Goal: Information Seeking & Learning: Learn about a topic

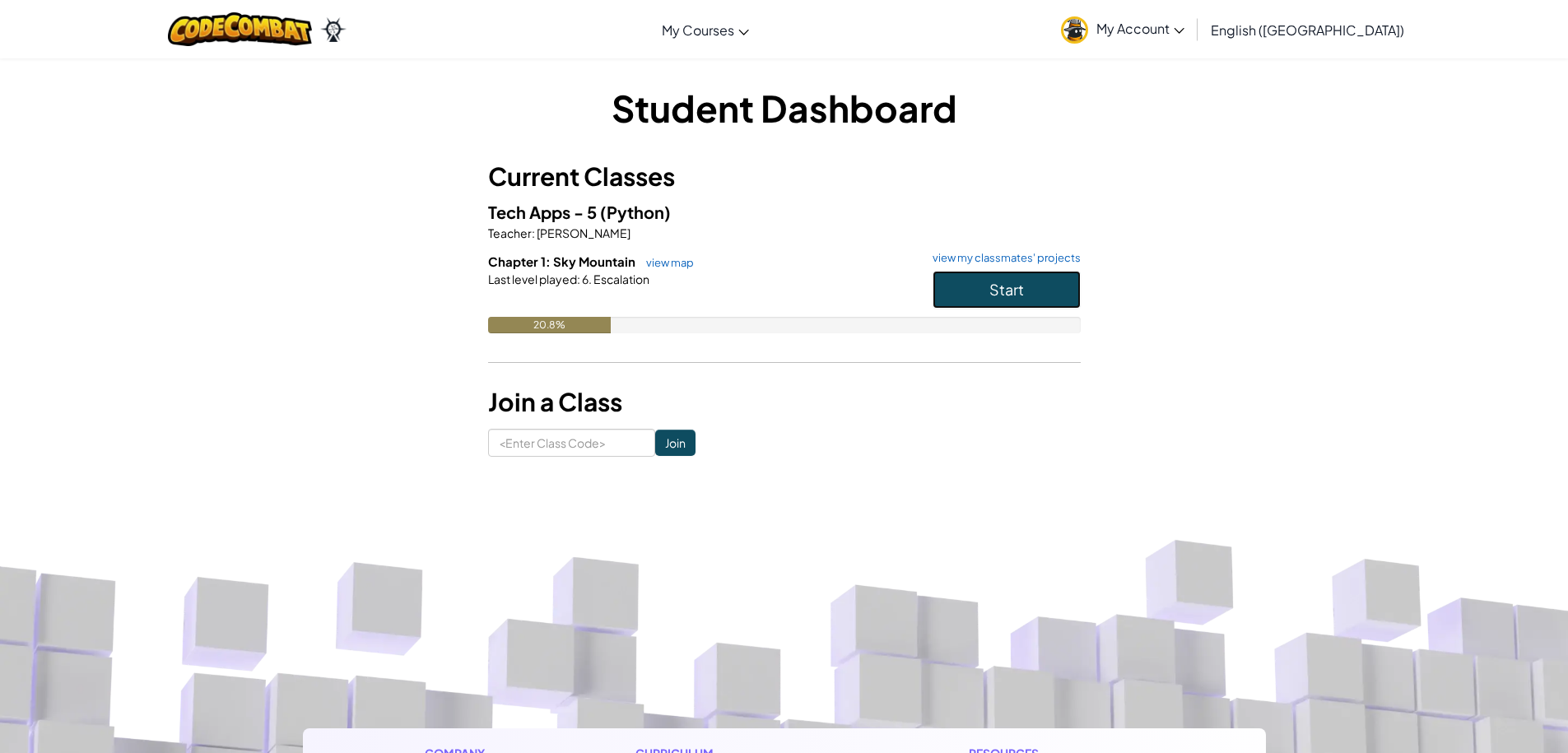
click at [978, 292] on button "Start" at bounding box center [1007, 289] width 148 height 38
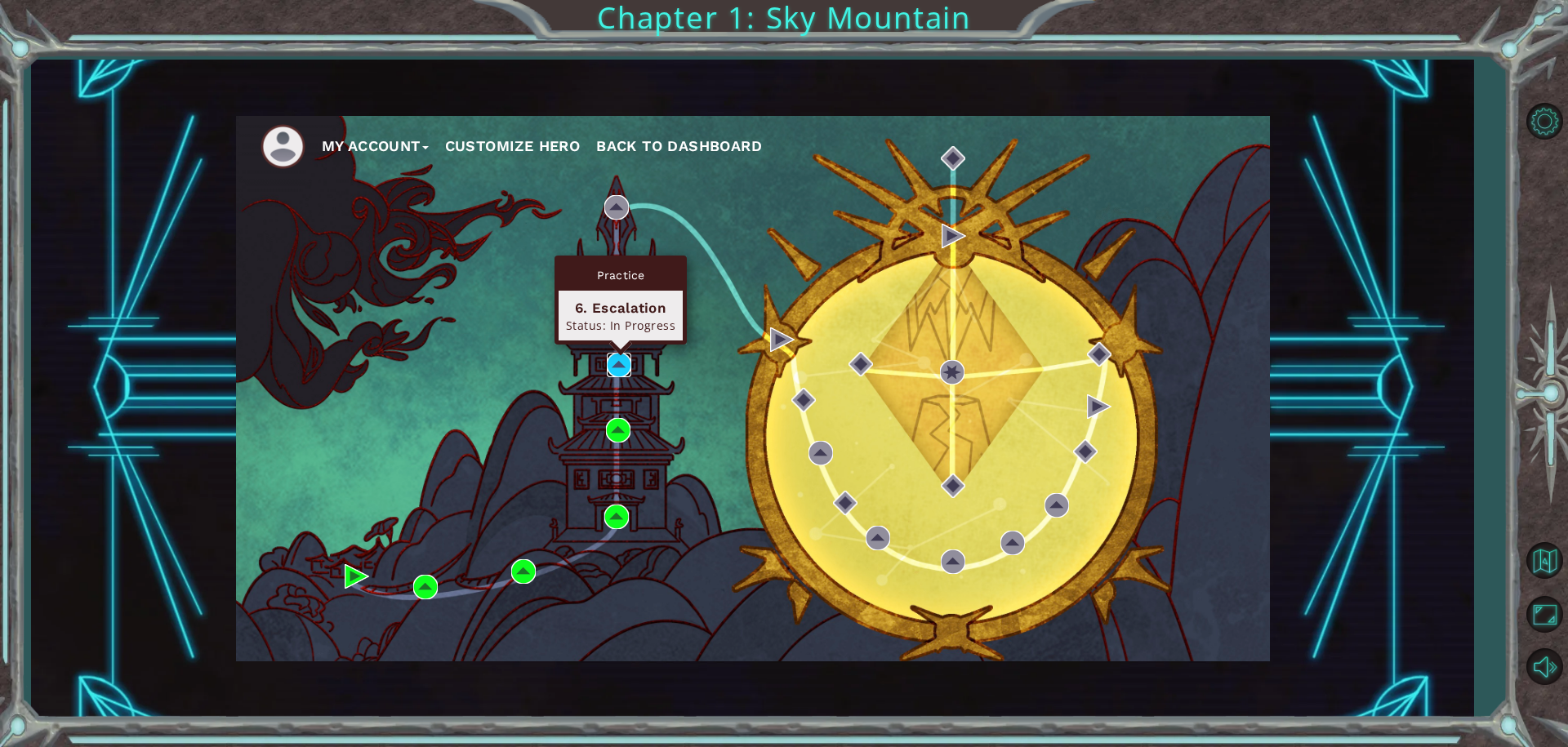
click at [619, 374] on img at bounding box center [619, 365] width 24 height 24
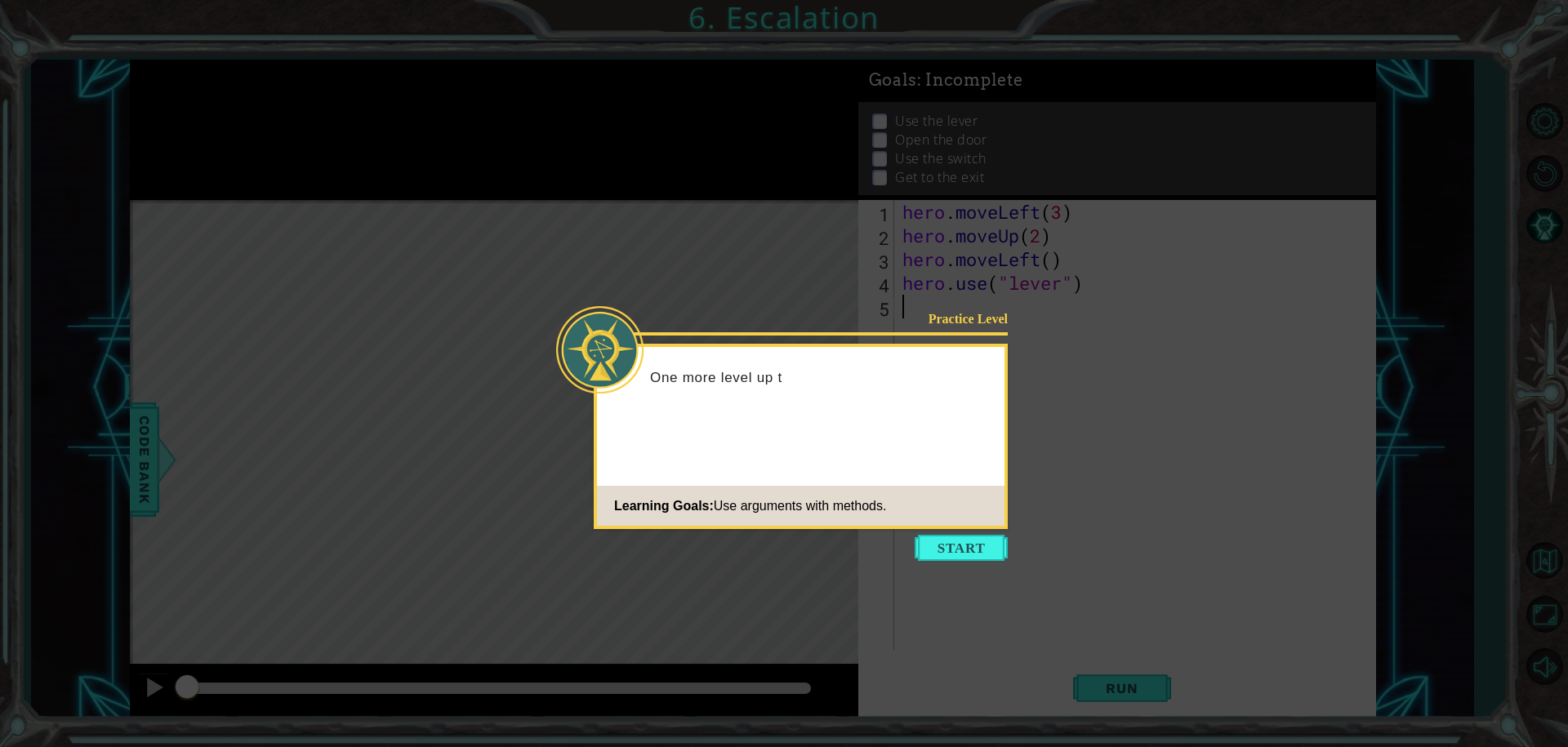
click at [978, 535] on body "1 ההההההההההההההההההההההההההההההההההההההההההההההההההההההההההההההההההההההההההההה…" at bounding box center [784, 374] width 1568 height 747
click at [985, 547] on button "Start" at bounding box center [961, 547] width 93 height 26
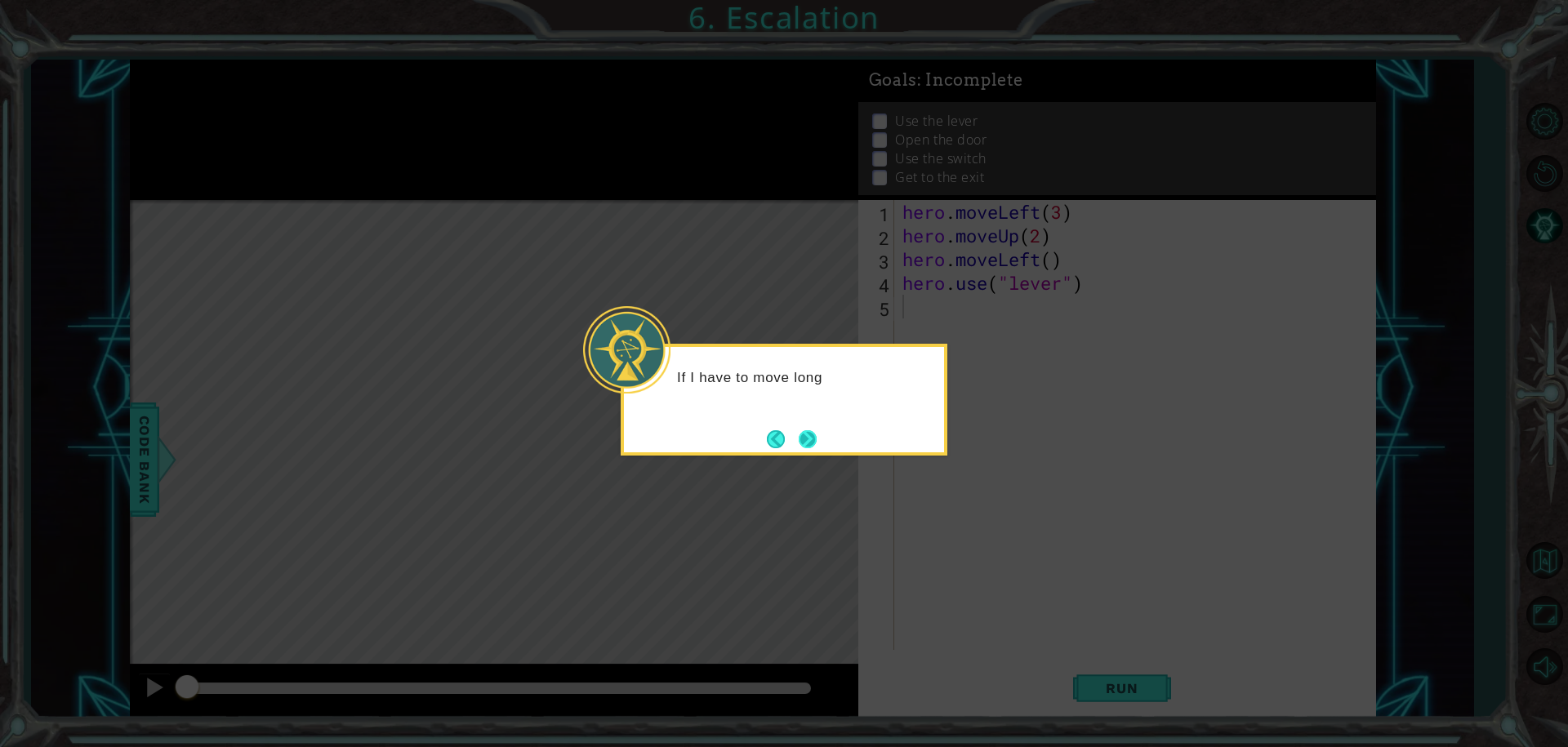
click at [799, 430] on button "Next" at bounding box center [808, 439] width 18 height 18
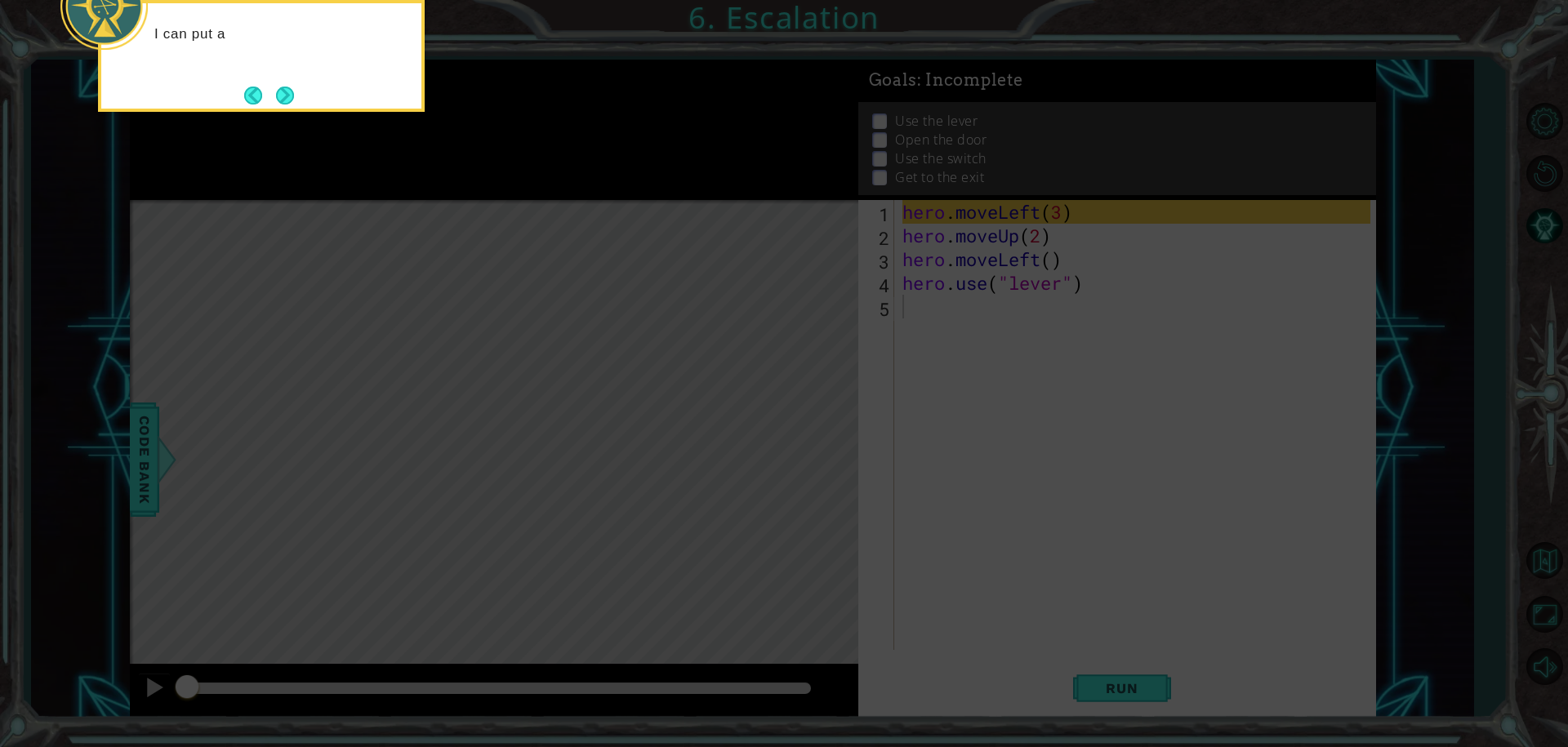
click at [784, 423] on icon at bounding box center [784, 111] width 1568 height 1271
click at [294, 85] on button "Next" at bounding box center [286, 96] width 23 height 23
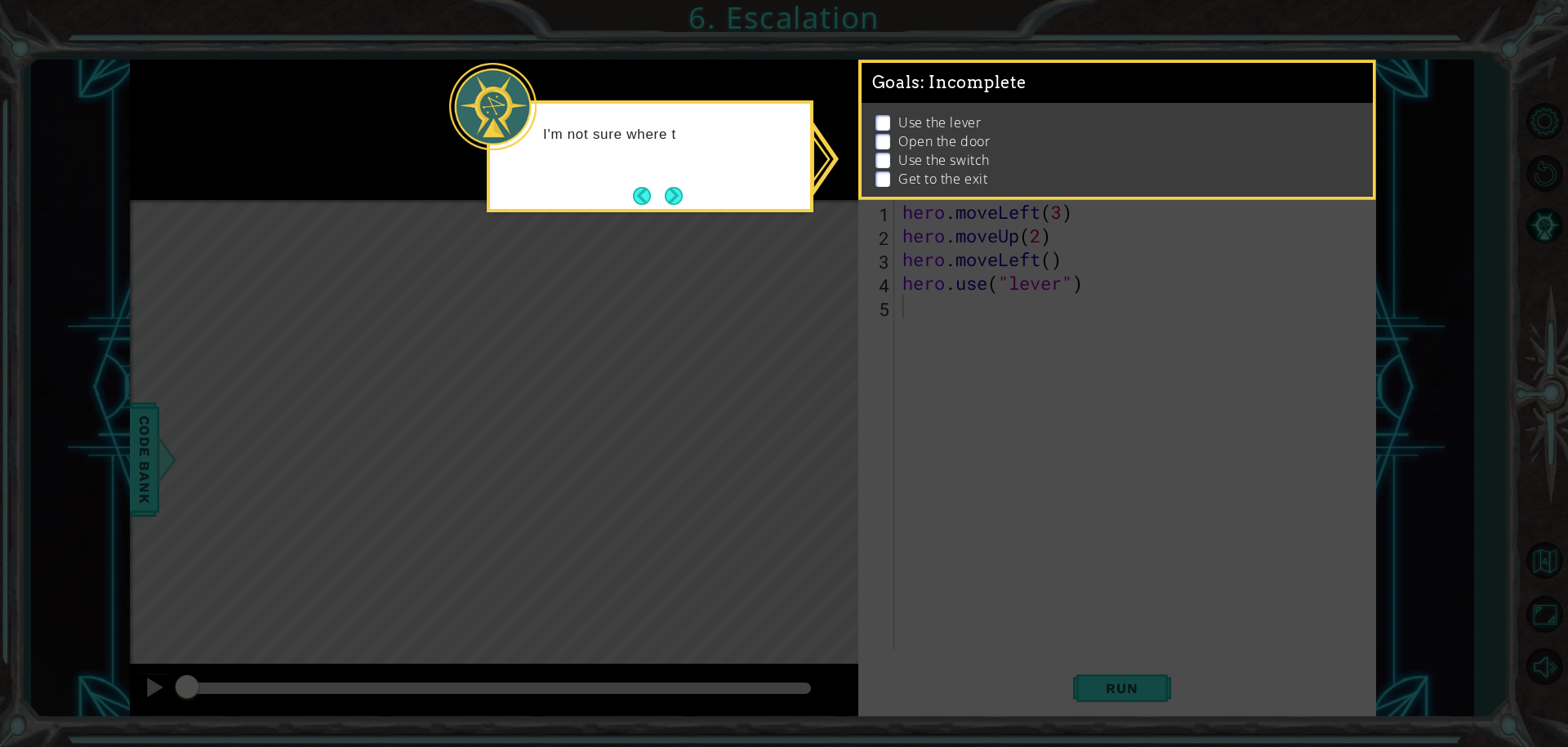
click at [674, 193] on button "Next" at bounding box center [674, 195] width 18 height 18
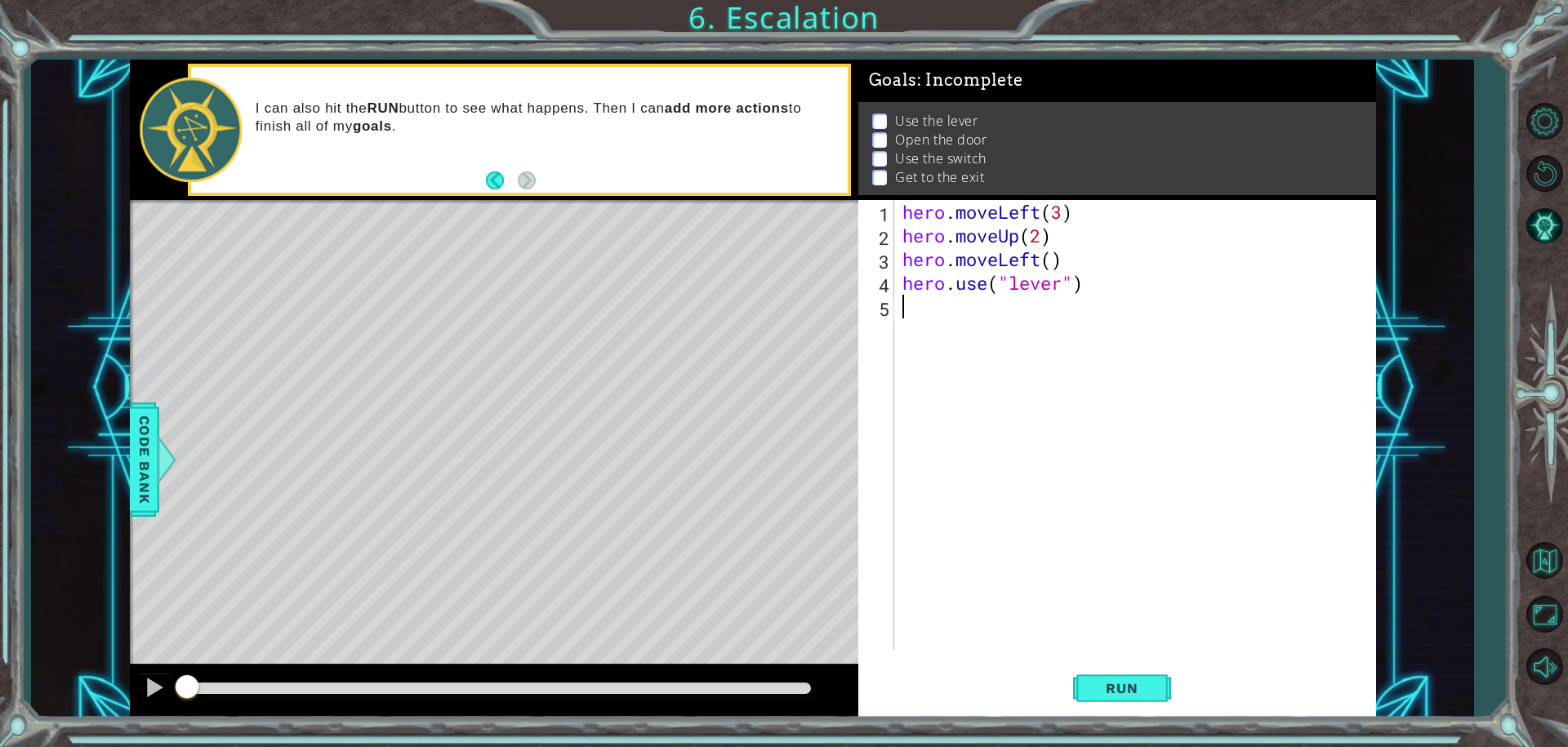
click at [978, 315] on div "hero . moveLeft ( 3 ) hero . moveUp ( 2 ) hero . moveLeft ( ) hero . use ( "lev…" at bounding box center [1140, 448] width 481 height 497
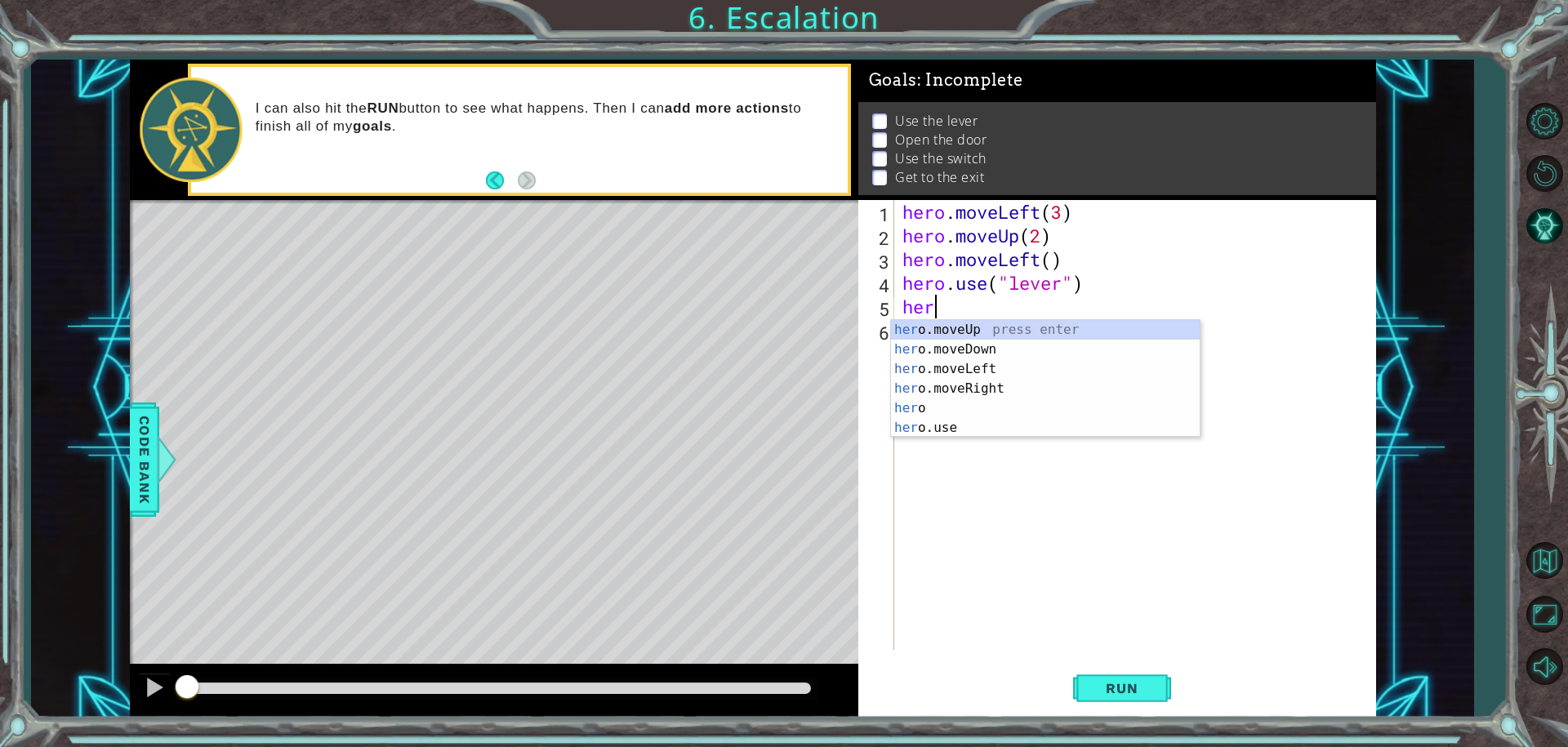
scroll to position [0, 1]
click at [973, 386] on div "hero press enter hero .moveUp press enter hero .moveDown press enter hero .move…" at bounding box center [1045, 399] width 309 height 157
type textarea "hero.moveLeft(1)"
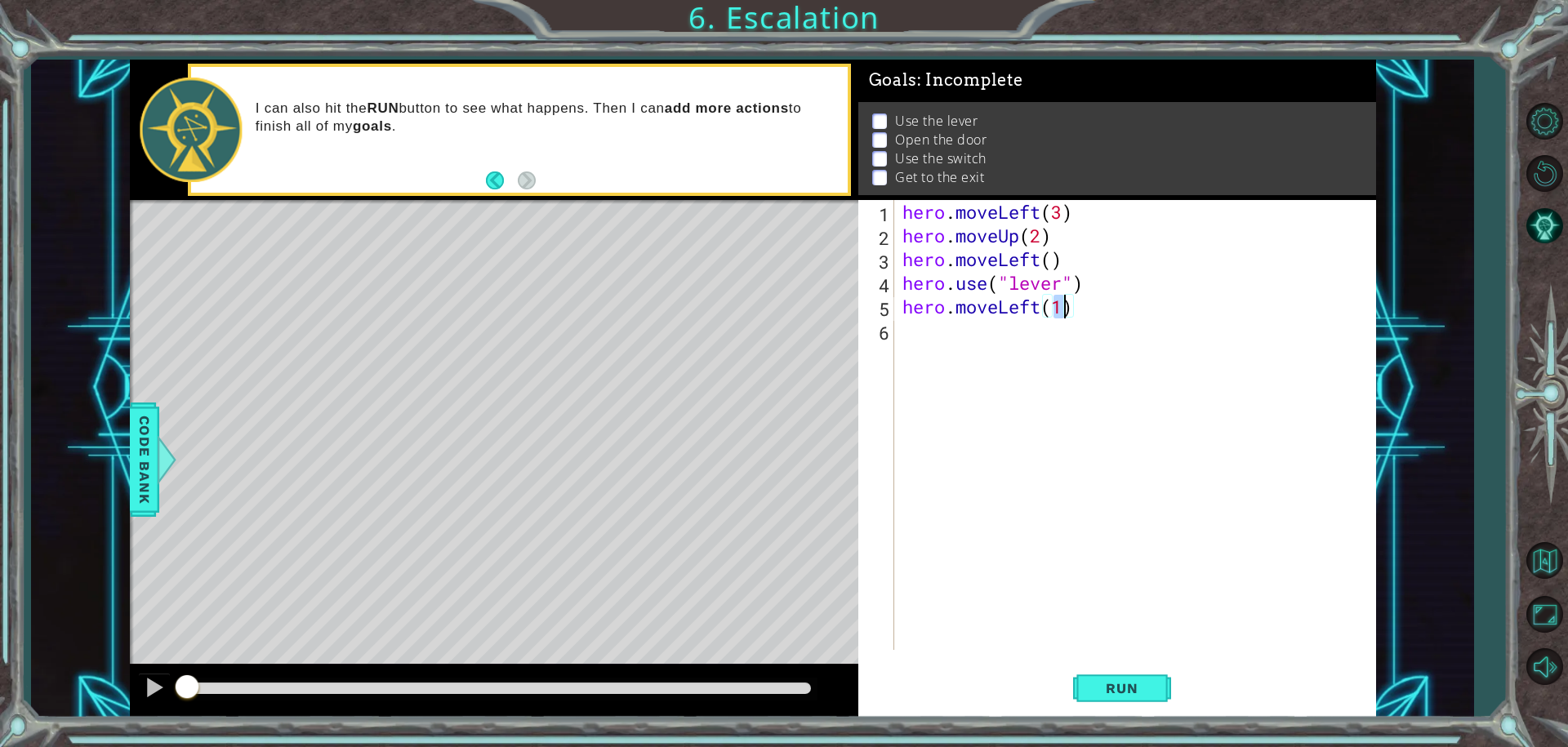
click at [989, 354] on div "hero . moveLeft ( 3 ) hero . moveUp ( 2 ) hero . moveLeft ( ) hero . use ( "lev…" at bounding box center [1140, 448] width 481 height 497
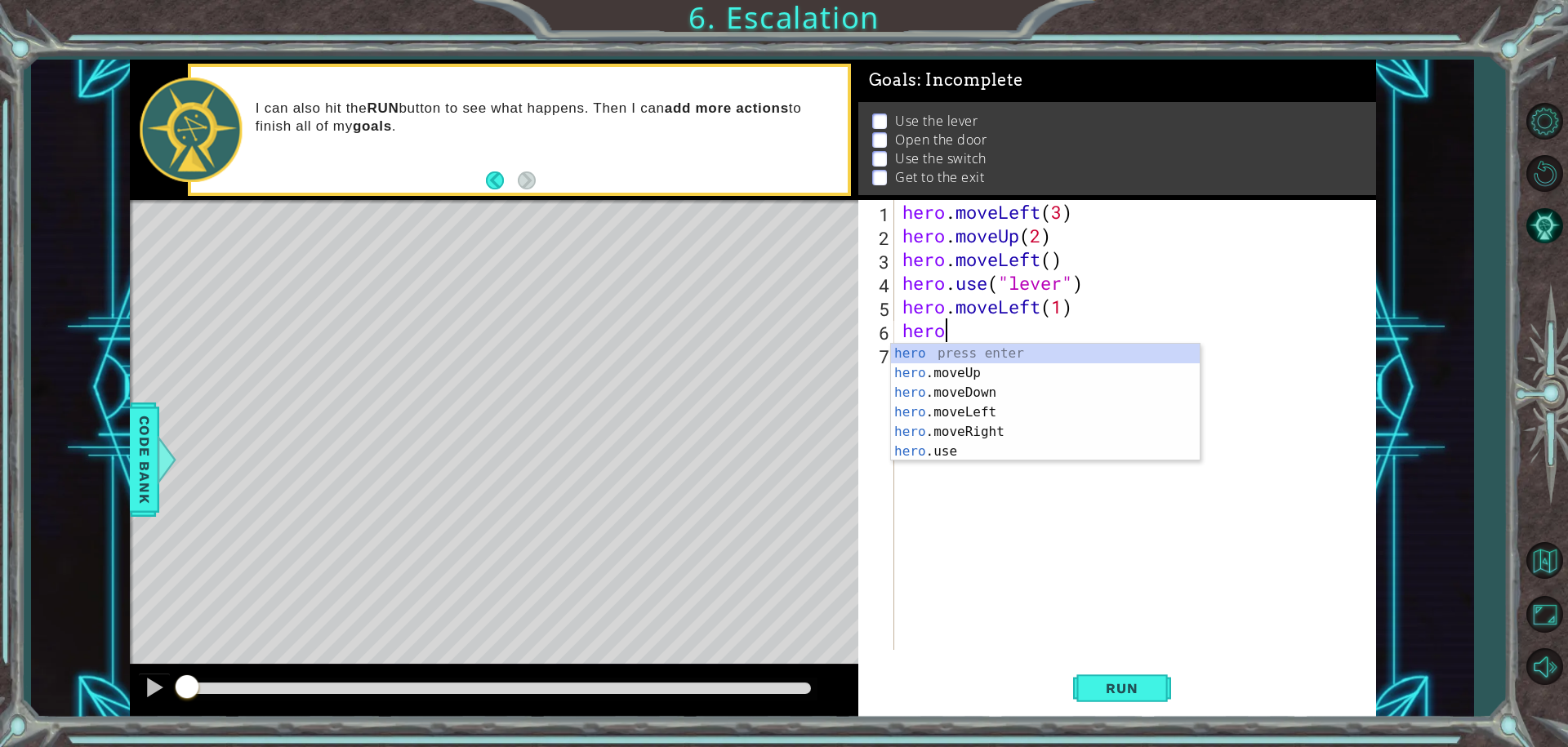
scroll to position [0, 2]
click at [931, 429] on div "hero. moveUp press enter hero. moveDown press enter hero. moveLeft press enter …" at bounding box center [1045, 412] width 309 height 137
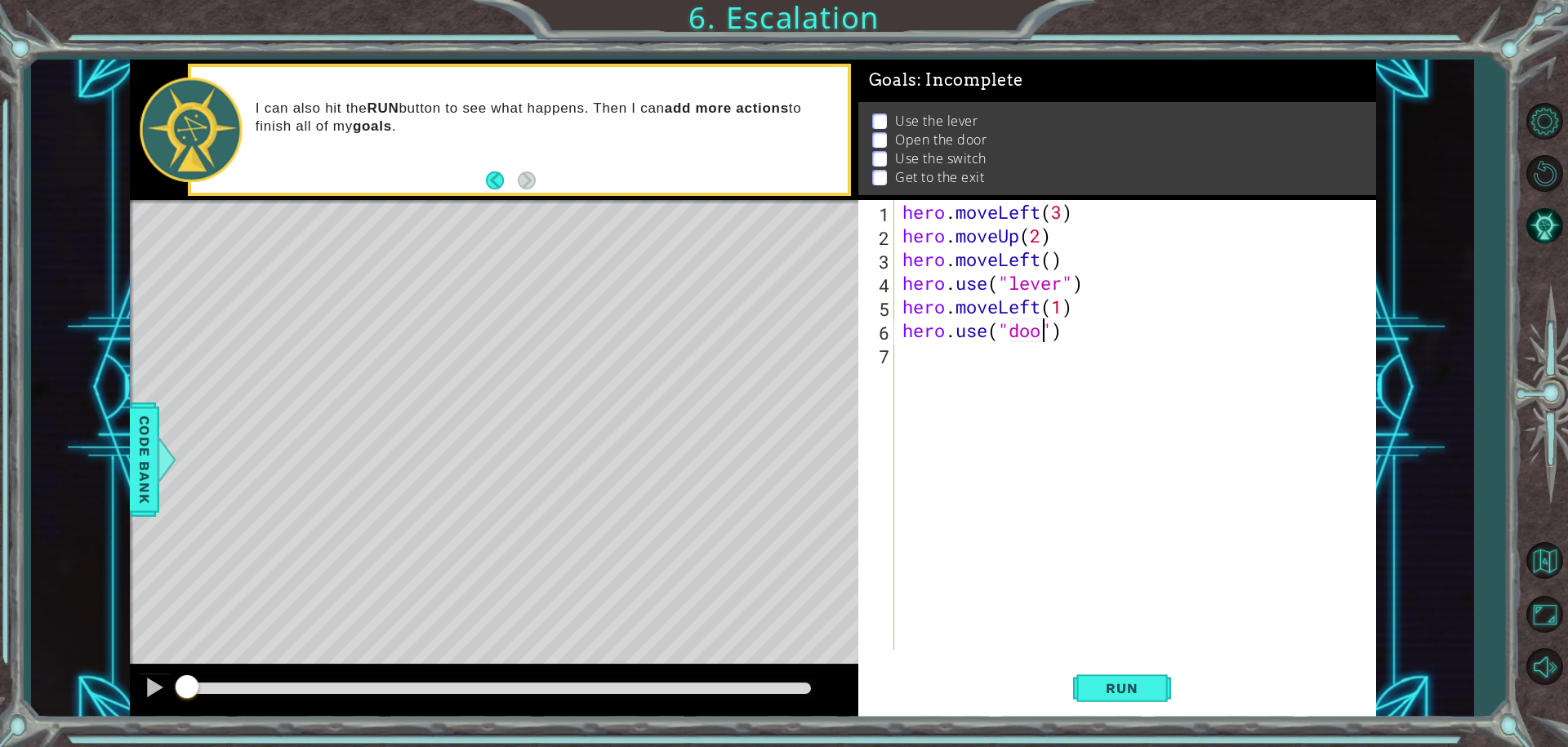
scroll to position [0, 7]
type textarea "hero.use("door")"
click at [1104, 693] on span "Run" at bounding box center [1121, 688] width 65 height 16
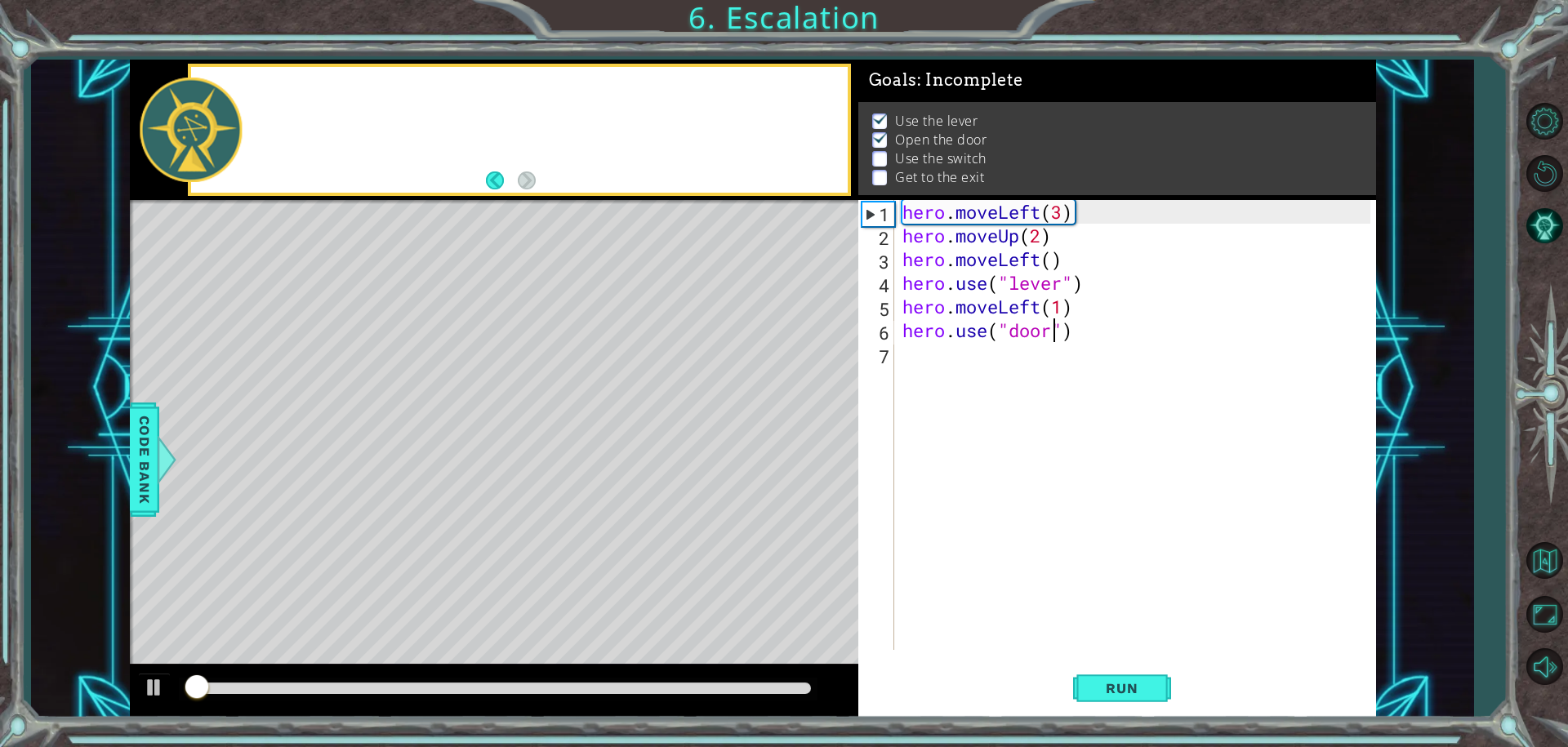
scroll to position [8, 0]
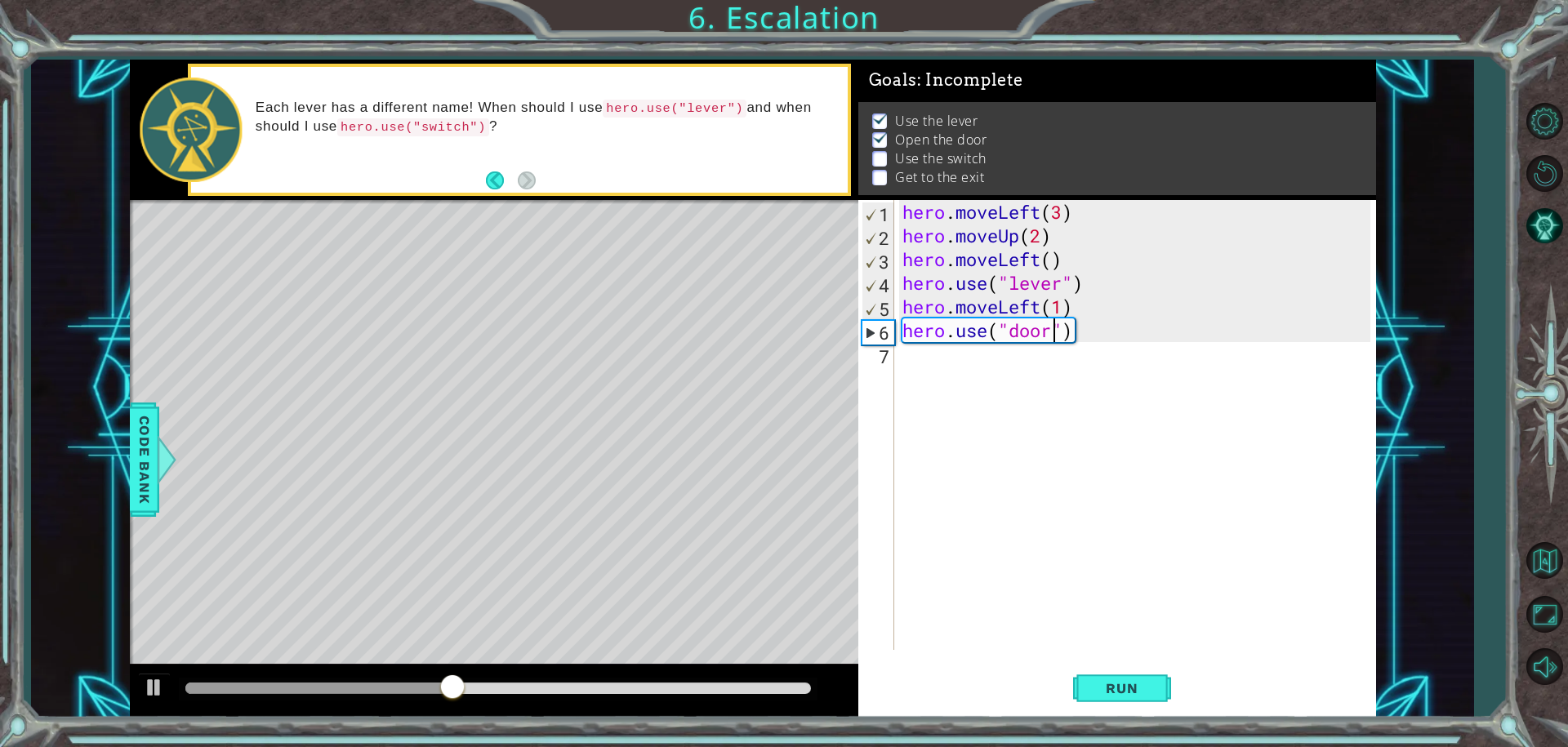
click at [983, 354] on div "hero . moveLeft ( 3 ) hero . moveUp ( 2 ) hero . moveLeft ( ) hero . use ( "lev…" at bounding box center [1140, 448] width 481 height 497
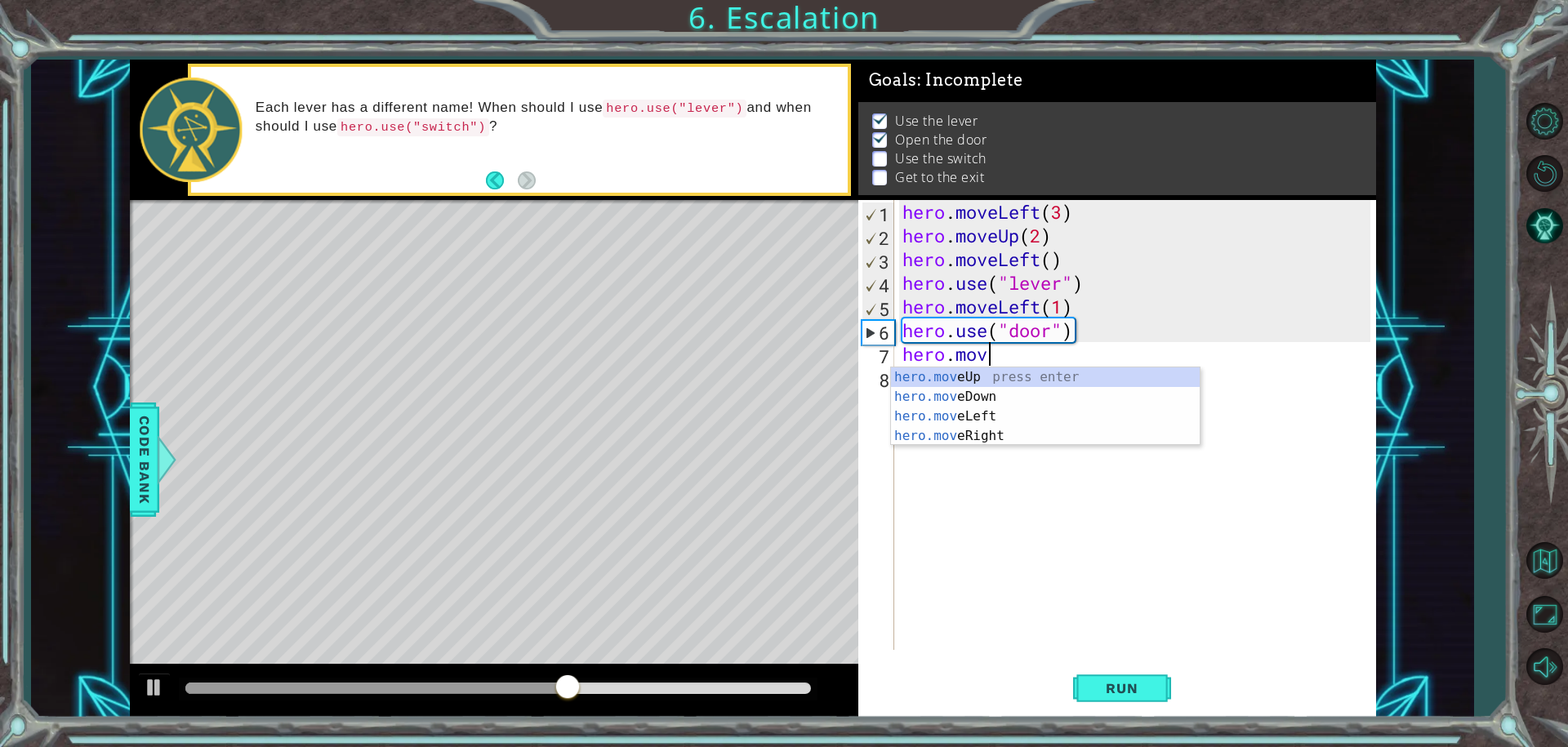
scroll to position [0, 3]
click at [968, 378] on div "hero.move Up press enter hero.move Down press enter hero.move Left press enter …" at bounding box center [1045, 427] width 309 height 118
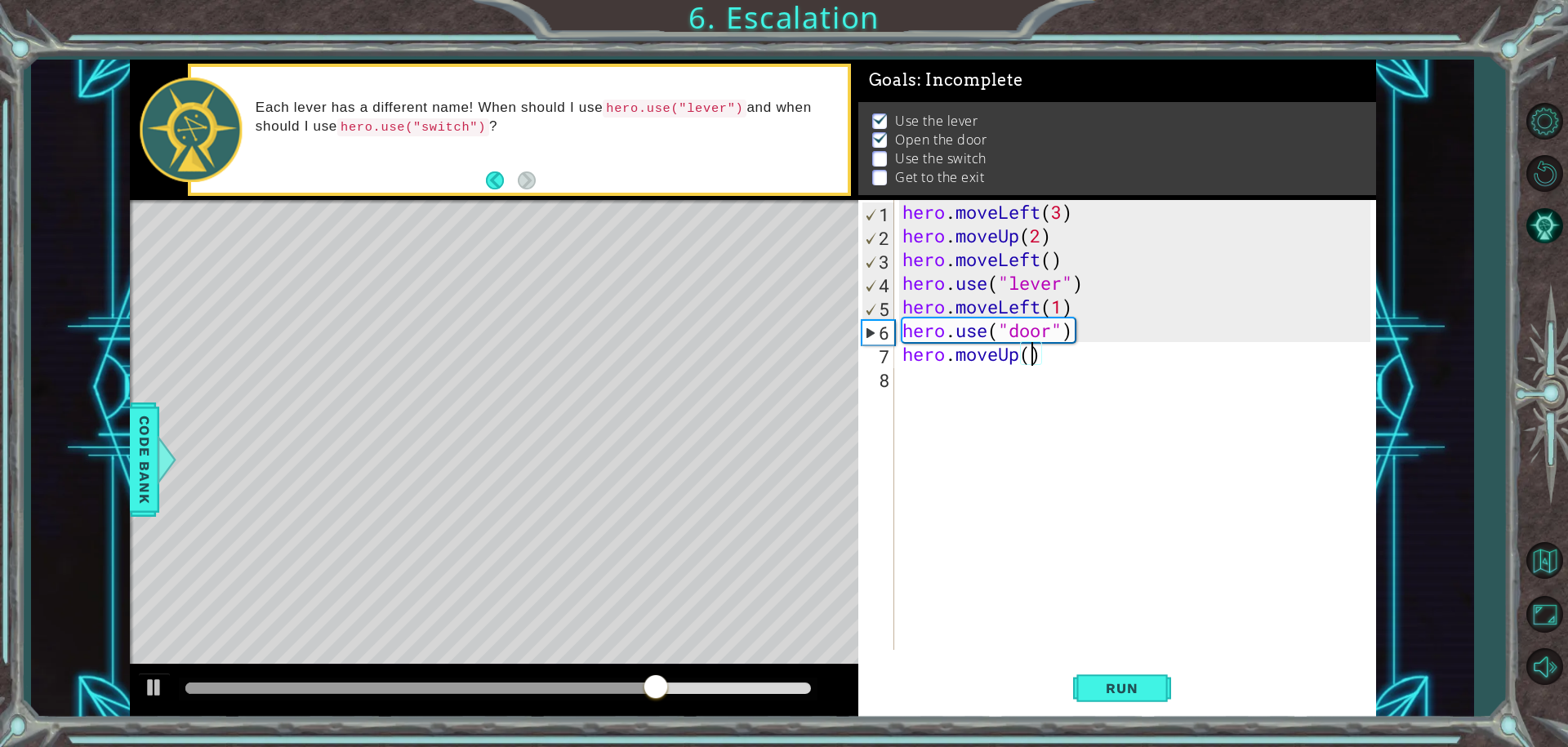
type textarea "hero.moveUp(2)"
click at [931, 380] on div "hero . moveLeft ( 3 ) hero . moveUp ( 2 ) hero . moveLeft ( ) hero . use ( "lev…" at bounding box center [1140, 448] width 481 height 497
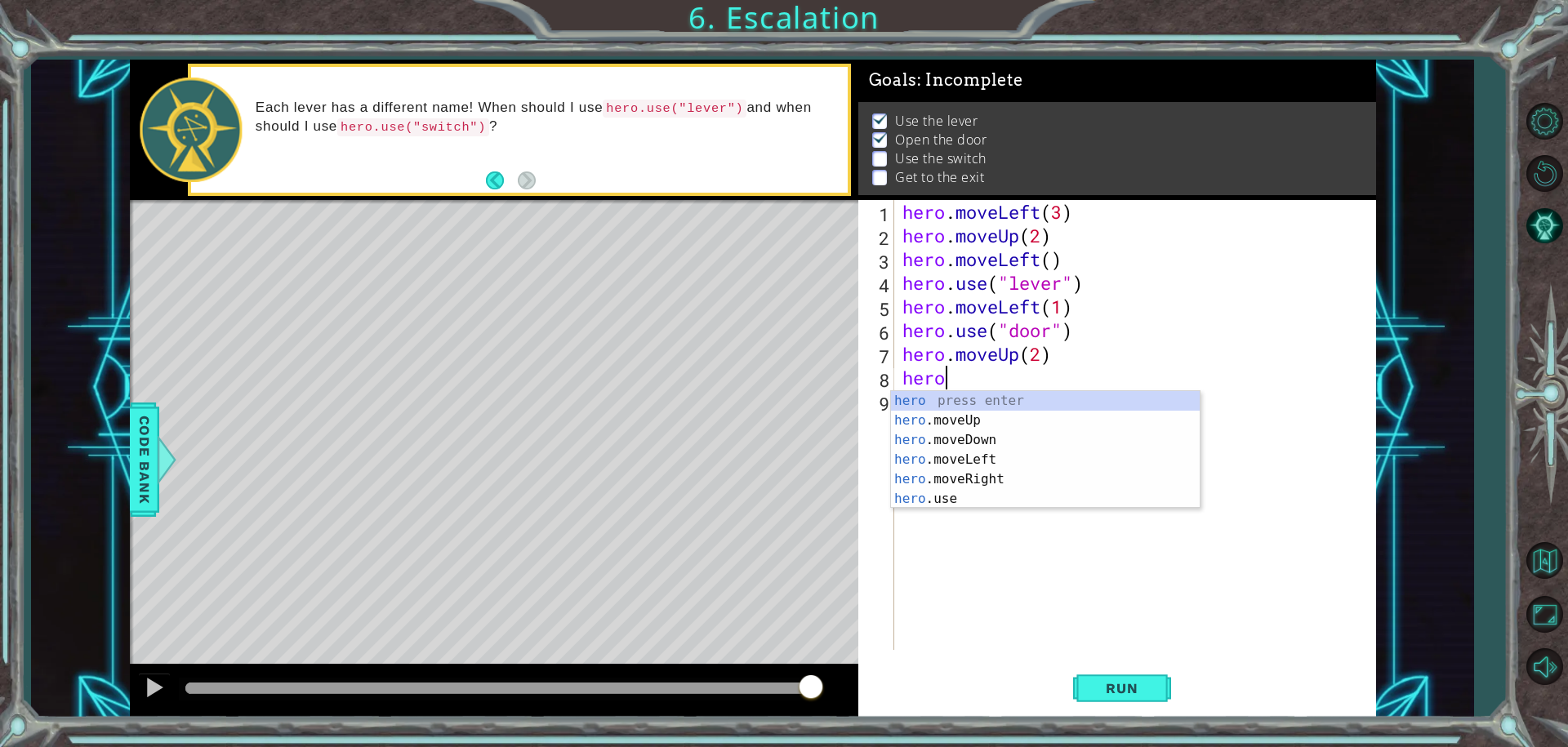
scroll to position [0, 1]
click at [949, 473] on div "hero press enter hero .moveUp press enter hero .moveDown press enter hero .move…" at bounding box center [1045, 469] width 309 height 157
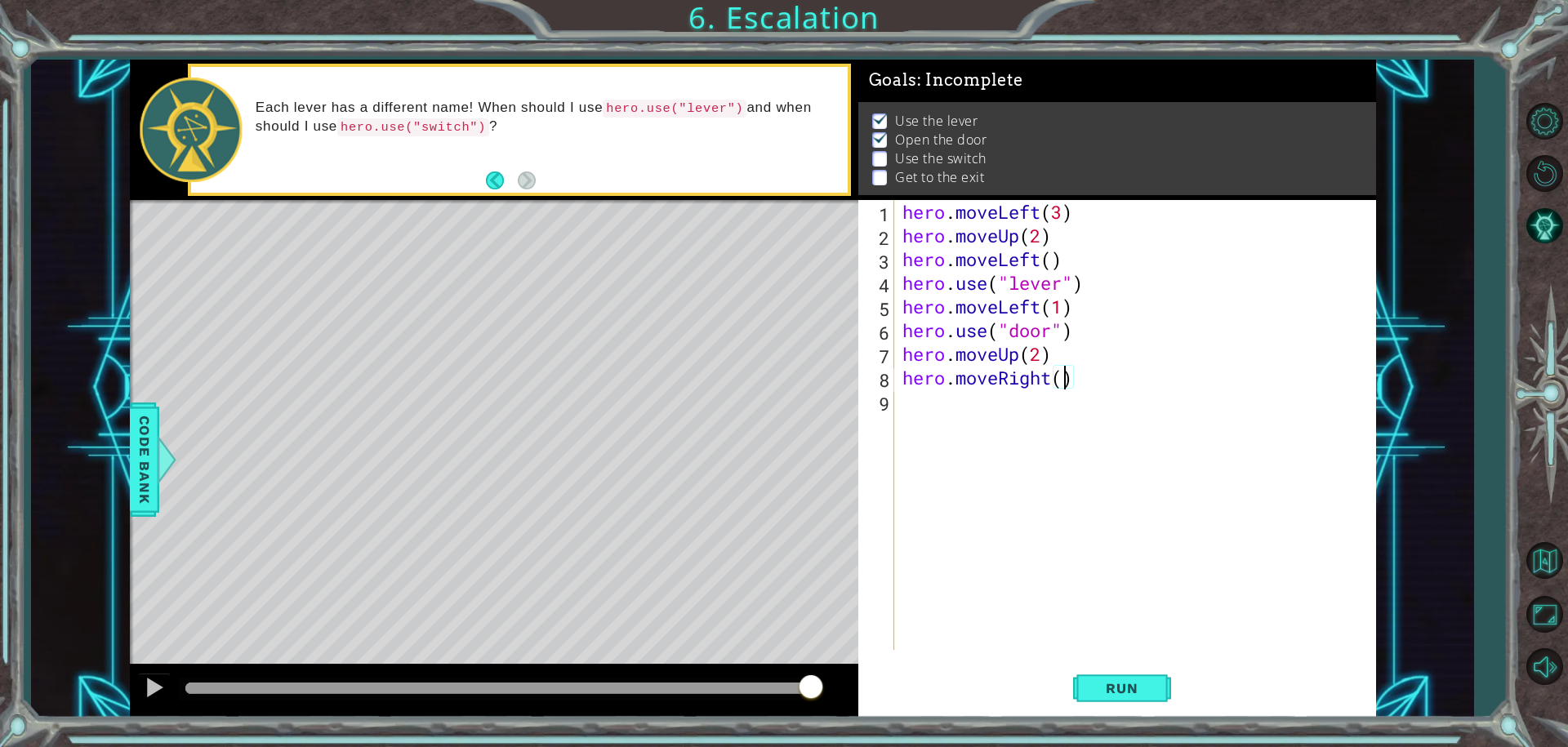
type textarea "hero.moveRight(3)"
click at [944, 407] on div "hero . moveLeft ( 3 ) hero . moveUp ( 2 ) hero . moveLeft ( ) hero . use ( "lev…" at bounding box center [1140, 448] width 481 height 497
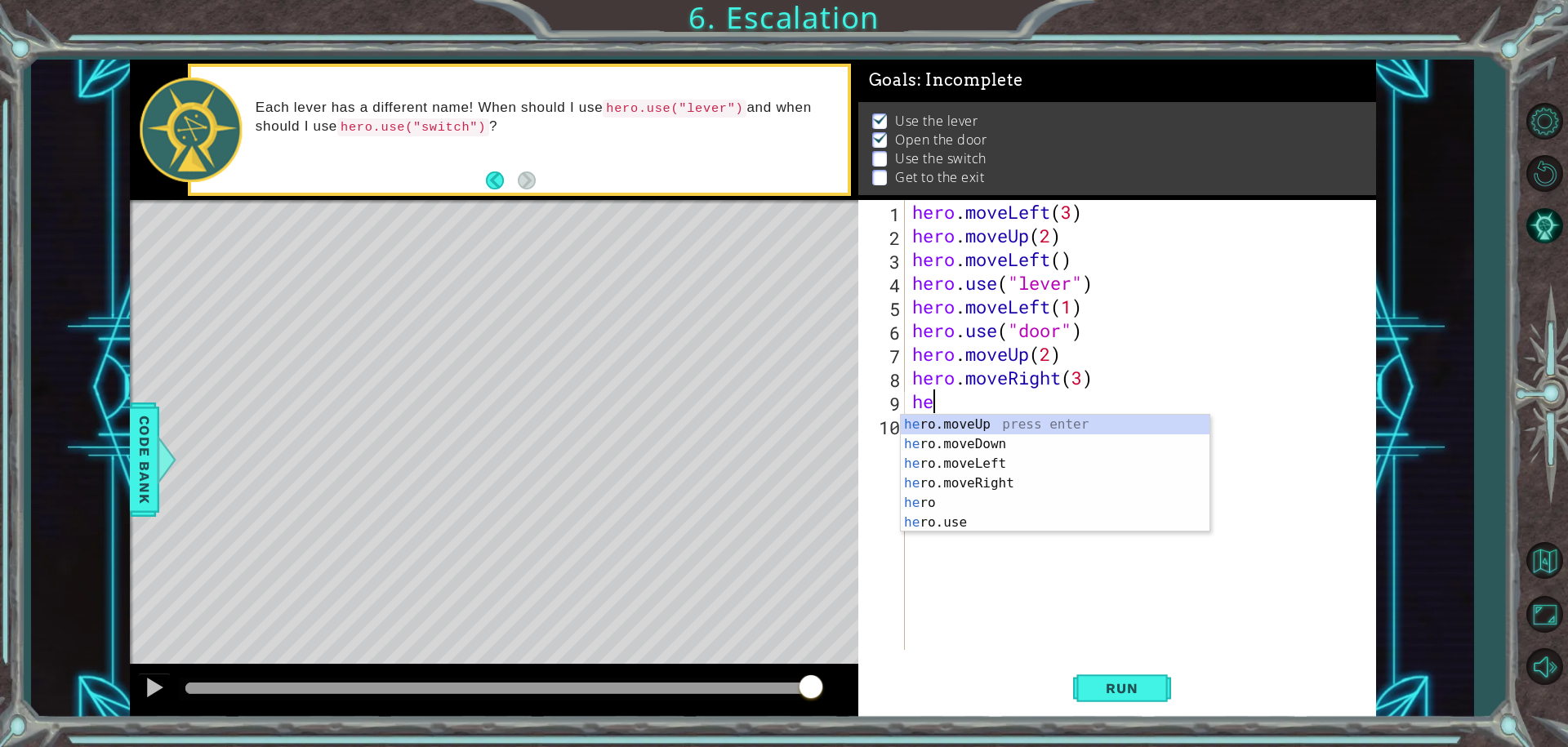
type textarea "h"
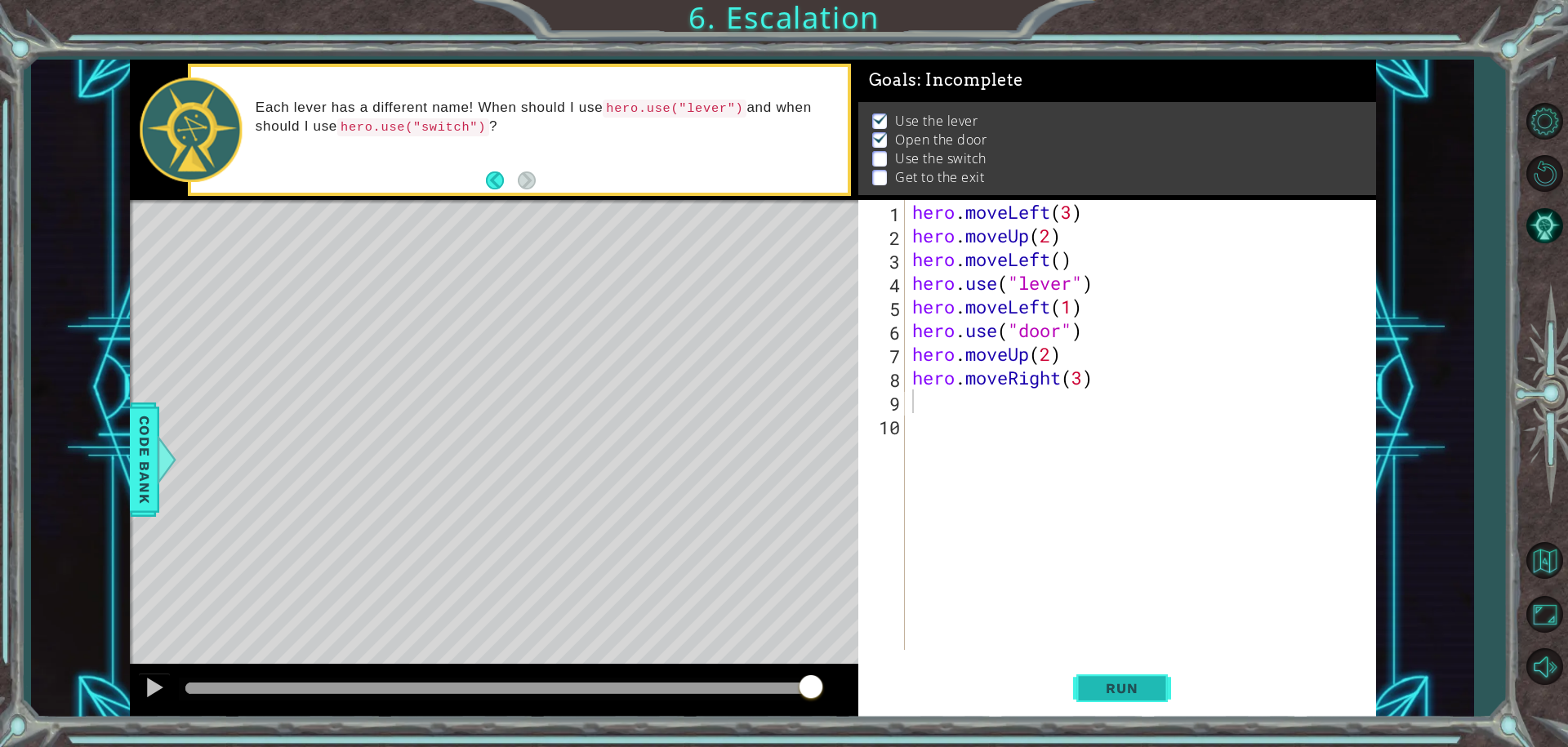
click at [1102, 681] on span "Run" at bounding box center [1121, 688] width 65 height 16
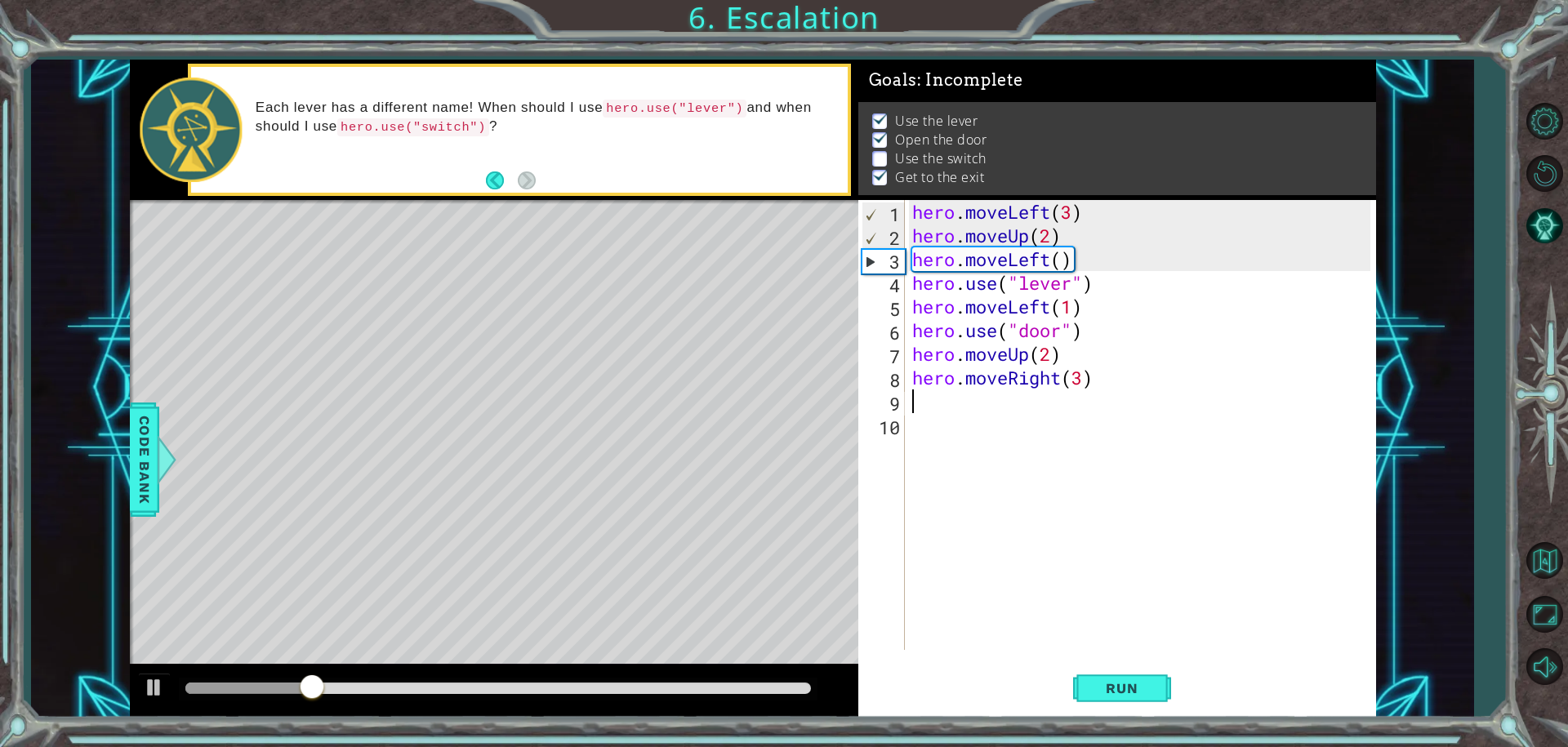
drag, startPoint x: 1090, startPoint y: 677, endPoint x: 900, endPoint y: 591, distance: 208.6
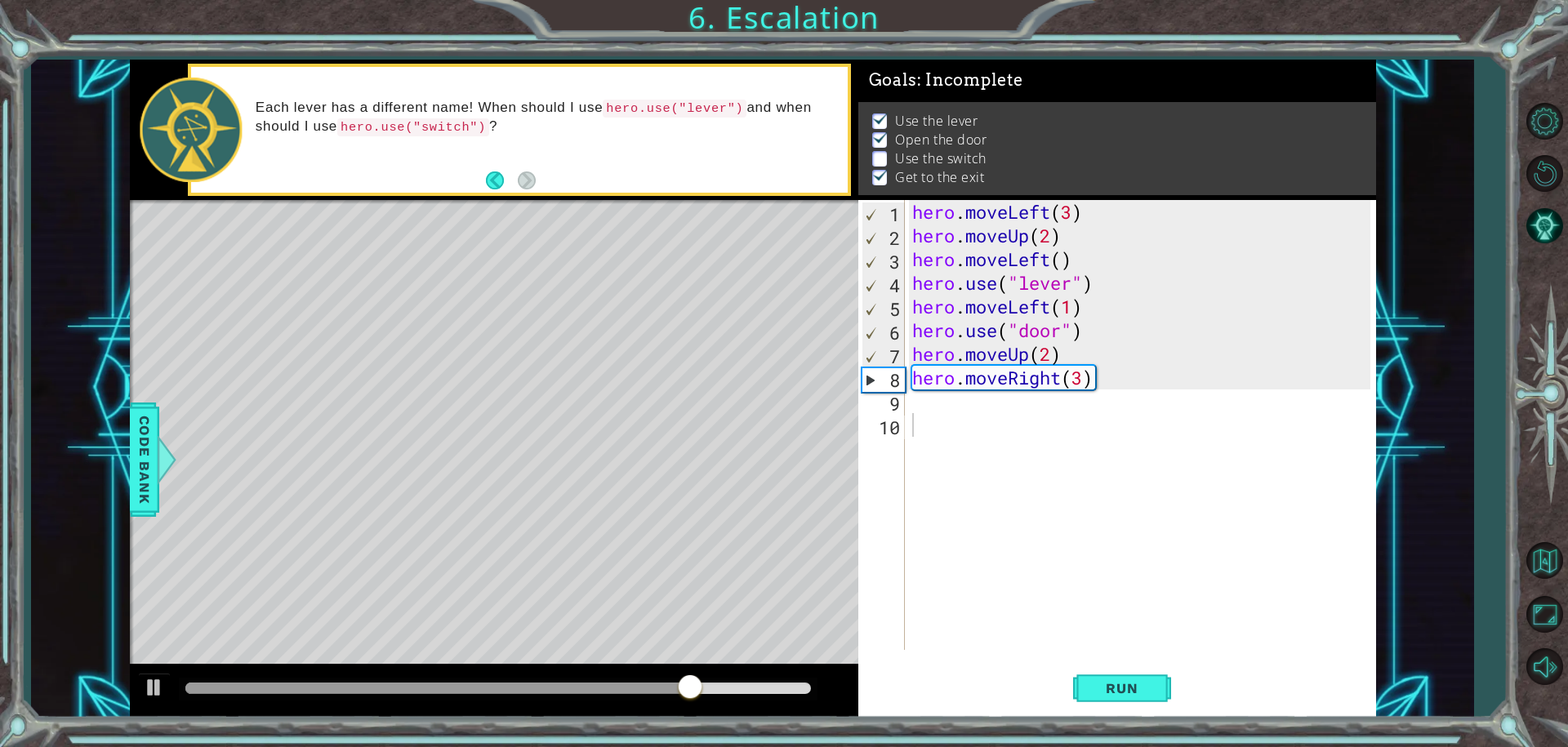
click at [503, 356] on div "Level Map" at bounding box center [508, 440] width 755 height 482
click at [525, 375] on div "Level Map" at bounding box center [508, 440] width 755 height 482
click at [1083, 380] on div "hero . moveLeft ( 3 ) hero . moveUp ( 2 ) hero . moveLeft ( ) hero . use ( "lev…" at bounding box center [1144, 448] width 471 height 497
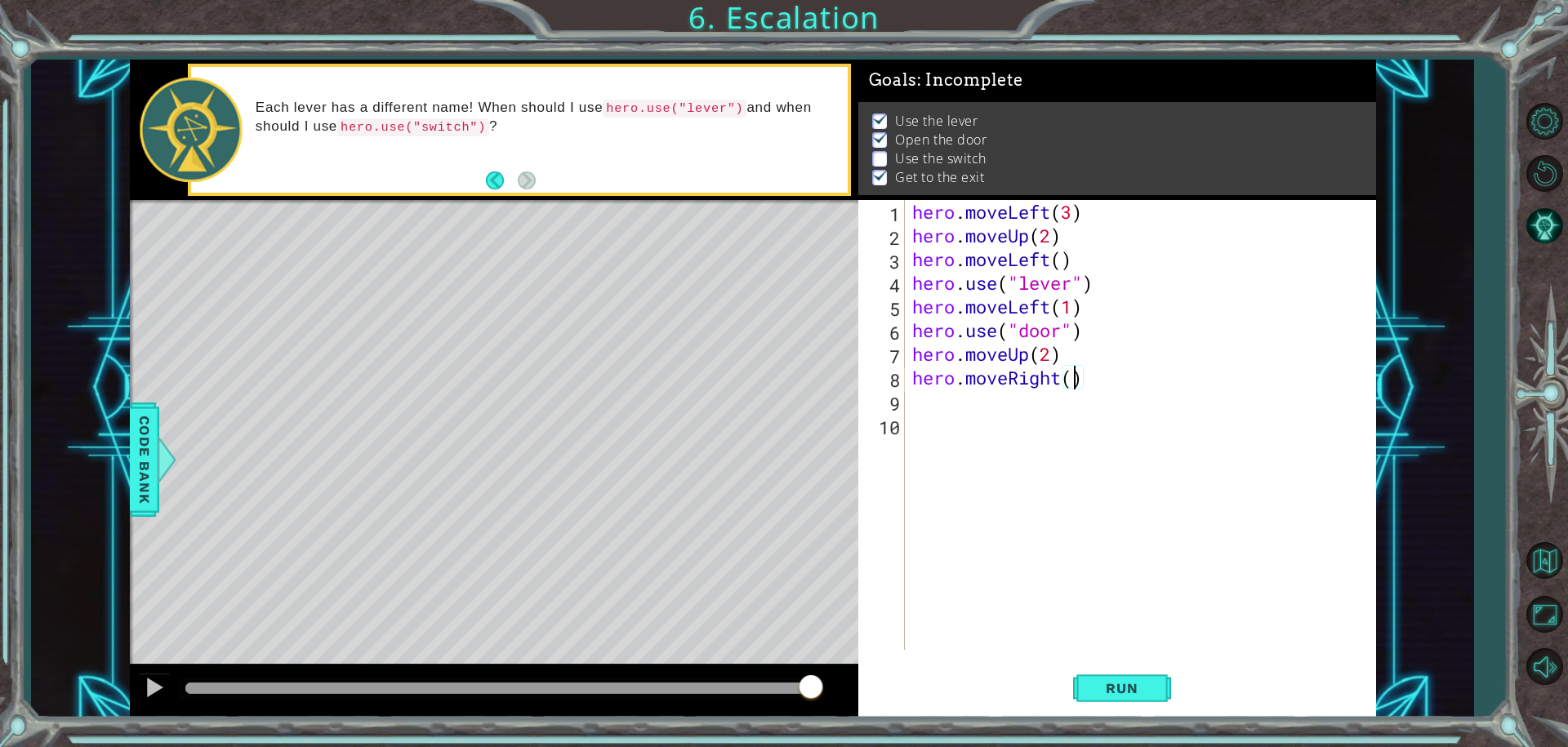
type textarea "hero.moveRight(2)"
click at [936, 407] on div "hero . moveLeft ( 3 ) hero . moveUp ( 2 ) hero . moveLeft ( ) hero . use ( "lev…" at bounding box center [1144, 448] width 471 height 497
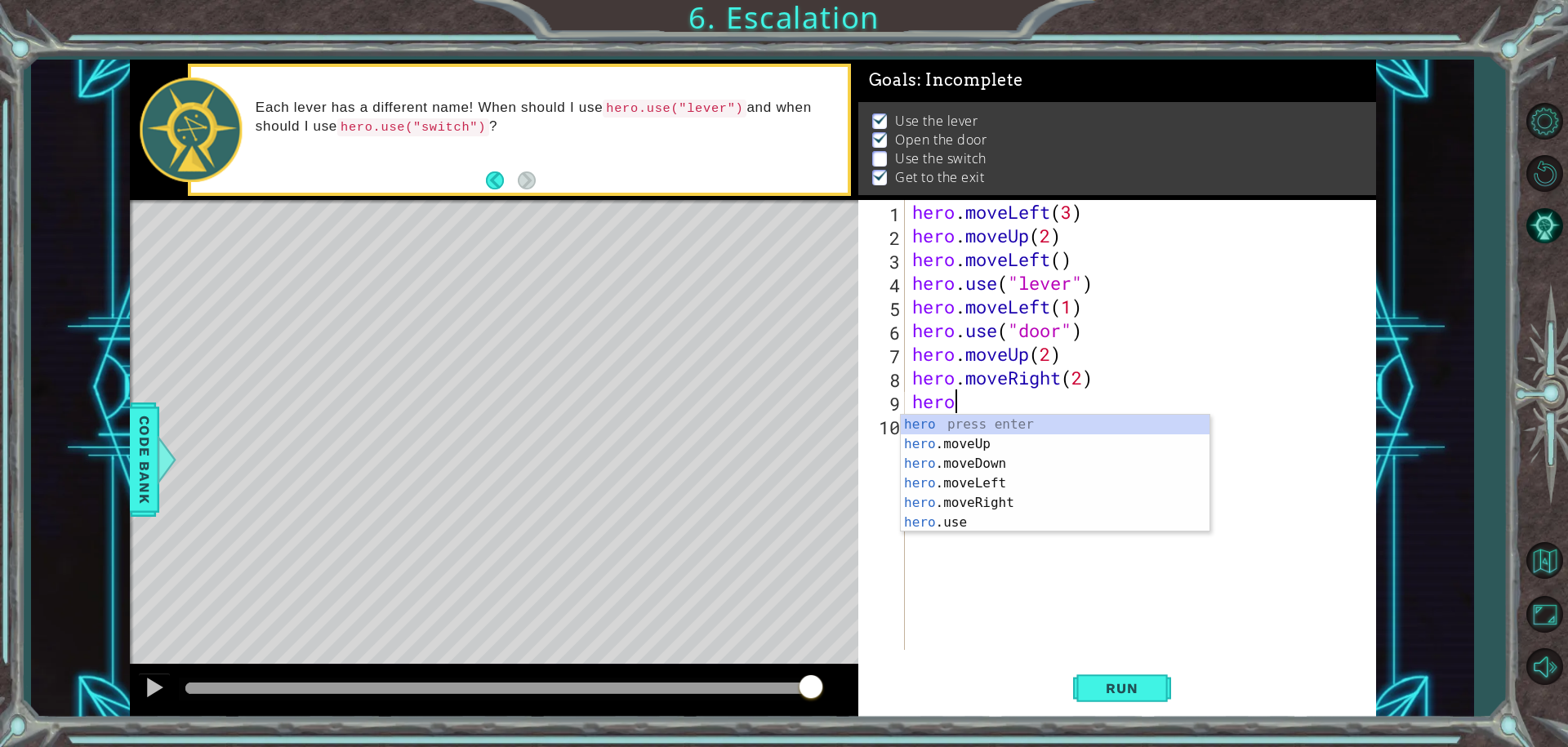
scroll to position [0, 1]
click at [939, 363] on div "hero . moveLeft ( 3 ) hero . moveUp ( 2 ) hero . moveLeft ( ) hero . use ( "lev…" at bounding box center [1144, 448] width 471 height 497
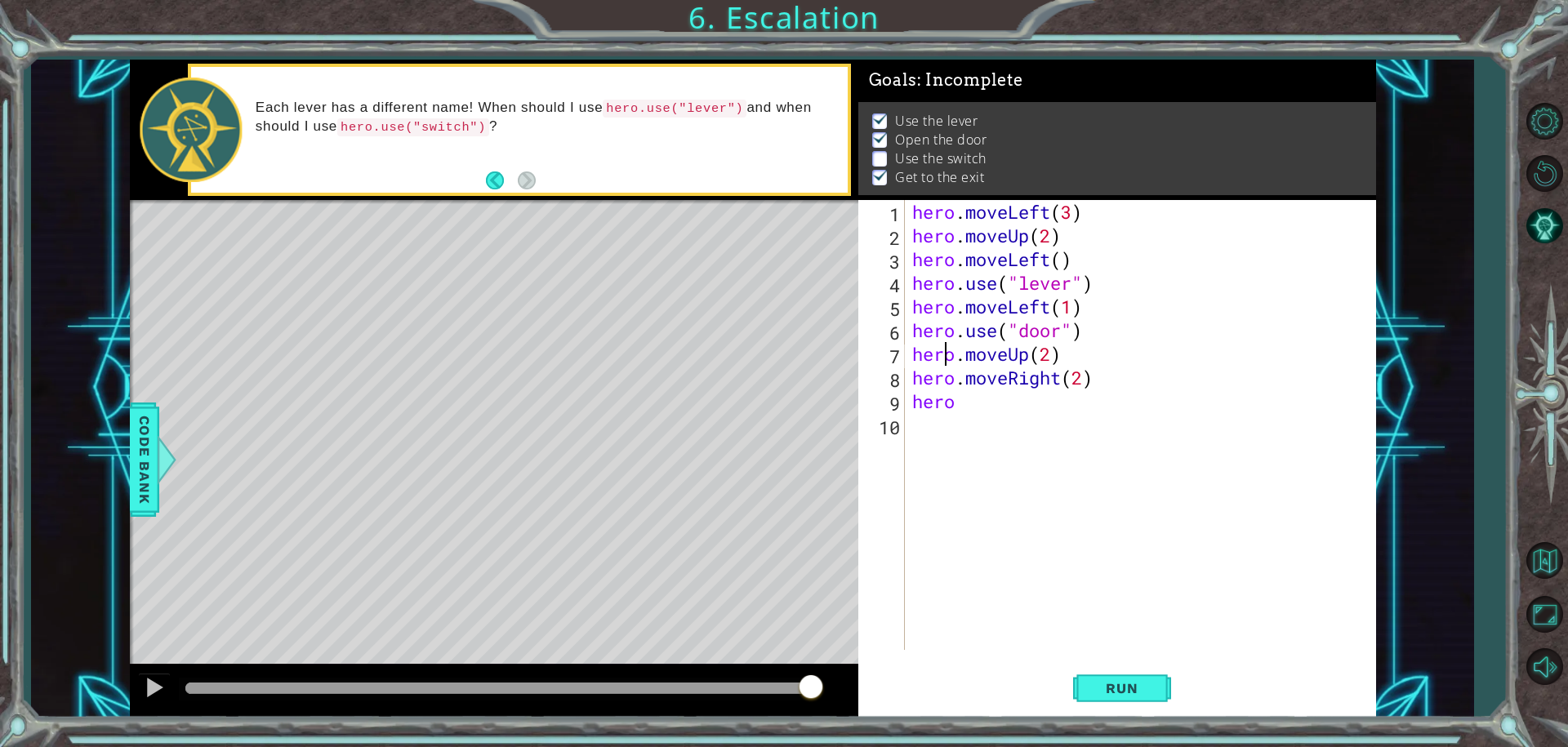
click at [982, 411] on div "hero . moveLeft ( 3 ) hero . moveUp ( 2 ) hero . moveLeft ( ) hero . use ( "lev…" at bounding box center [1144, 448] width 471 height 497
click at [950, 416] on div "hero.use press enter" at bounding box center [1056, 444] width 309 height 59
type textarea "hero.use("switch")"
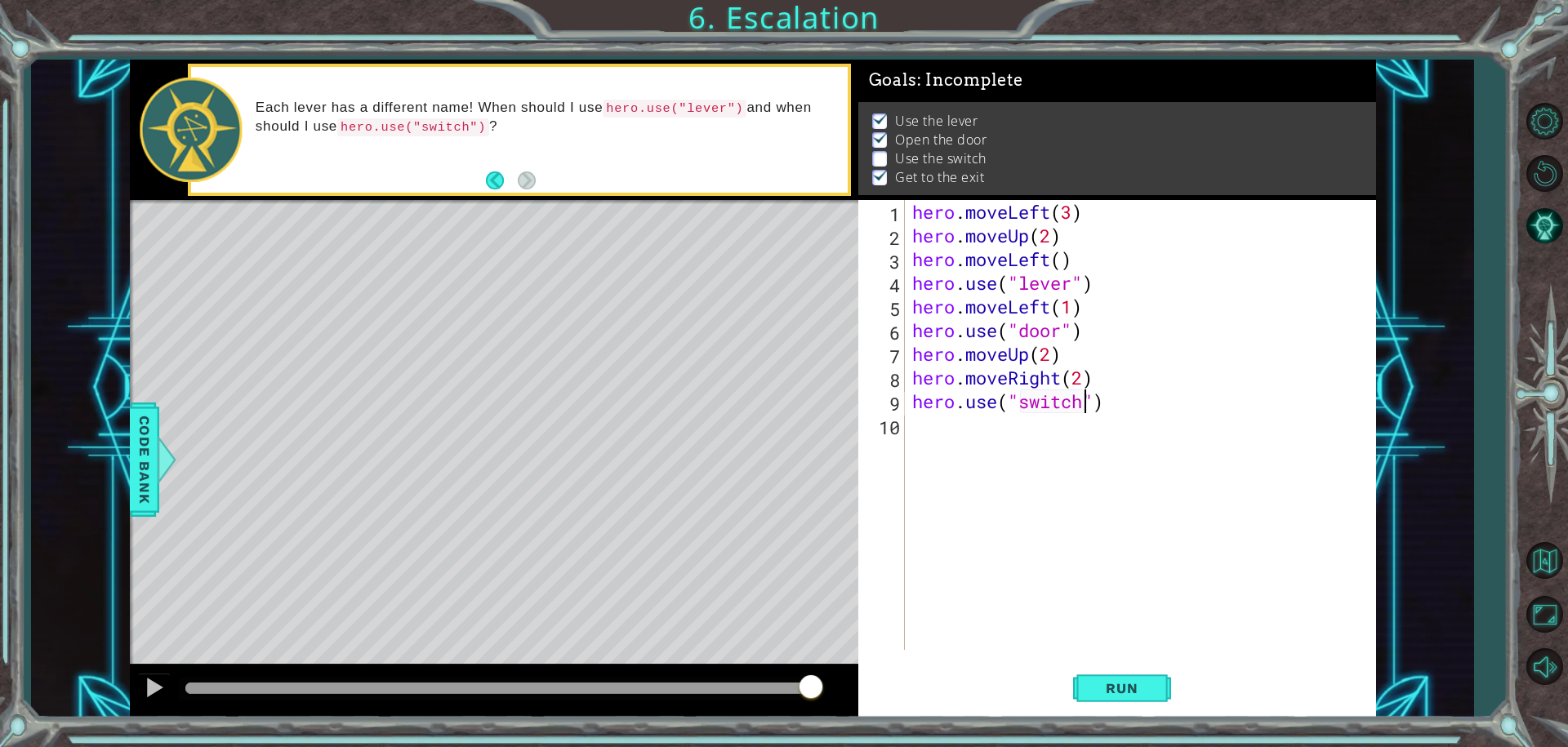
click at [956, 424] on div "hero . moveLeft ( 3 ) hero . moveUp ( 2 ) hero . moveLeft ( ) hero . use ( "lev…" at bounding box center [1144, 448] width 471 height 497
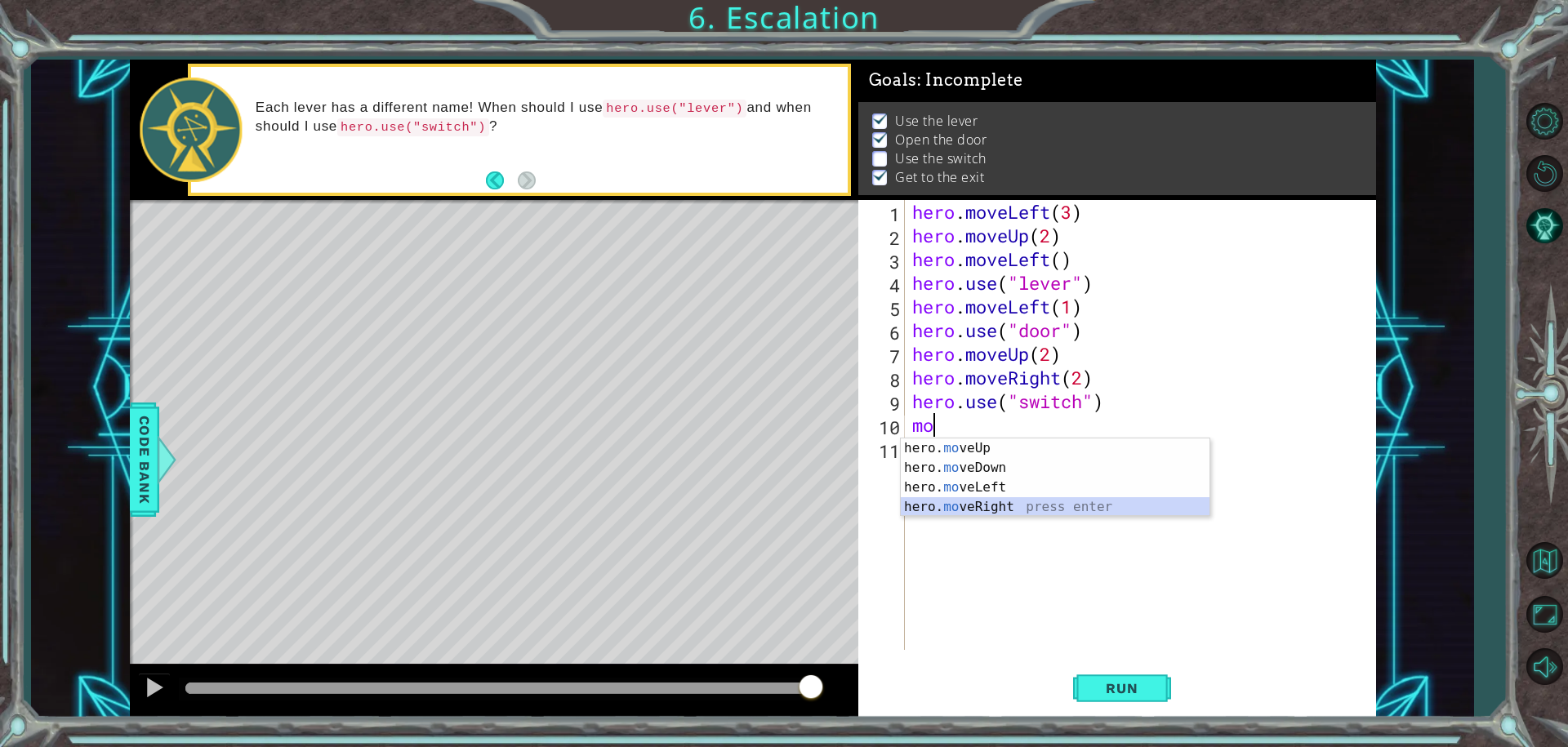
click at [997, 499] on div "hero. mo veUp press enter hero. mo veDown press enter hero. mo veLeft press ent…" at bounding box center [1056, 498] width 309 height 118
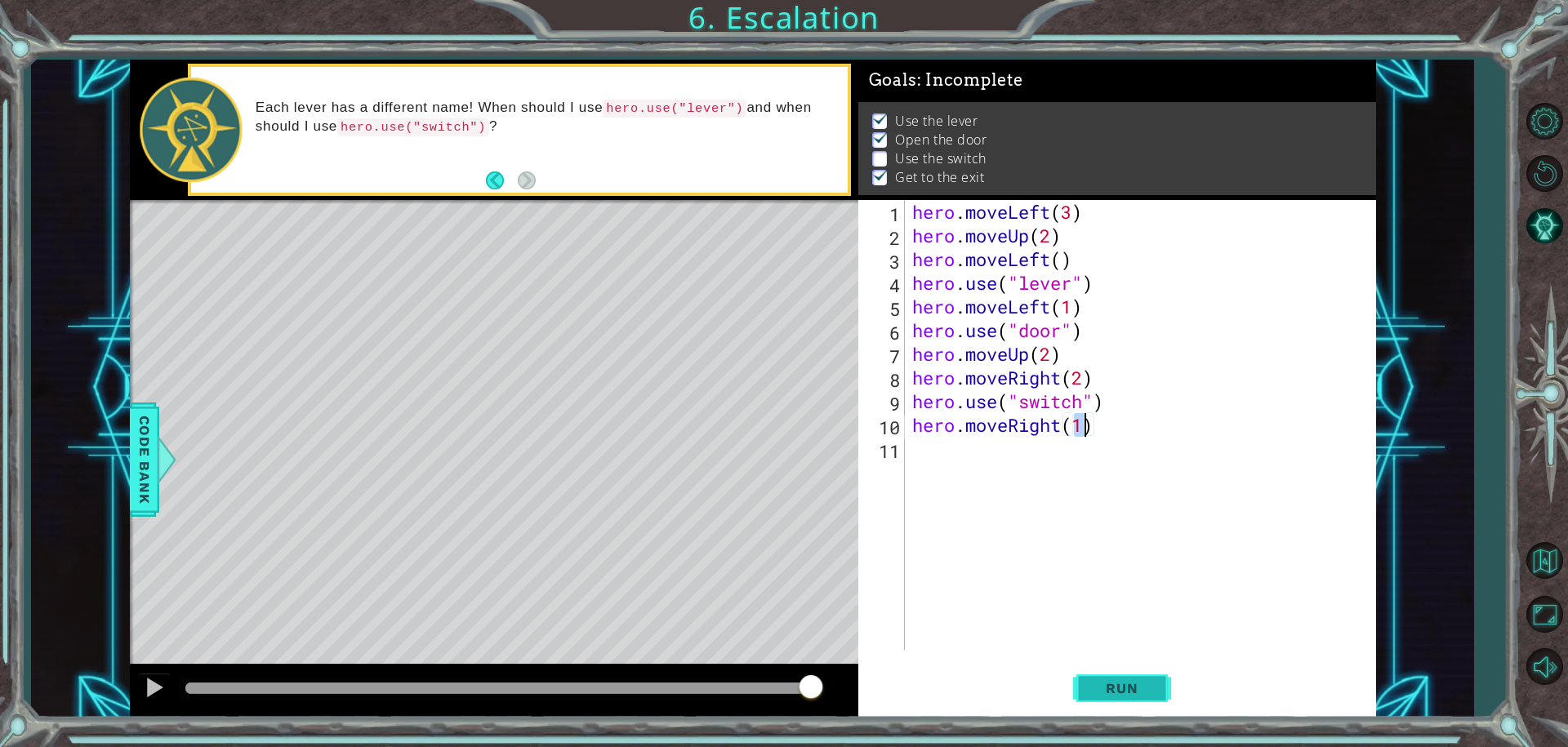
type textarea "hero.moveRight(1)"
click at [1102, 682] on span "Run" at bounding box center [1121, 688] width 65 height 16
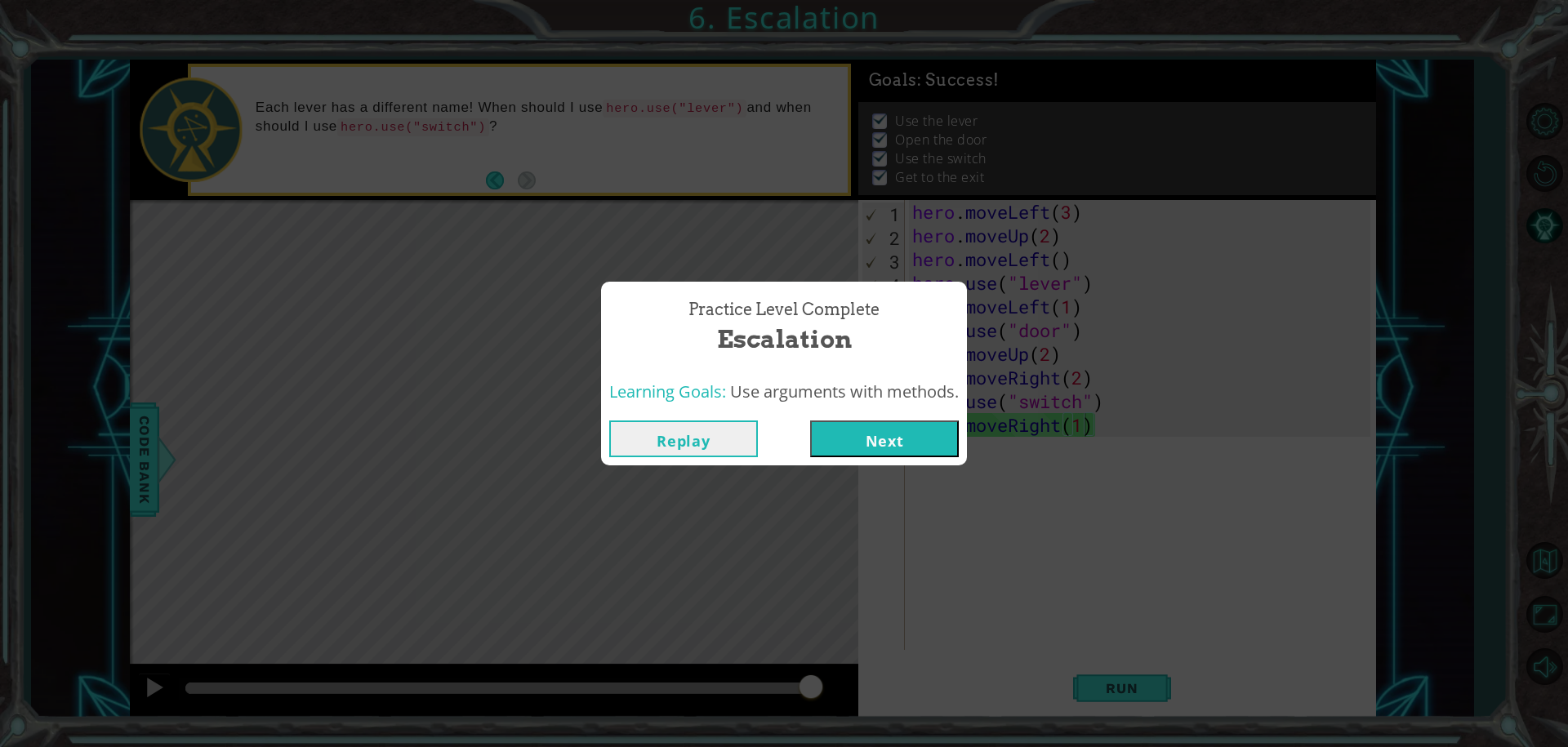
click at [901, 430] on button "Next" at bounding box center [885, 439] width 149 height 37
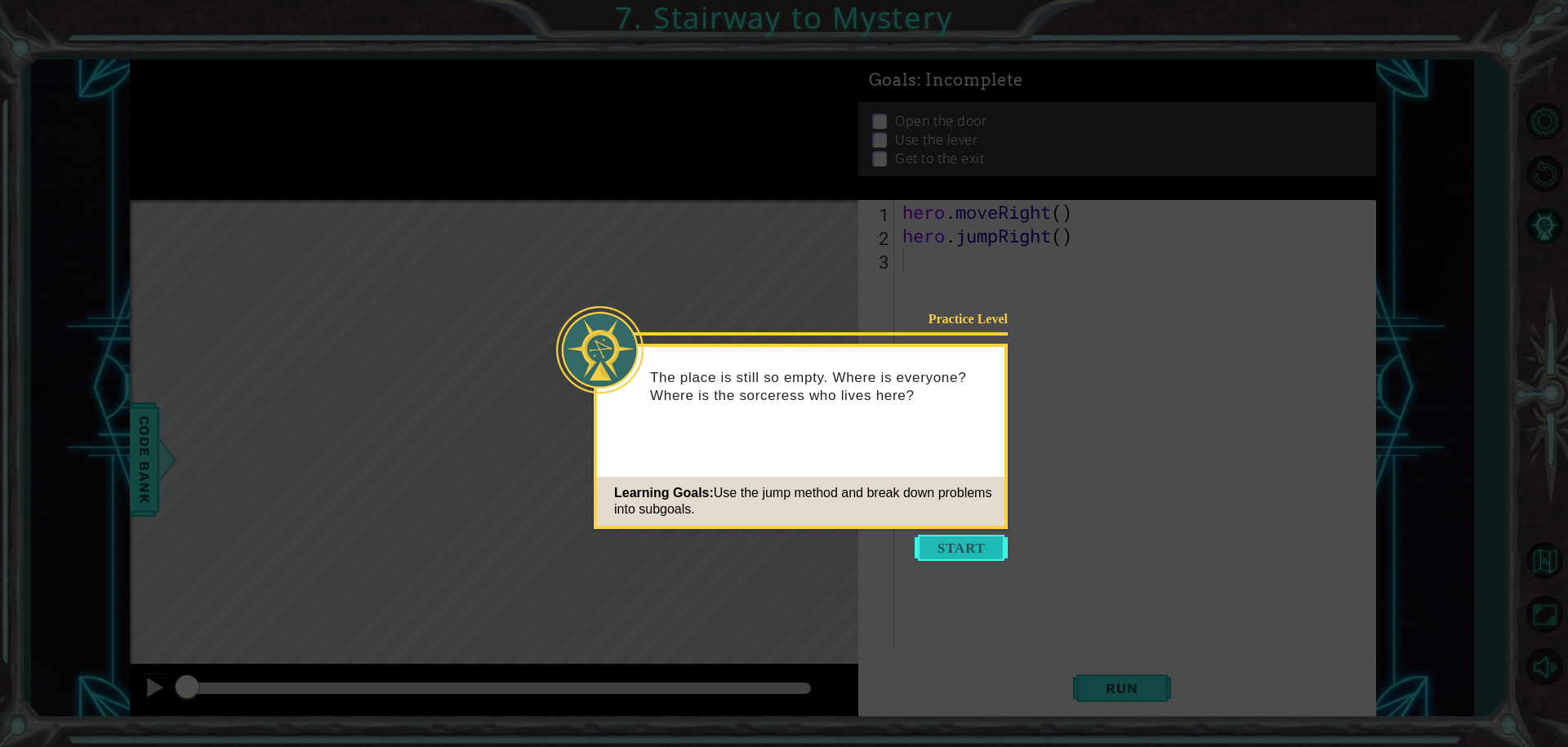
click at [980, 540] on button "Start" at bounding box center [961, 547] width 93 height 26
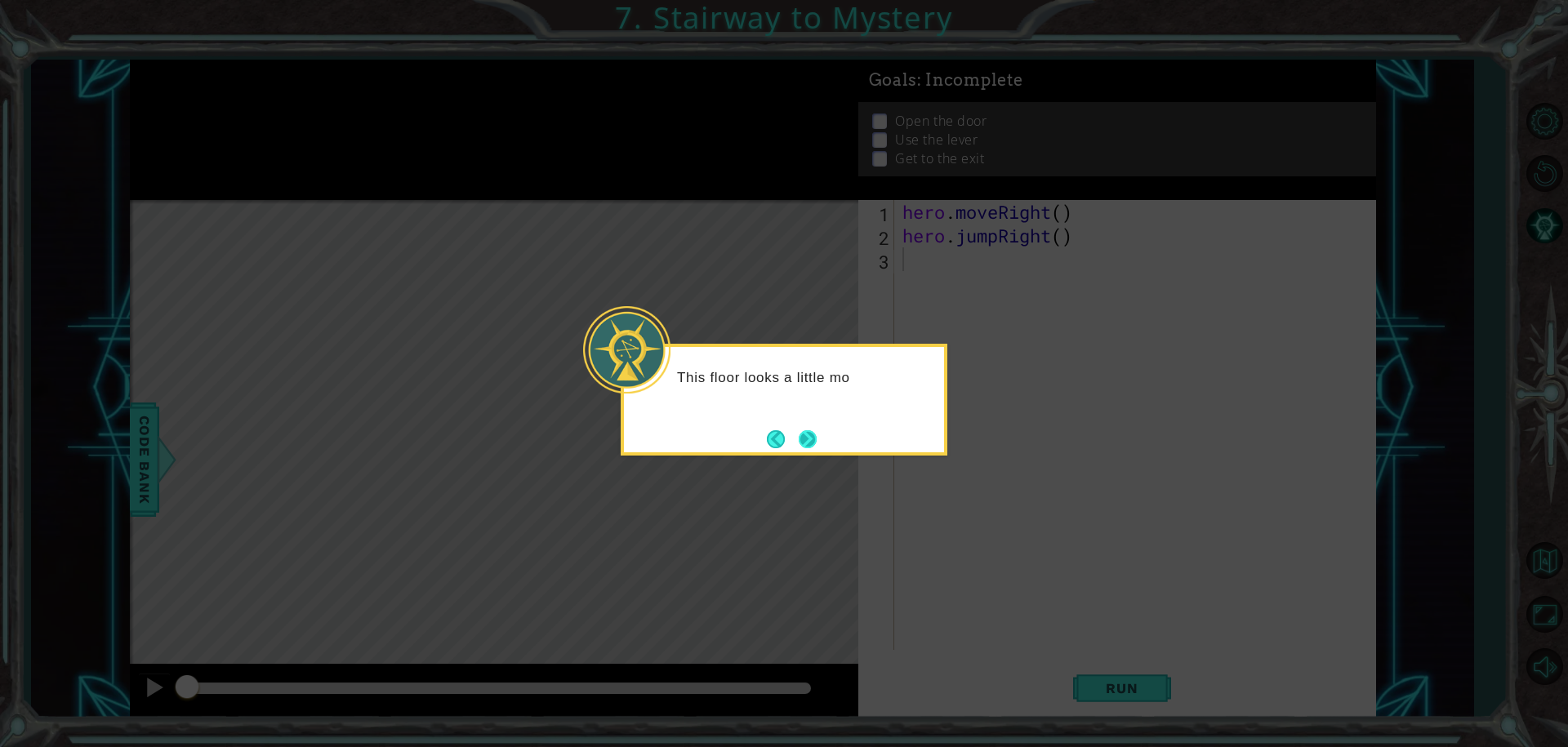
click at [804, 435] on button "Next" at bounding box center [808, 439] width 18 height 18
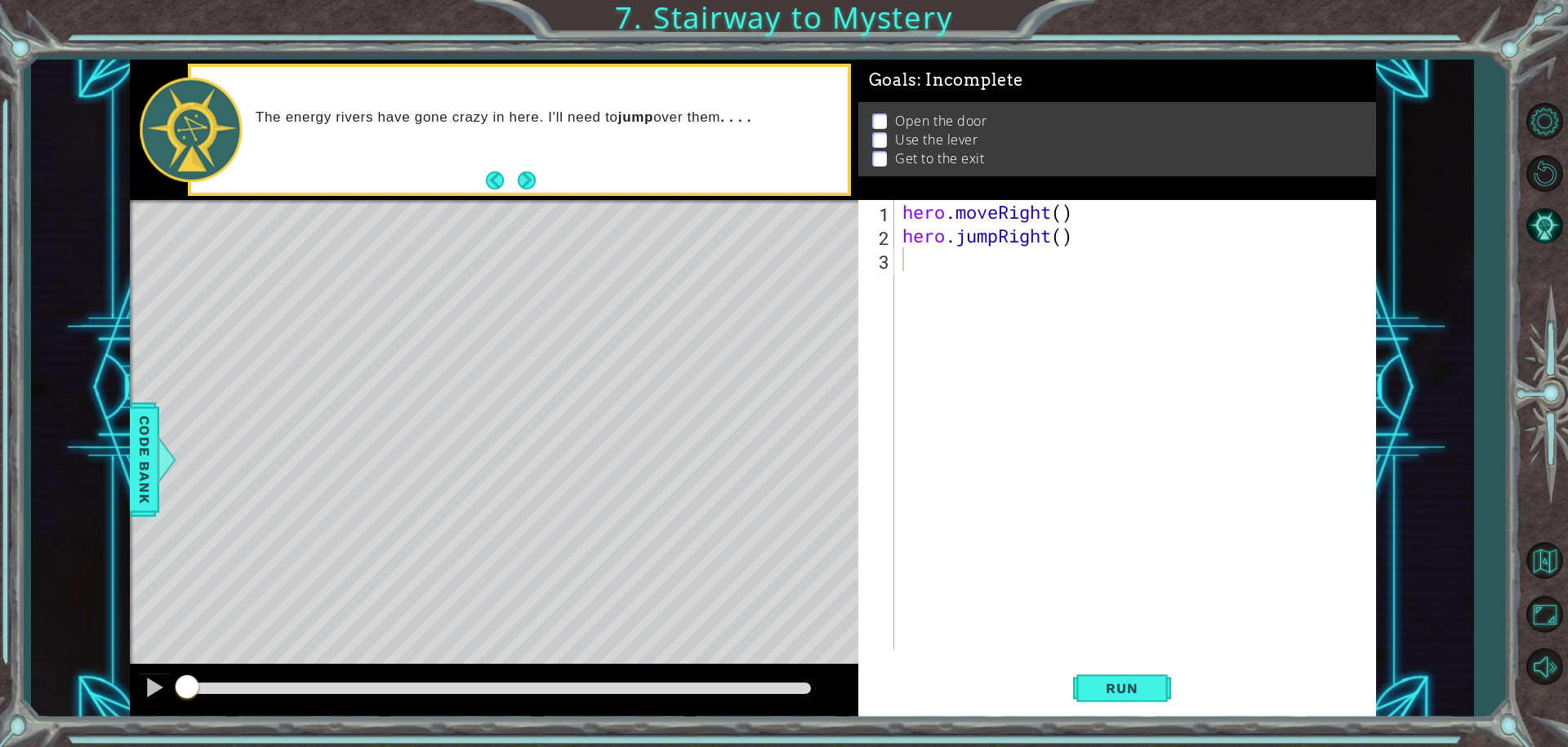
click at [528, 182] on button "Next" at bounding box center [526, 180] width 18 height 18
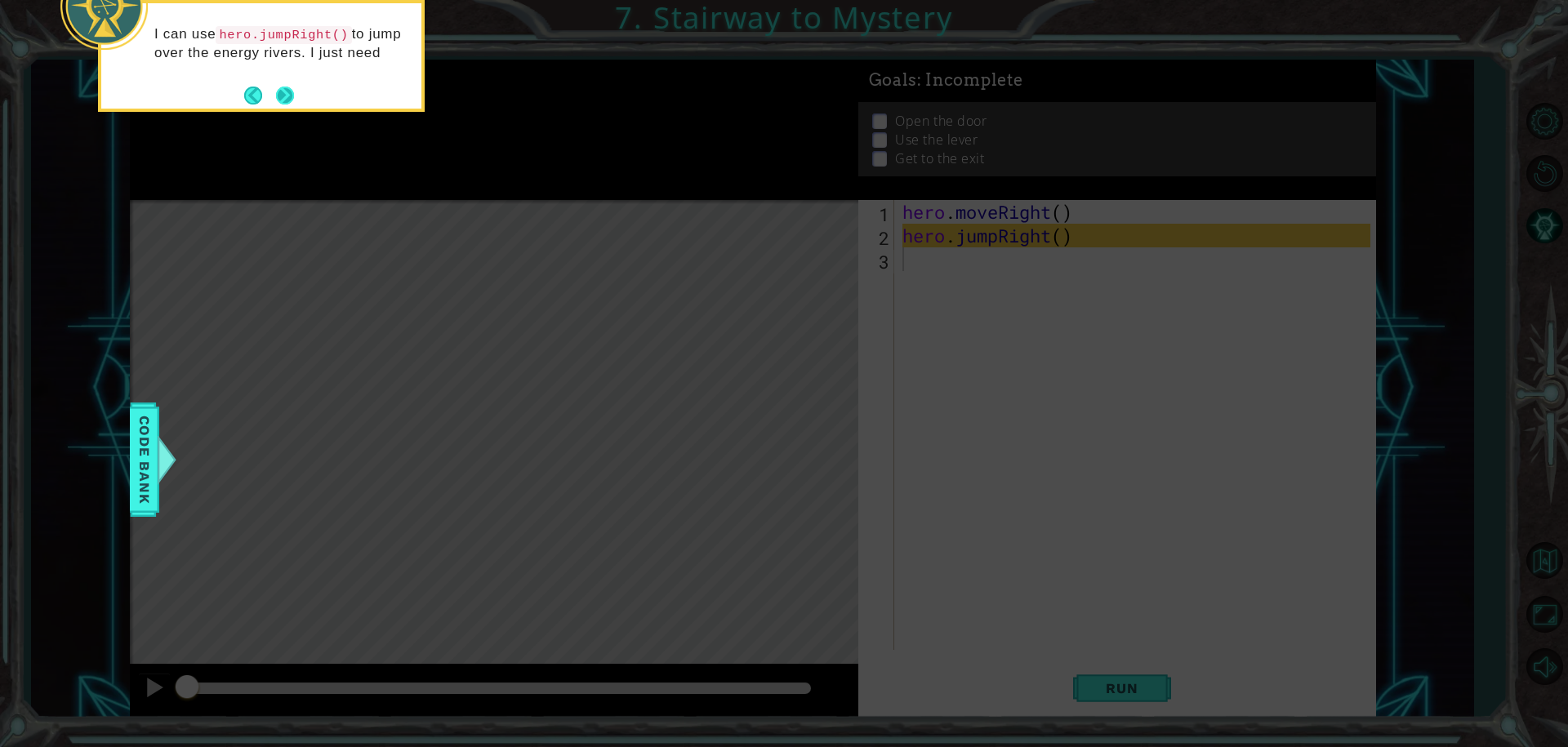
click at [279, 84] on footer at bounding box center [269, 95] width 50 height 24
click at [286, 89] on button "Next" at bounding box center [284, 97] width 20 height 20
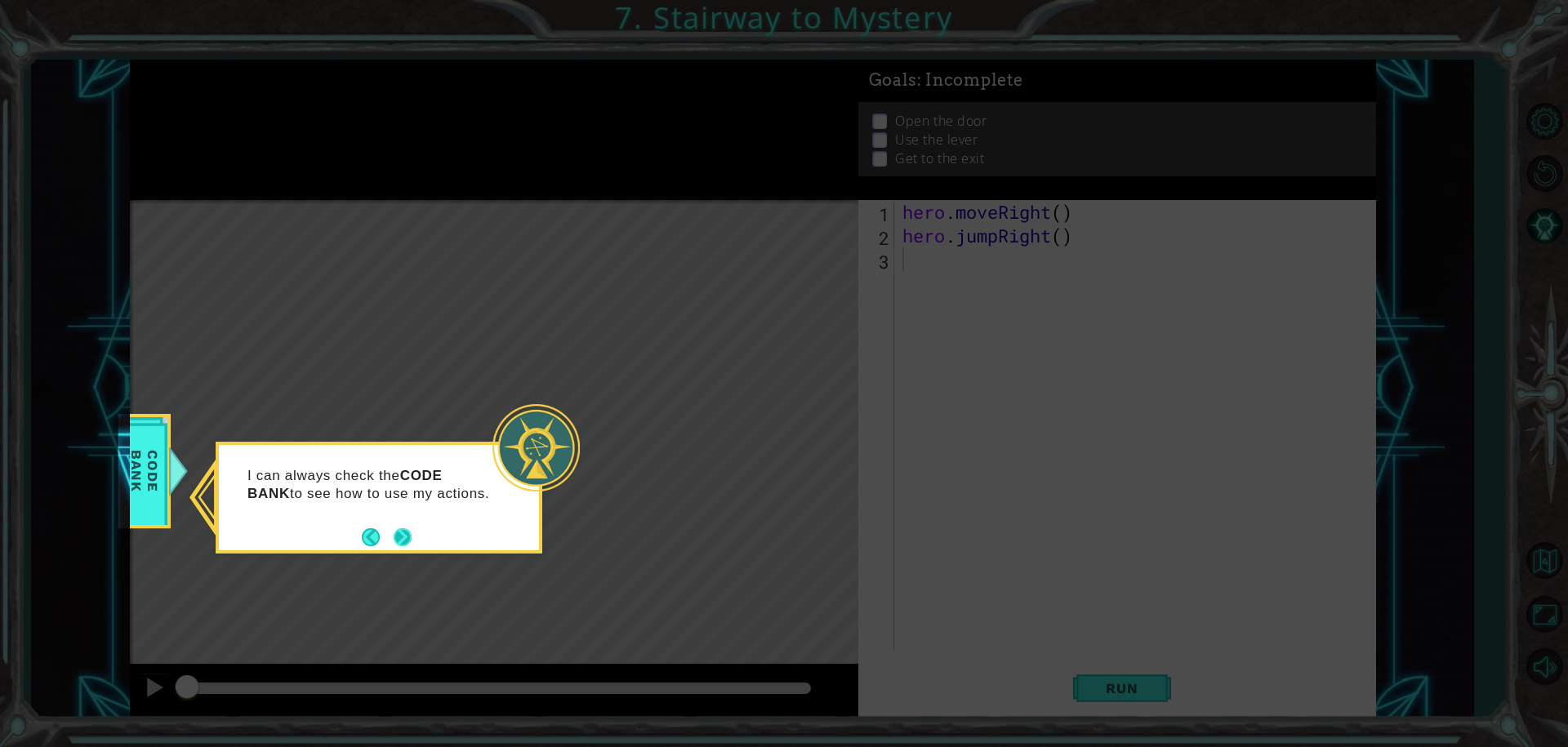
click at [407, 539] on button "Next" at bounding box center [402, 537] width 18 height 18
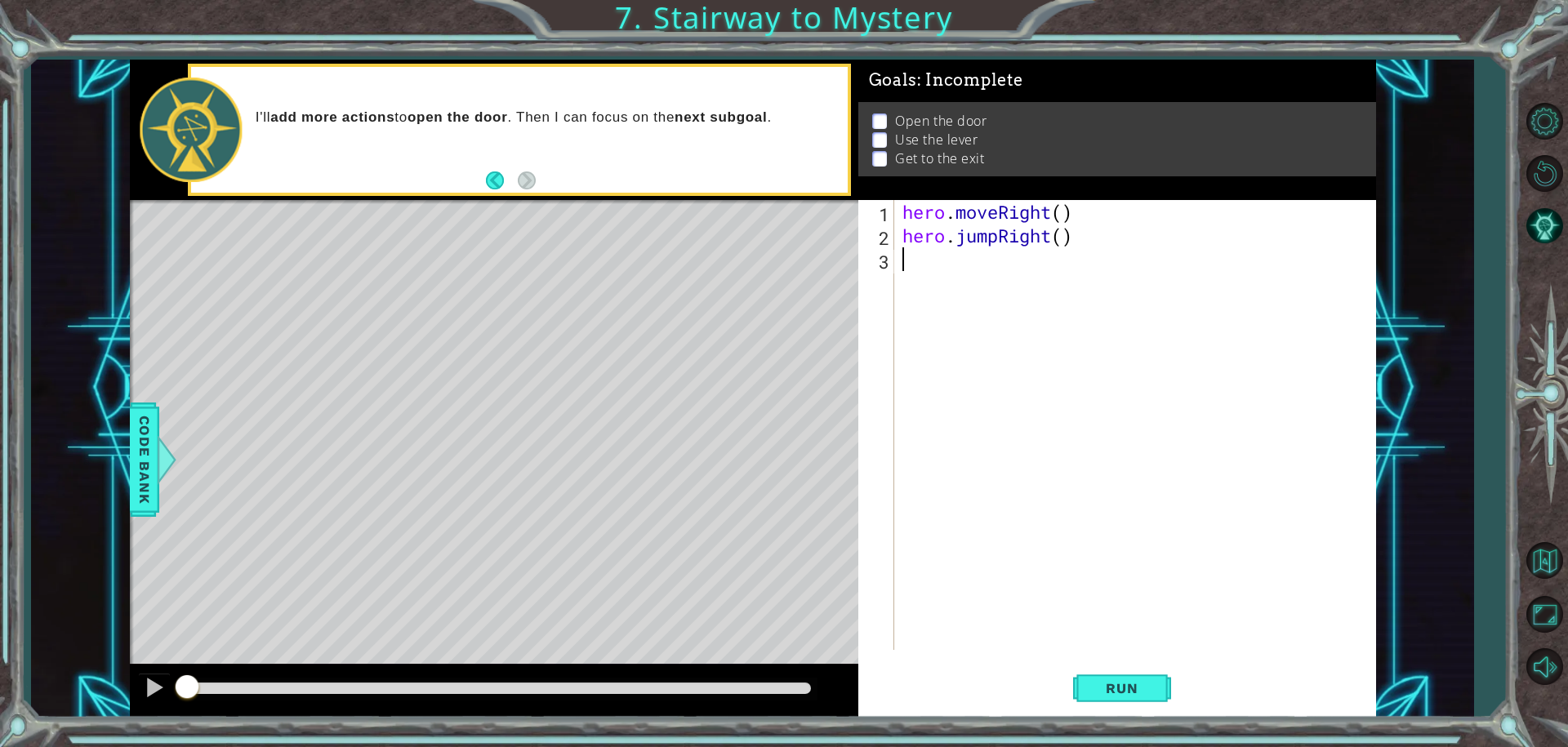
type textarea "hero.jumpRight()"
drag, startPoint x: 958, startPoint y: 244, endPoint x: 933, endPoint y: 506, distance: 263.2
click at [933, 506] on div "hero . moveRight ( ) hero . jumpRight ( )" at bounding box center [1140, 448] width 481 height 497
click at [1167, 688] on button "Run" at bounding box center [1122, 687] width 98 height 51
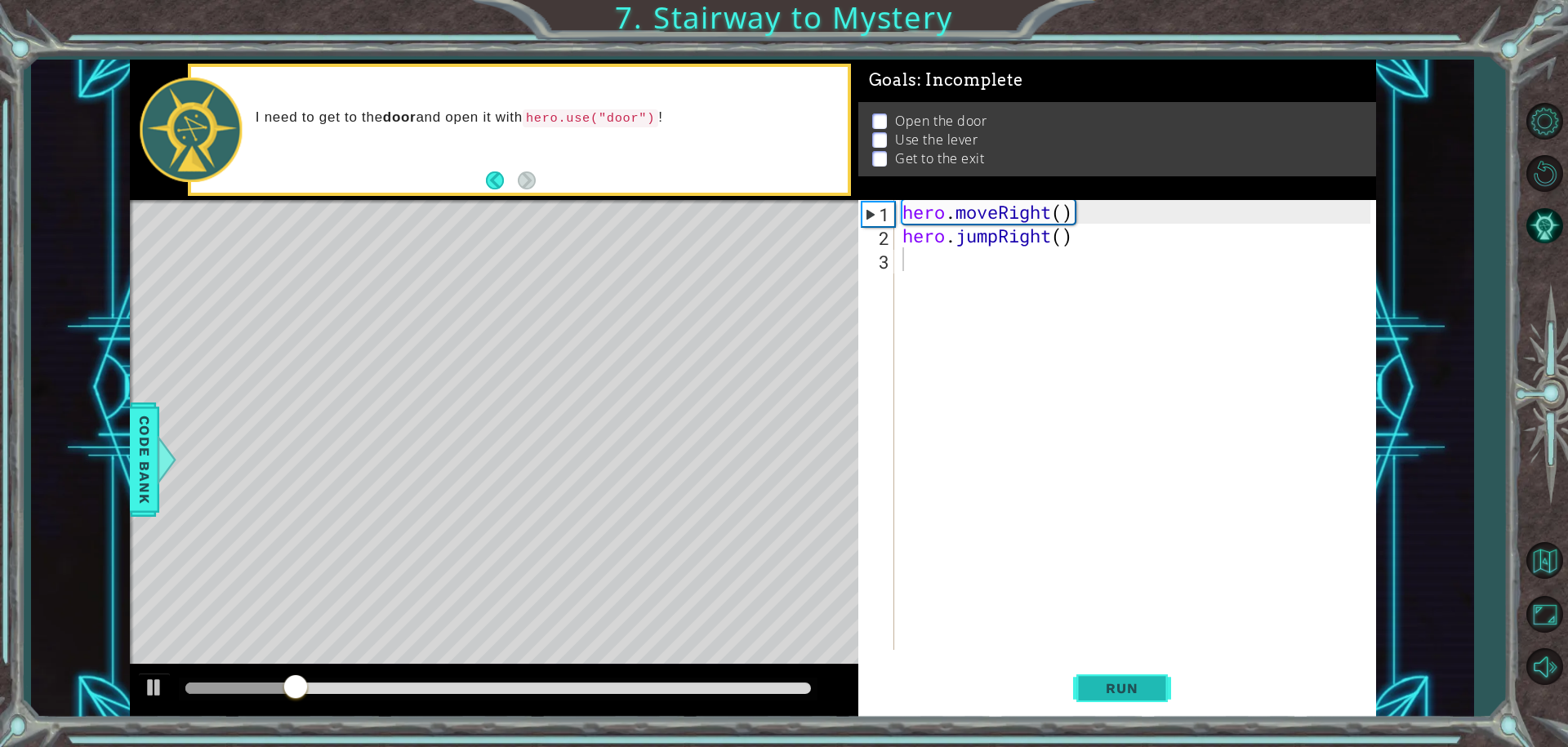
click at [1119, 678] on button "Run" at bounding box center [1122, 687] width 98 height 51
click at [1124, 673] on button "Run" at bounding box center [1122, 687] width 98 height 51
click at [1125, 673] on button "Run" at bounding box center [1122, 687] width 98 height 51
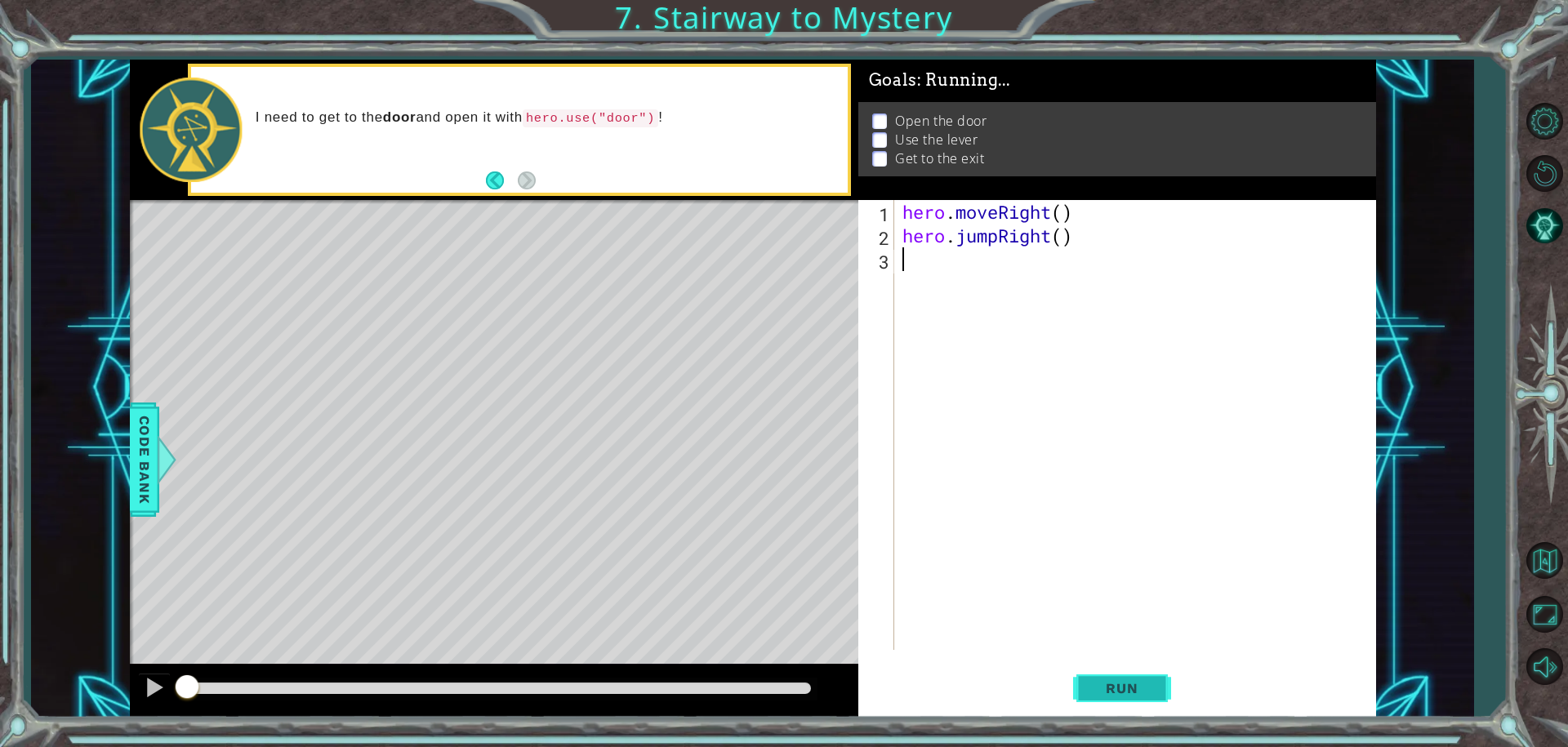
click at [1125, 673] on button "Run" at bounding box center [1122, 687] width 98 height 51
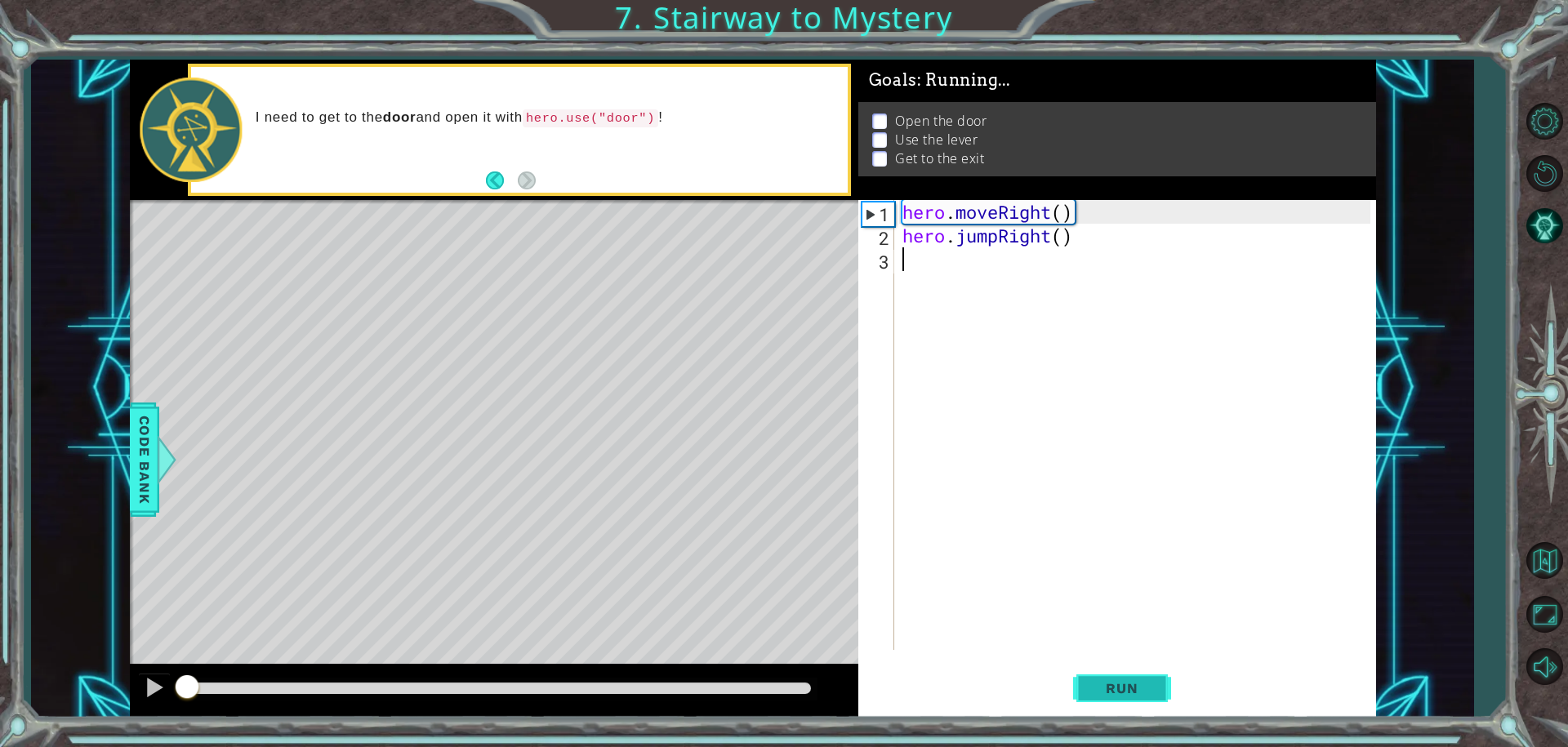
click at [1128, 673] on button "Run" at bounding box center [1122, 687] width 98 height 51
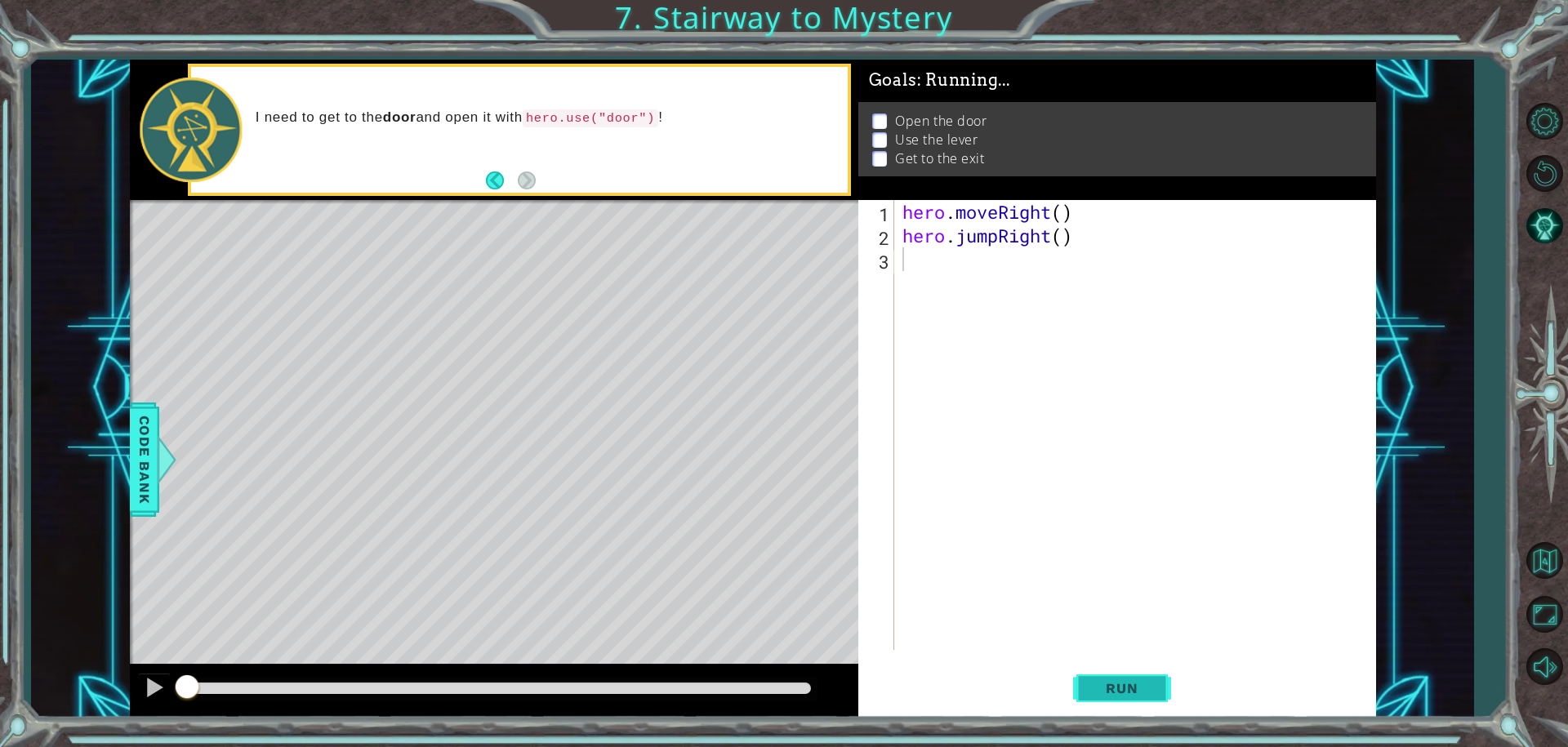
click at [1128, 673] on button "Run" at bounding box center [1122, 687] width 98 height 51
click at [1129, 673] on button "Run" at bounding box center [1122, 687] width 98 height 51
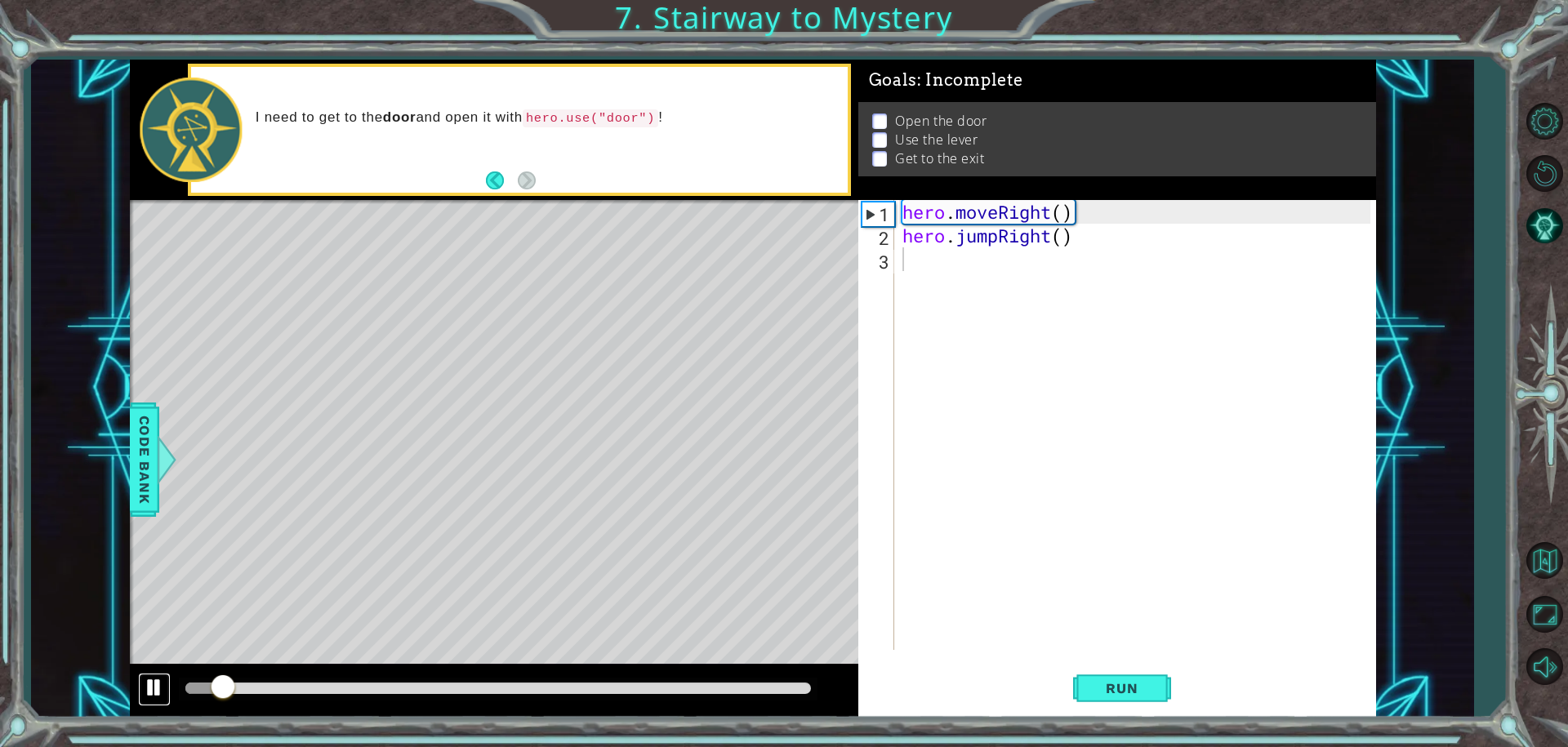
click at [153, 678] on div at bounding box center [154, 688] width 21 height 21
click at [159, 678] on div at bounding box center [154, 688] width 21 height 21
click at [966, 251] on div "hero . moveRight ( ) hero . jumpRight ( )" at bounding box center [1140, 448] width 481 height 497
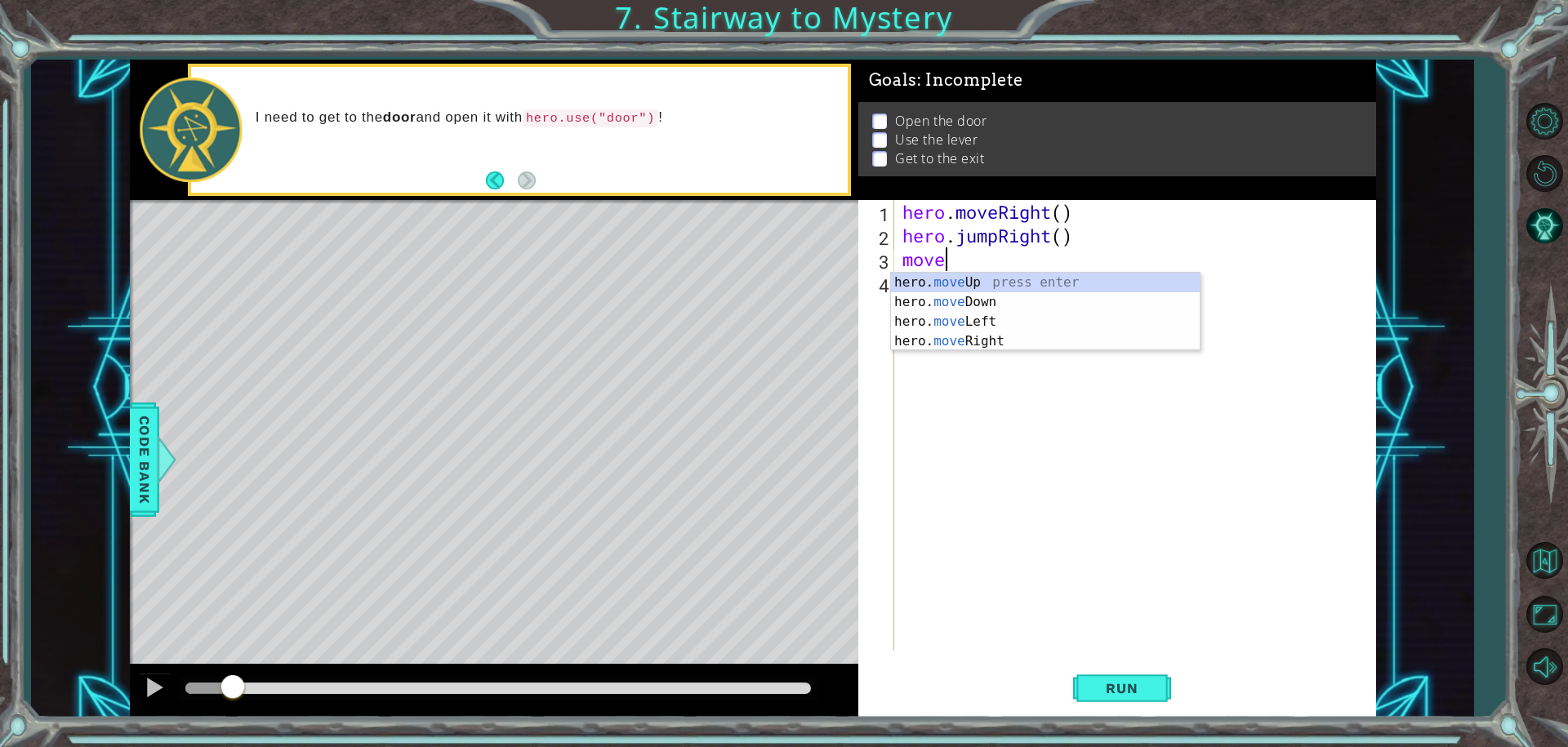
scroll to position [0, 1]
click at [932, 348] on div "hero. move Up press enter hero. move Down press enter hero. move Left press ent…" at bounding box center [1045, 332] width 309 height 118
type textarea "hero.moveRight(1)"
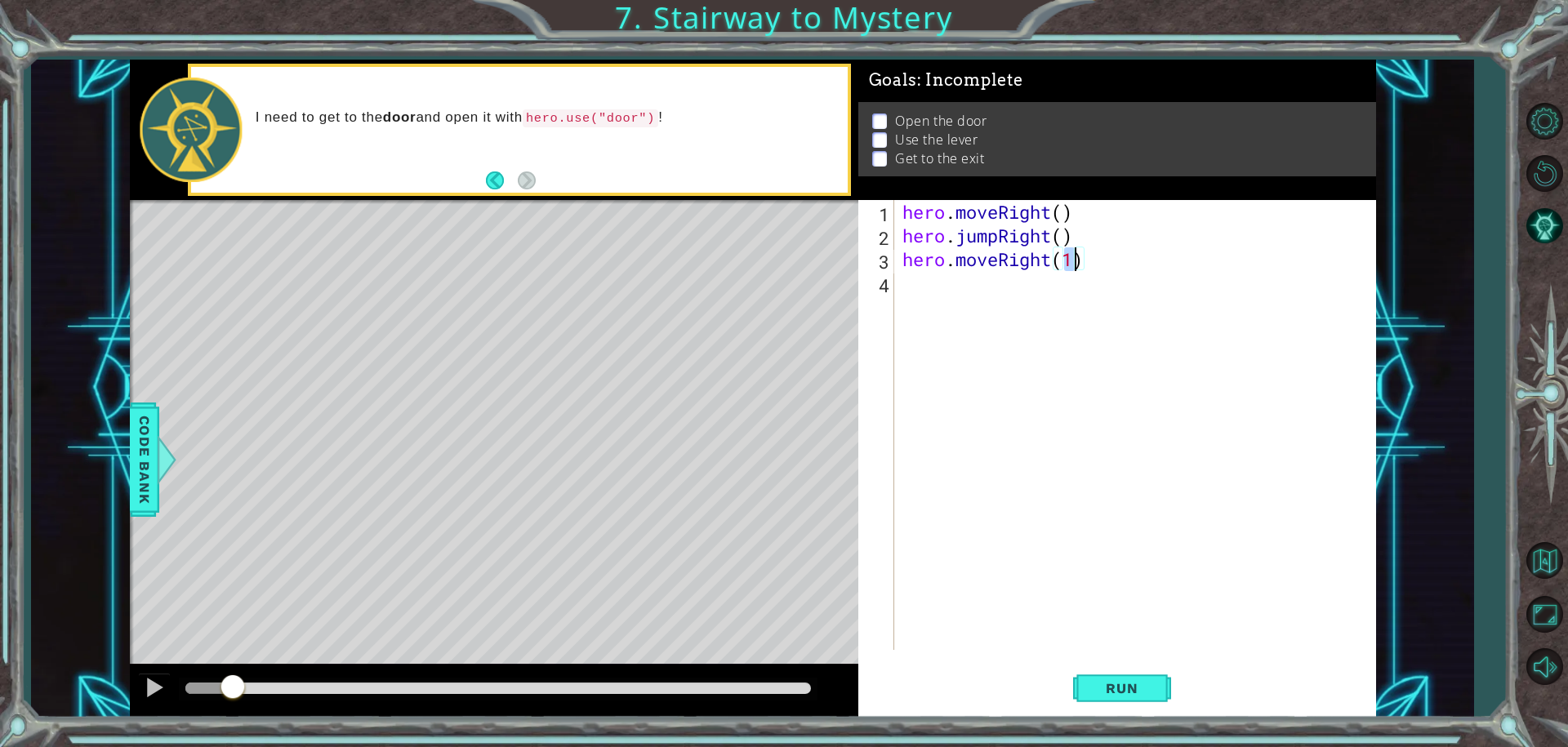
click at [945, 286] on div "hero . moveRight ( ) hero . jumpRight ( ) hero . moveRight ( 1 )" at bounding box center [1140, 448] width 481 height 497
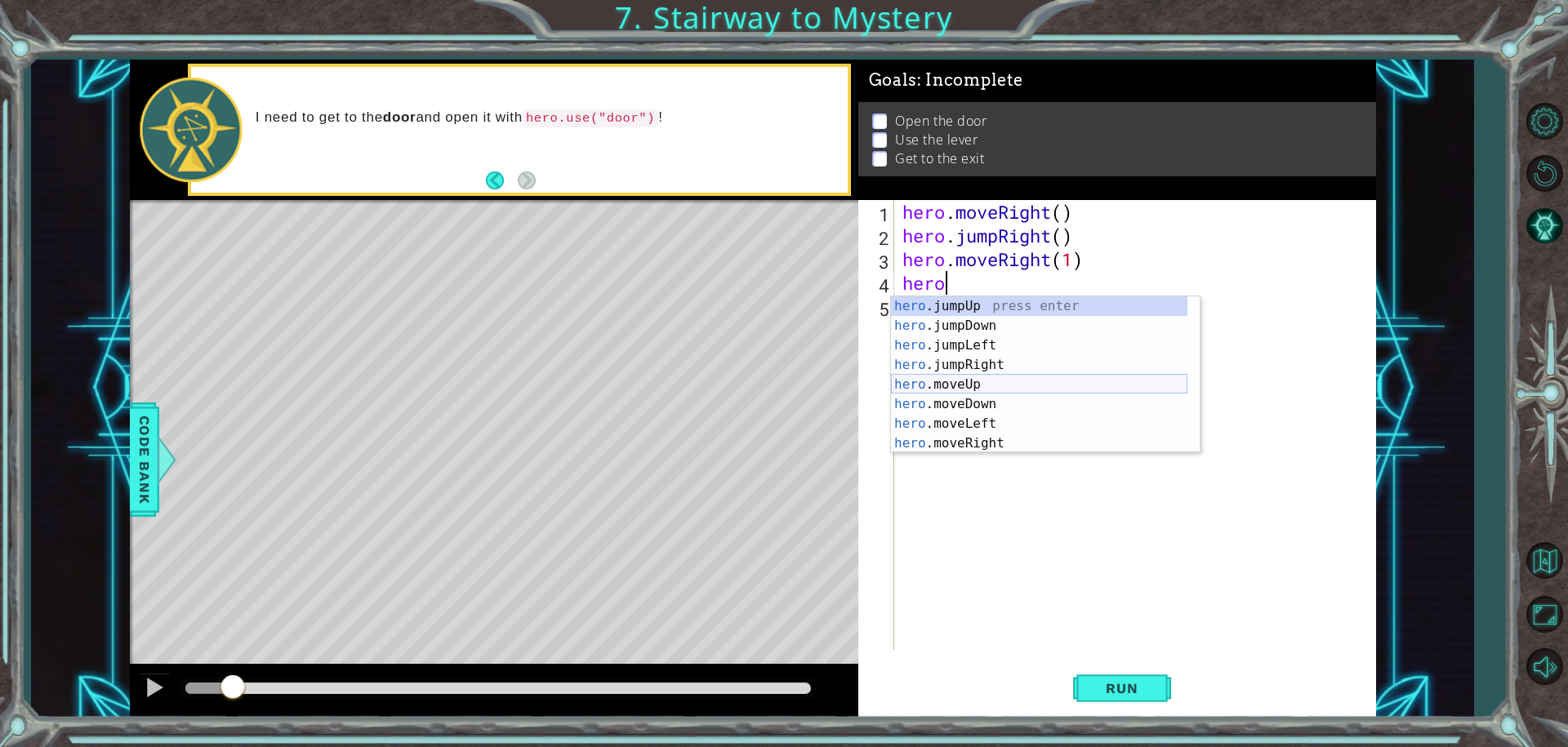
click at [958, 380] on div "hero .jumpUp press enter hero .jumpDown press enter hero .jumpLeft press enter …" at bounding box center [1038, 394] width 296 height 196
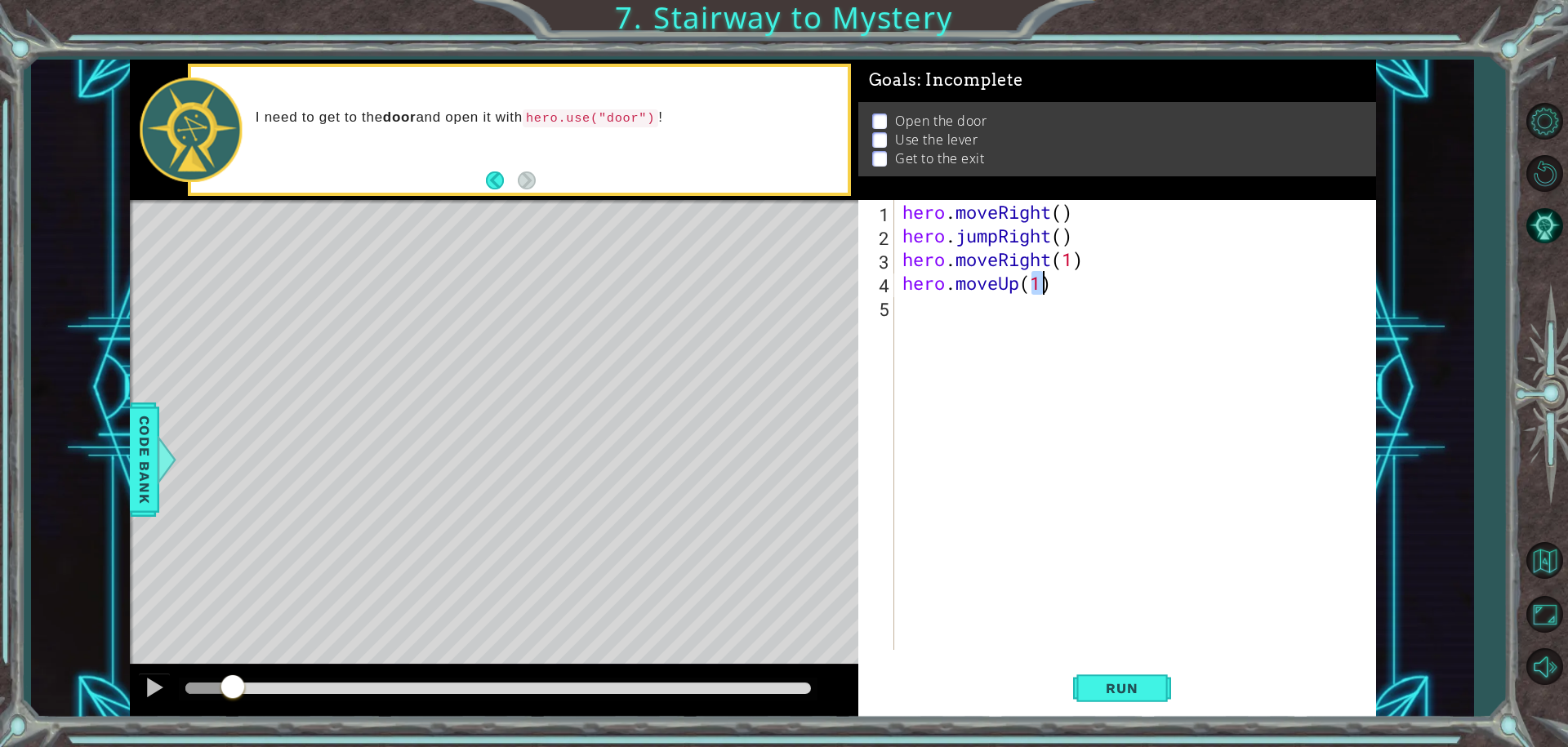
type textarea "hero.moveUp(1)"
click at [954, 323] on div "hero . moveRight ( ) hero . jumpRight ( ) hero . moveRight ( 1 ) hero . moveUp …" at bounding box center [1140, 448] width 481 height 497
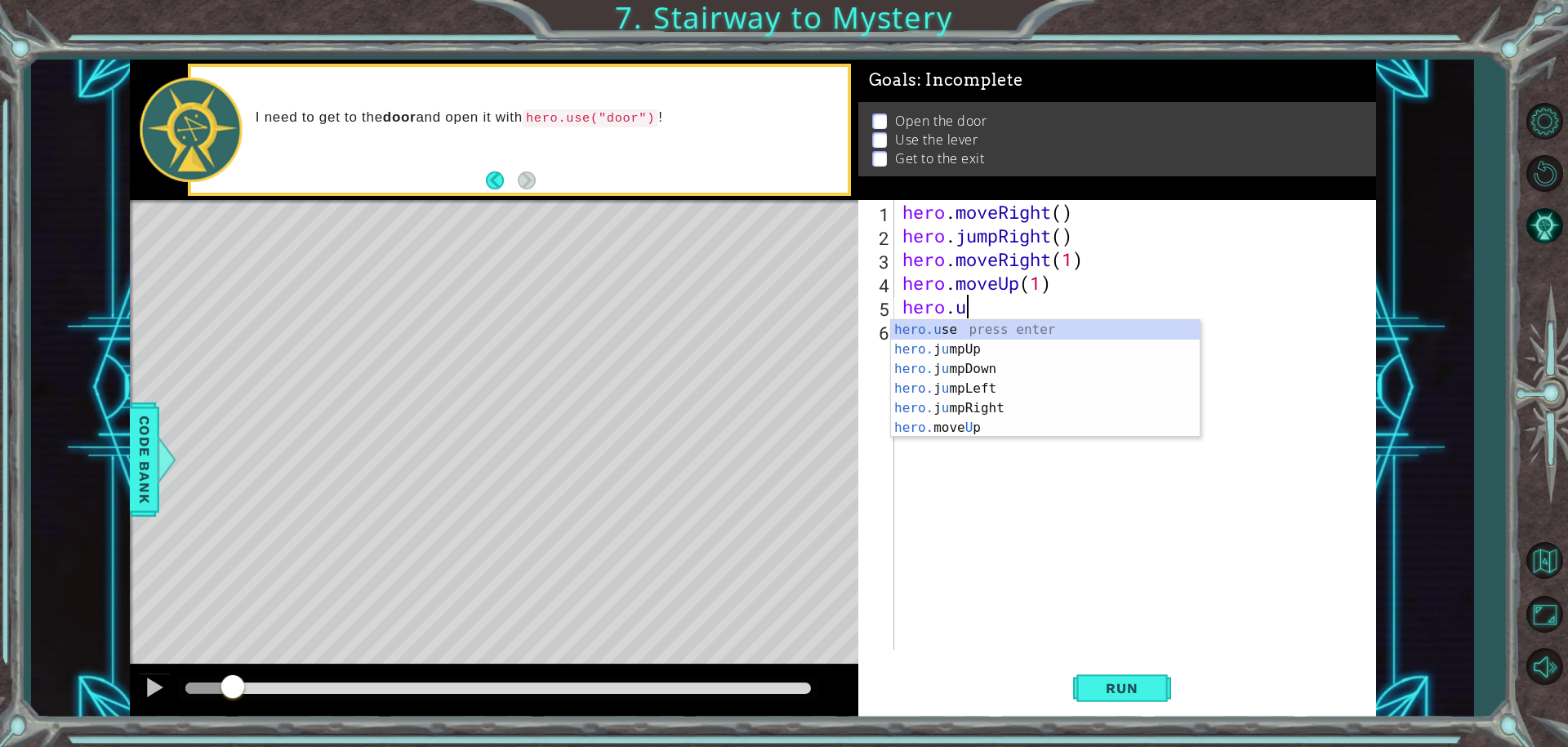
scroll to position [0, 3]
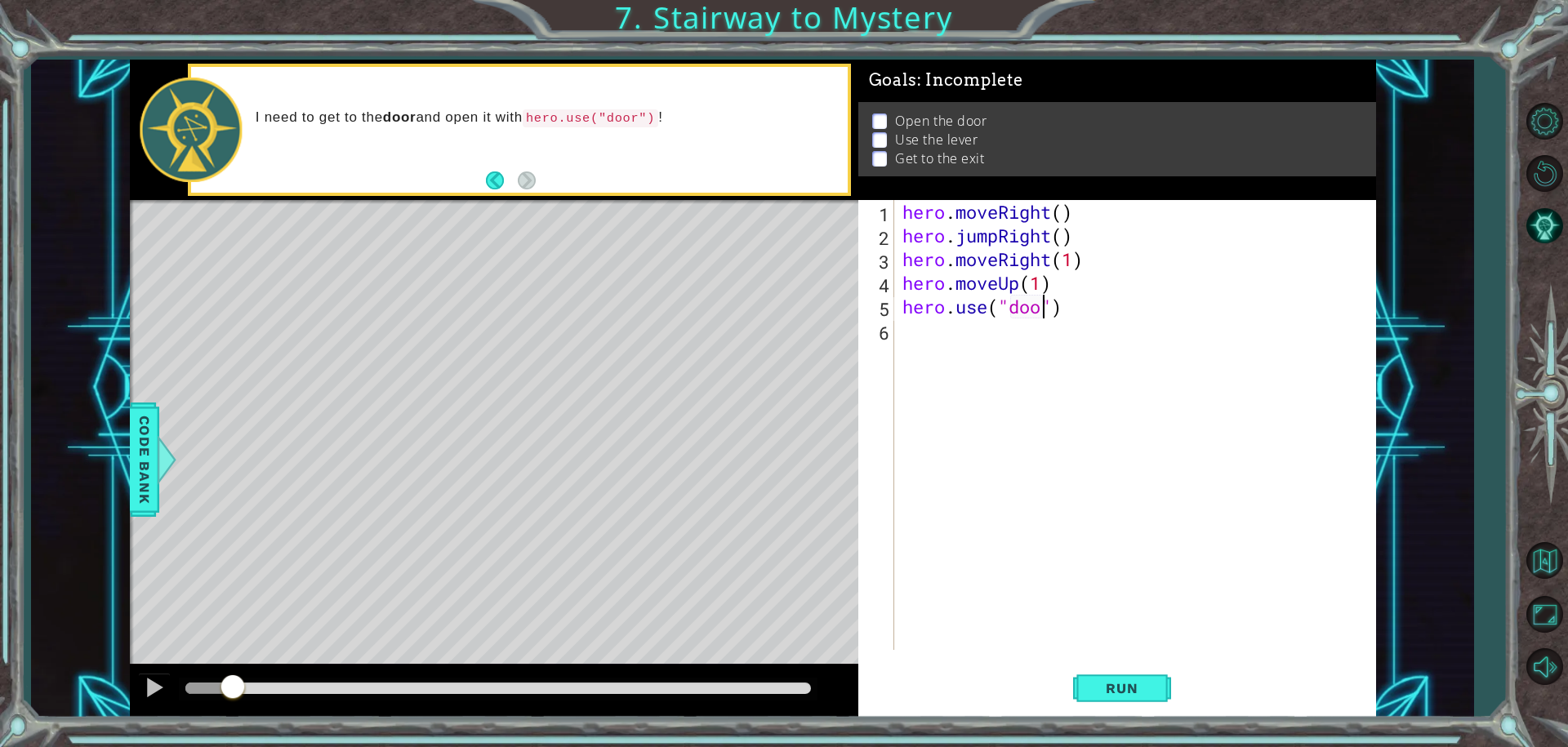
type textarea "hero.use("door")"
click at [977, 341] on div "hero . moveRight ( ) hero . jumpRight ( ) hero . moveRight ( 1 ) hero . moveUp …" at bounding box center [1140, 448] width 481 height 497
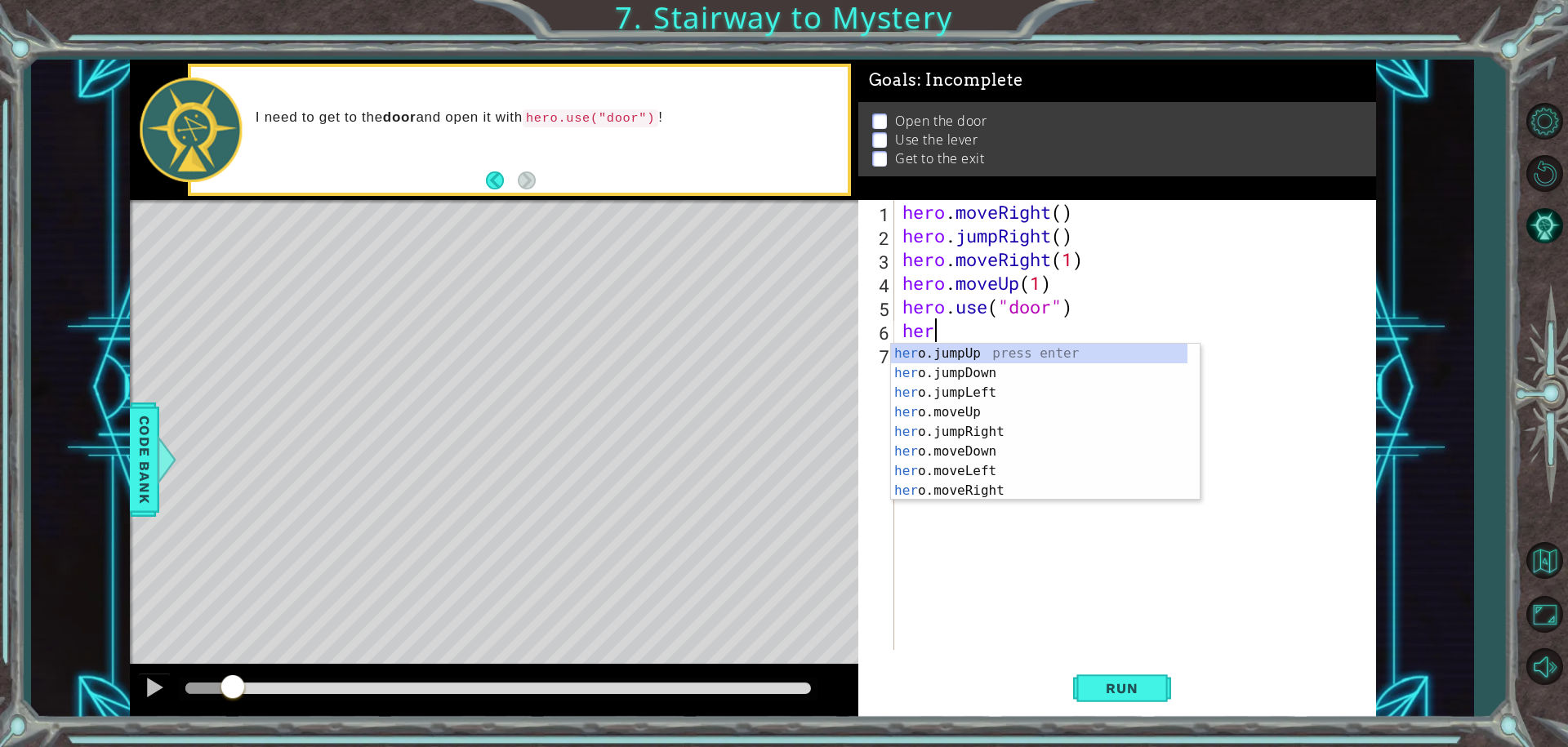
scroll to position [0, 1]
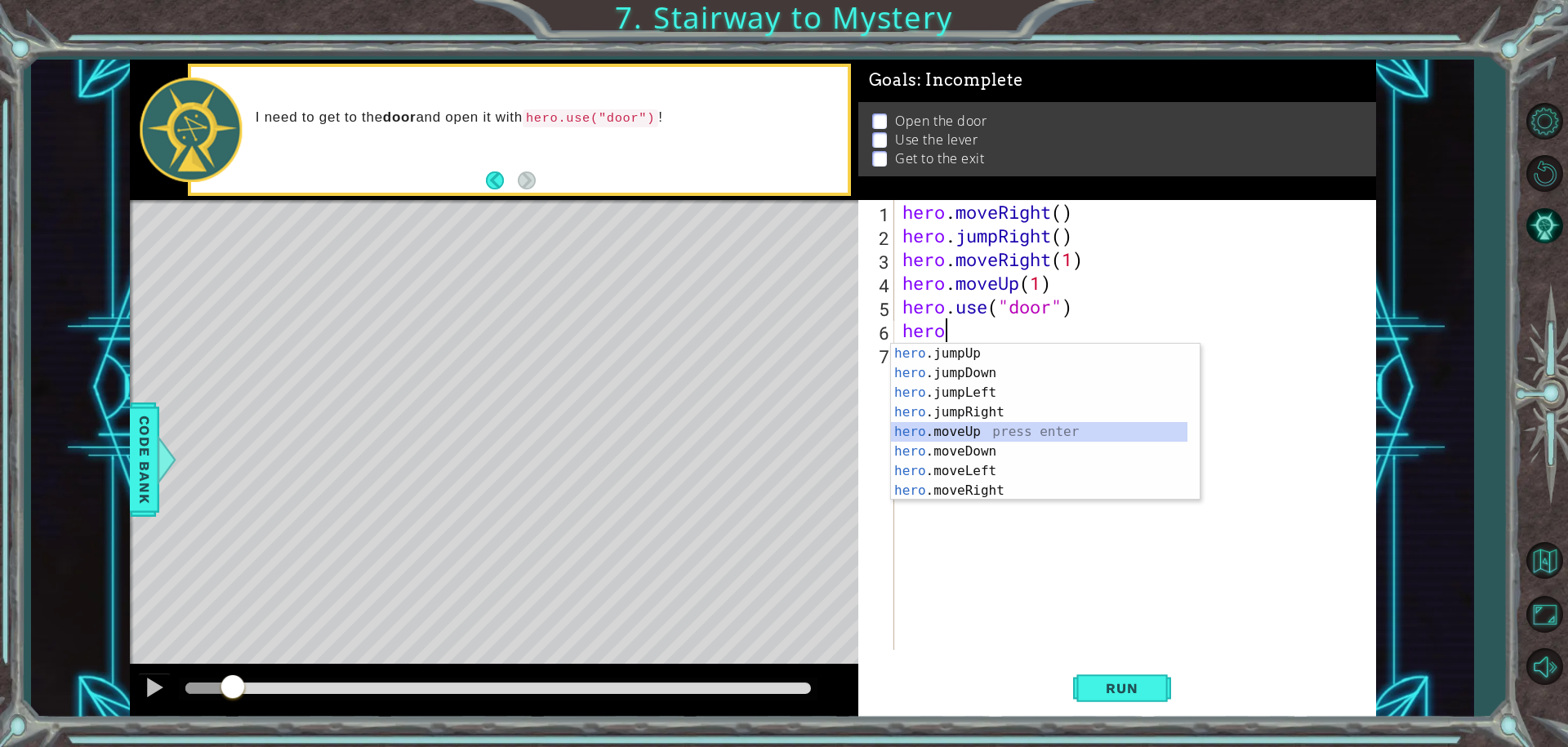
click at [971, 434] on div "hero .jumpUp press enter hero .jumpDown press enter hero .jumpLeft press enter …" at bounding box center [1038, 441] width 296 height 196
type textarea "hero.moveUp(1)"
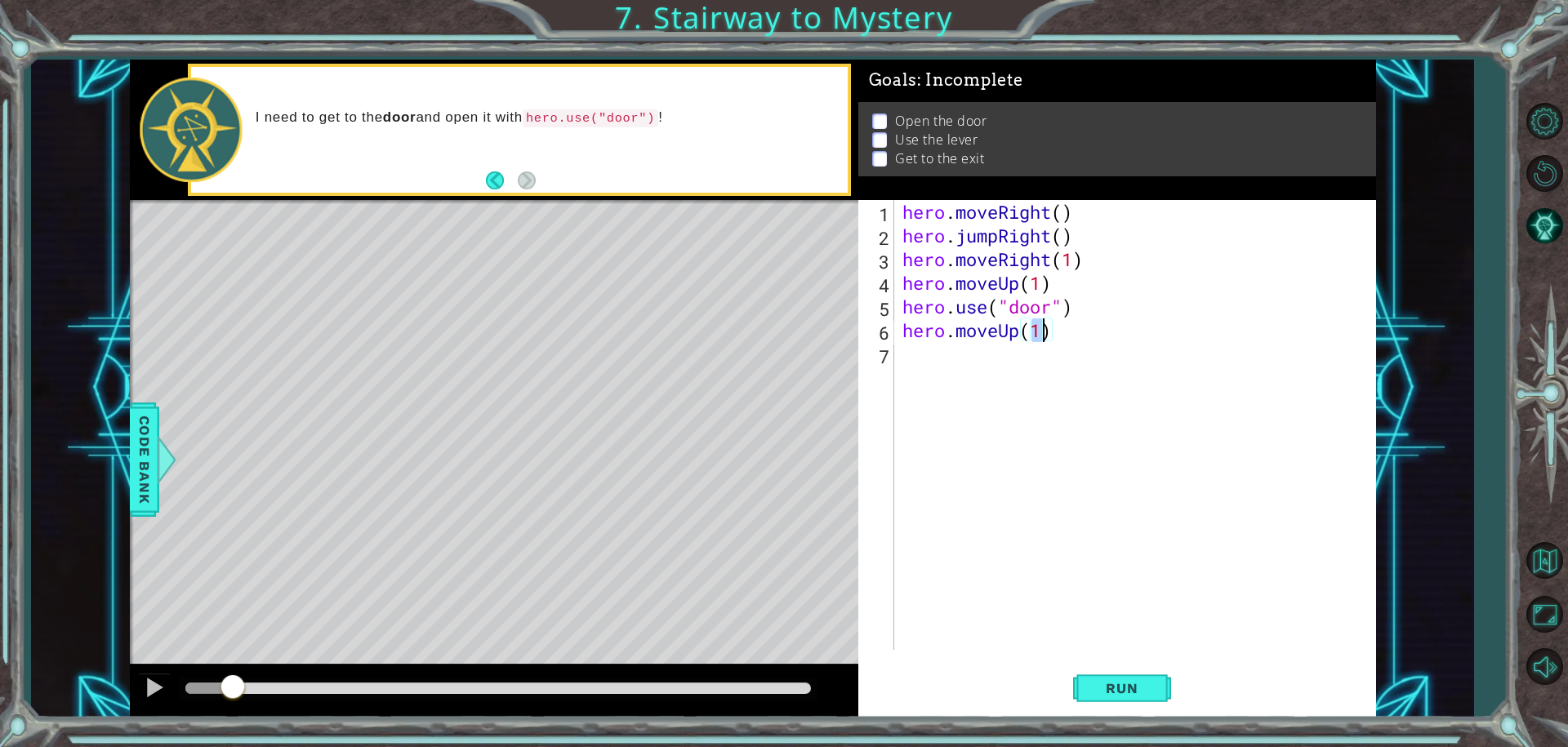
click at [939, 368] on div "hero . moveRight ( ) hero . jumpRight ( ) hero . moveRight ( 1 ) hero . moveUp …" at bounding box center [1140, 448] width 481 height 497
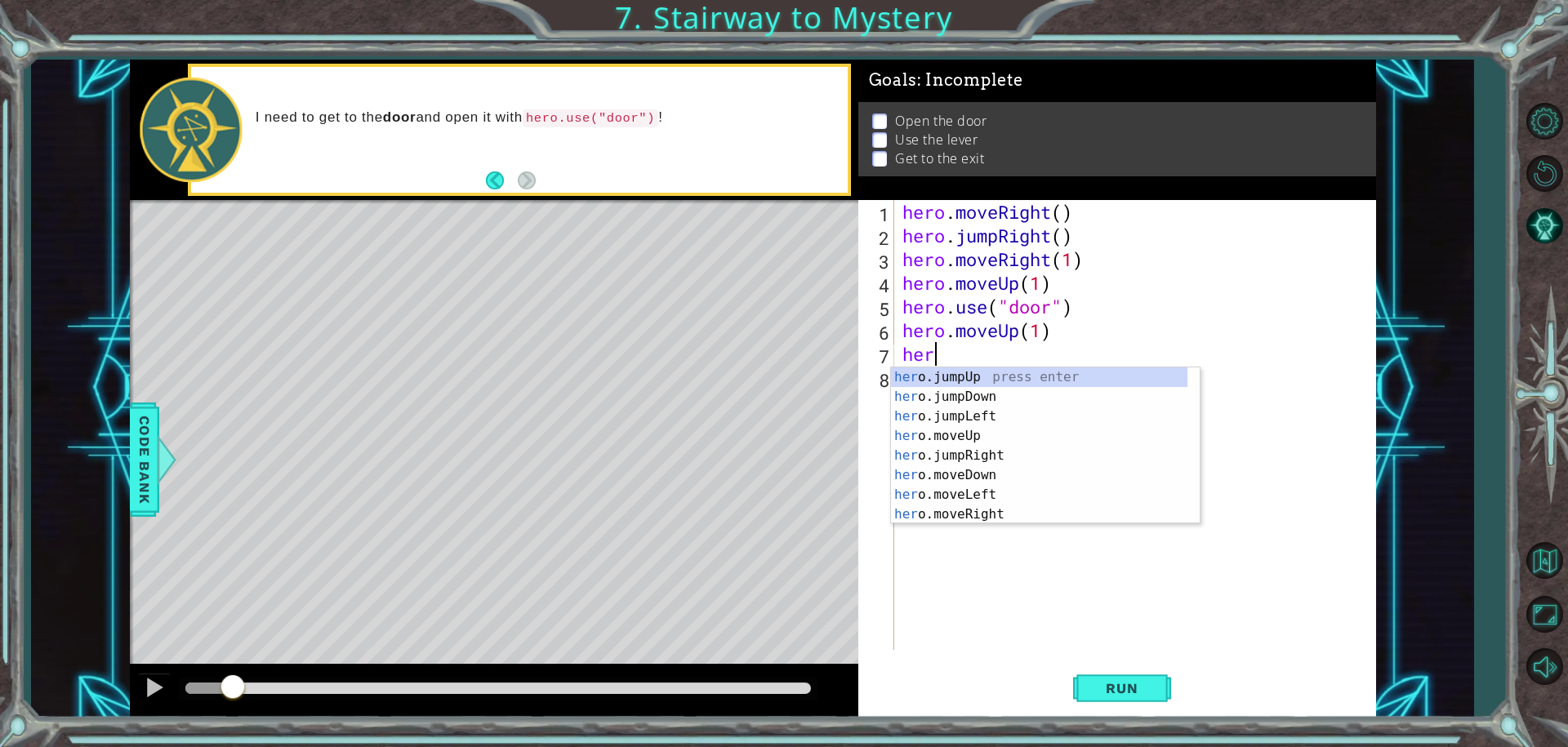
type textarea "hero"
click at [972, 418] on div "hero .jumpUp press enter hero .jumpDown press enter hero .jumpLeft press enter …" at bounding box center [1038, 465] width 296 height 196
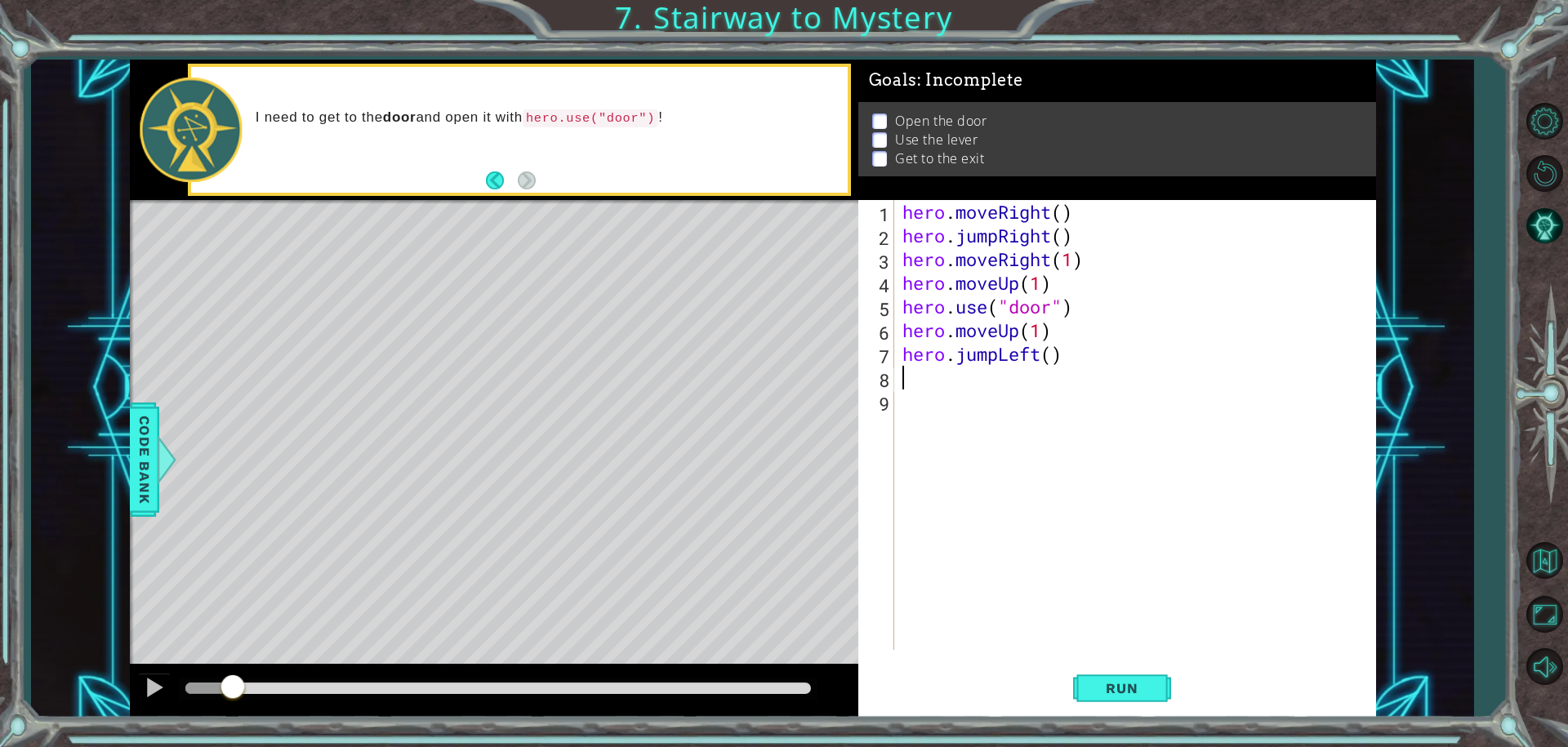
scroll to position [0, 0]
drag, startPoint x: 998, startPoint y: 358, endPoint x: 956, endPoint y: 355, distance: 42.1
click at [956, 355] on div "hero . moveRight ( ) hero . jumpRight ( ) hero . moveRight ( 1 ) hero . moveUp …" at bounding box center [1140, 448] width 481 height 497
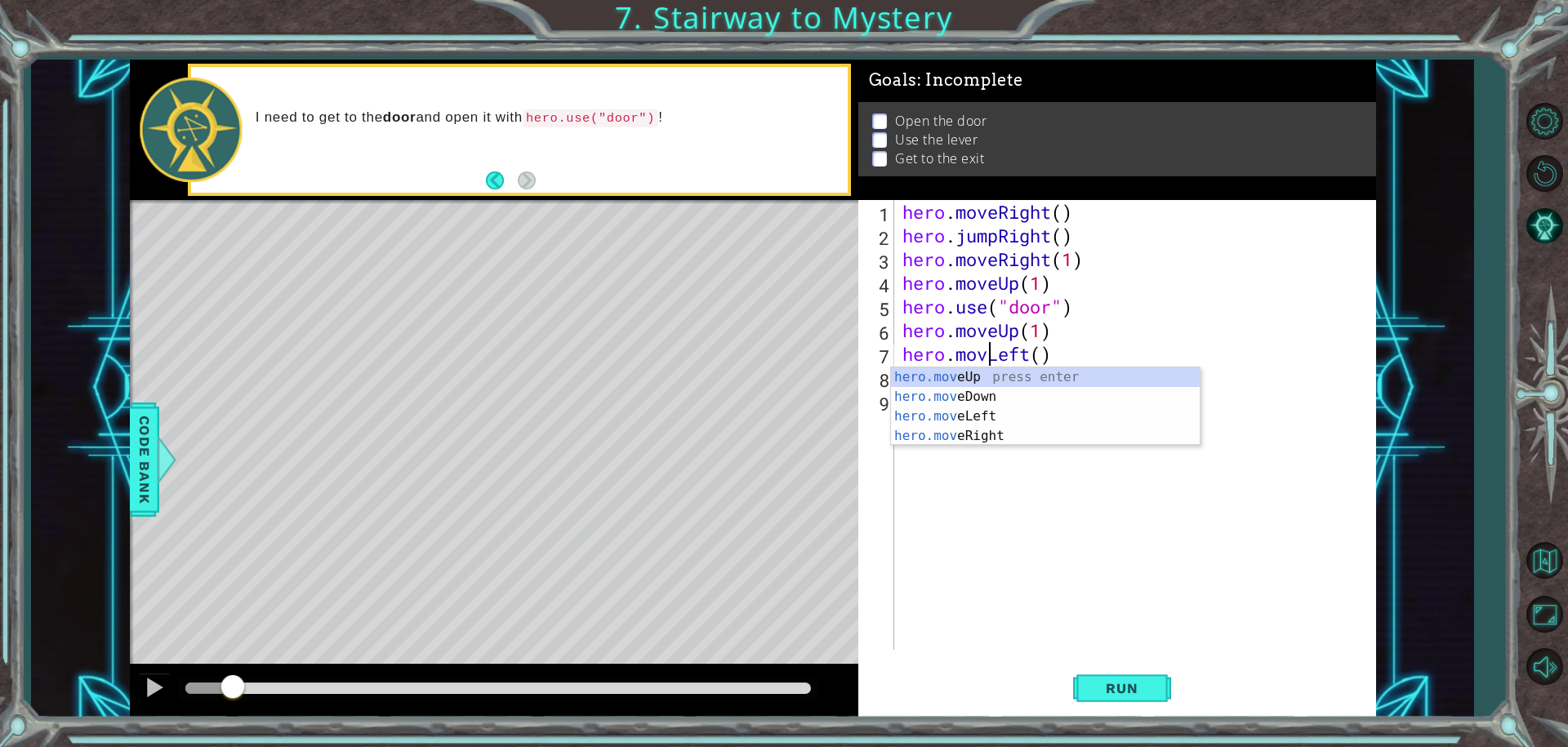
scroll to position [0, 4]
type textarea "hero.moveLeft()"
click at [1434, 413] on div "1 ההההההההההההההההההההההההההההההההההההההההההההההההההההההההההההההההההההההההההההה…" at bounding box center [752, 388] width 1443 height 657
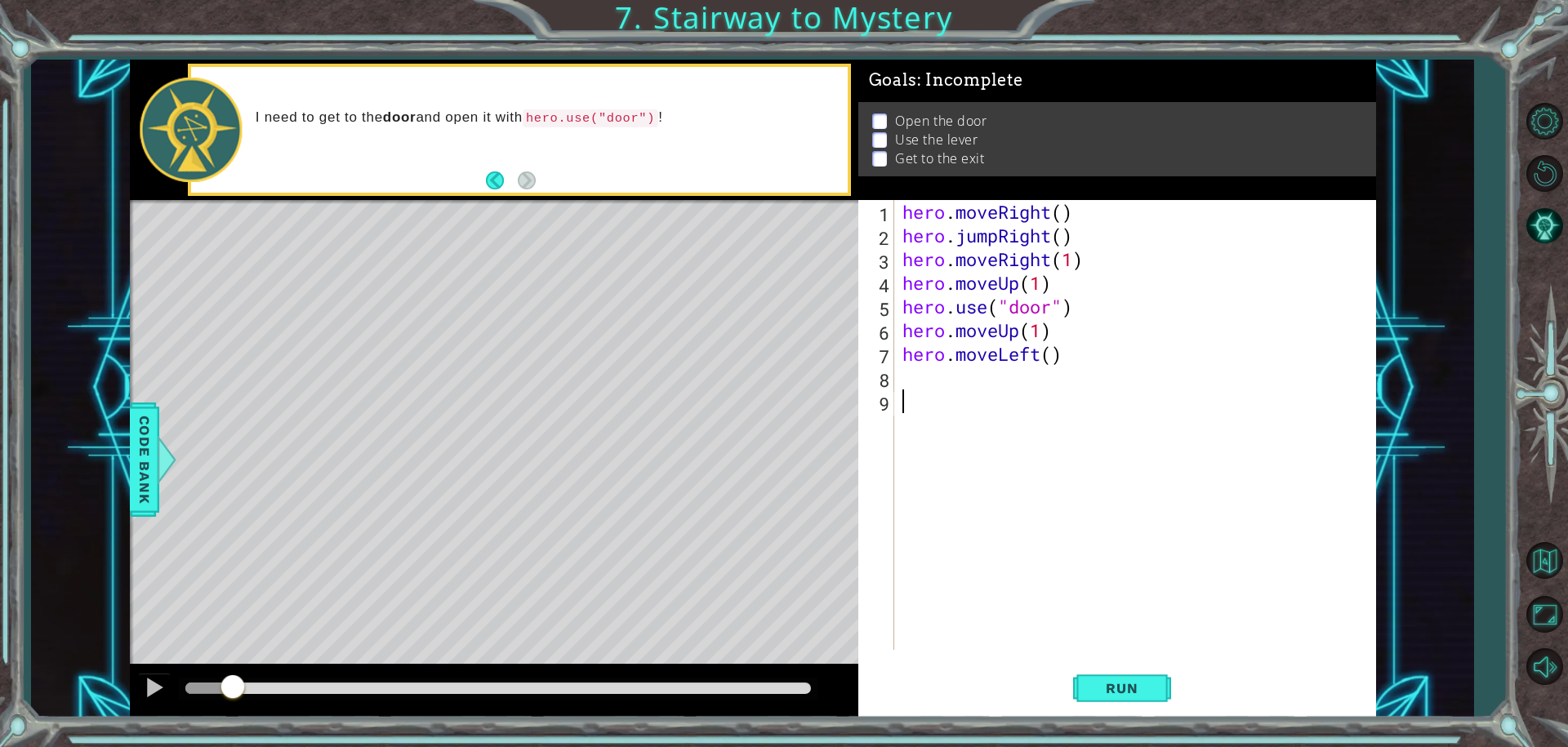
click at [1010, 392] on div "hero . moveRight ( ) hero . jumpRight ( ) hero . moveRight ( 1 ) hero . moveUp …" at bounding box center [1140, 448] width 481 height 497
click at [981, 367] on div "hero . moveRight ( ) hero . jumpRight ( ) hero . moveRight ( 1 ) hero . moveUp …" at bounding box center [1140, 448] width 481 height 497
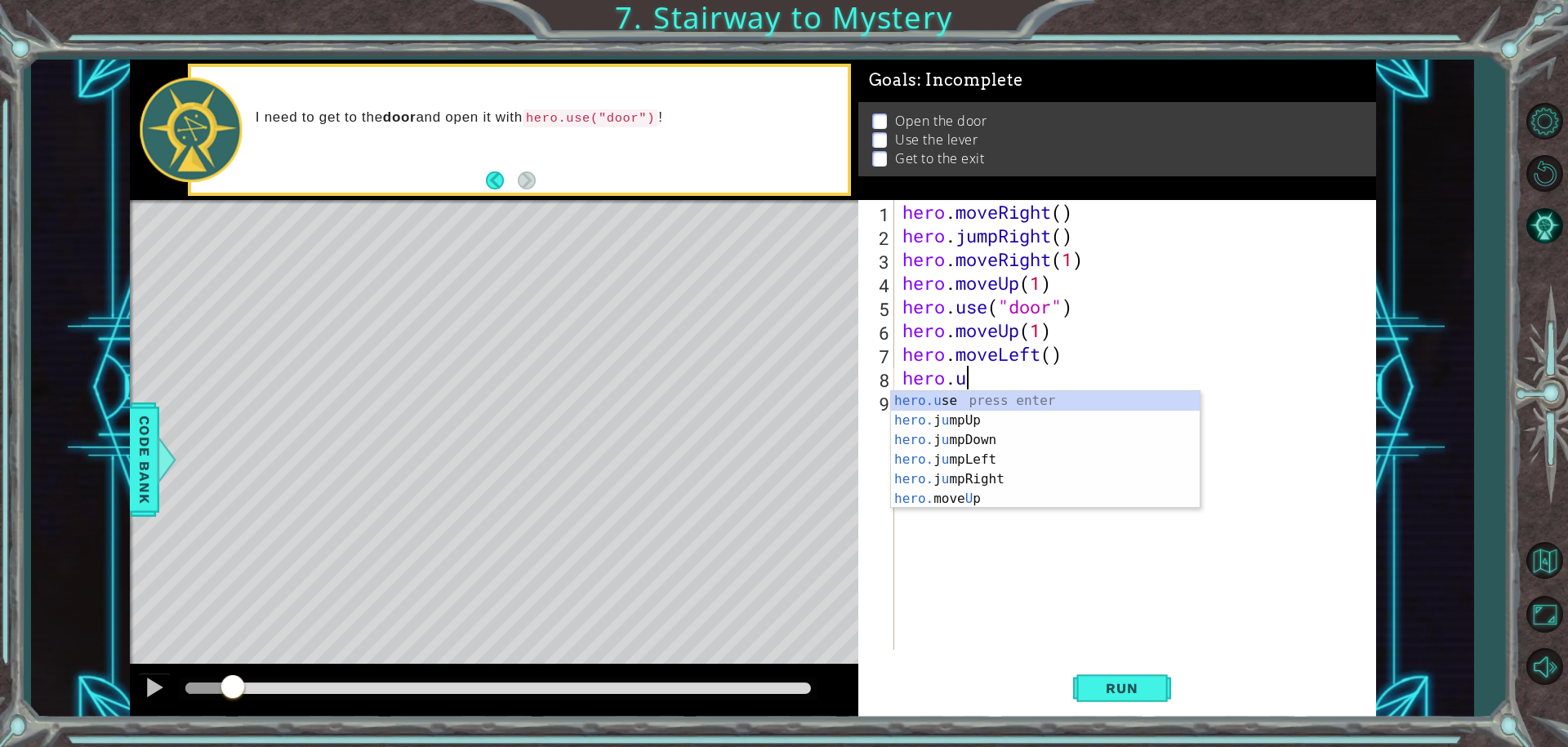
scroll to position [0, 3]
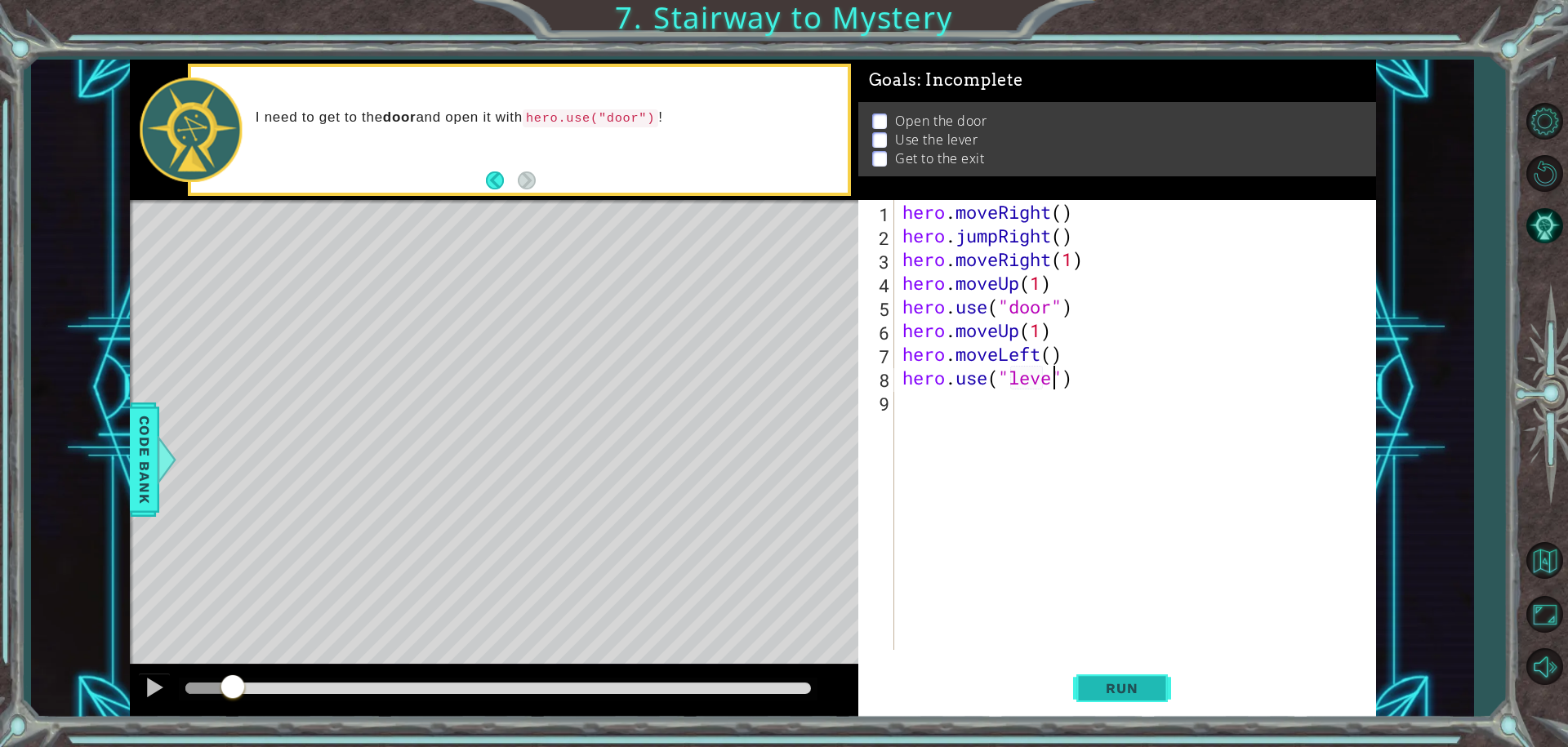
type textarea "hero.use("lever")"
click at [973, 411] on div "hero . moveRight ( ) hero . jumpRight ( ) hero . moveRight ( 1 ) hero . moveUp …" at bounding box center [1140, 448] width 481 height 497
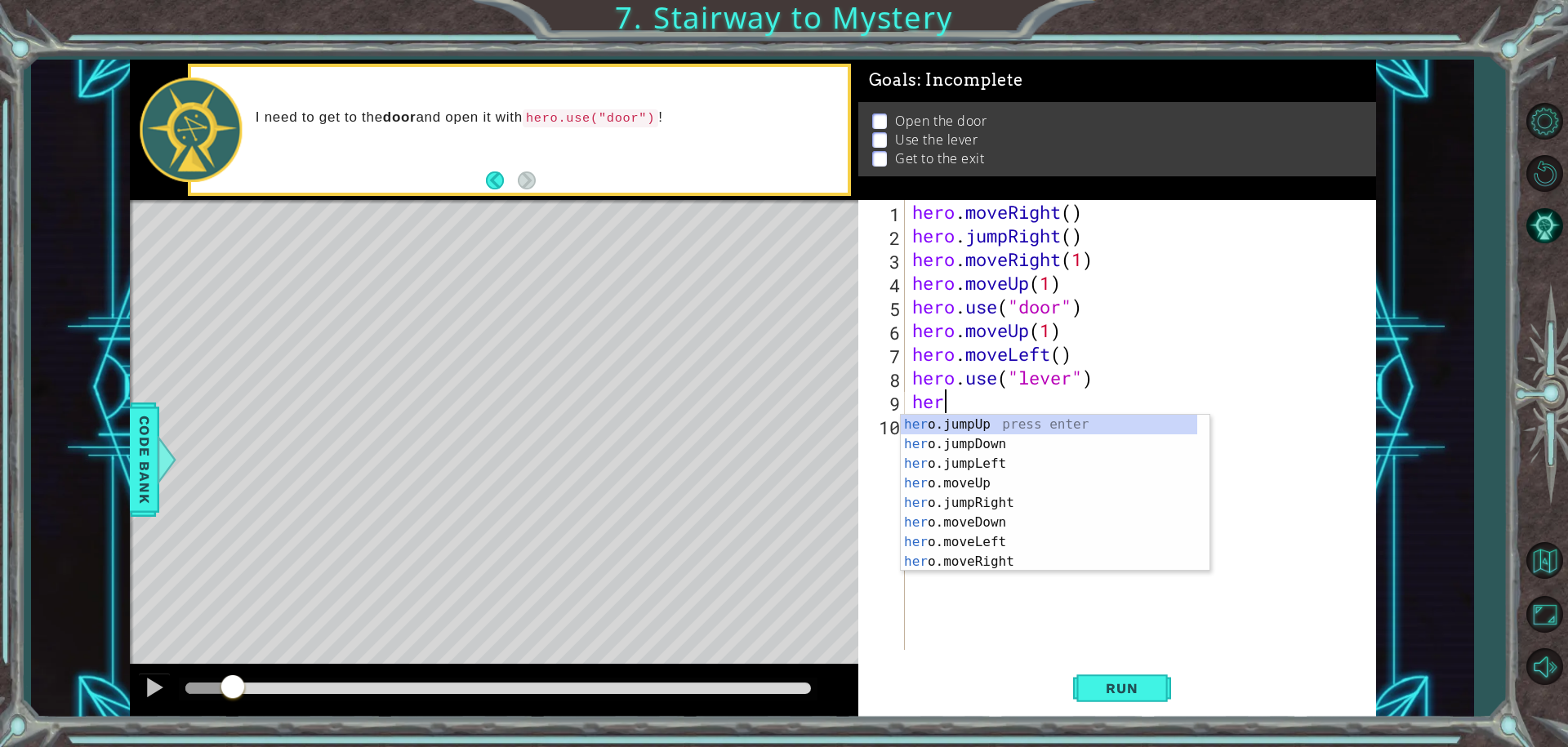
scroll to position [0, 1]
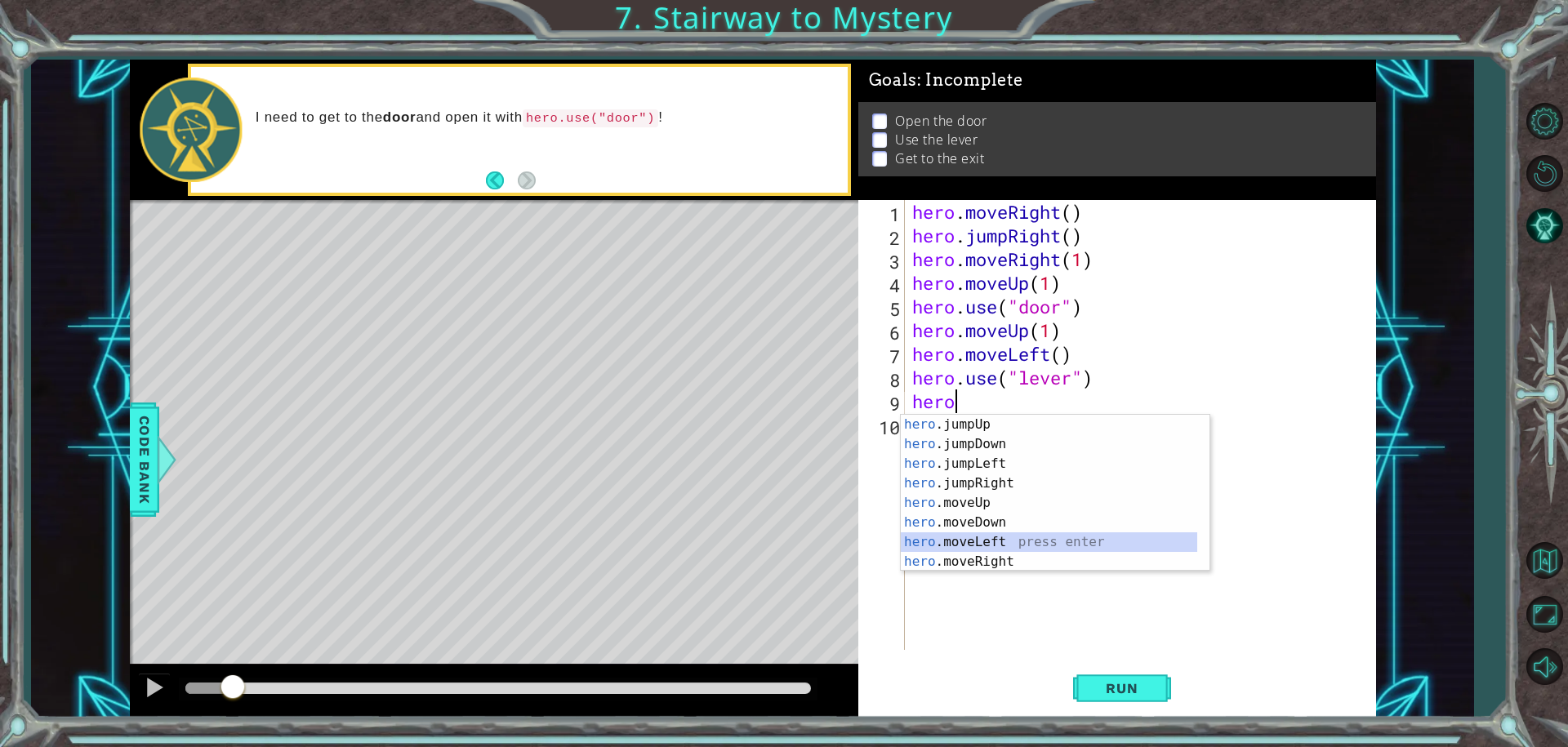
click at [977, 540] on div "hero .jumpUp press enter hero .jumpDown press enter hero .jumpLeft press enter …" at bounding box center [1049, 512] width 296 height 196
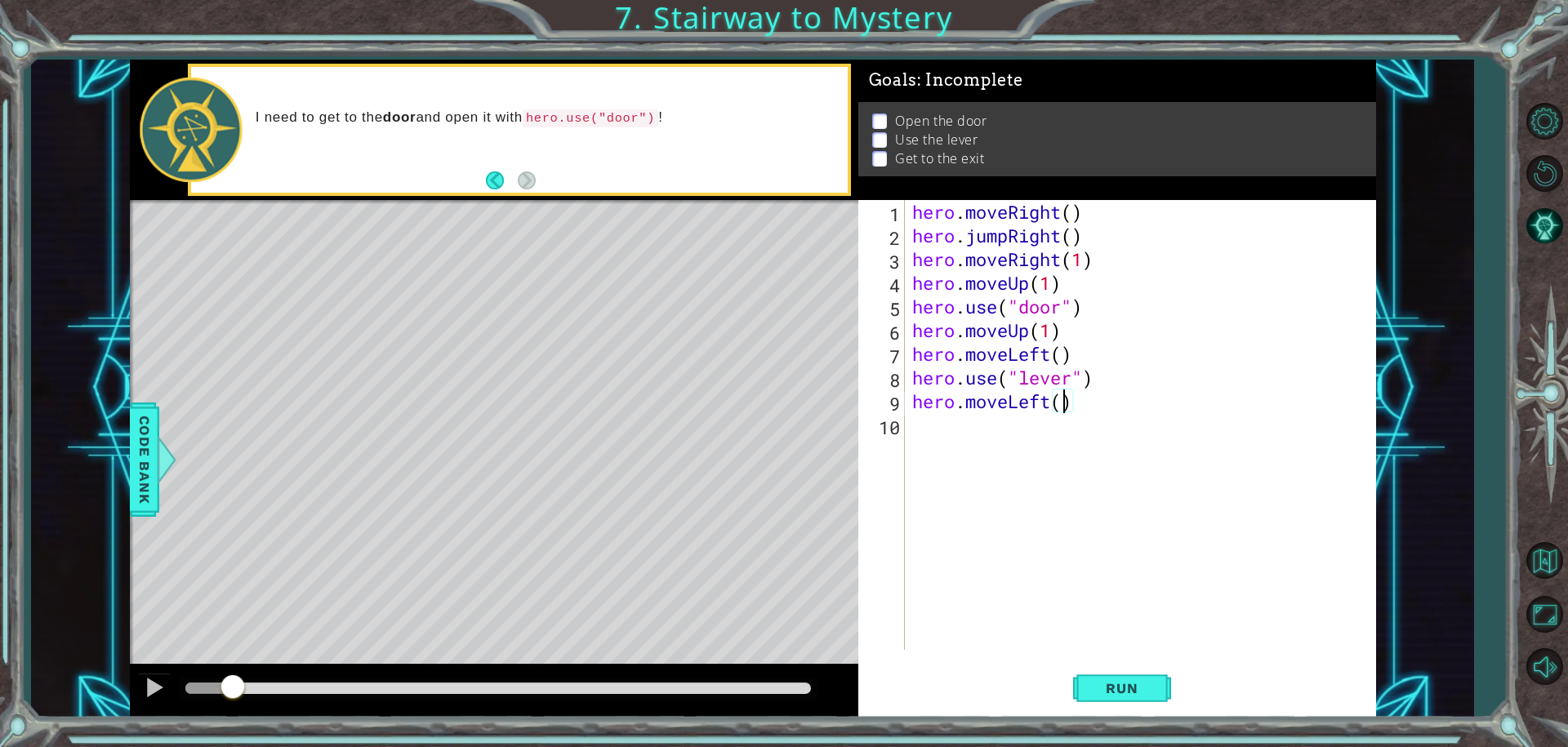
type textarea "hero.moveLeft(2)"
click at [985, 429] on div "hero . moveRight ( ) hero . jumpRight ( ) hero . moveRight ( 1 ) hero . moveUp …" at bounding box center [1144, 448] width 471 height 497
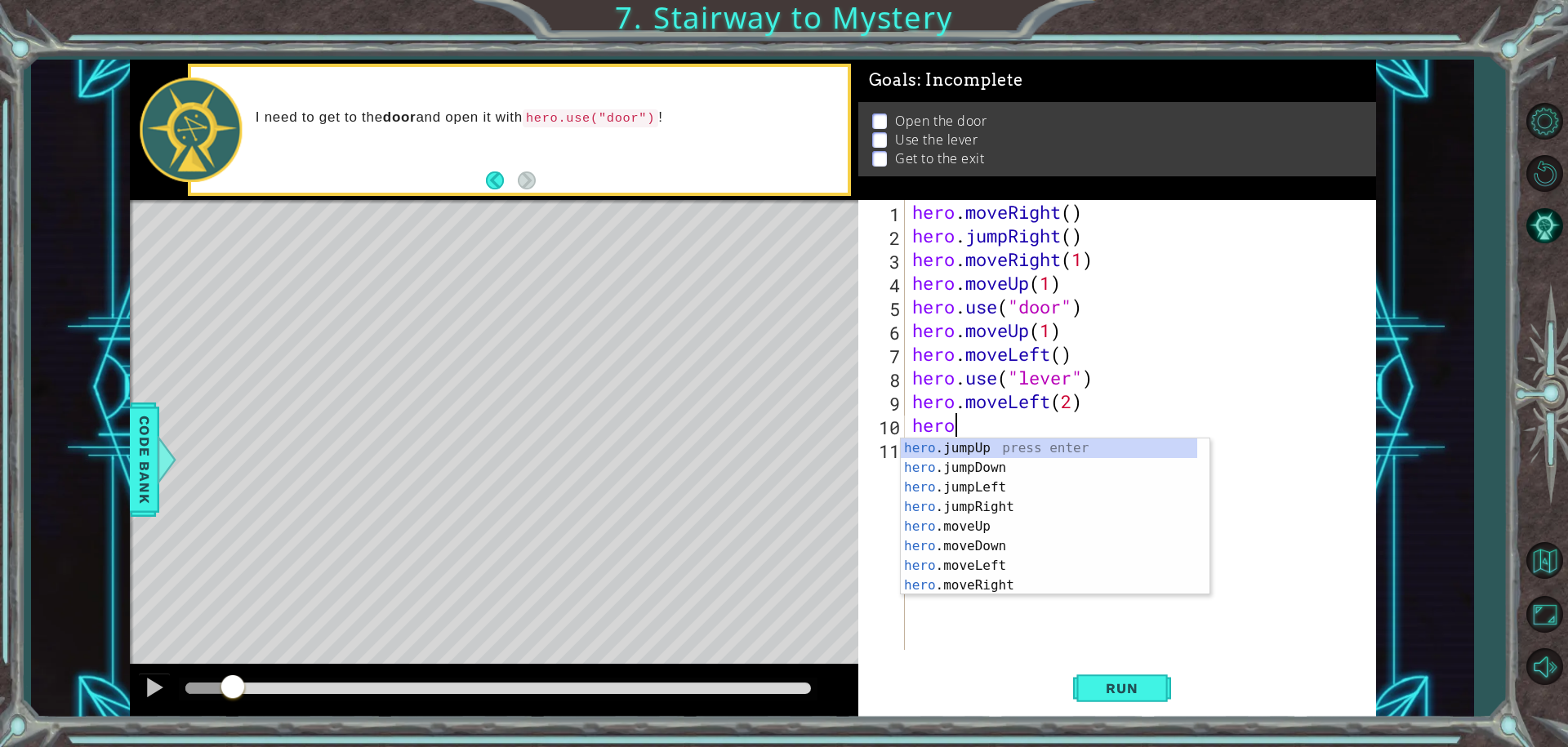
scroll to position [0, 1]
type textarea "hero.jump"
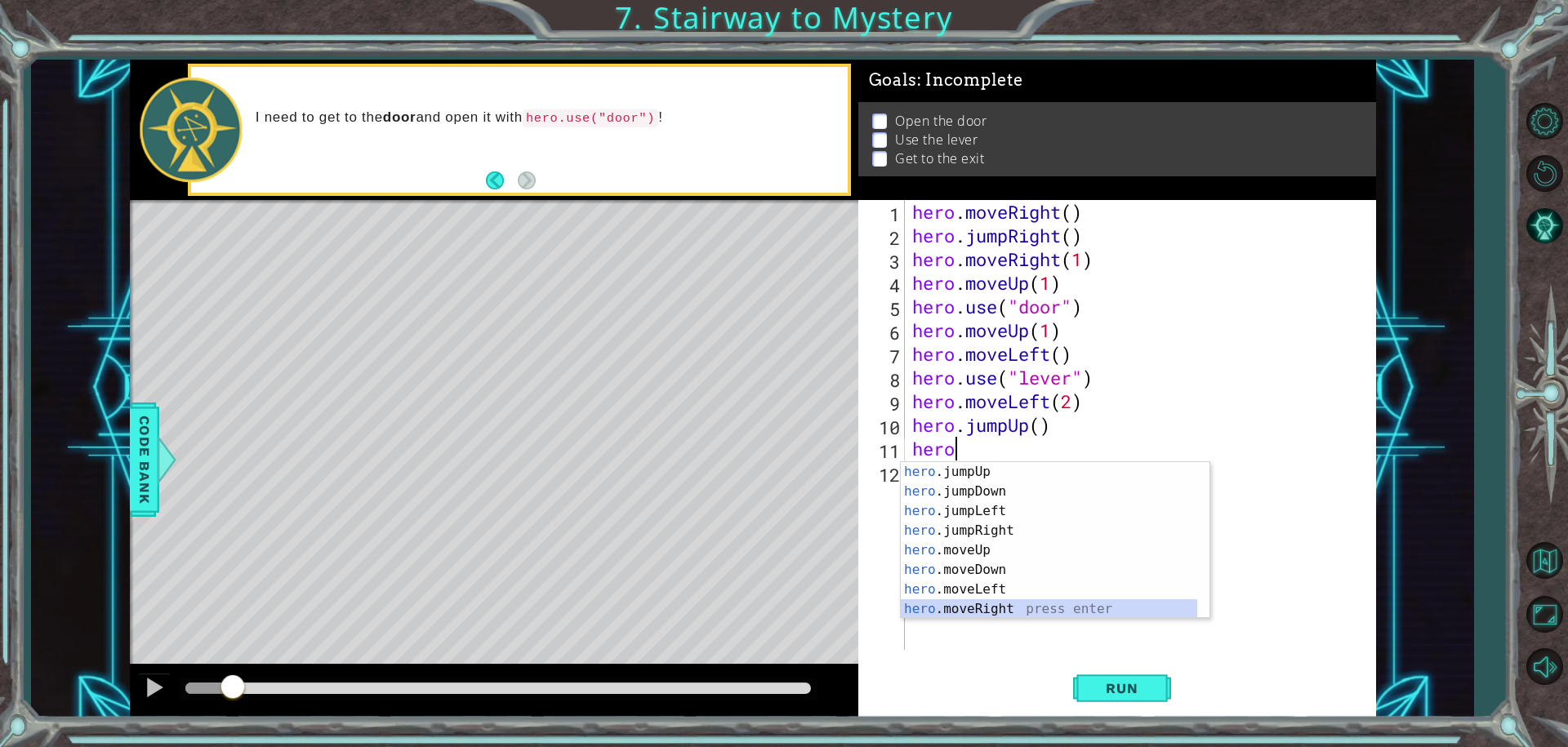
click at [1000, 603] on div "hero .jumpUp press enter hero .jumpDown press enter hero .jumpLeft press enter …" at bounding box center [1049, 560] width 296 height 196
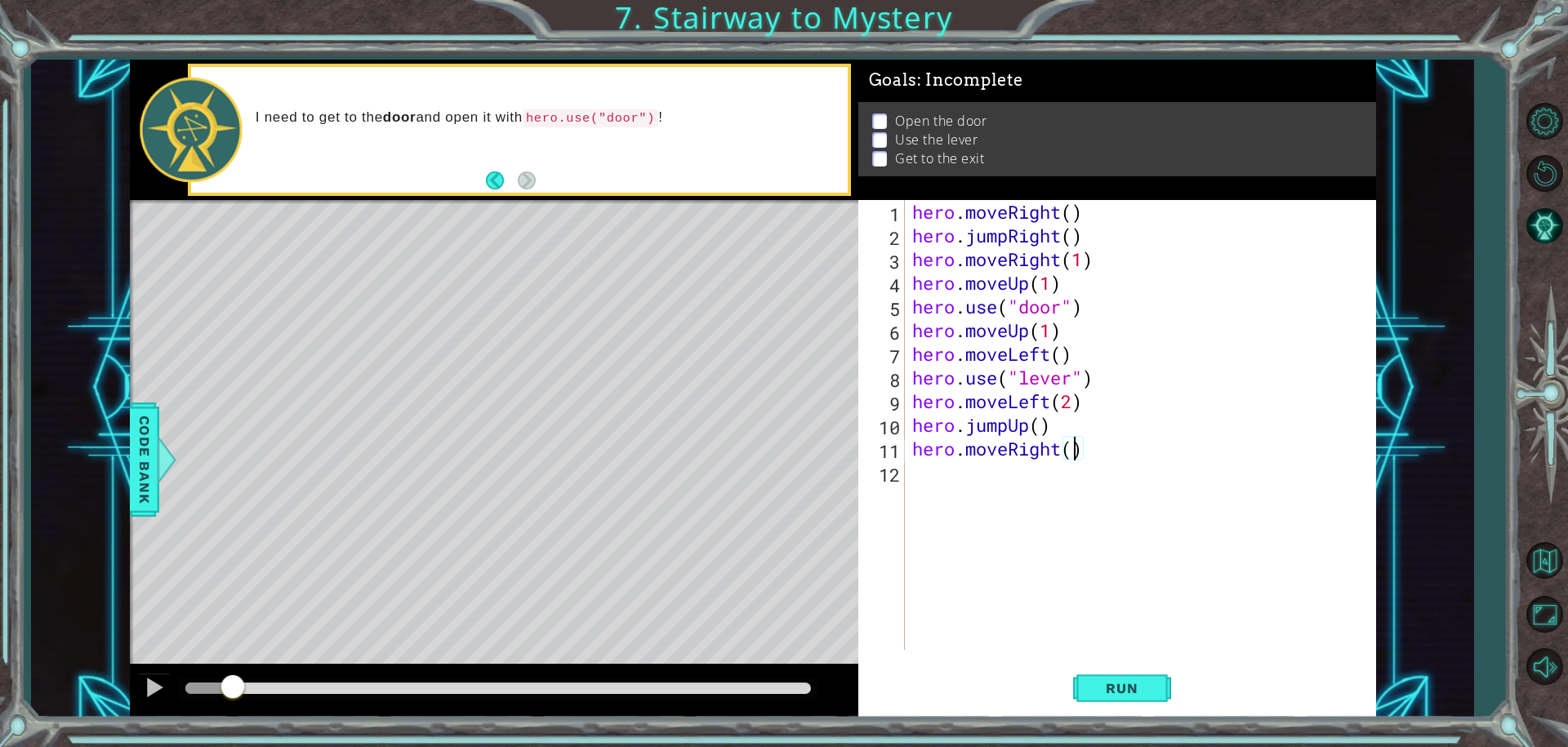
type textarea "hero.moveRight(2)"
click at [1021, 501] on div "hero . moveRight ( ) hero . jumpRight ( ) hero . moveRight ( 1 ) hero . moveUp …" at bounding box center [1144, 448] width 471 height 497
click at [1136, 680] on span "Run" at bounding box center [1121, 688] width 65 height 16
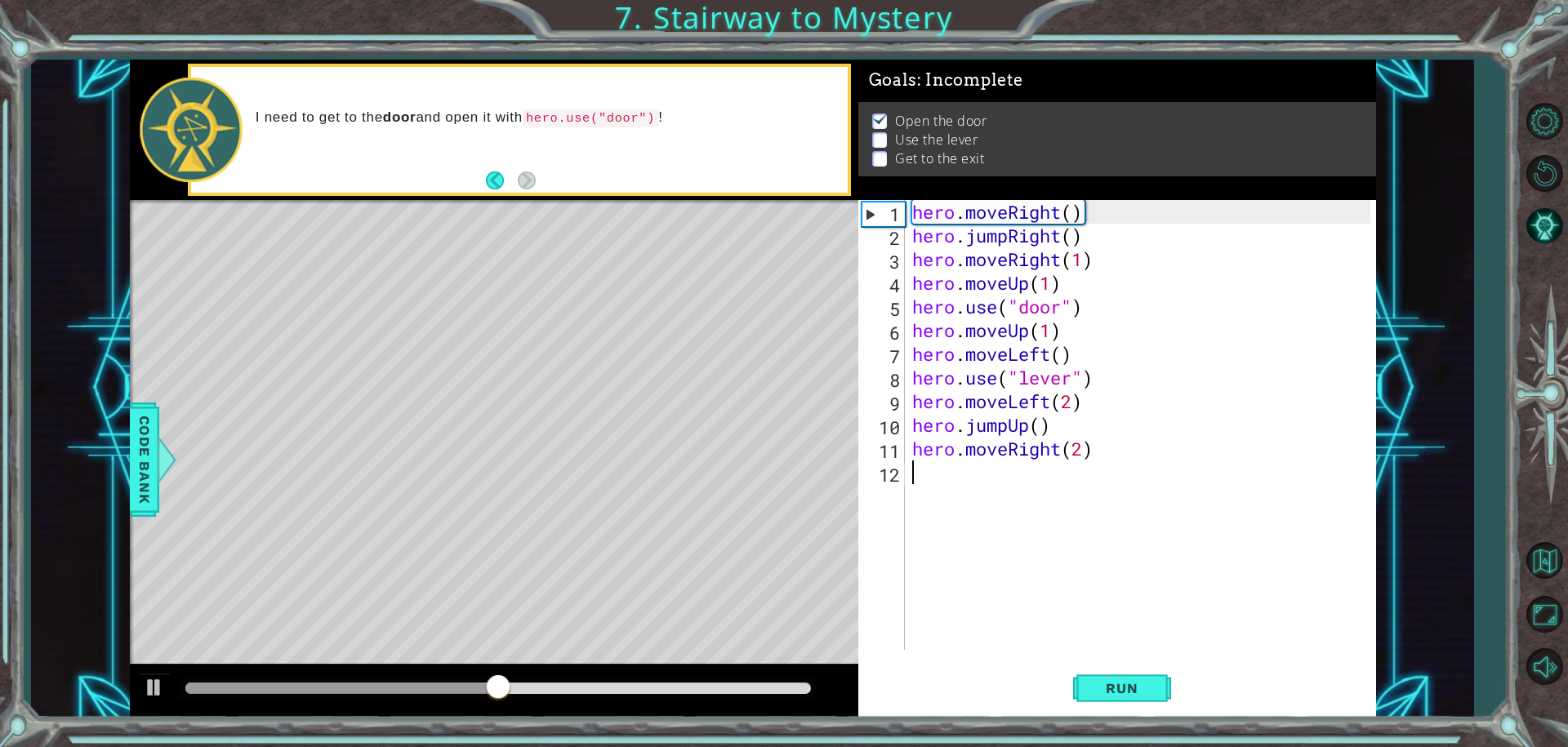
click at [1052, 329] on div "hero . moveRight ( ) hero . jumpRight ( ) hero . moveRight ( 1 ) hero . moveUp …" at bounding box center [1144, 448] width 471 height 497
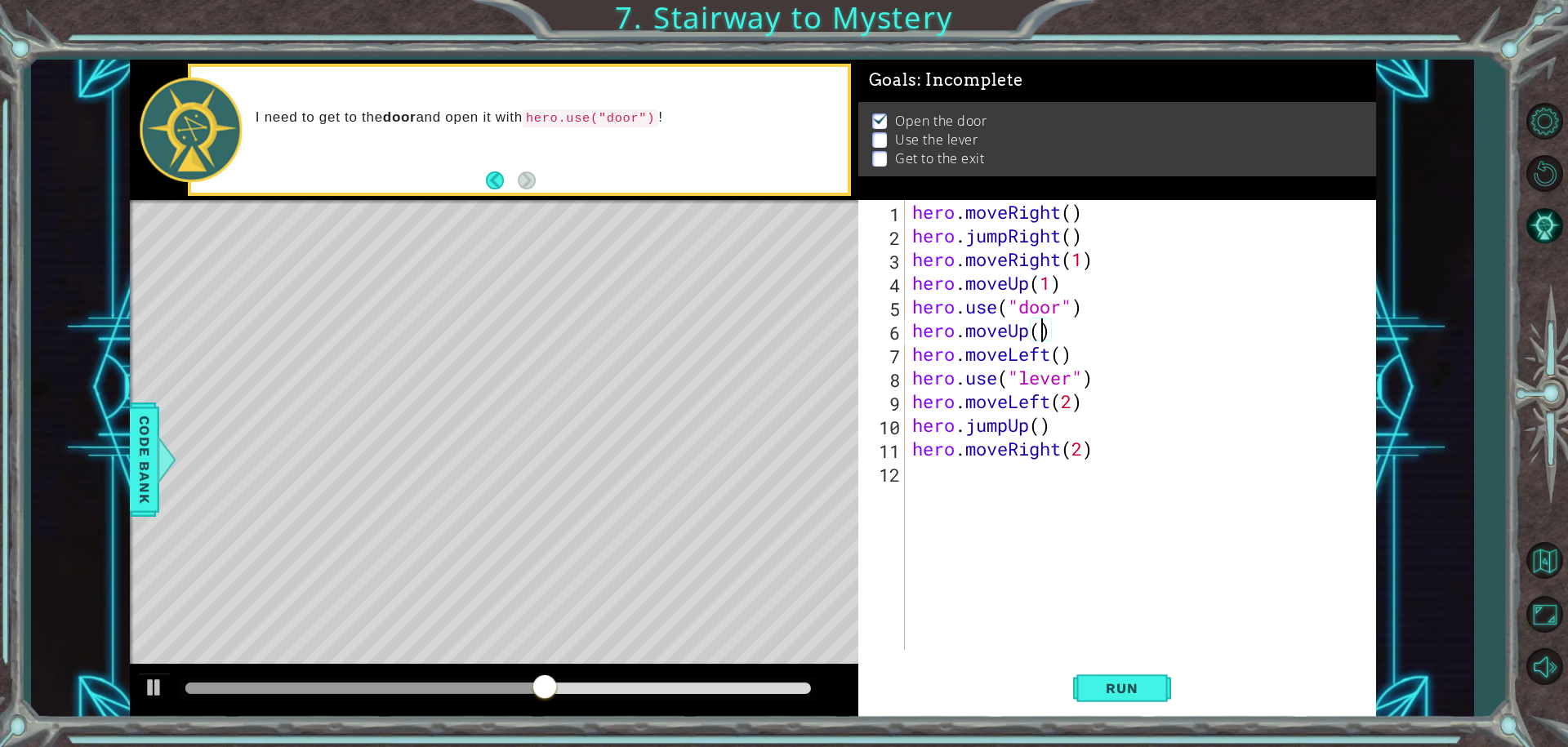
scroll to position [0, 6]
type textarea "hero.moveUp(2)"
click at [1114, 685] on span "Run" at bounding box center [1121, 688] width 65 height 16
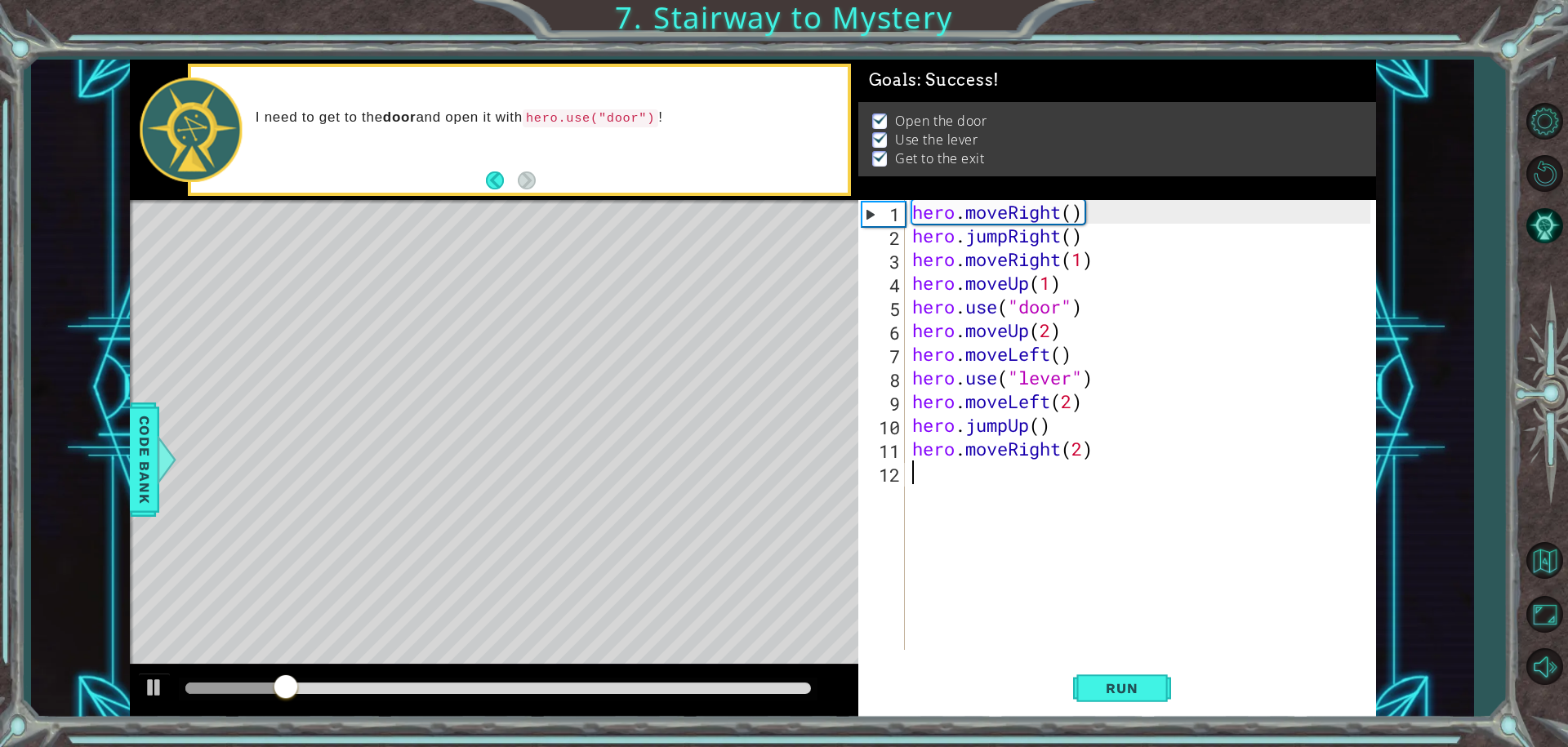
drag, startPoint x: 1160, startPoint y: 669, endPoint x: 1024, endPoint y: 647, distance: 137.8
click at [1024, 647] on div "hero . moveRight ( ) hero . jumpRight ( ) hero . moveRight ( 1 ) hero . moveUp …" at bounding box center [1144, 448] width 471 height 497
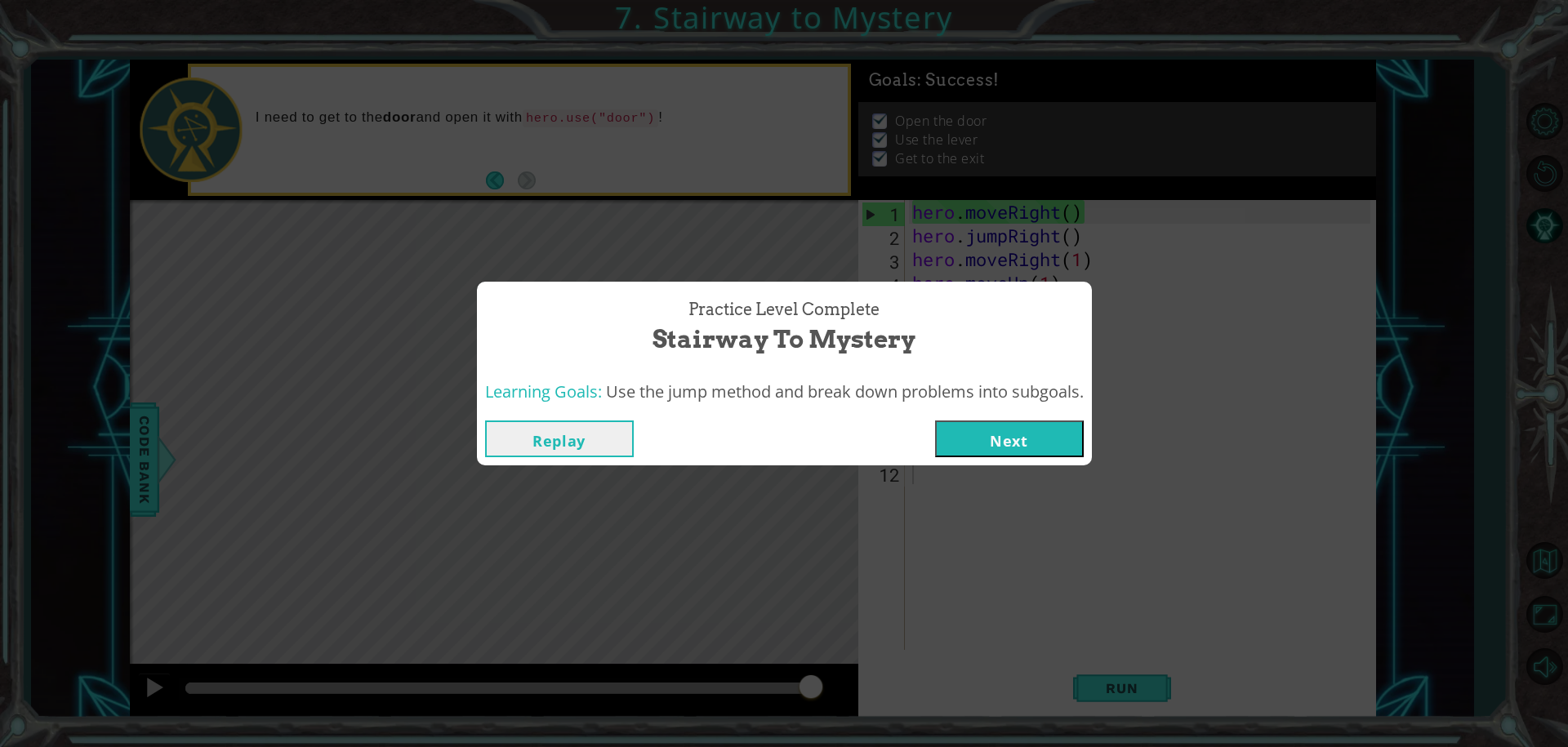
click at [1037, 429] on button "Next" at bounding box center [1009, 439] width 149 height 37
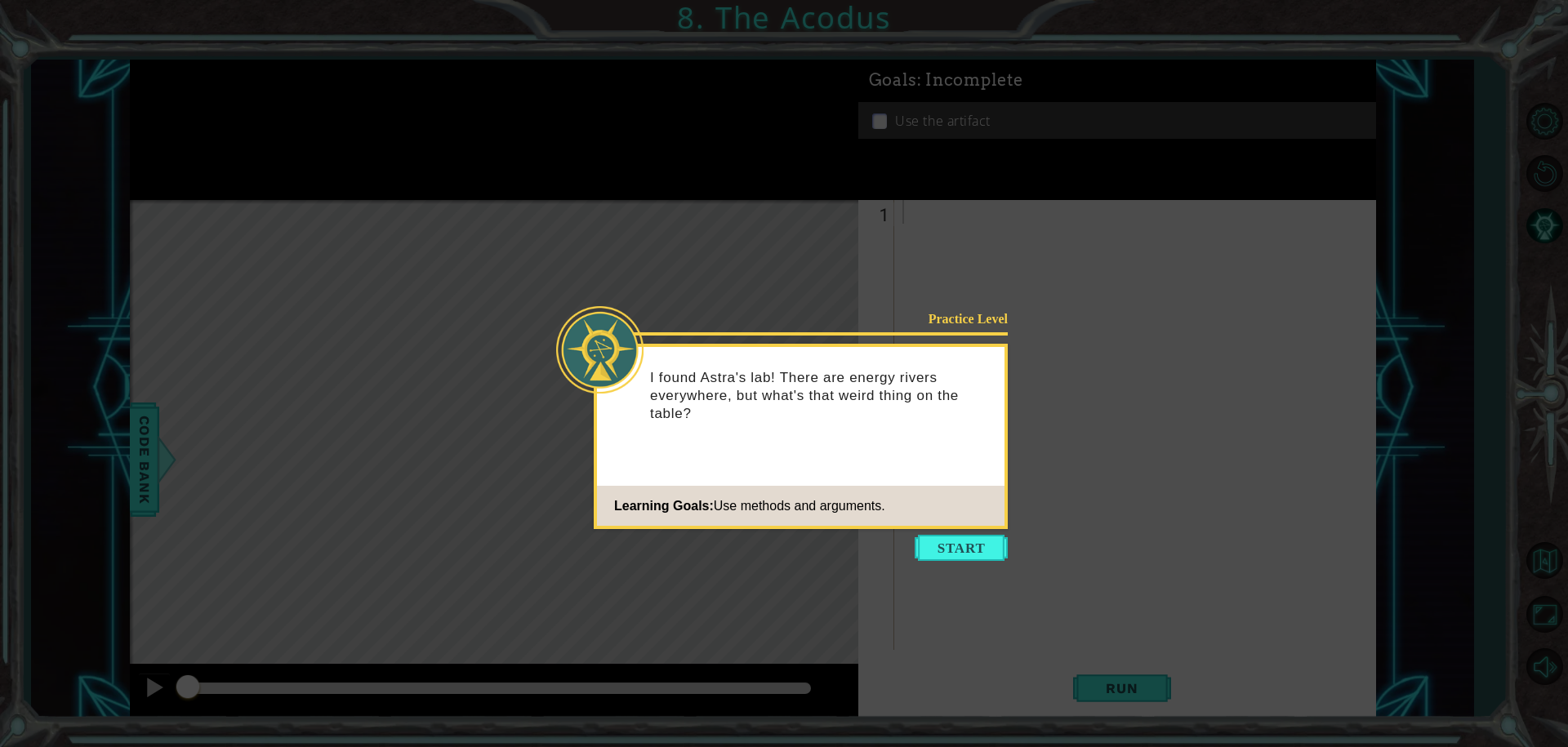
click at [976, 541] on button "Start" at bounding box center [961, 547] width 93 height 26
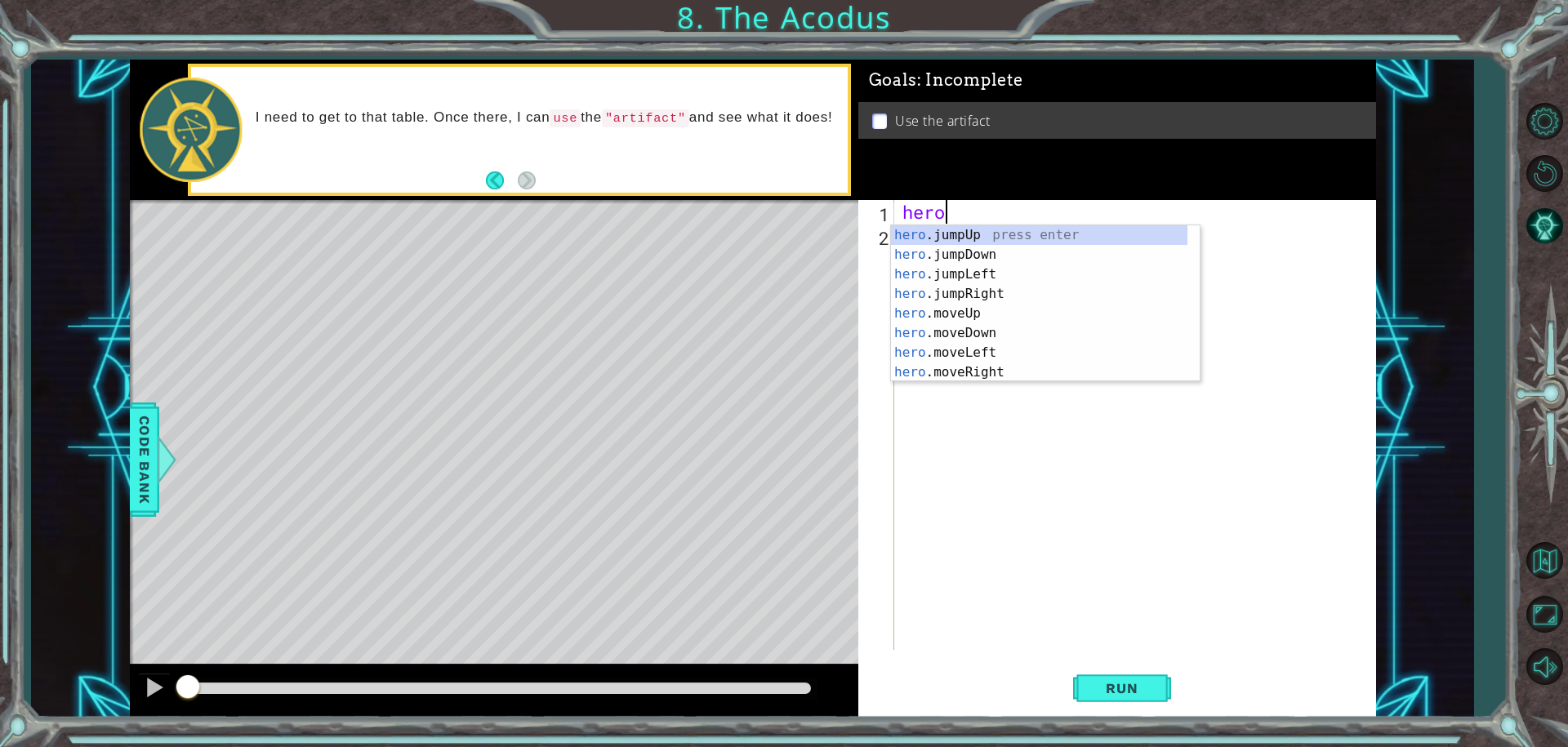
scroll to position [0, 1]
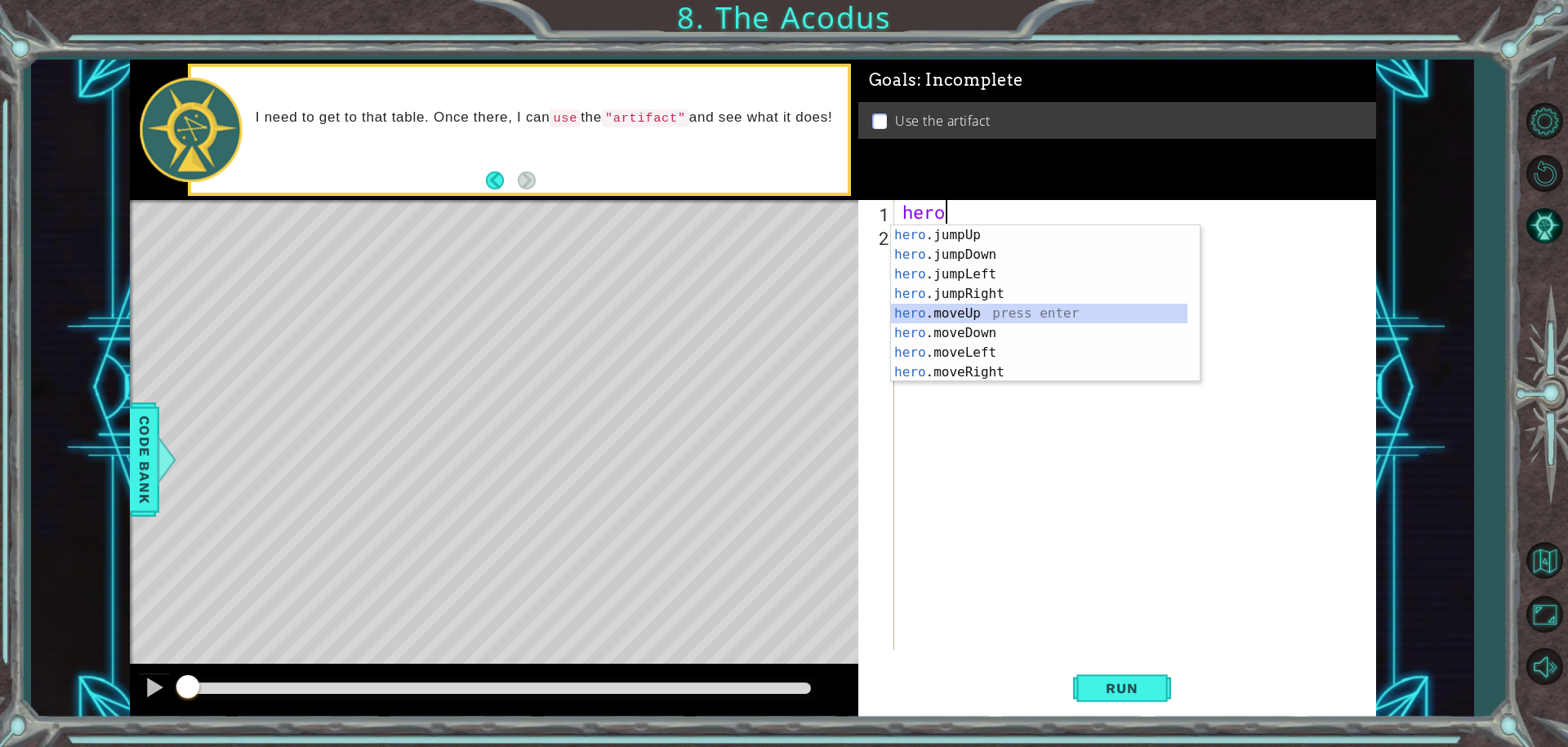
click at [947, 314] on div "hero .jumpUp press enter hero .jumpDown press enter hero .jumpLeft press enter …" at bounding box center [1038, 323] width 296 height 196
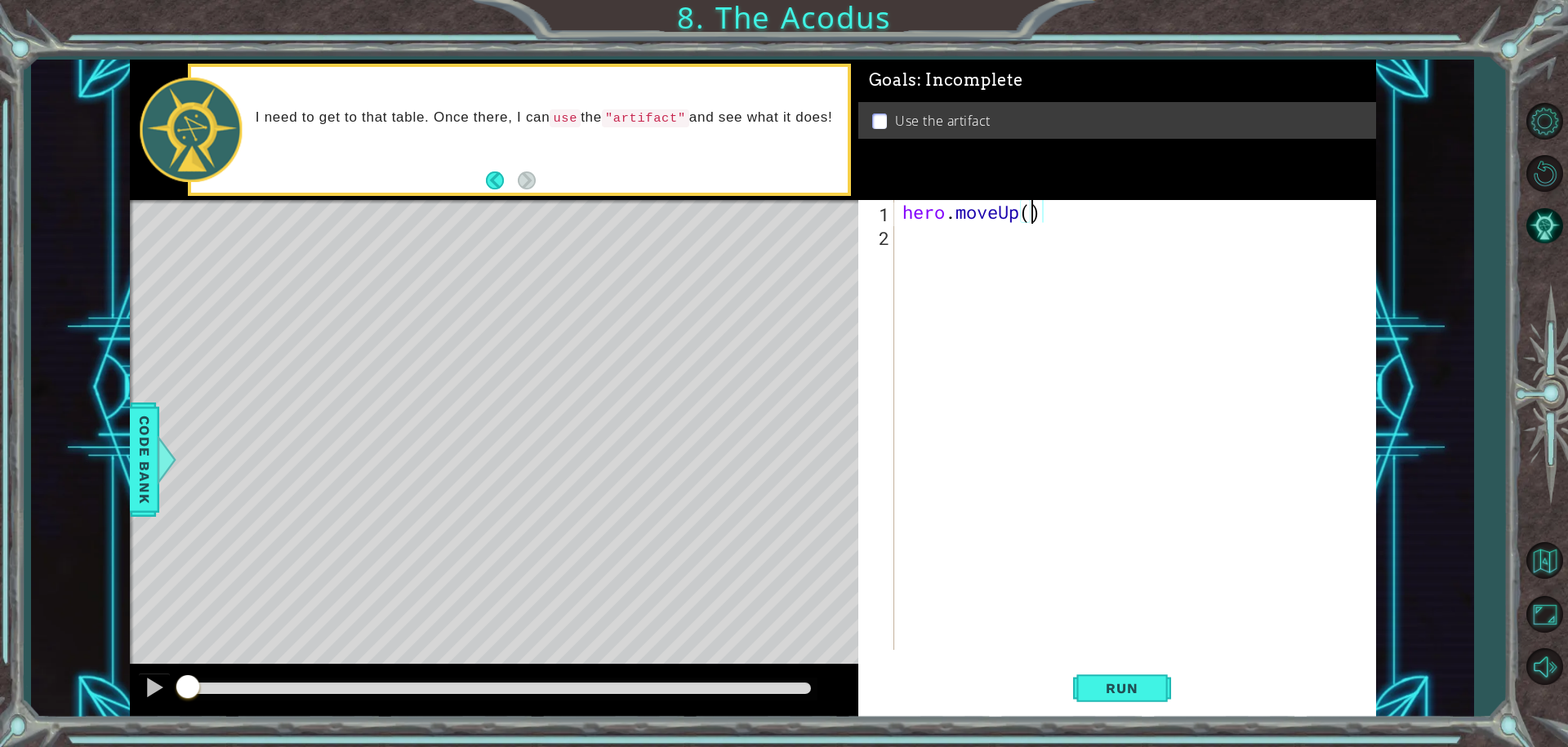
type textarea "hero.moveUp(2)"
click at [923, 247] on div "hero . moveUp ( 2 )" at bounding box center [1140, 448] width 481 height 497
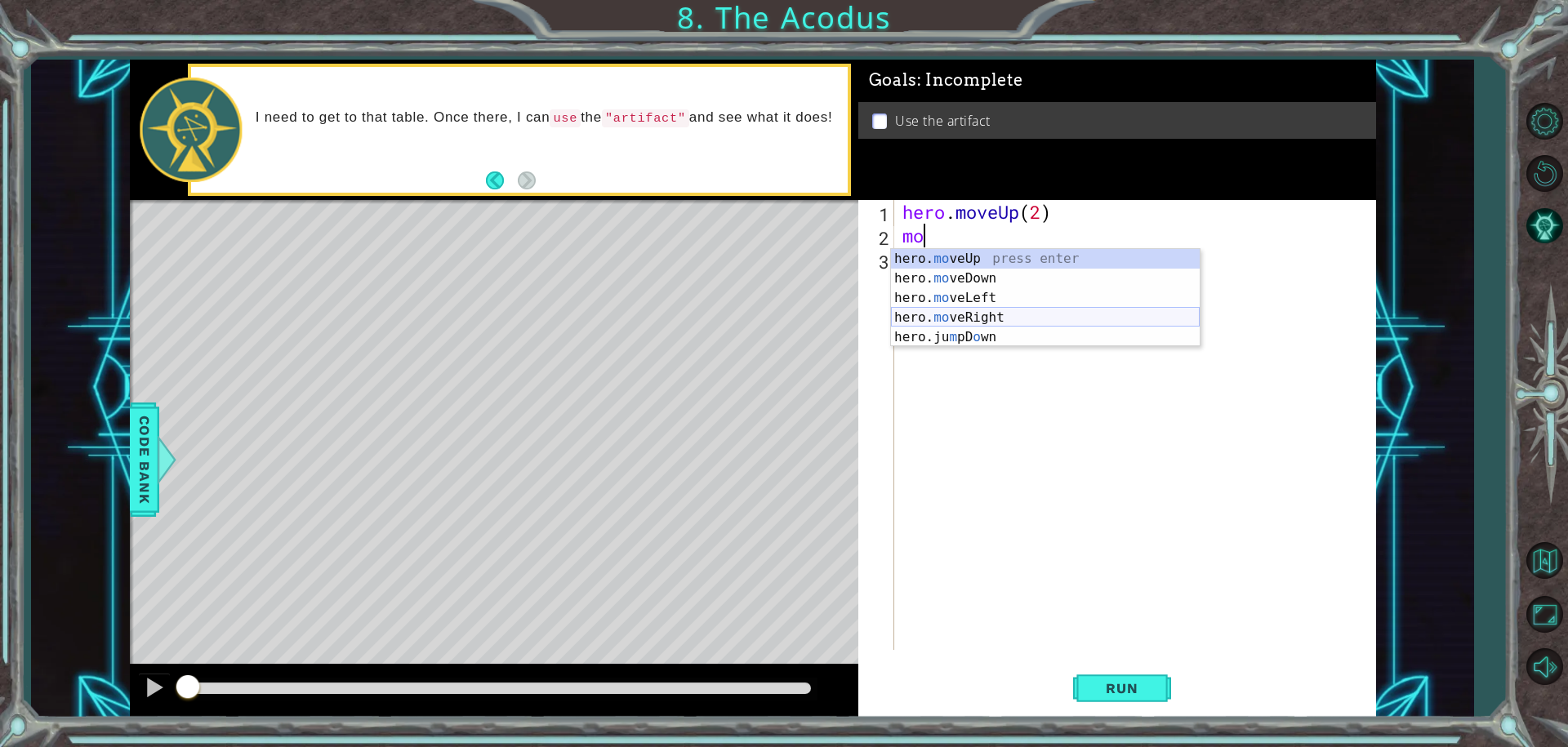
click at [982, 317] on div "hero. mo veUp press enter hero. mo veDown press enter hero. mo veLeft press ent…" at bounding box center [1045, 318] width 309 height 137
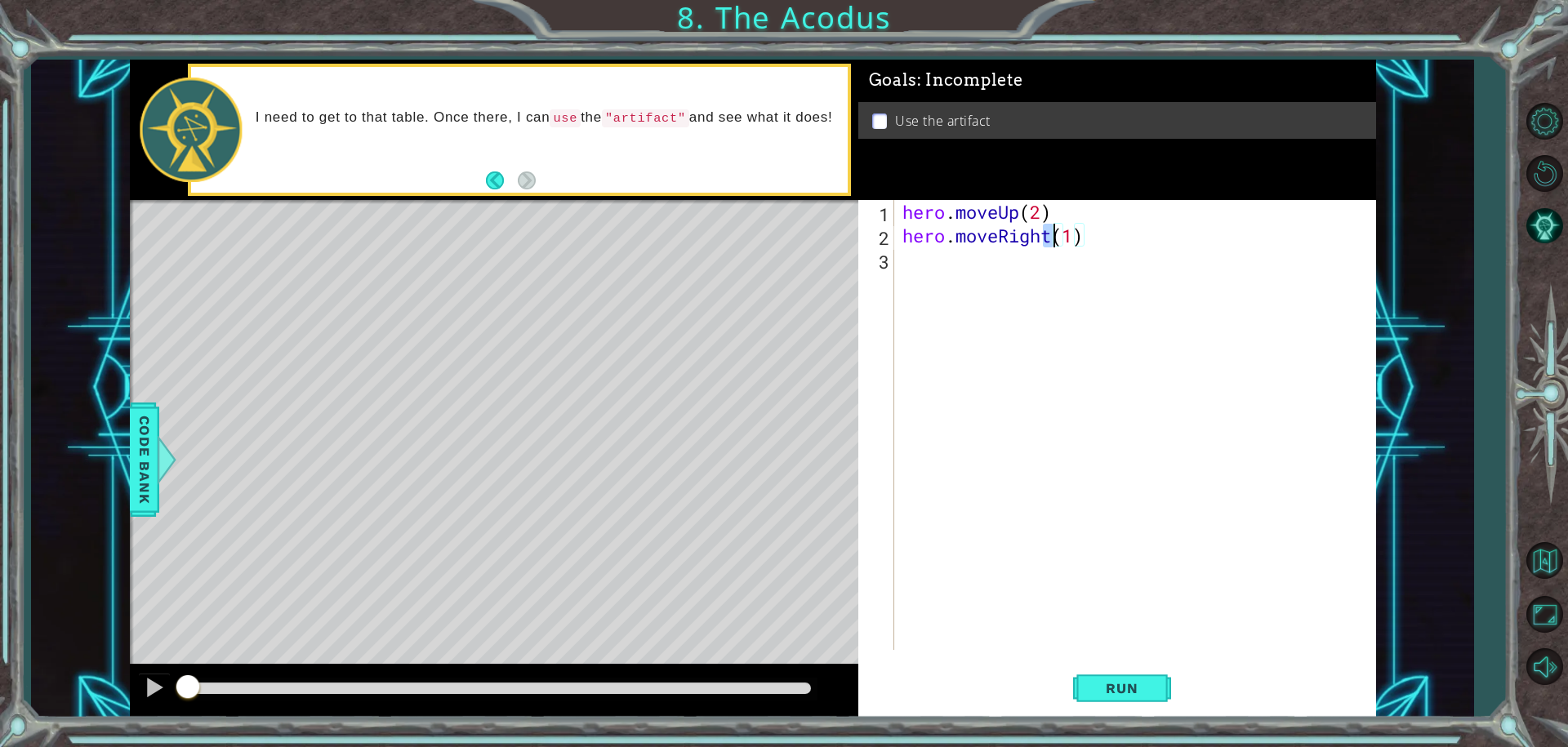
click at [1050, 235] on div "hero . moveUp ( 2 ) hero . moveRight ( 1 )" at bounding box center [1140, 448] width 481 height 497
drag, startPoint x: 1052, startPoint y: 237, endPoint x: 1005, endPoint y: 238, distance: 47.0
click at [1005, 238] on div "hero . moveUp ( 2 ) hero . moveRtigh ( 1 )" at bounding box center [1140, 448] width 481 height 497
click at [1005, 238] on div "hero . moveUp ( 2 ) hero . moveRtigh ( 1 )" at bounding box center [1135, 425] width 472 height 450
click at [1007, 236] on div "hero . moveUp ( 2 ) hero . moveRtigh ( 1 )" at bounding box center [1140, 448] width 481 height 497
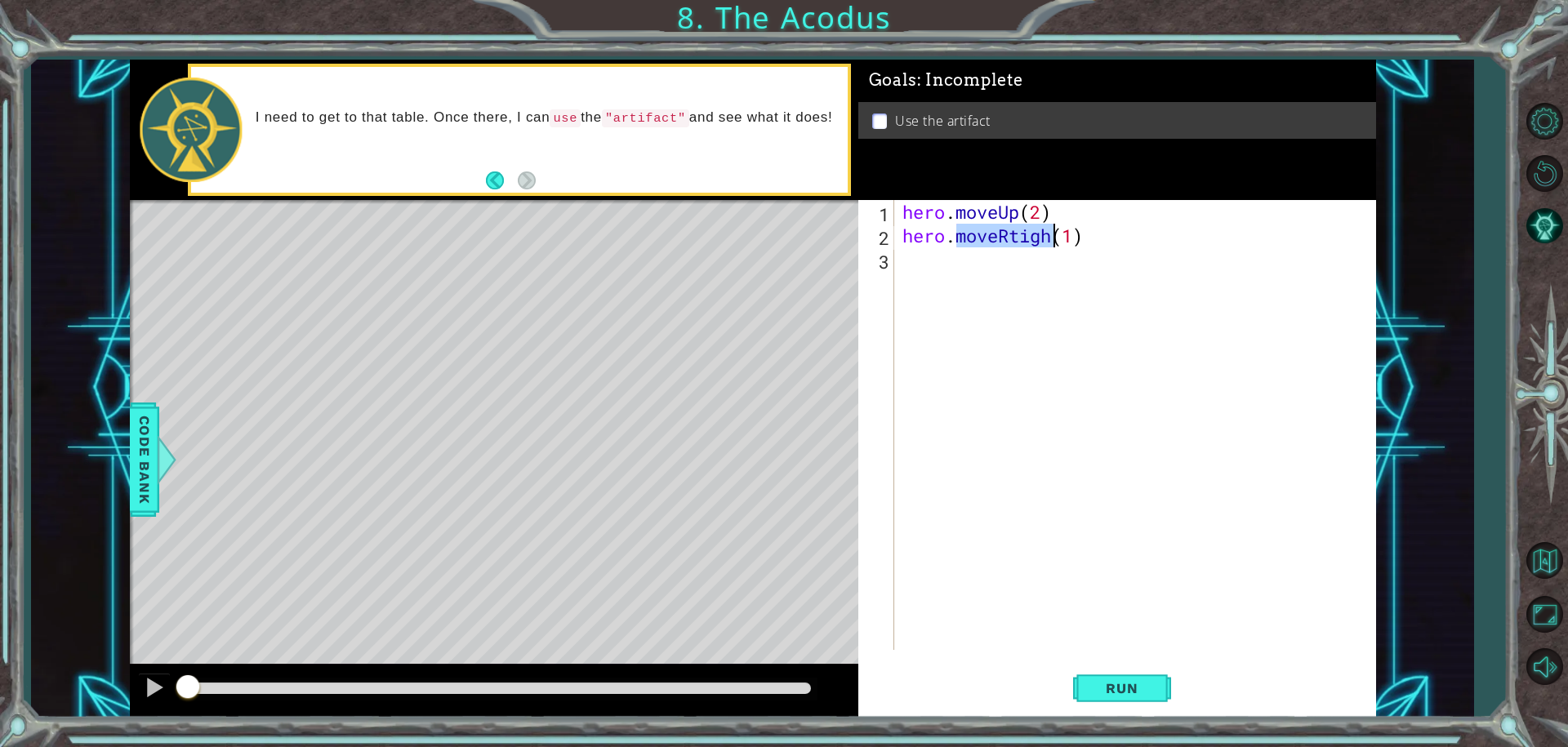
click at [1007, 236] on div "hero . moveUp ( 2 ) hero . moveRtigh ( 1 )" at bounding box center [1140, 448] width 481 height 497
click at [1007, 236] on div "hero . moveUp ( 2 ) hero . moveRtigh ( 1 )" at bounding box center [1135, 425] width 472 height 450
drag, startPoint x: 1004, startPoint y: 237, endPoint x: 1049, endPoint y: 232, distance: 45.3
click at [1049, 232] on div "hero . moveUp ( 2 ) hero . moveRtigh ( 1 )" at bounding box center [1140, 448] width 481 height 497
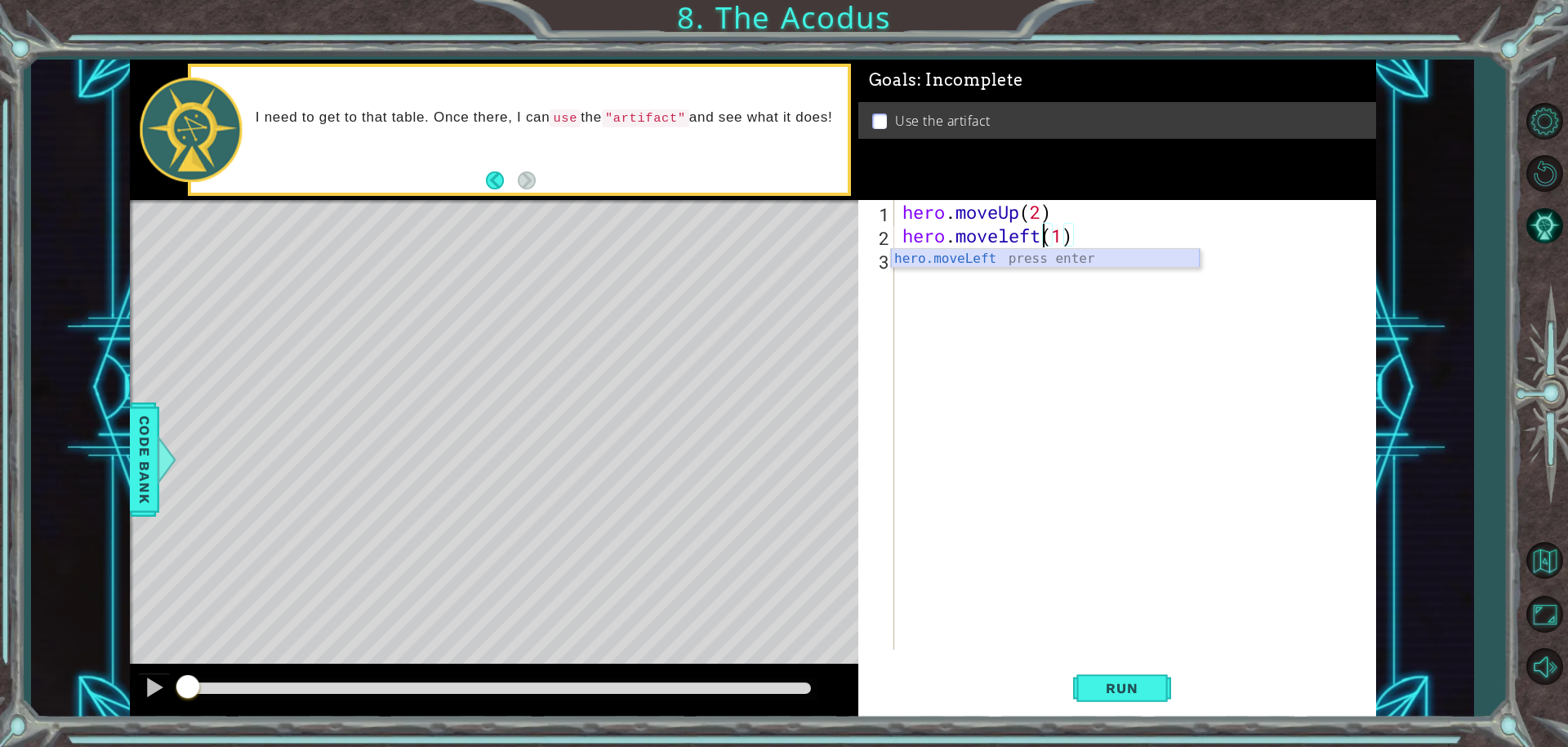
click at [1024, 255] on div "hero.moveLeft press enter" at bounding box center [1045, 278] width 309 height 59
click at [1132, 240] on div "hero . moveUp ( 2 ) hero . moveLeft ( 1 ) ( 1 )" at bounding box center [1140, 448] width 481 height 497
type textarea "hero.moveLeft(1)"
click at [979, 263] on div "hero . moveUp ( 2 ) hero . moveLeft ( 1 )" at bounding box center [1140, 448] width 481 height 497
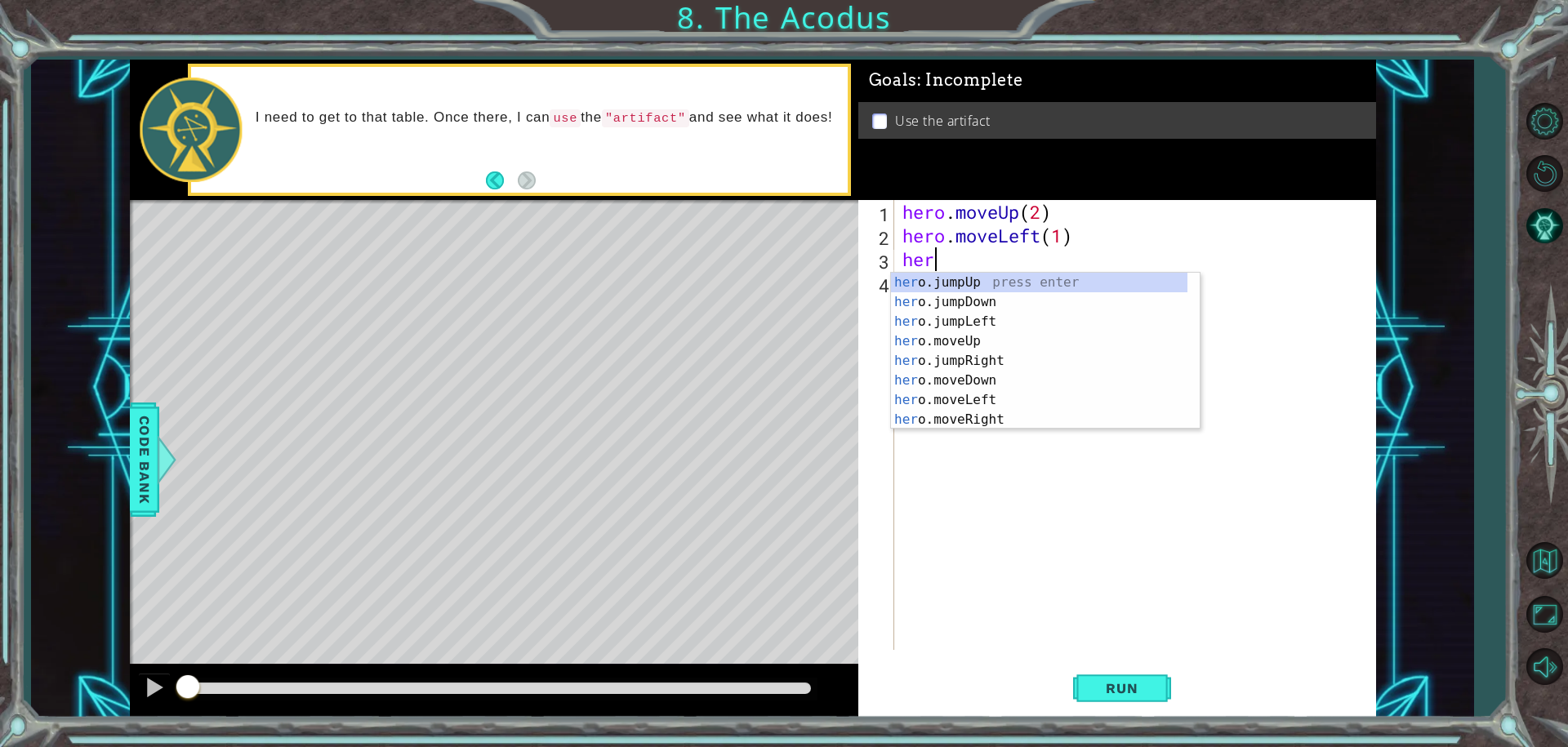
scroll to position [0, 1]
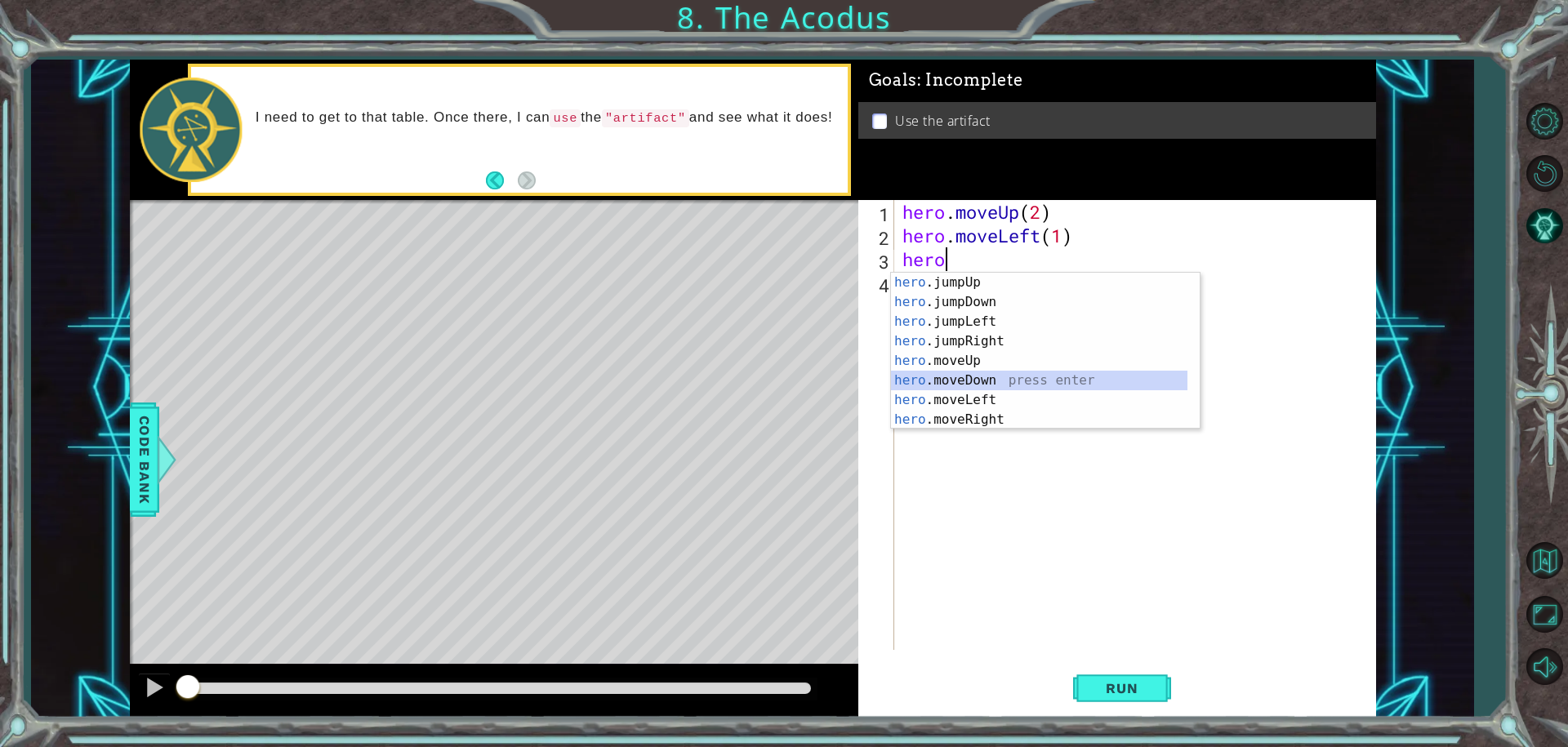
click at [957, 377] on div "hero .jumpUp press enter hero .jumpDown press enter hero .jumpLeft press enter …" at bounding box center [1038, 371] width 296 height 196
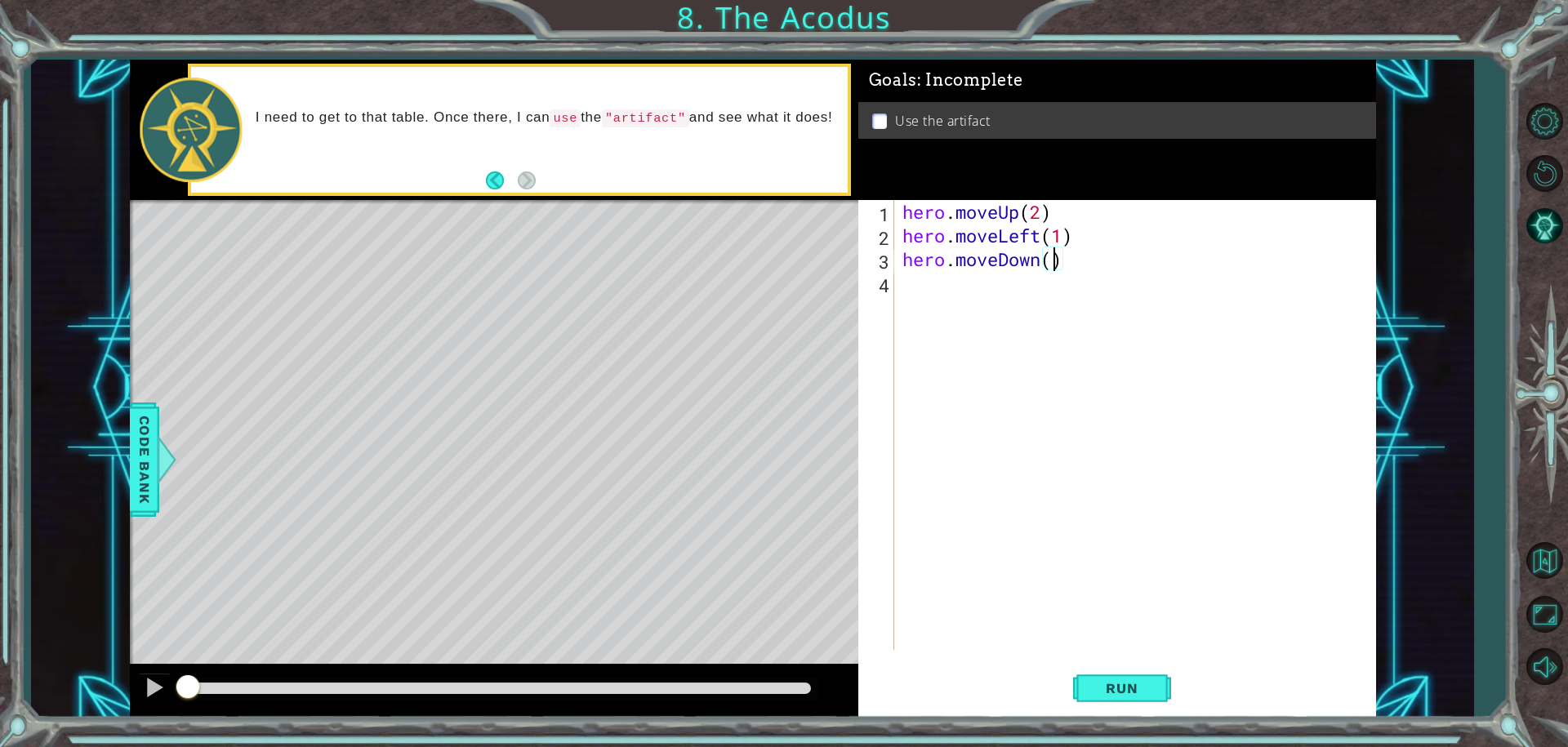
type textarea "hero.moveDown(2)"
click at [922, 281] on div "hero . moveUp ( 2 ) hero . moveLeft ( 1 ) hero . moveDown ( 2 )" at bounding box center [1140, 448] width 481 height 497
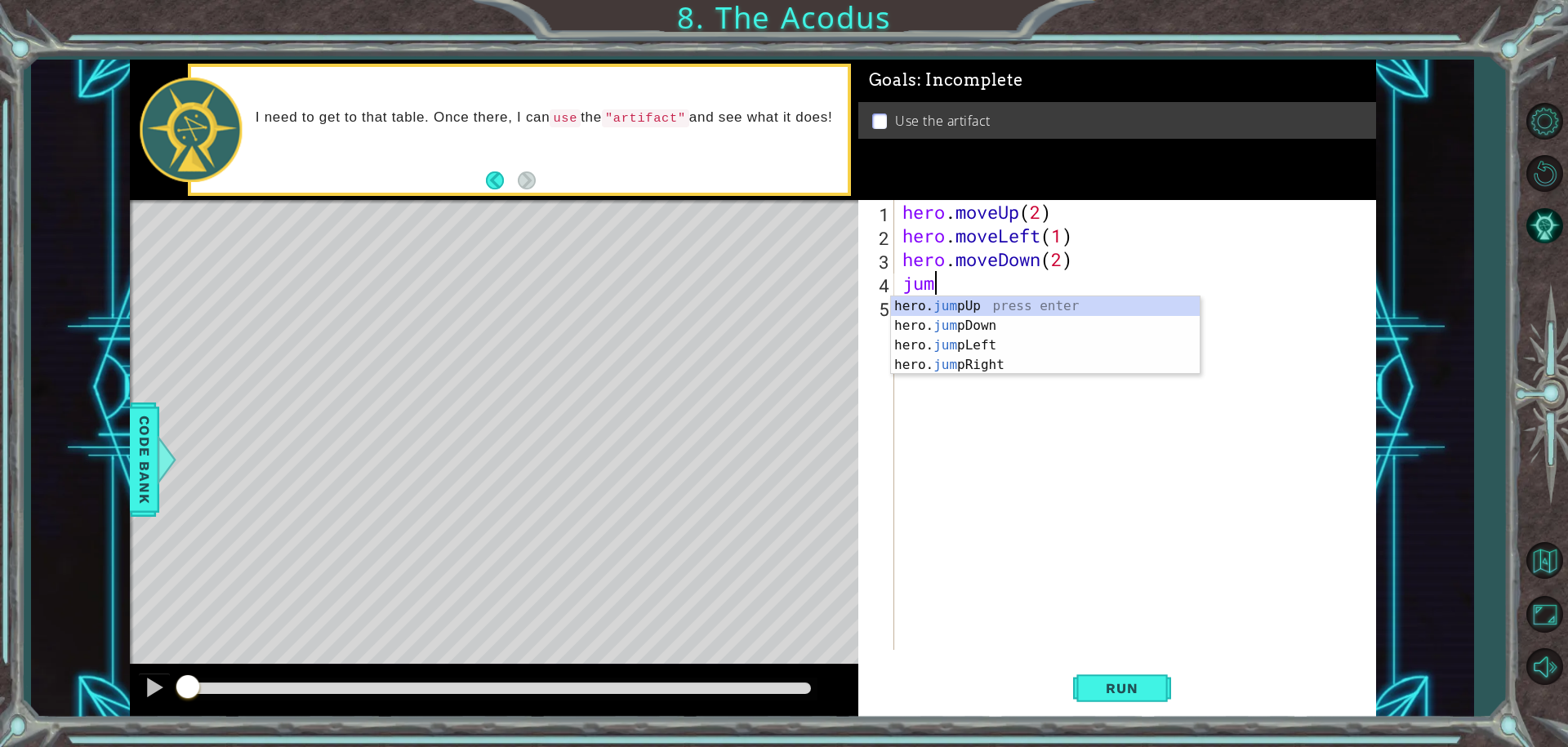
type textarea "jump"
click at [1006, 339] on div "hero. jump Up press enter hero. jump Down press enter hero. jump Left press ent…" at bounding box center [1045, 355] width 309 height 118
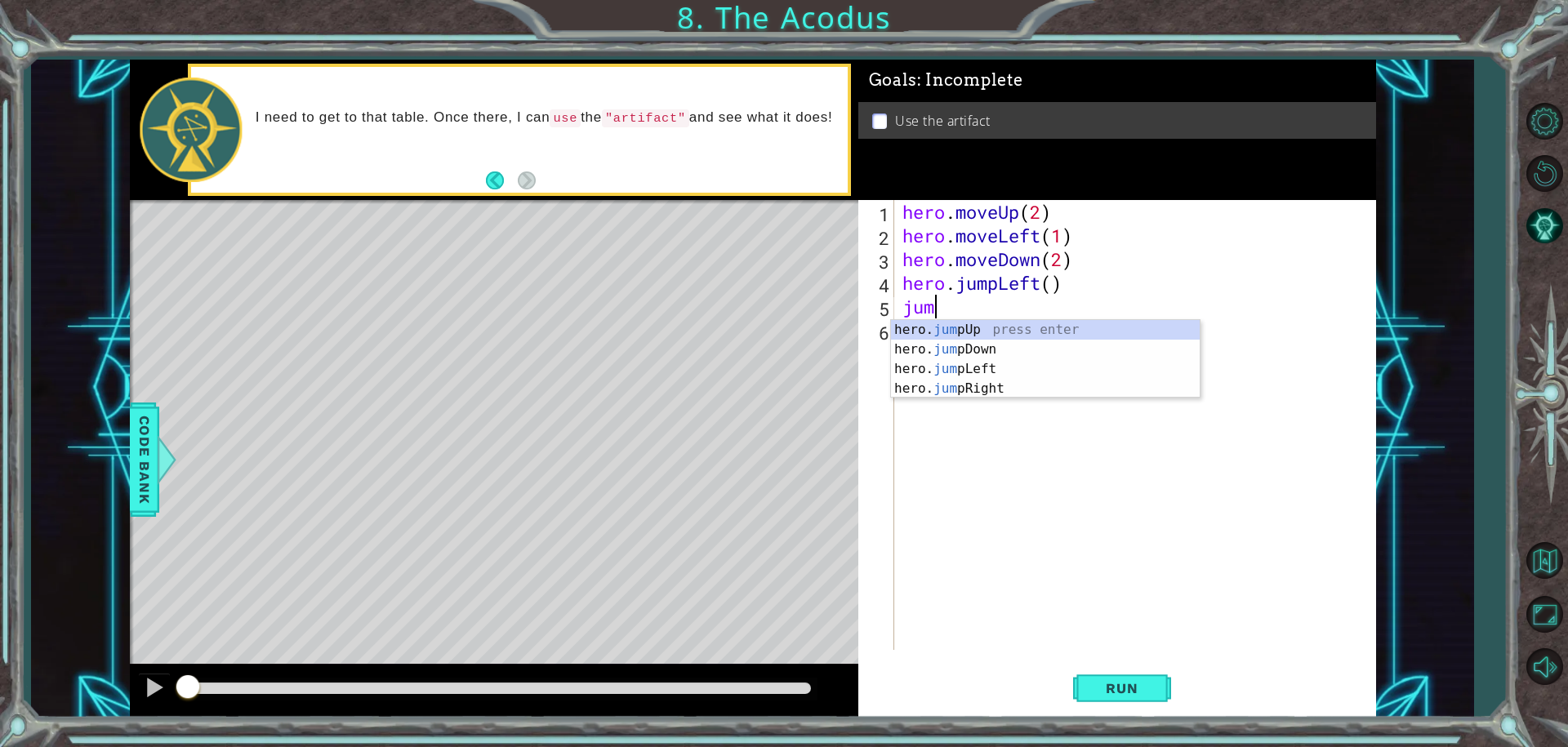
type textarea "jump"
click at [949, 327] on div "hero. jump Up press enter hero. jump Down press enter hero. jump Left press ent…" at bounding box center [1045, 379] width 309 height 118
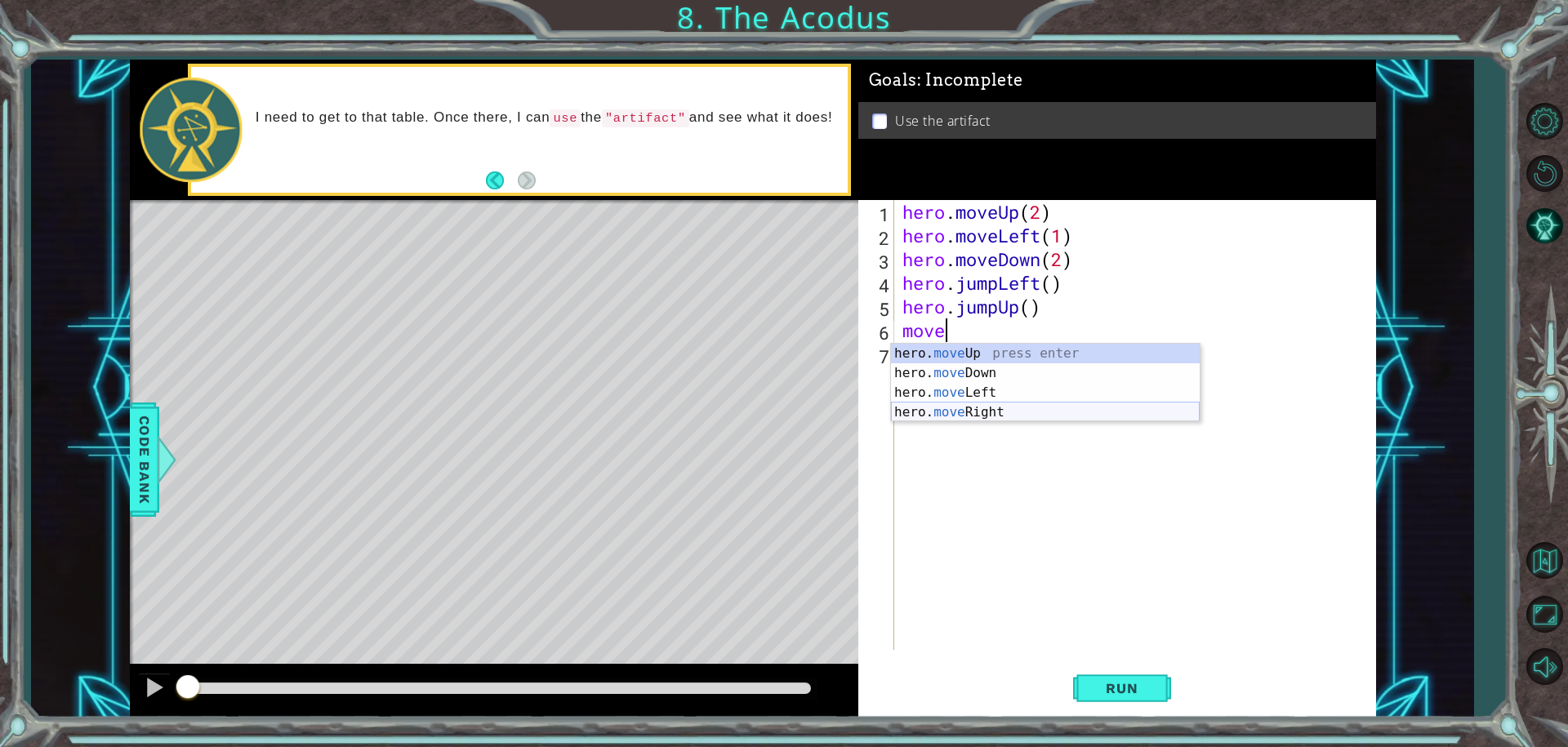
click at [994, 411] on div "hero. move Up press enter hero. move Down press enter hero. move Left press ent…" at bounding box center [1045, 402] width 309 height 118
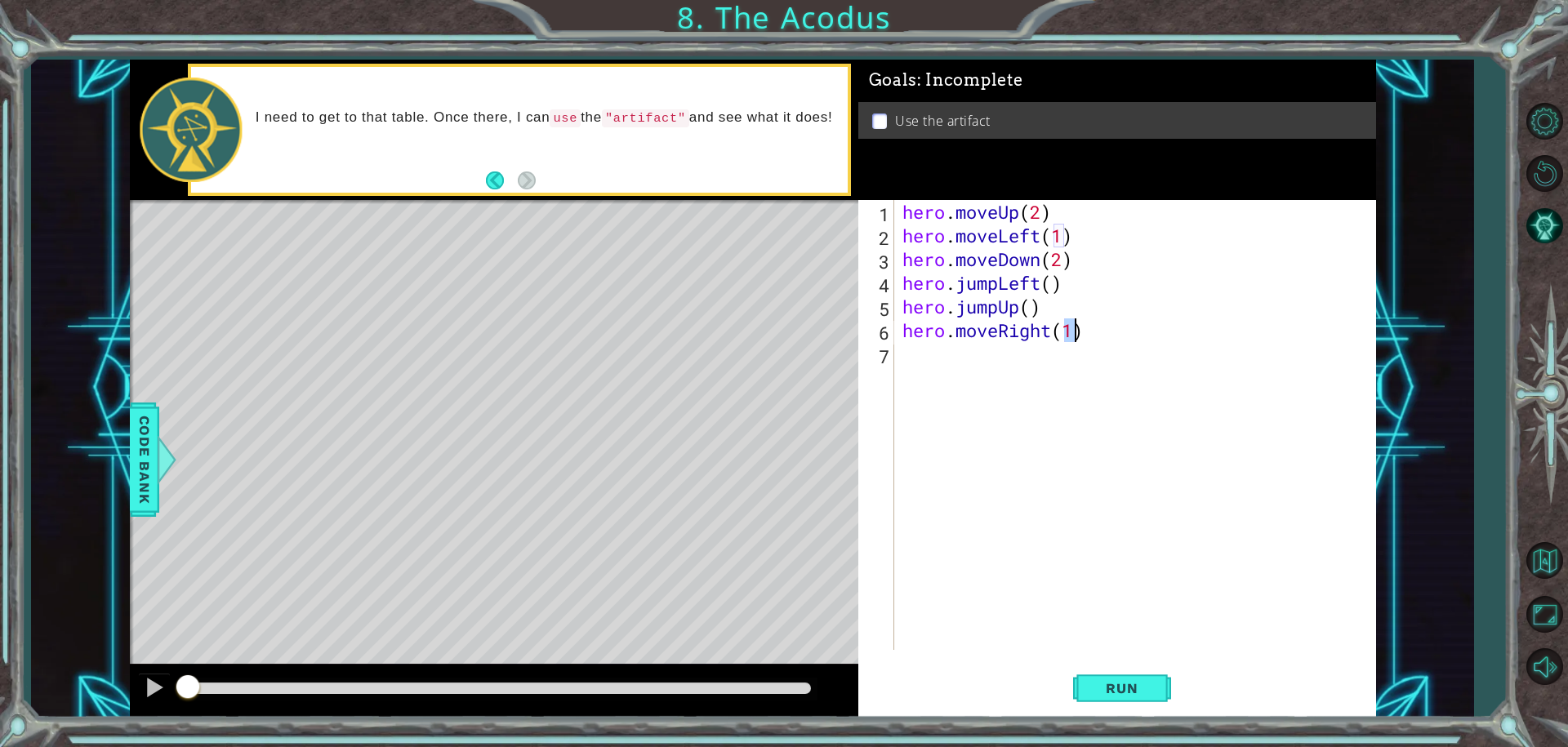
type textarea "hero.moveRight(1)"
click at [940, 361] on div "hero . moveUp ( 2 ) hero . moveLeft ( 1 ) hero . moveDown ( 2 ) hero . jumpLeft…" at bounding box center [1140, 448] width 481 height 497
click at [949, 377] on div "hero. use press enter" at bounding box center [1045, 397] width 309 height 59
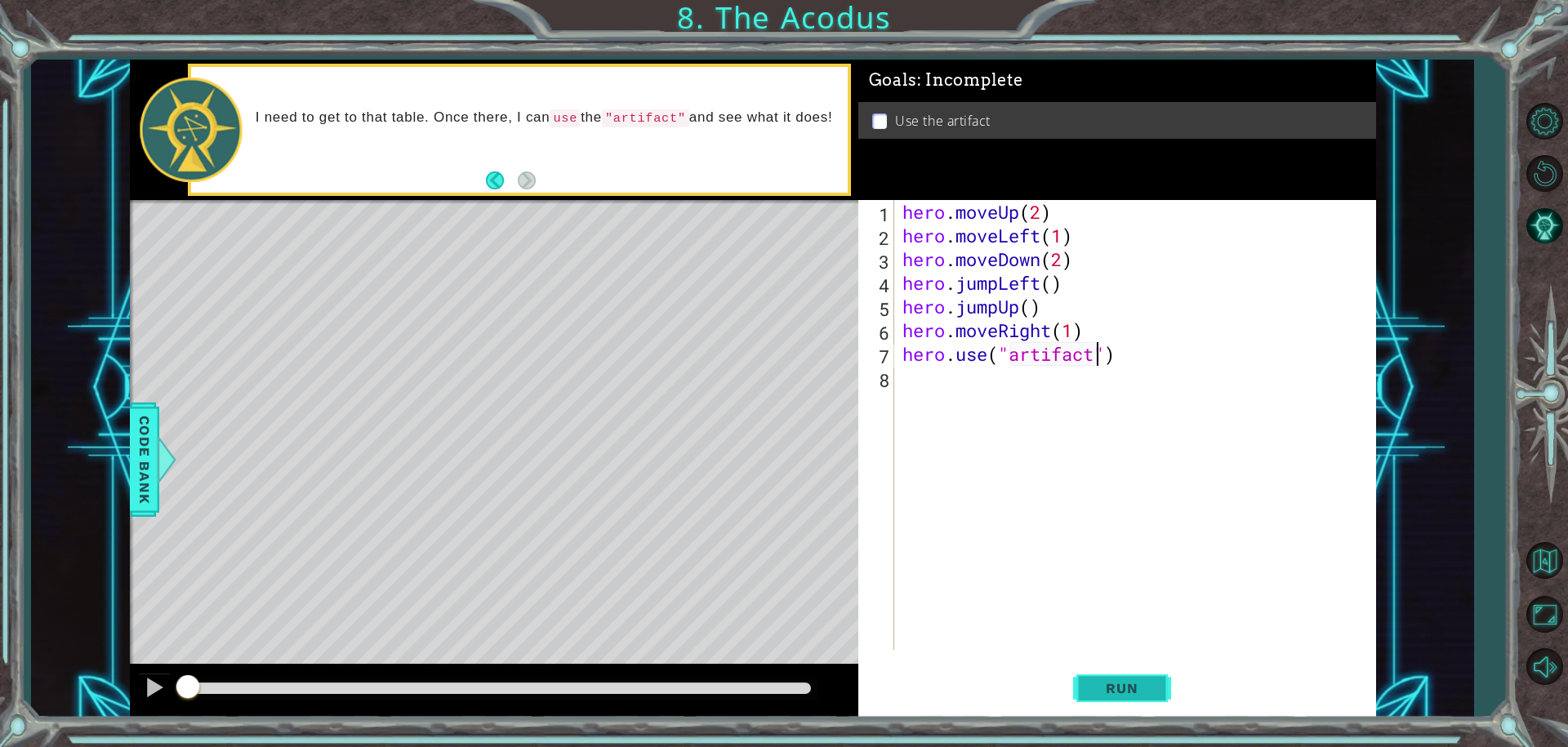
type textarea "hero.use("artifact")"
click at [1123, 684] on span "Run" at bounding box center [1121, 688] width 65 height 16
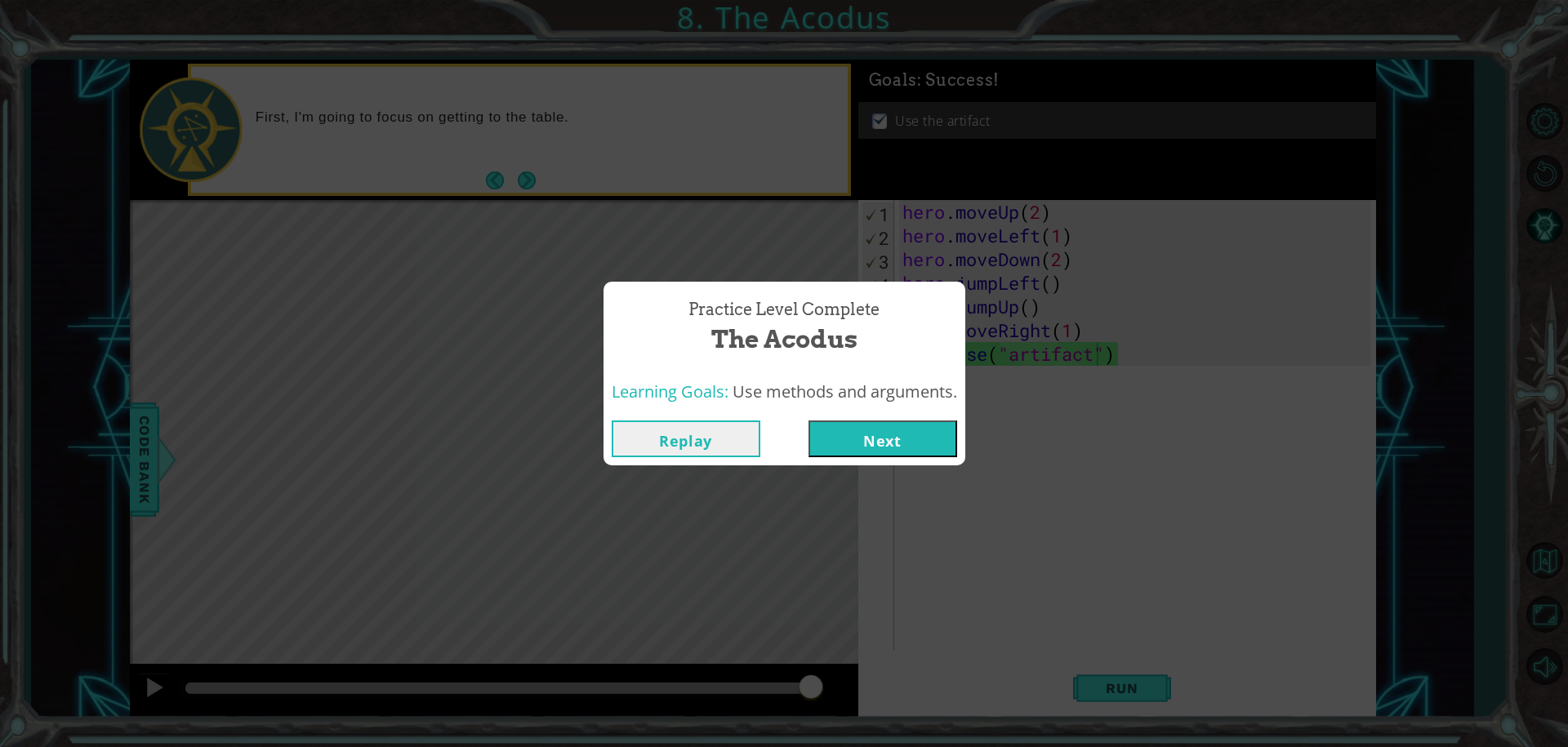
click at [862, 432] on button "Next" at bounding box center [883, 439] width 149 height 37
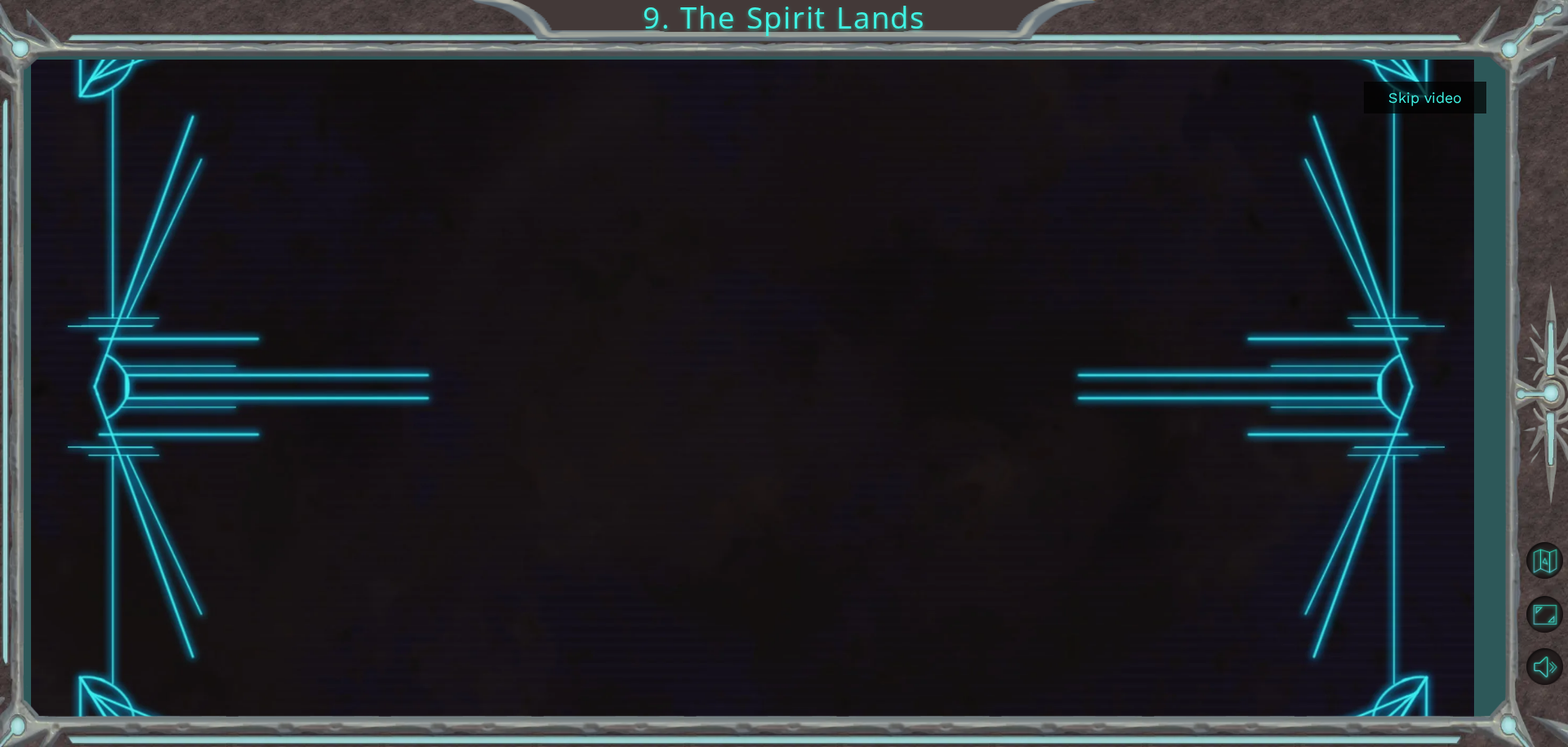
click at [1406, 87] on button "Skip video" at bounding box center [1425, 97] width 123 height 32
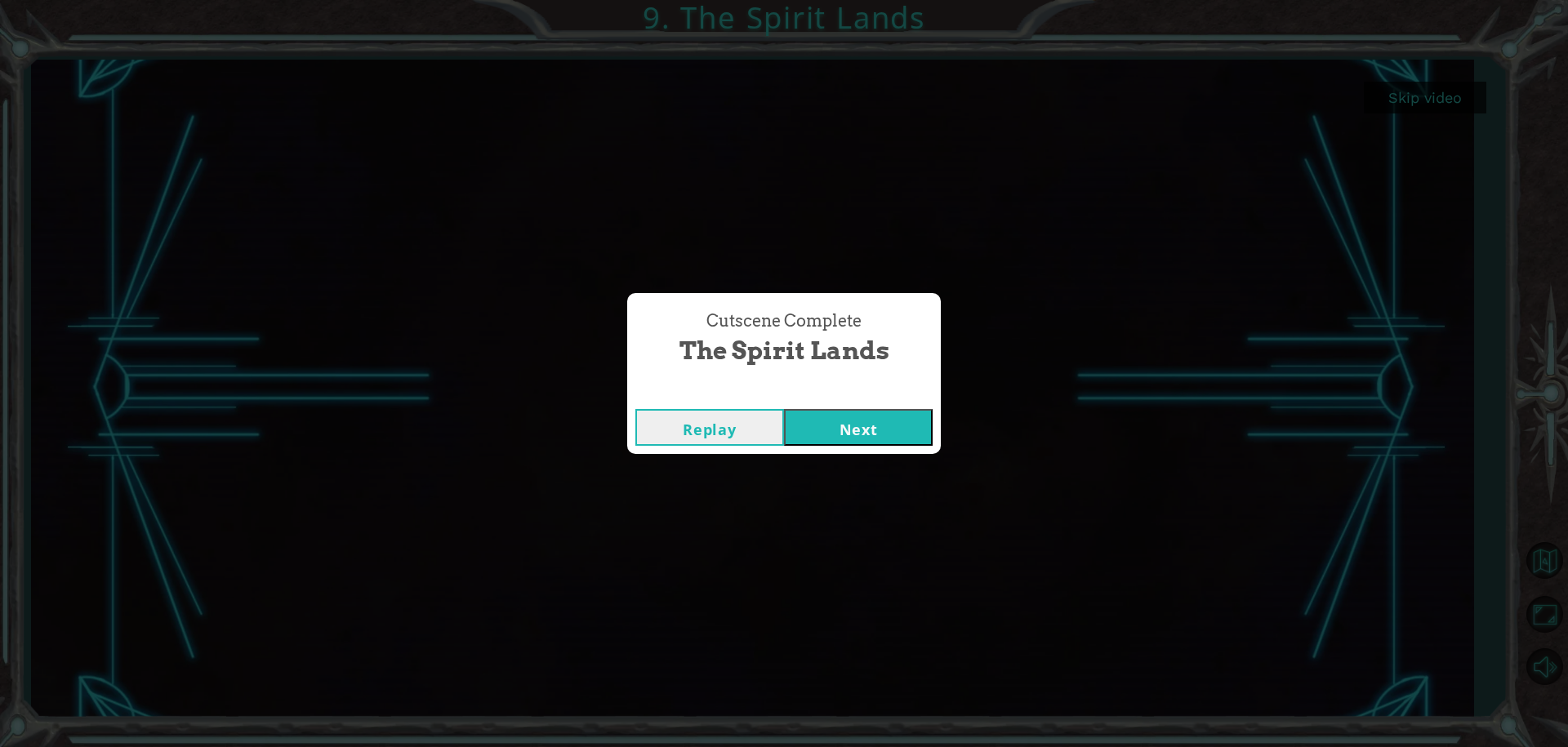
click at [905, 418] on button "Next" at bounding box center [859, 428] width 149 height 37
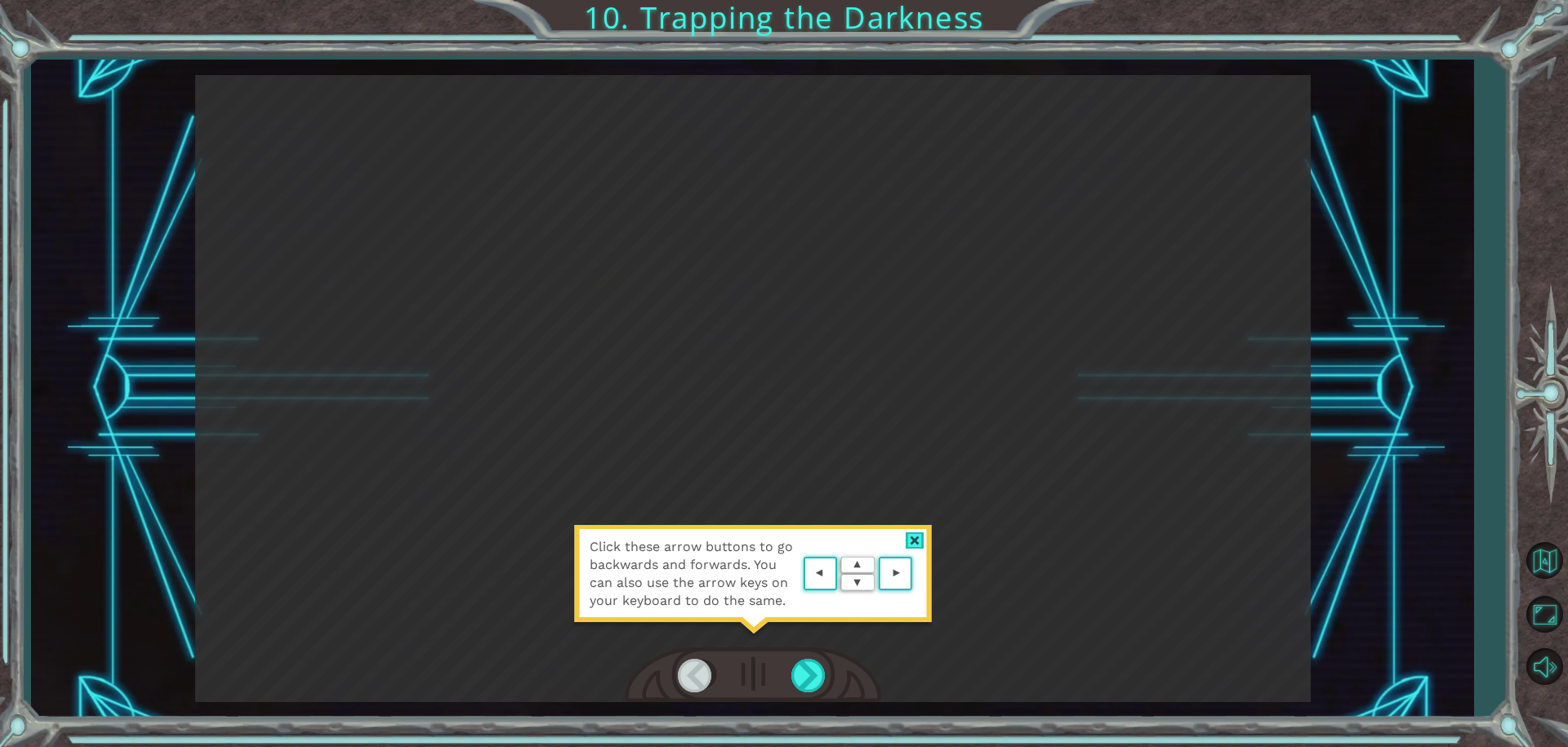
click at [746, 560] on span "Click these arrow buttons to go backwards and forwards. You can also use the ar…" at bounding box center [695, 574] width 210 height 71
click at [922, 540] on div at bounding box center [915, 541] width 18 height 17
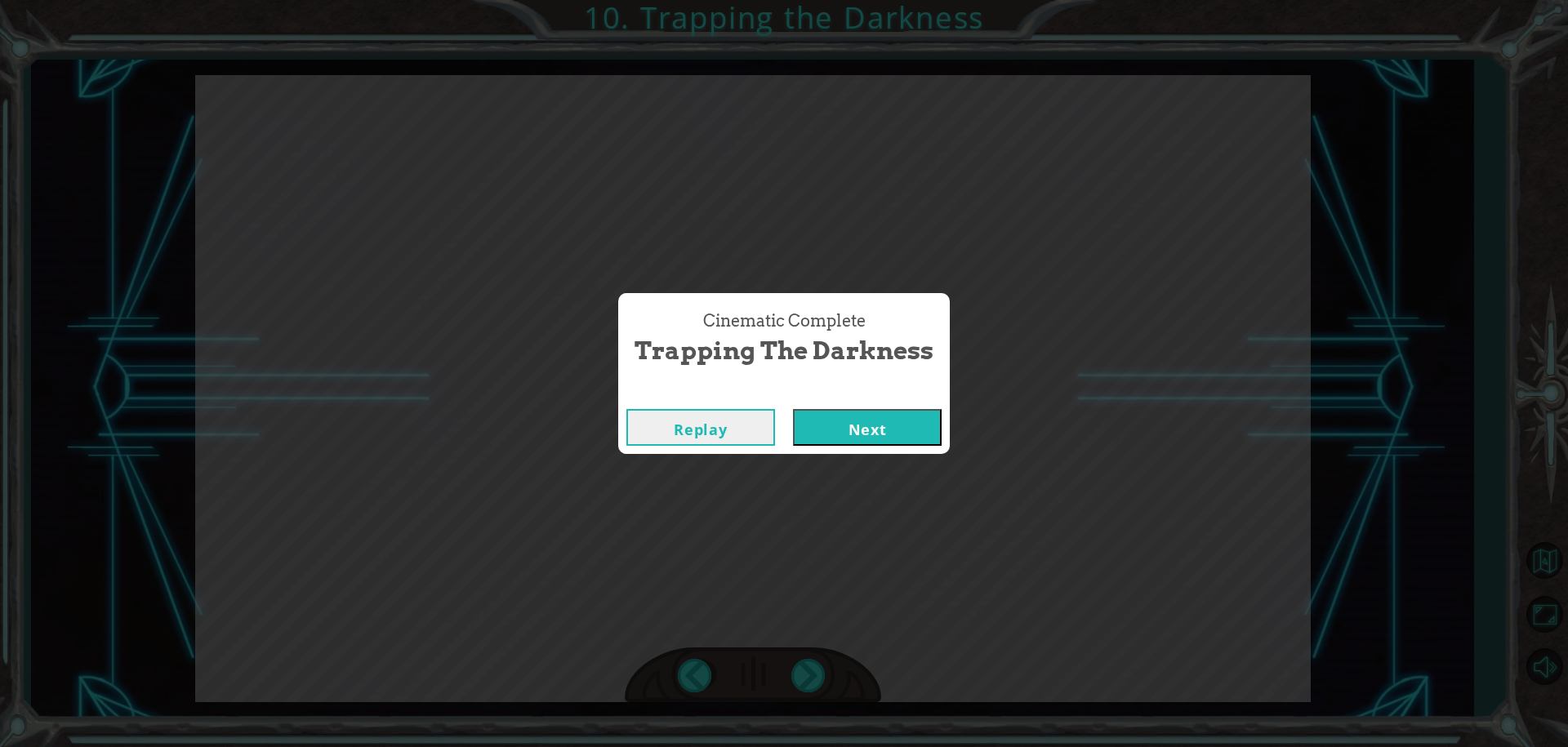
click at [901, 424] on button "Next" at bounding box center [867, 428] width 149 height 37
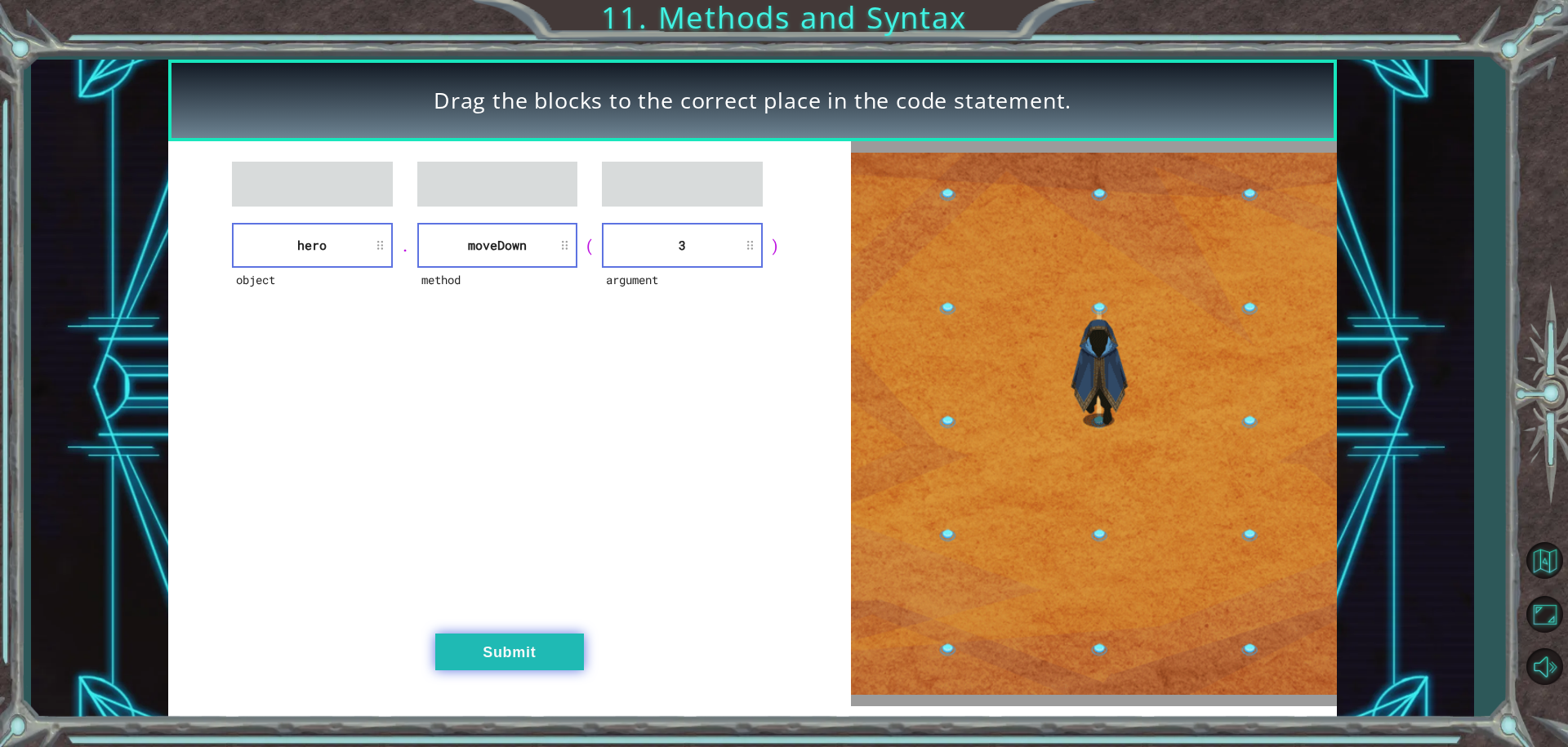
click at [525, 654] on button "Submit" at bounding box center [509, 652] width 149 height 37
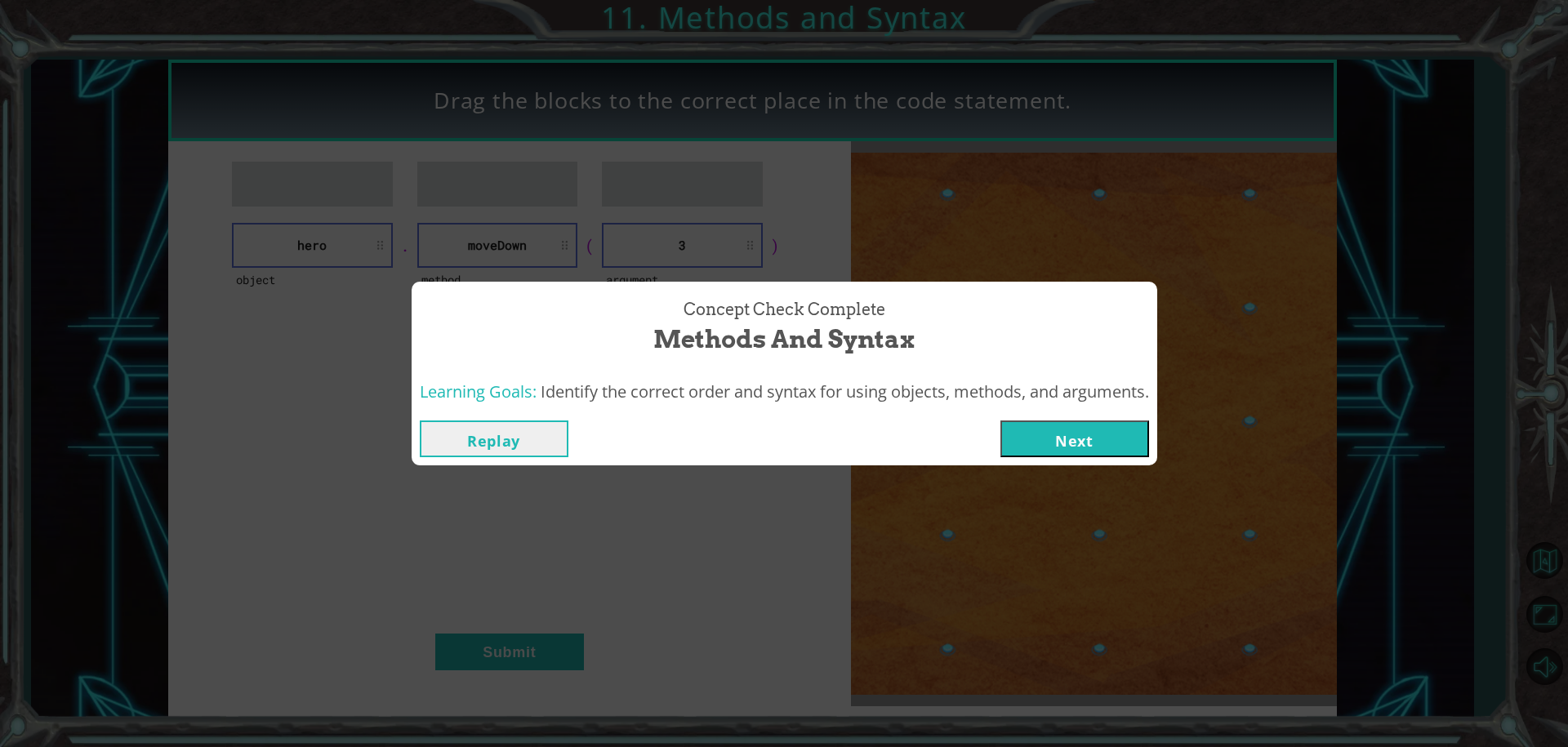
click at [1044, 439] on button "Next" at bounding box center [1075, 439] width 149 height 37
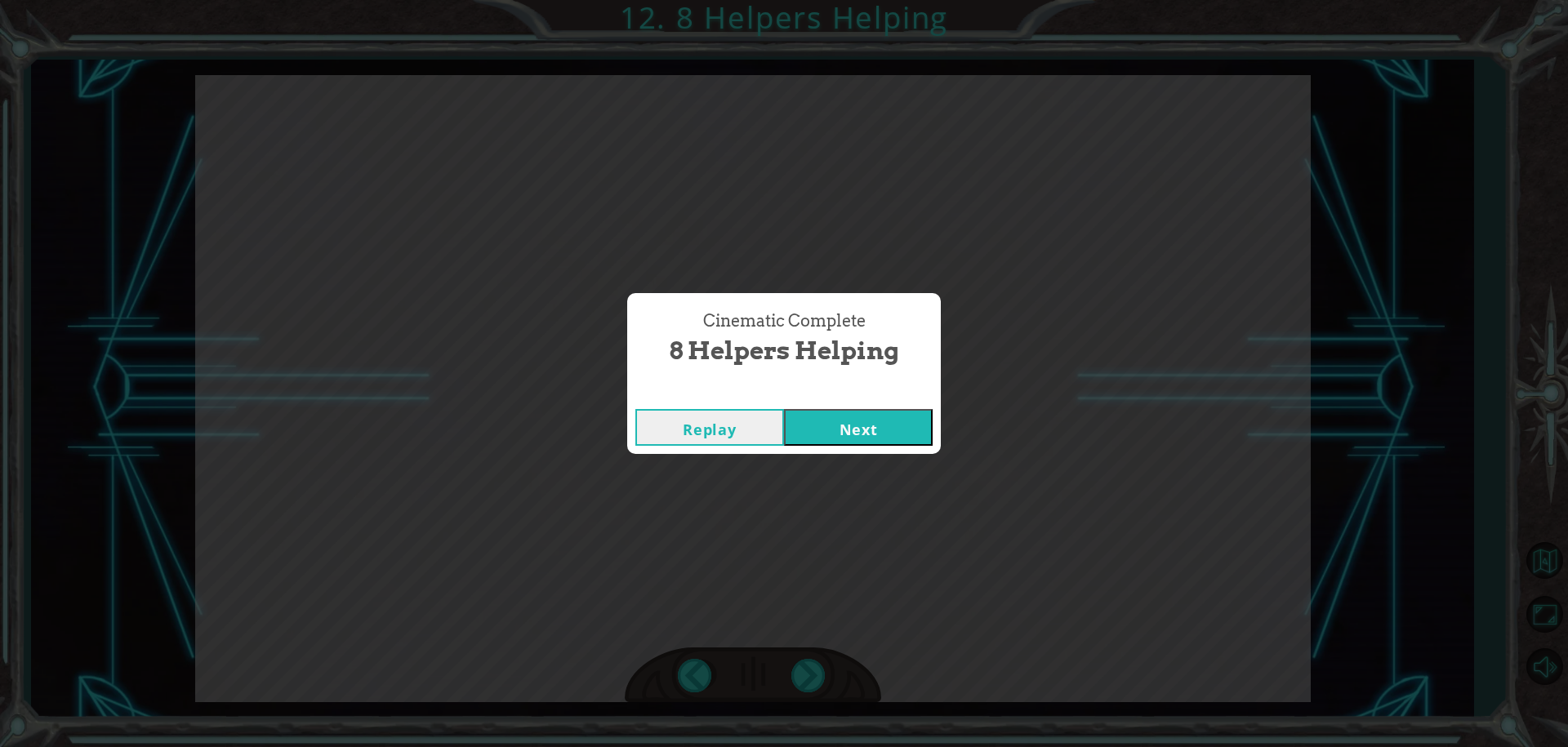
click at [891, 435] on button "Next" at bounding box center [859, 428] width 149 height 37
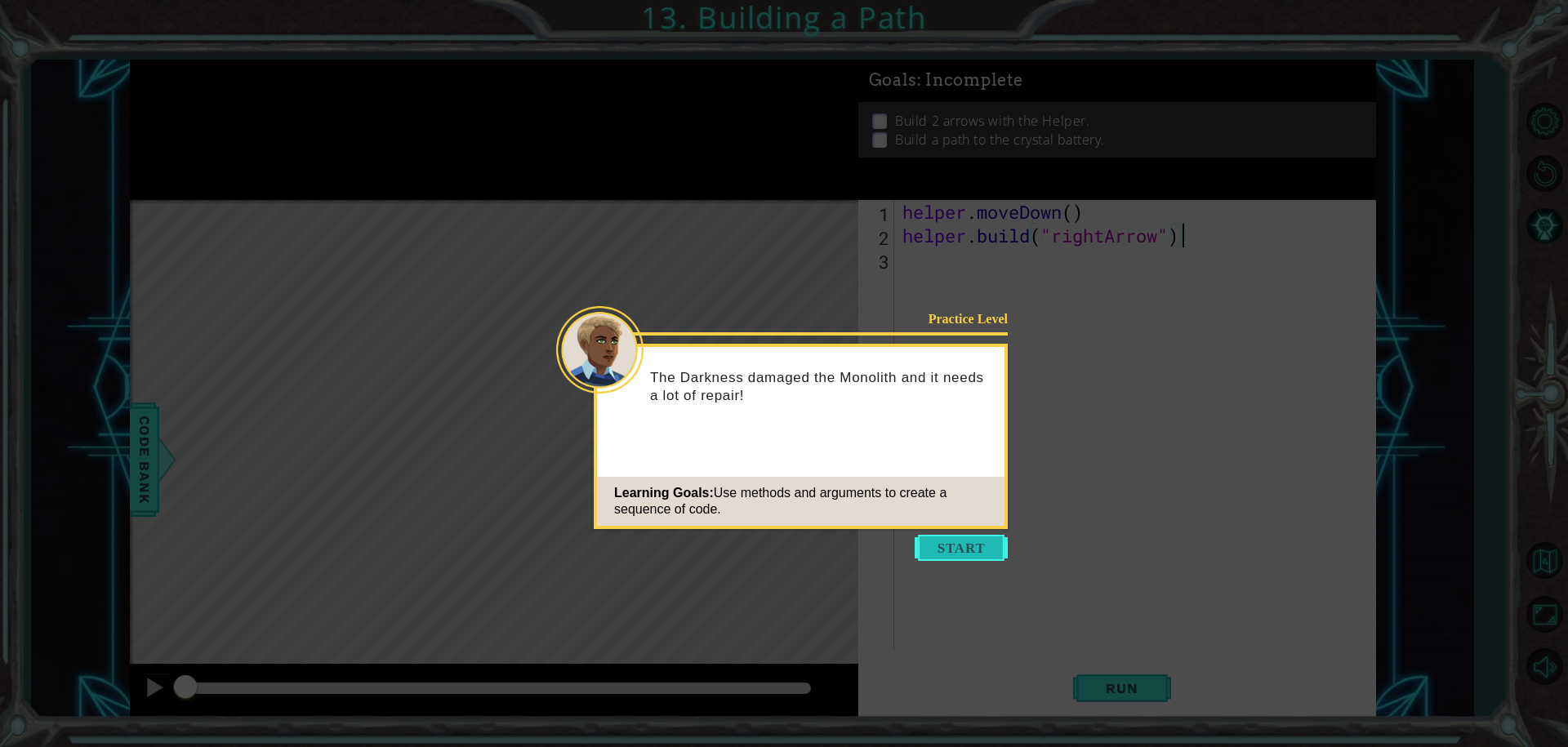
click at [950, 545] on button "Start" at bounding box center [961, 547] width 93 height 26
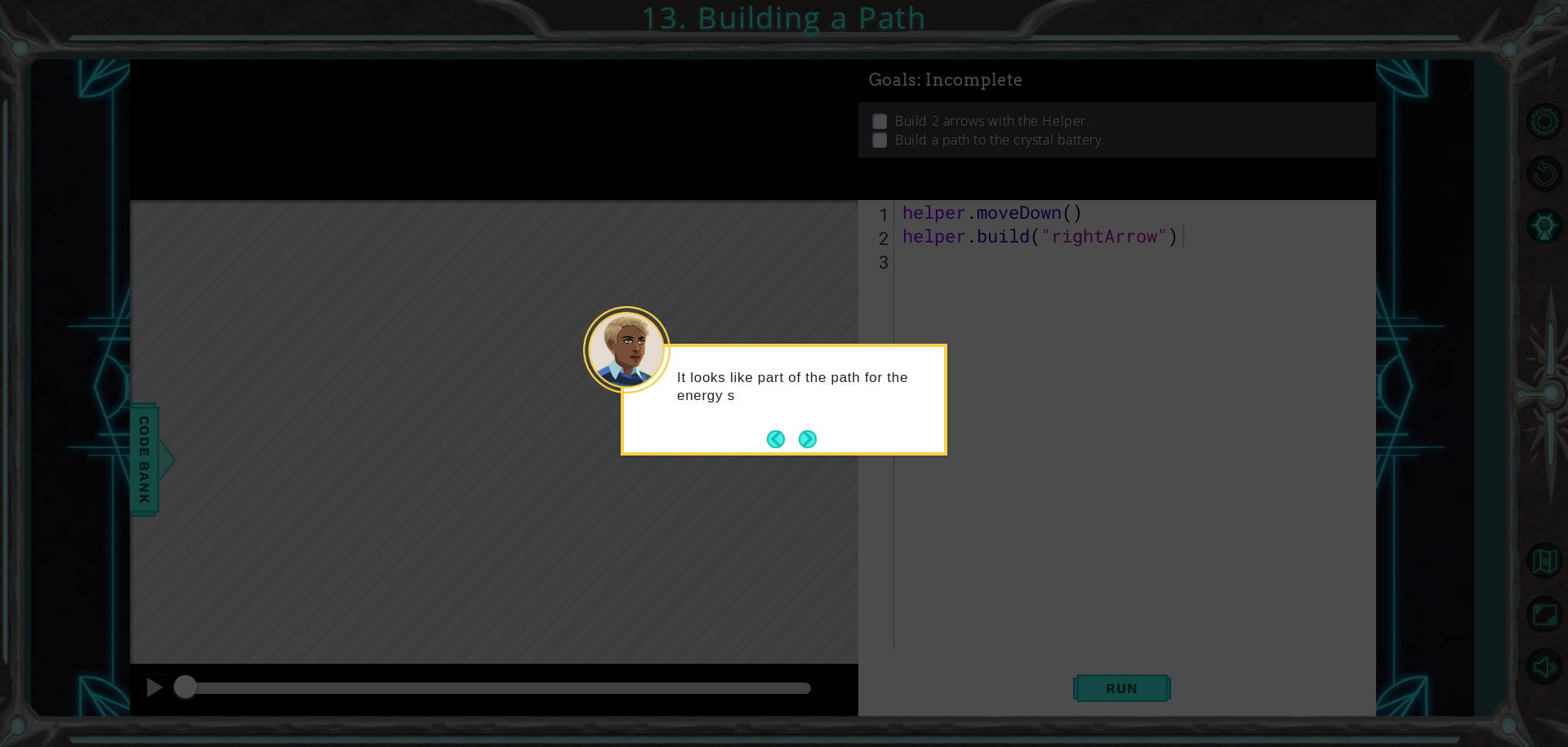
click at [798, 432] on button "Next" at bounding box center [807, 438] width 18 height 18
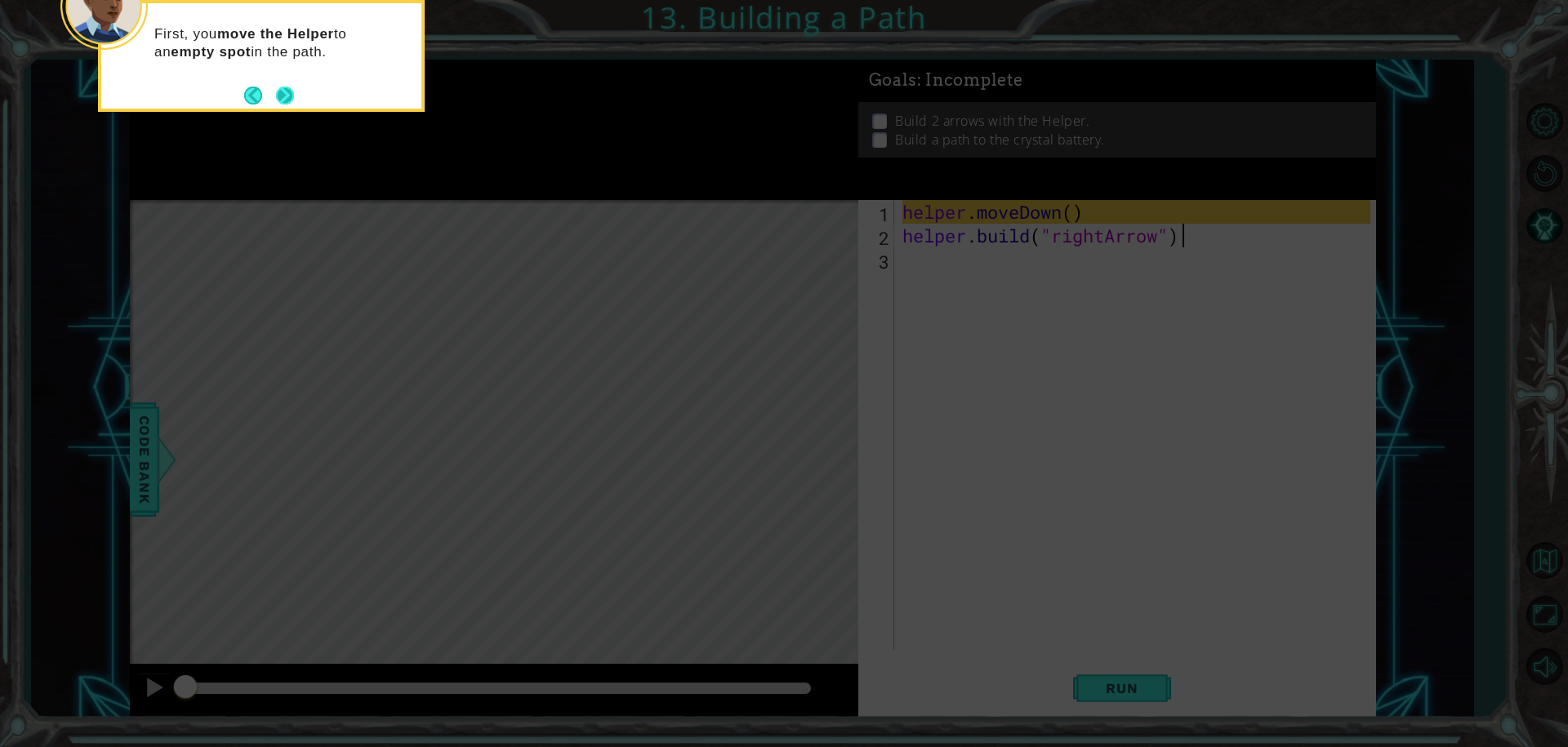
click at [290, 101] on button "Next" at bounding box center [284, 95] width 18 height 18
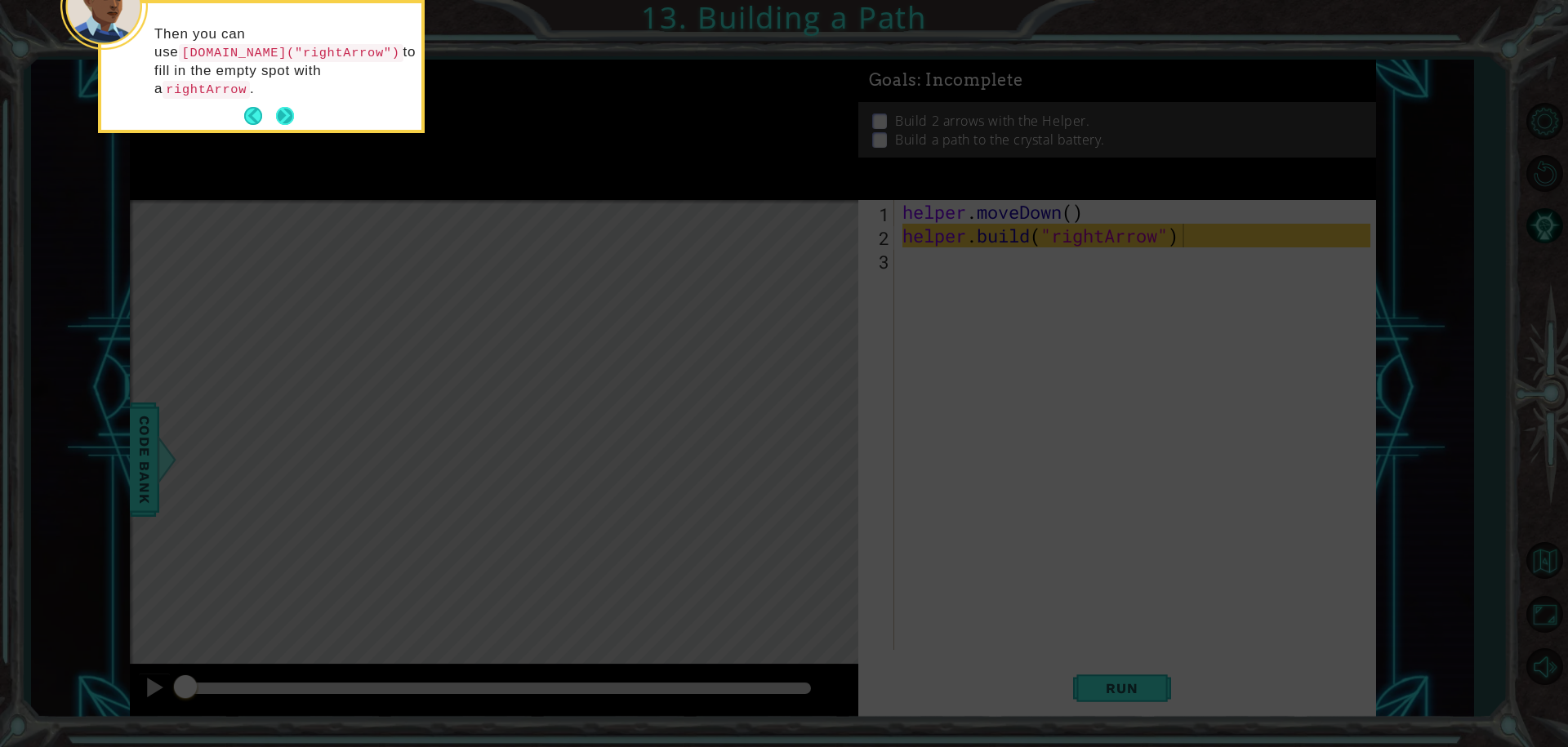
click at [292, 107] on button "Next" at bounding box center [285, 116] width 18 height 18
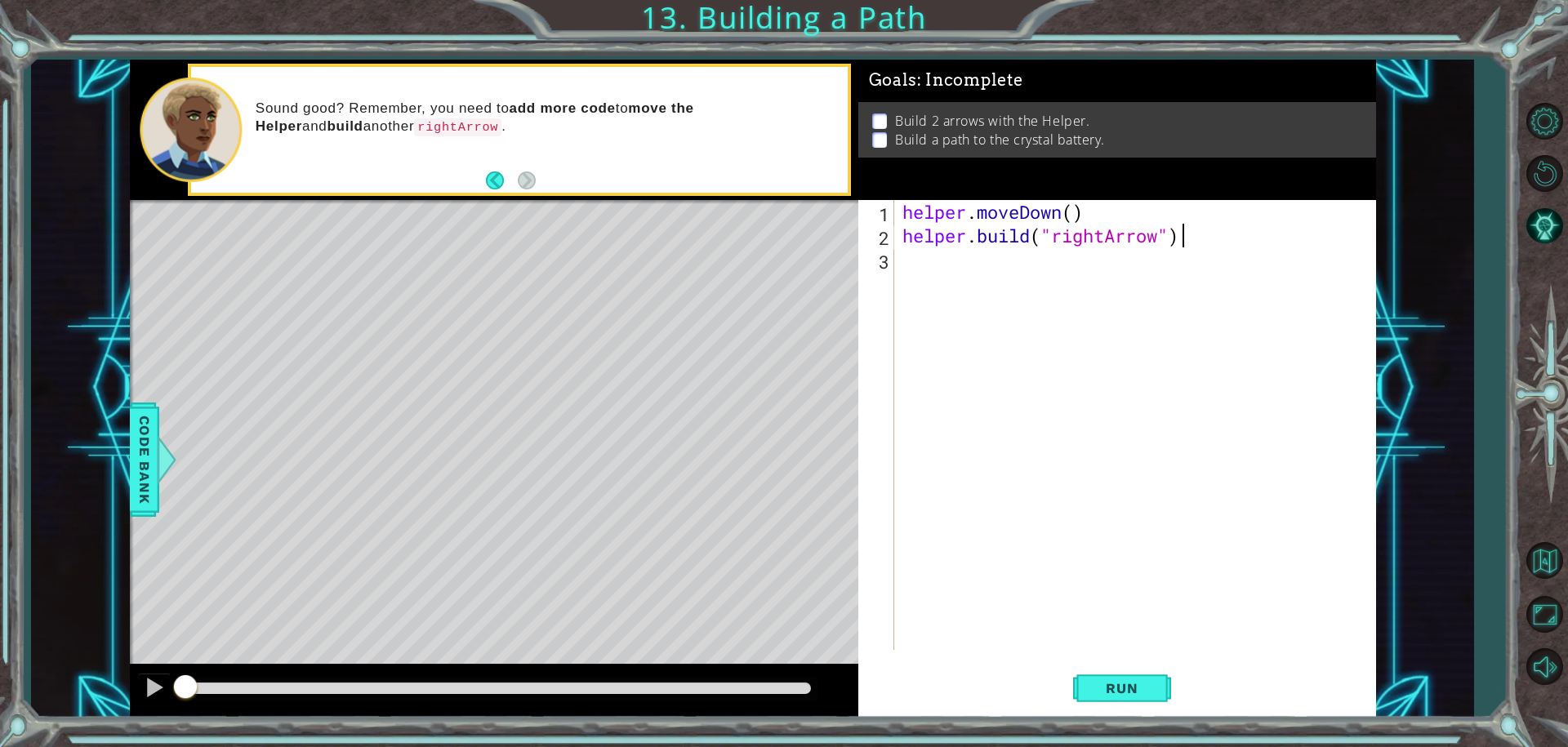
click at [504, 141] on div "Sound good? Remember, you need to add more code to move the Helper and build an…" at bounding box center [546, 130] width 604 height 77
click at [1123, 694] on span "Run" at bounding box center [1121, 688] width 65 height 16
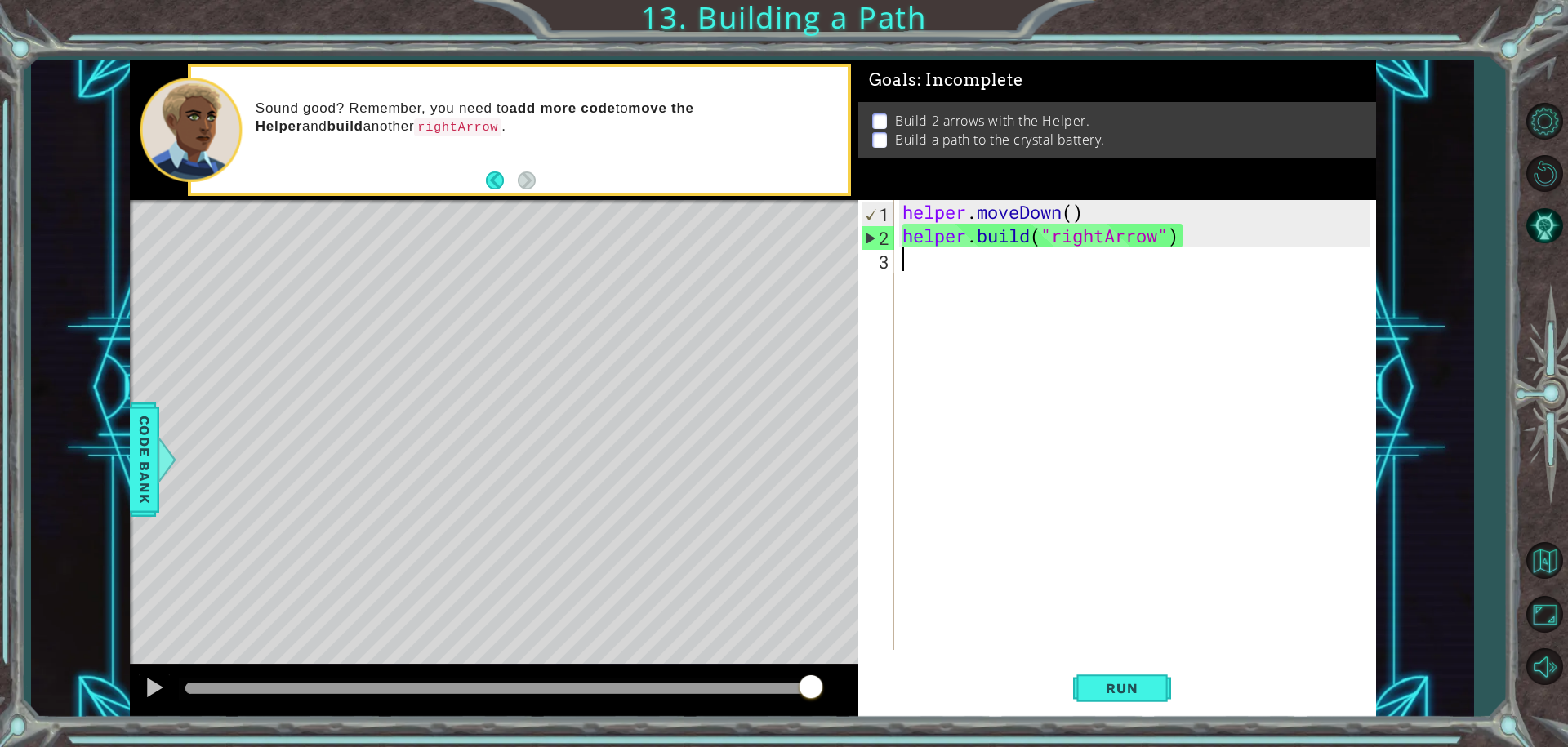
click at [1029, 265] on div "helper . moveDown ( ) helper . build ( "rightArrow" )" at bounding box center [1140, 448] width 481 height 497
drag, startPoint x: 901, startPoint y: 236, endPoint x: 1183, endPoint y: 240, distance: 282.0
click at [1183, 240] on div "helper . moveDown ( ) helper . build ( "rightArrow" )" at bounding box center [1140, 448] width 481 height 497
type textarea "[DOMAIN_NAME]("rightArrow")"
click at [1097, 274] on div "helper . moveDown ( ) helper . build ( "rightArrow" )" at bounding box center [1140, 448] width 481 height 497
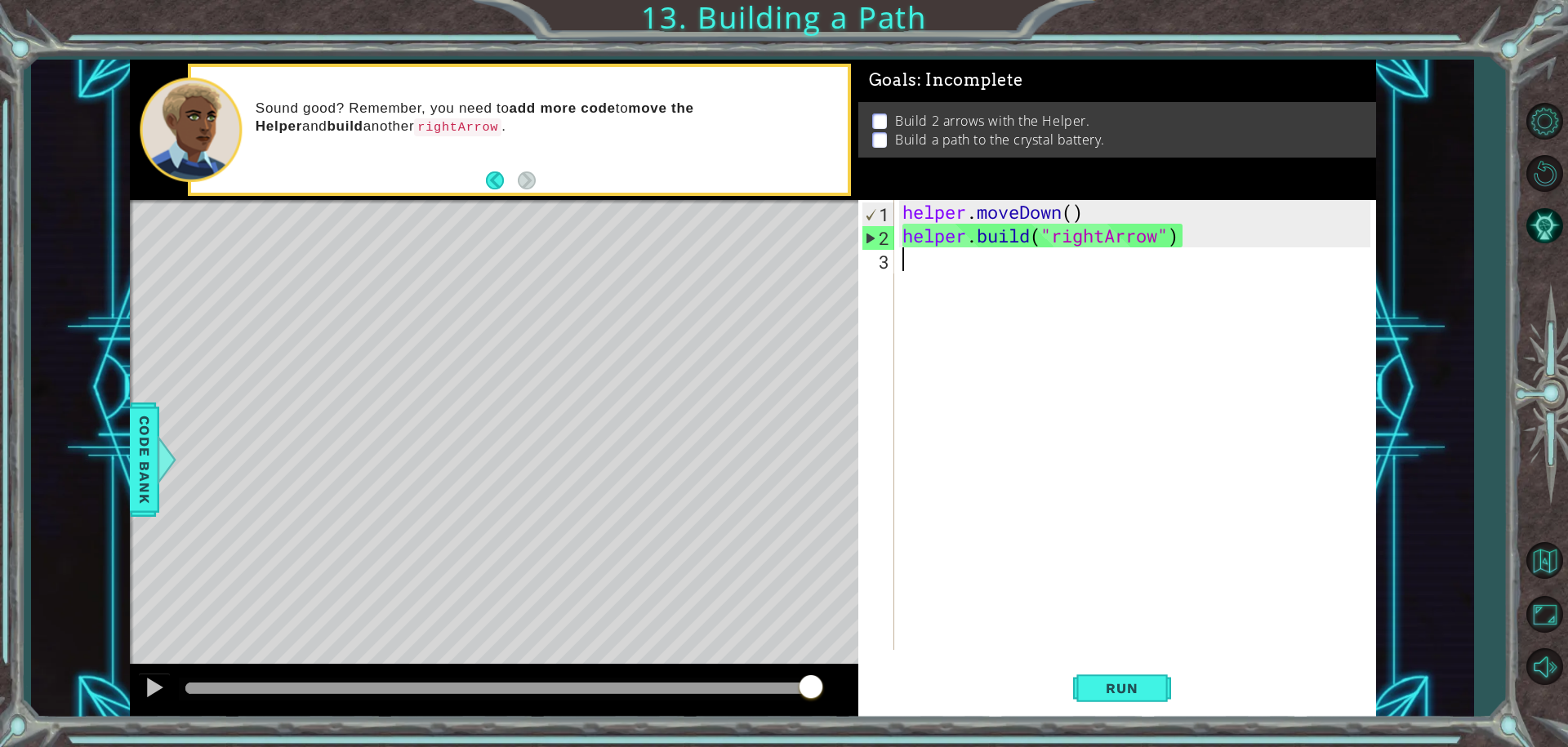
paste textarea "[DOMAIN_NAME]("rightArrow")"
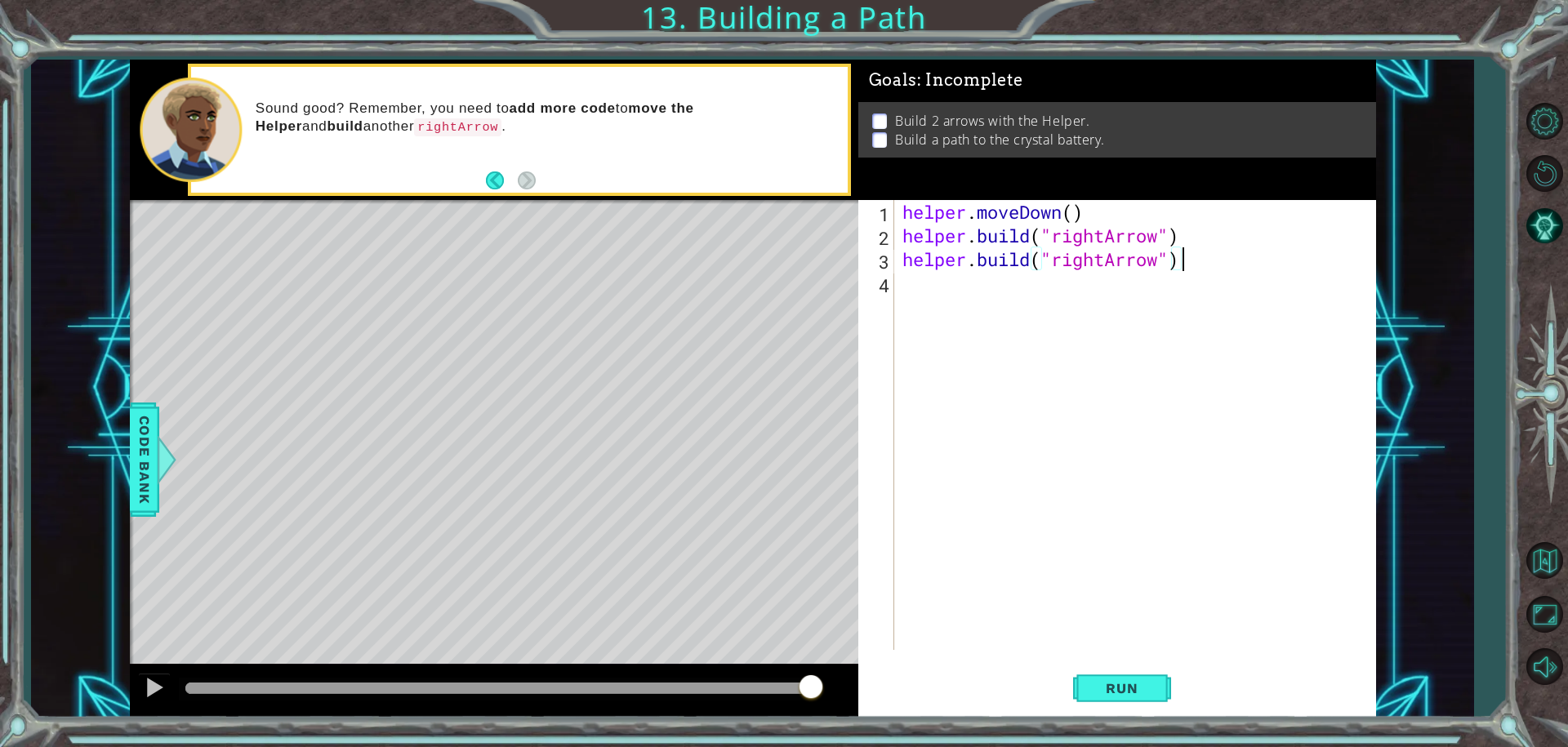
paste textarea "[DOMAIN_NAME]("rightArrow")"
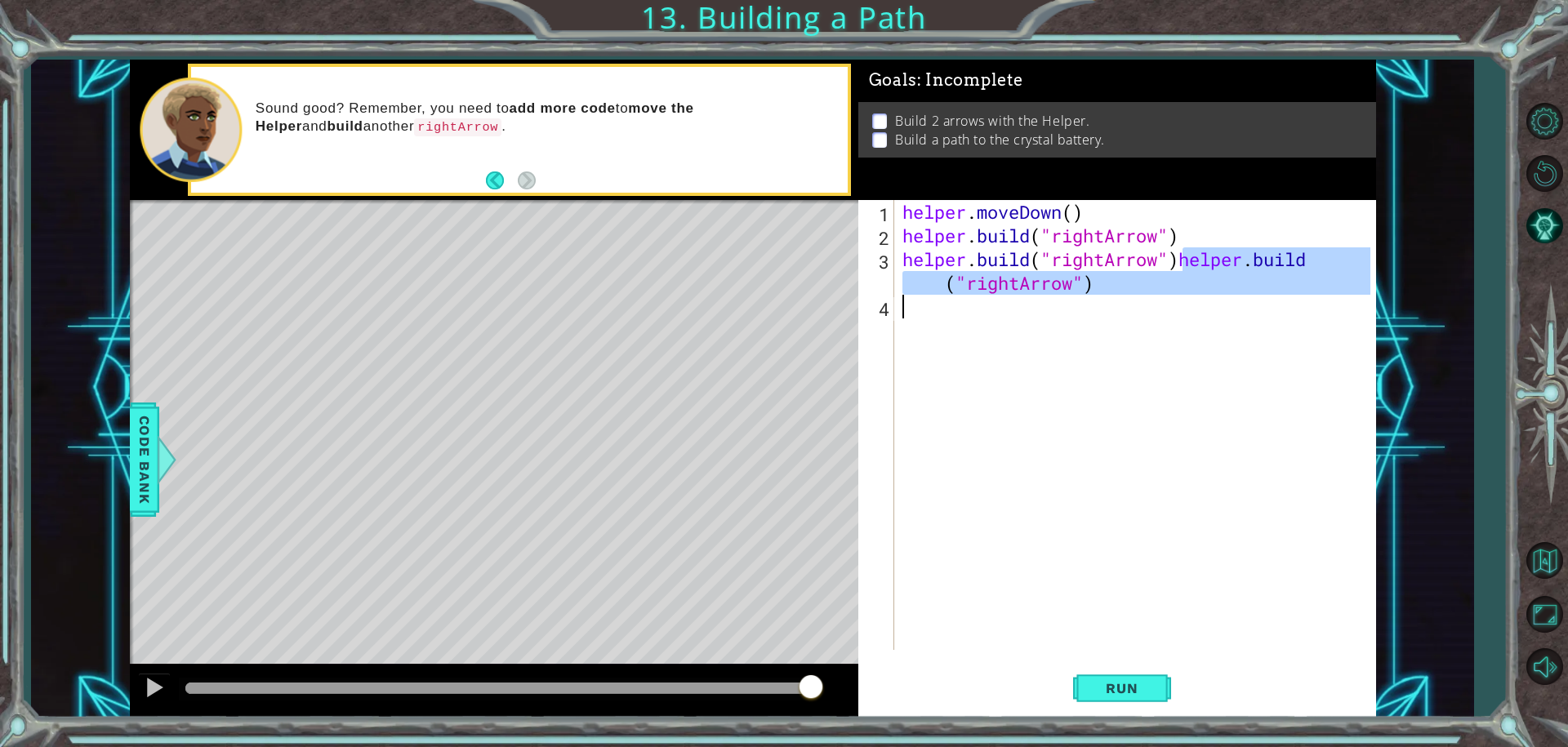
drag, startPoint x: 1184, startPoint y: 259, endPoint x: 1223, endPoint y: 296, distance: 53.8
click at [1223, 296] on div "helper . moveDown ( ) helper . build ( "rightArrow" ) helper . build ( "rightAr…" at bounding box center [1140, 448] width 481 height 497
type textarea "[DOMAIN_NAME]("rightArrow")[DOMAIN_NAME]("rightArrow")"
drag, startPoint x: 1109, startPoint y: 288, endPoint x: 1187, endPoint y: 262, distance: 82.2
click at [1187, 262] on div "helper . moveDown ( ) helper . build ( "rightArrow" ) helper . build ( "rightAr…" at bounding box center [1140, 448] width 481 height 497
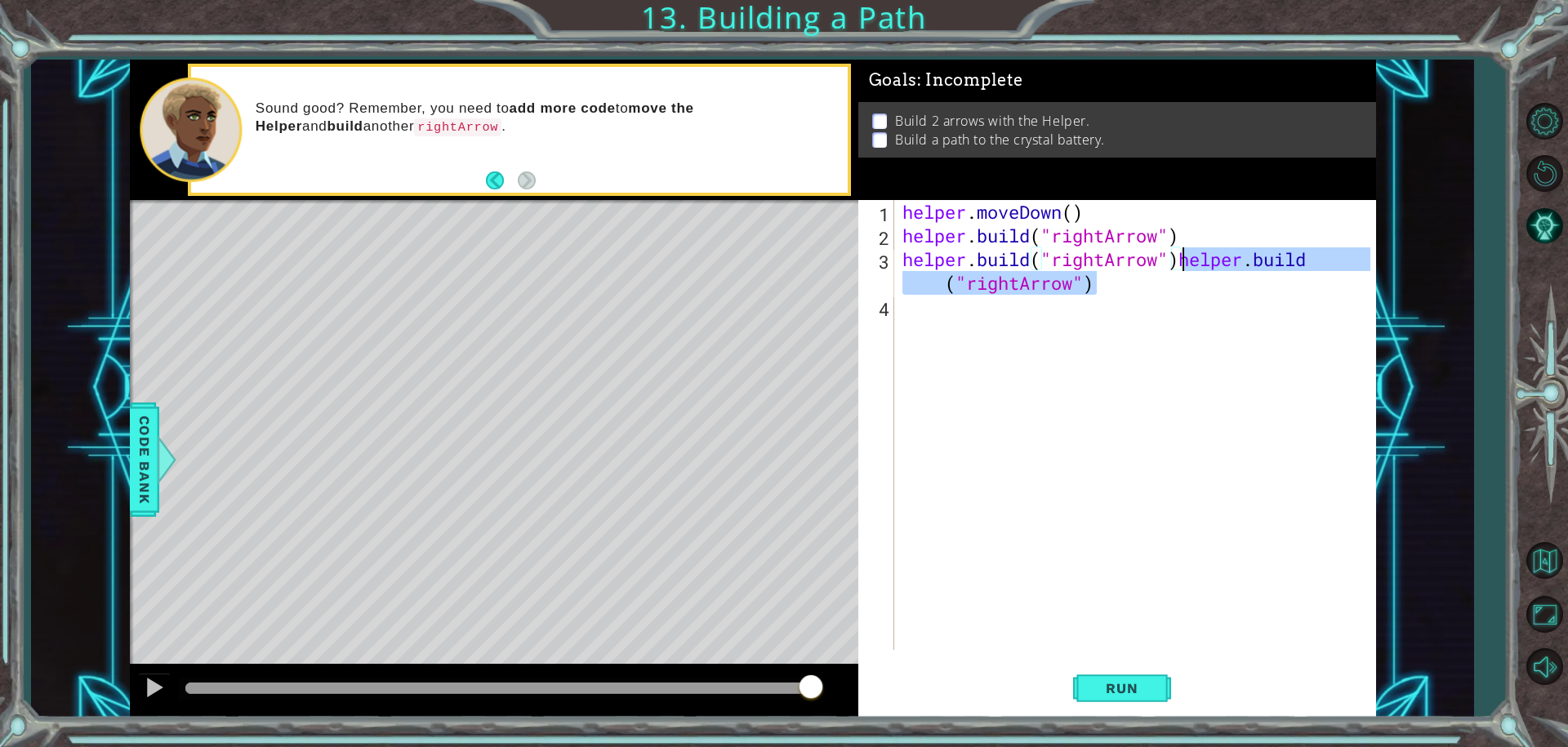
type textarea "[DOMAIN_NAME]("rightArrow")"
click at [1142, 290] on div "helper . moveDown ( ) helper . build ( "rightArrow" ) helper . build ( "rightAr…" at bounding box center [1140, 448] width 481 height 497
paste textarea "[DOMAIN_NAME]("rightArrow")"
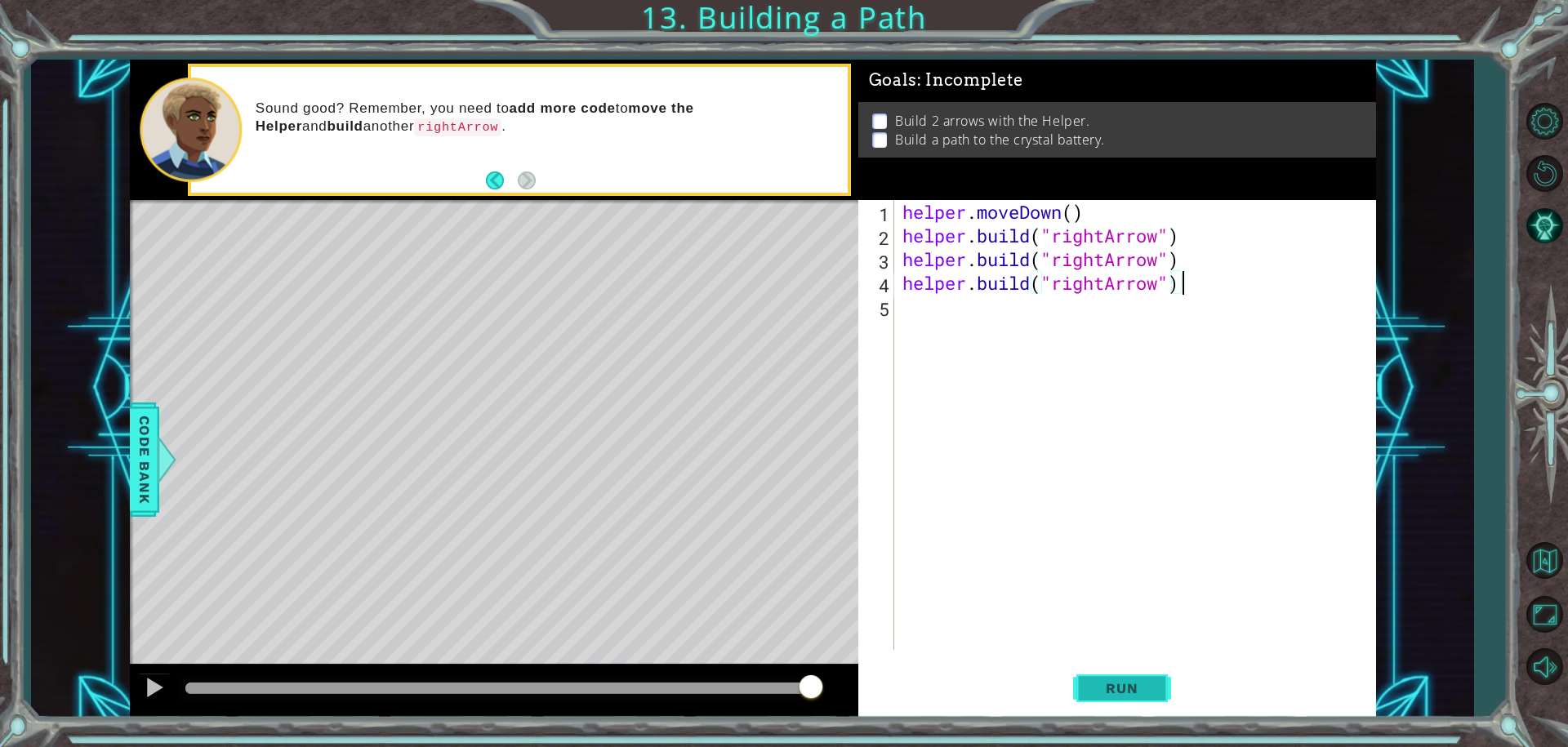
click at [1107, 683] on span "Run" at bounding box center [1121, 688] width 65 height 16
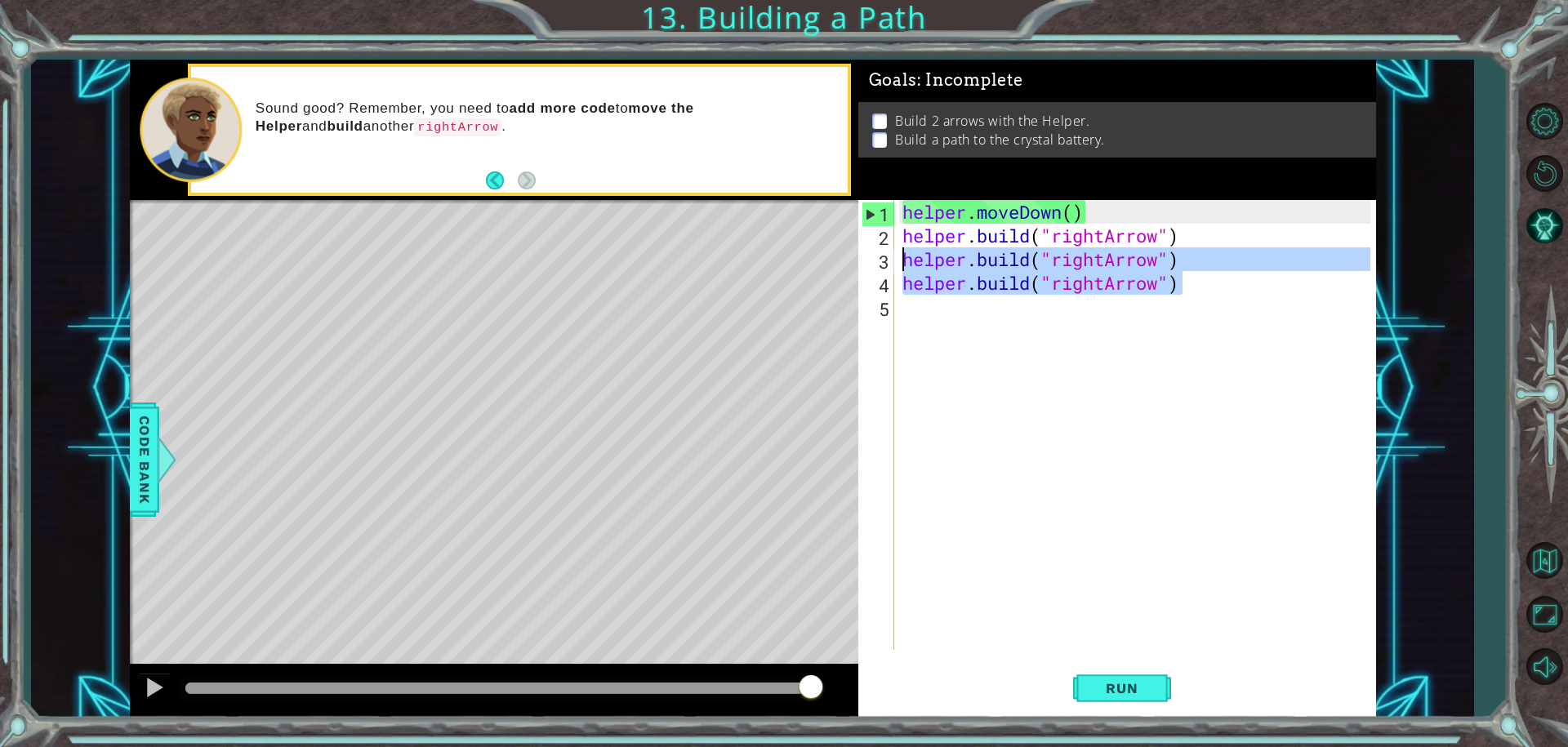
drag, startPoint x: 1195, startPoint y: 285, endPoint x: 893, endPoint y: 258, distance: 303.2
click at [893, 258] on div "[DOMAIN_NAME]("rightArrow") 1 2 3 4 5 helper . moveDown ( ) helper . build ( "r…" at bounding box center [1115, 425] width 513 height 450
type textarea "[DOMAIN_NAME]("rightArrow") [DOMAIN_NAME]("rightArrow")"
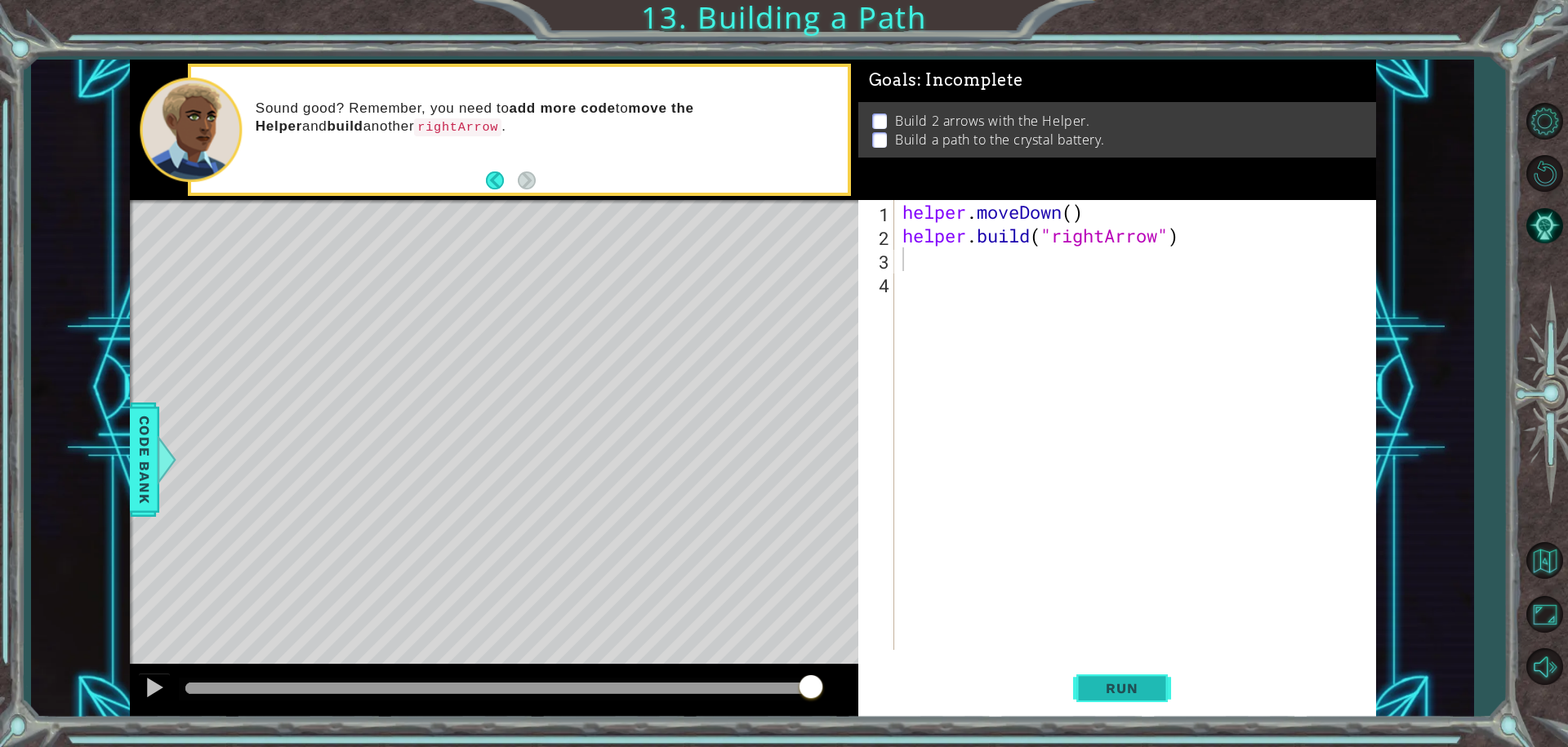
click at [1122, 689] on span "Run" at bounding box center [1121, 688] width 65 height 16
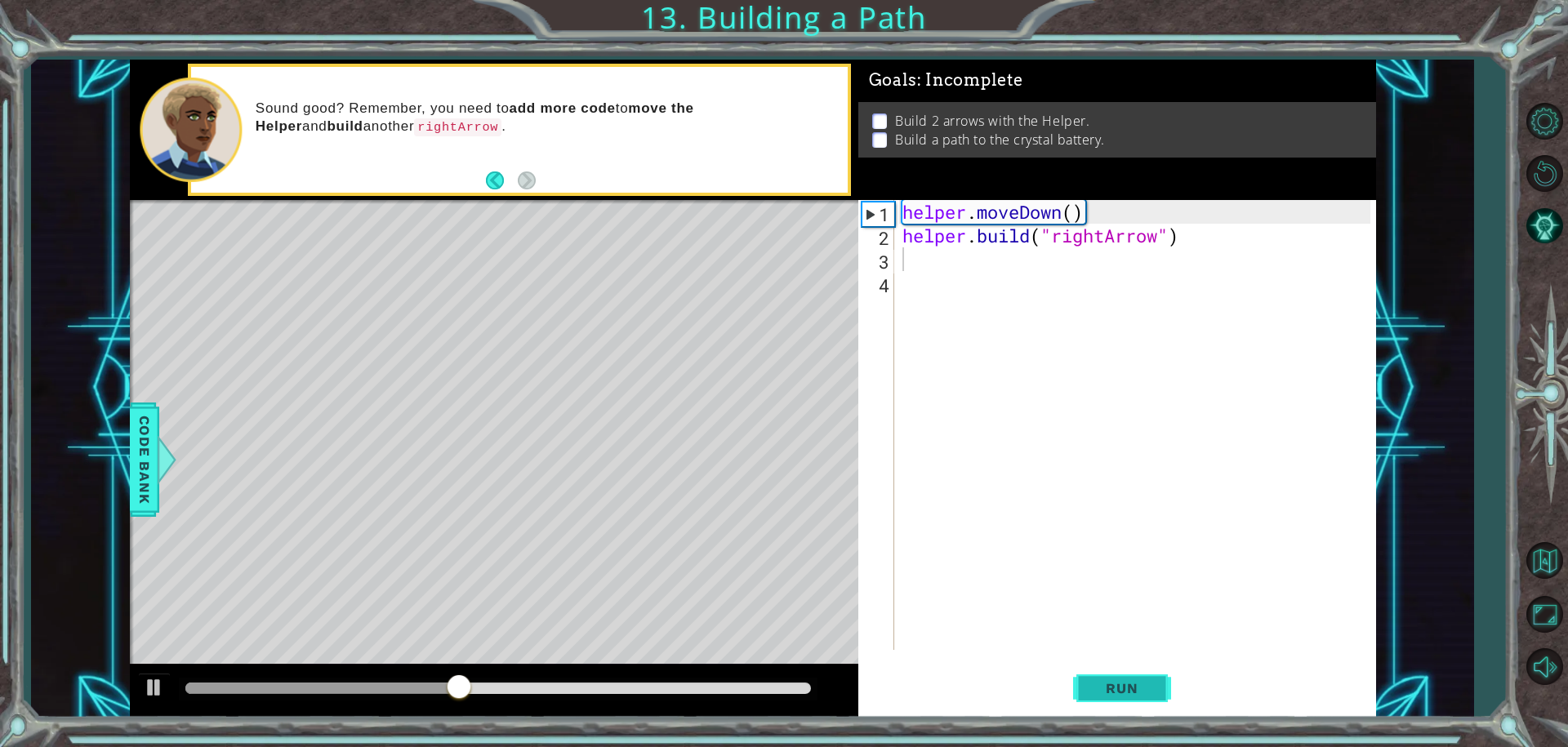
click at [1129, 680] on span "Run" at bounding box center [1121, 688] width 65 height 16
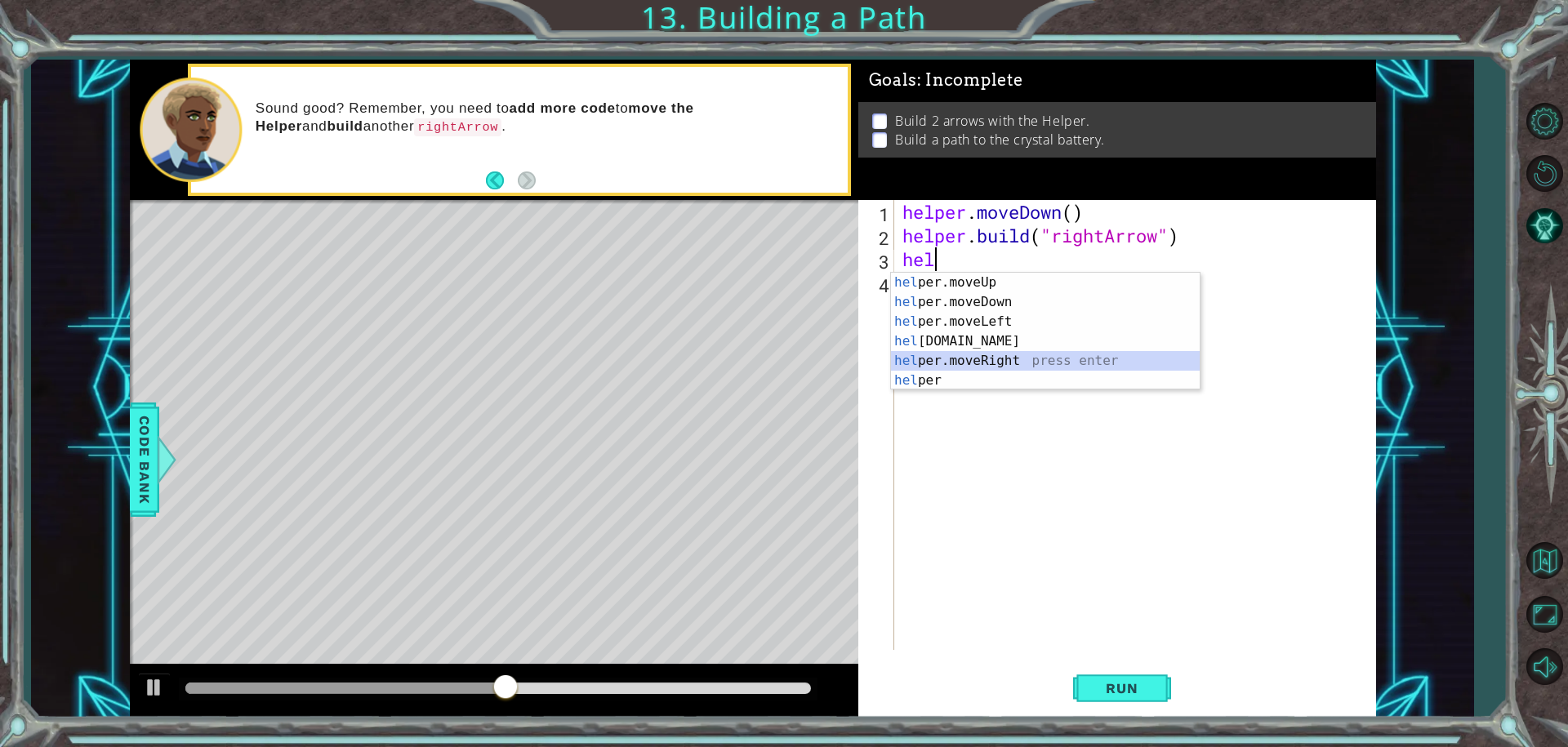
click at [999, 360] on div "hel per.moveUp press enter hel per.moveDown press enter hel per.moveLeft press …" at bounding box center [1045, 351] width 309 height 157
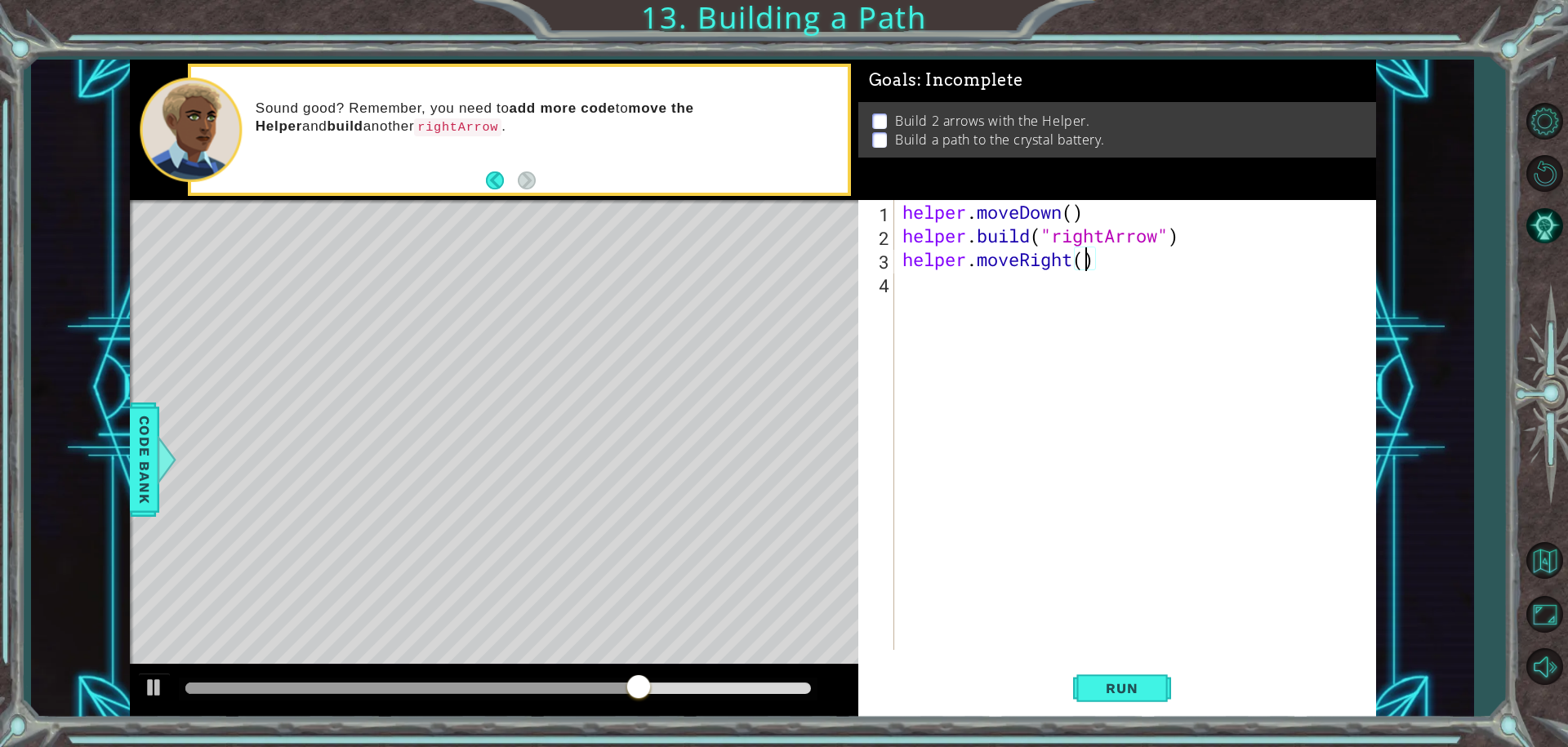
type textarea "helper.moveRight(3)"
click at [979, 302] on div "helper . moveDown ( ) helper . build ( "rightArrow" ) helper . moveRight ( 3 )" at bounding box center [1140, 448] width 481 height 497
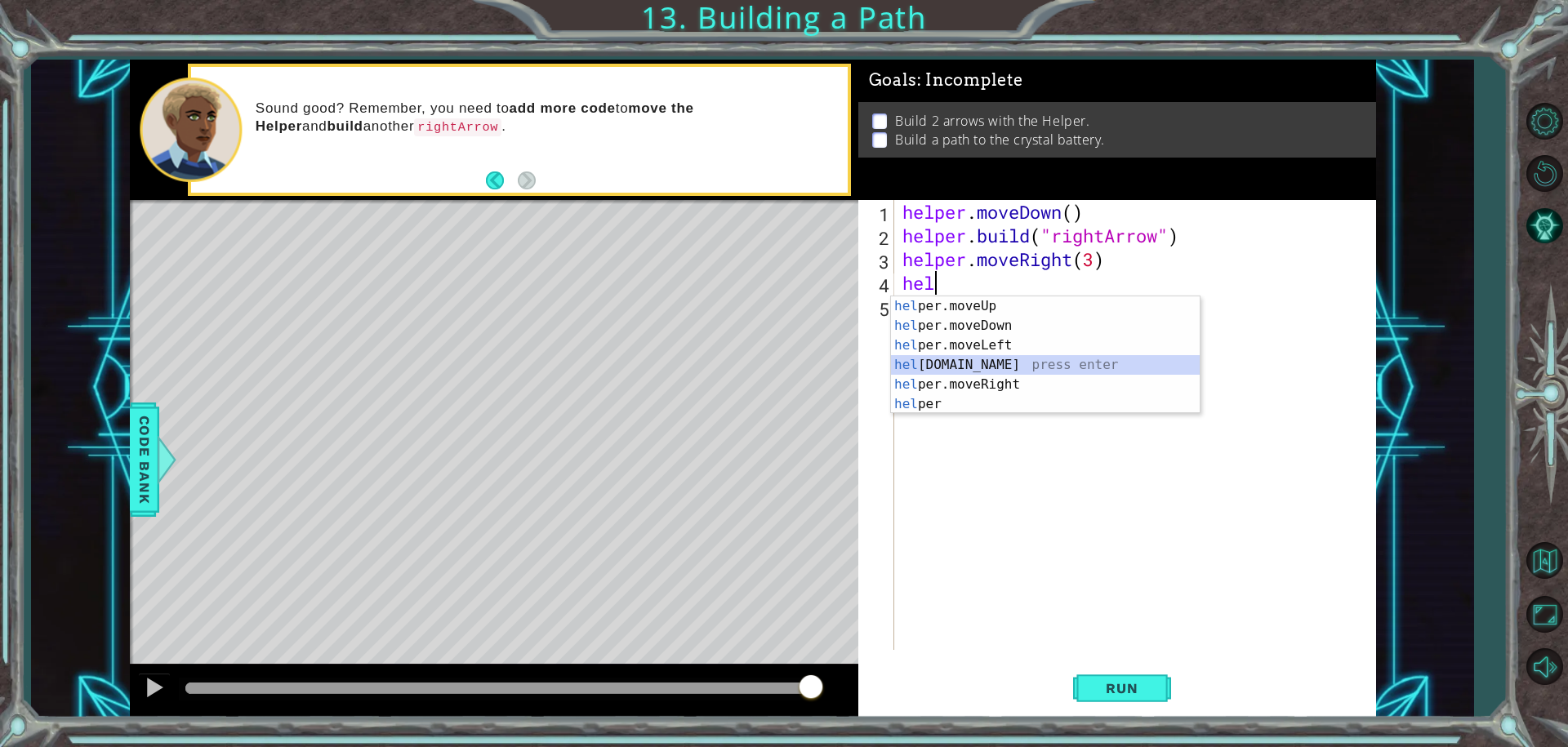
click at [959, 366] on div "hel per.moveUp press enter hel per.moveDown press enter hel per.moveLeft press …" at bounding box center [1045, 374] width 309 height 157
type textarea "[DOMAIN_NAME]("rightArrow")"
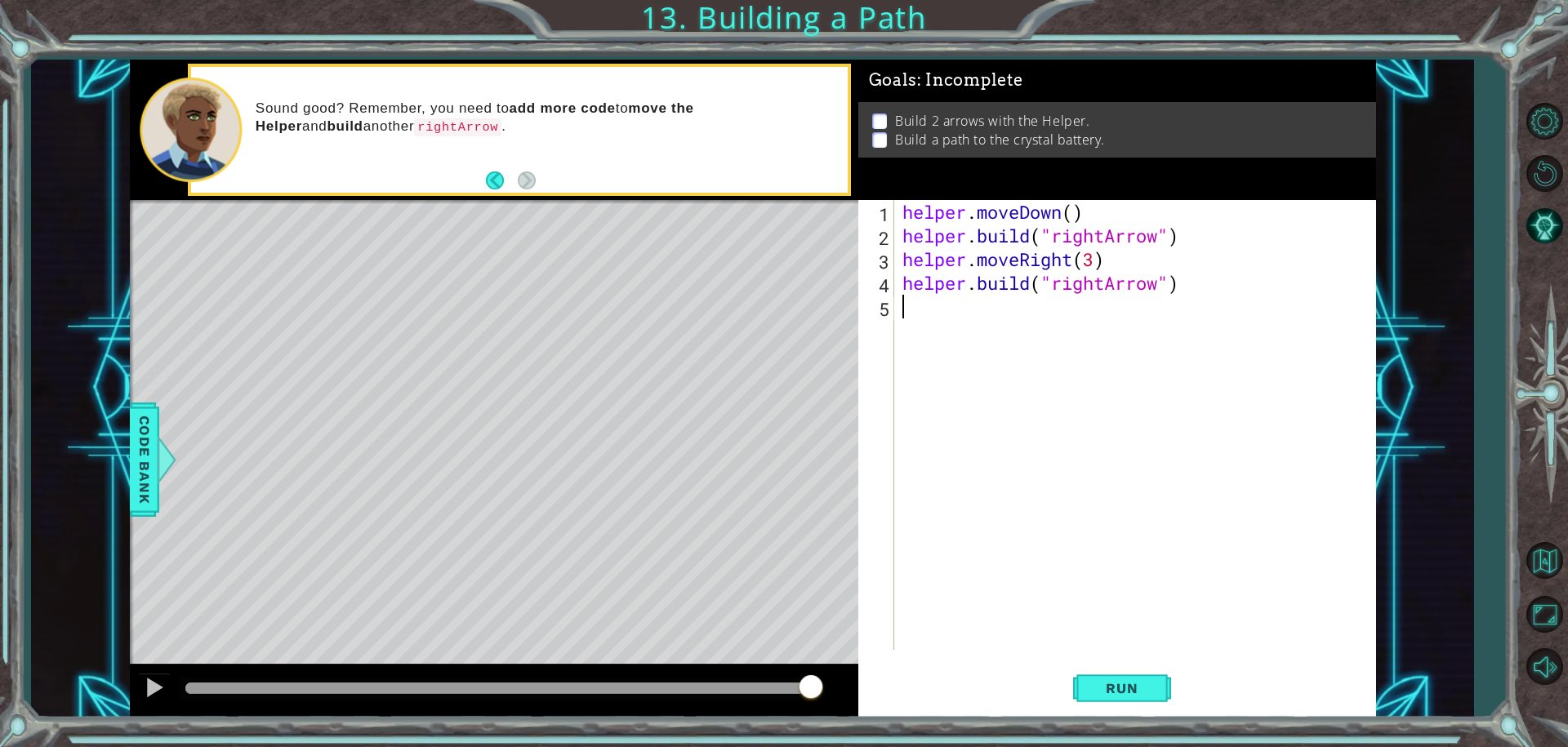
click at [930, 312] on div "helper . moveDown ( ) helper . build ( "rightArrow" ) helper . moveRight ( 3 ) …" at bounding box center [1140, 448] width 481 height 497
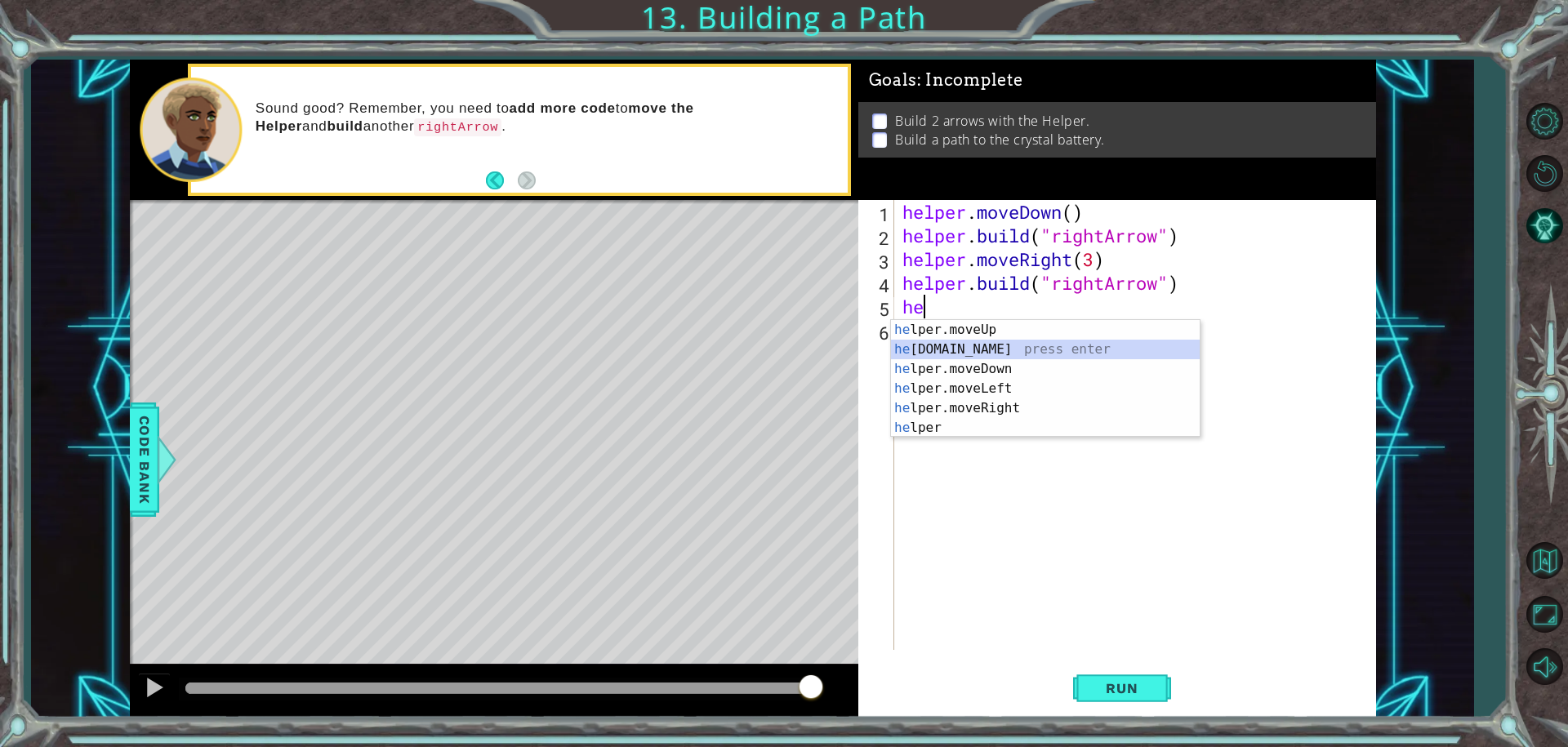
click at [954, 344] on div "he lper.moveUp press enter he [DOMAIN_NAME] press enter he lper.moveDown press …" at bounding box center [1045, 399] width 309 height 157
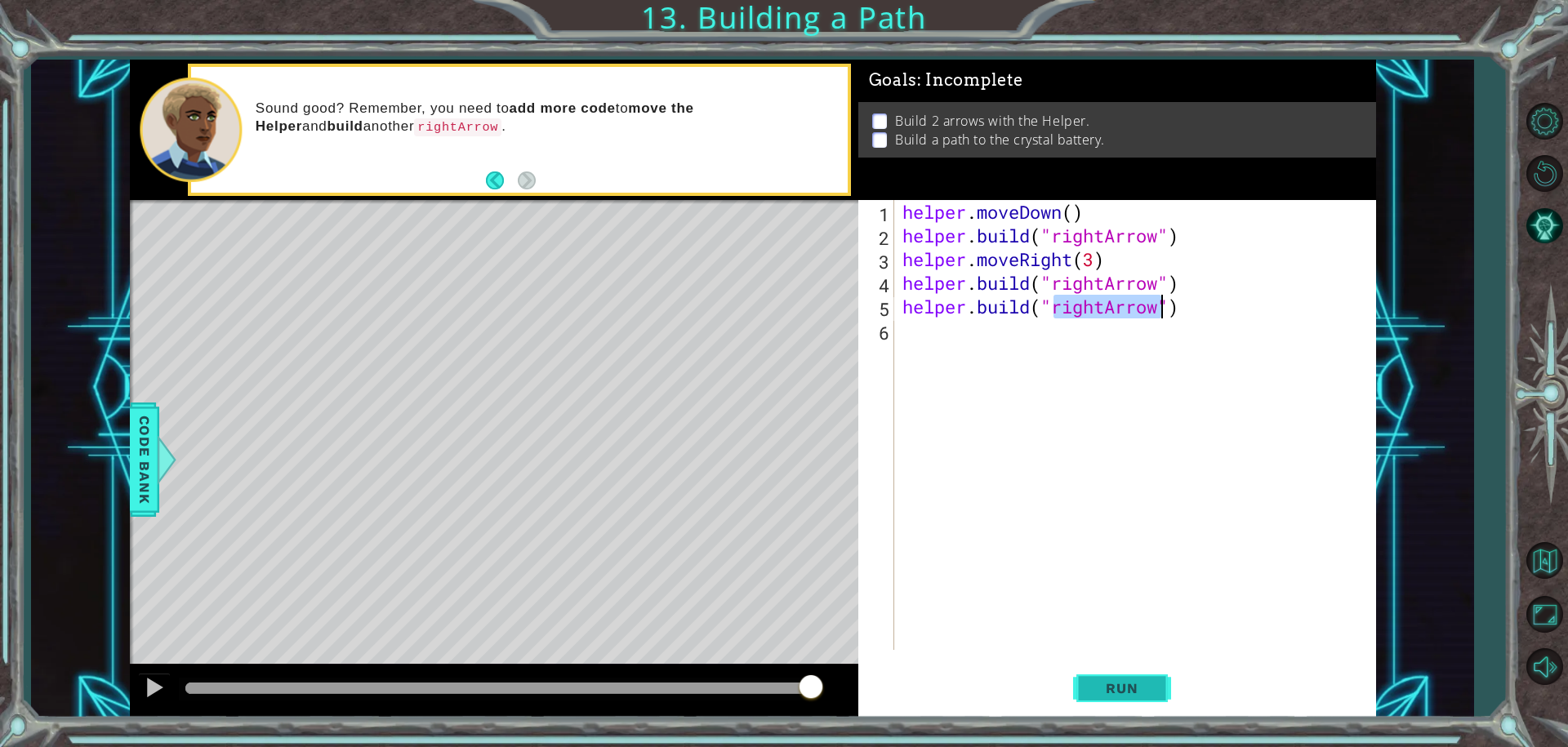
type textarea "[DOMAIN_NAME]("rightArrow")"
click at [1112, 689] on span "Run" at bounding box center [1121, 688] width 65 height 16
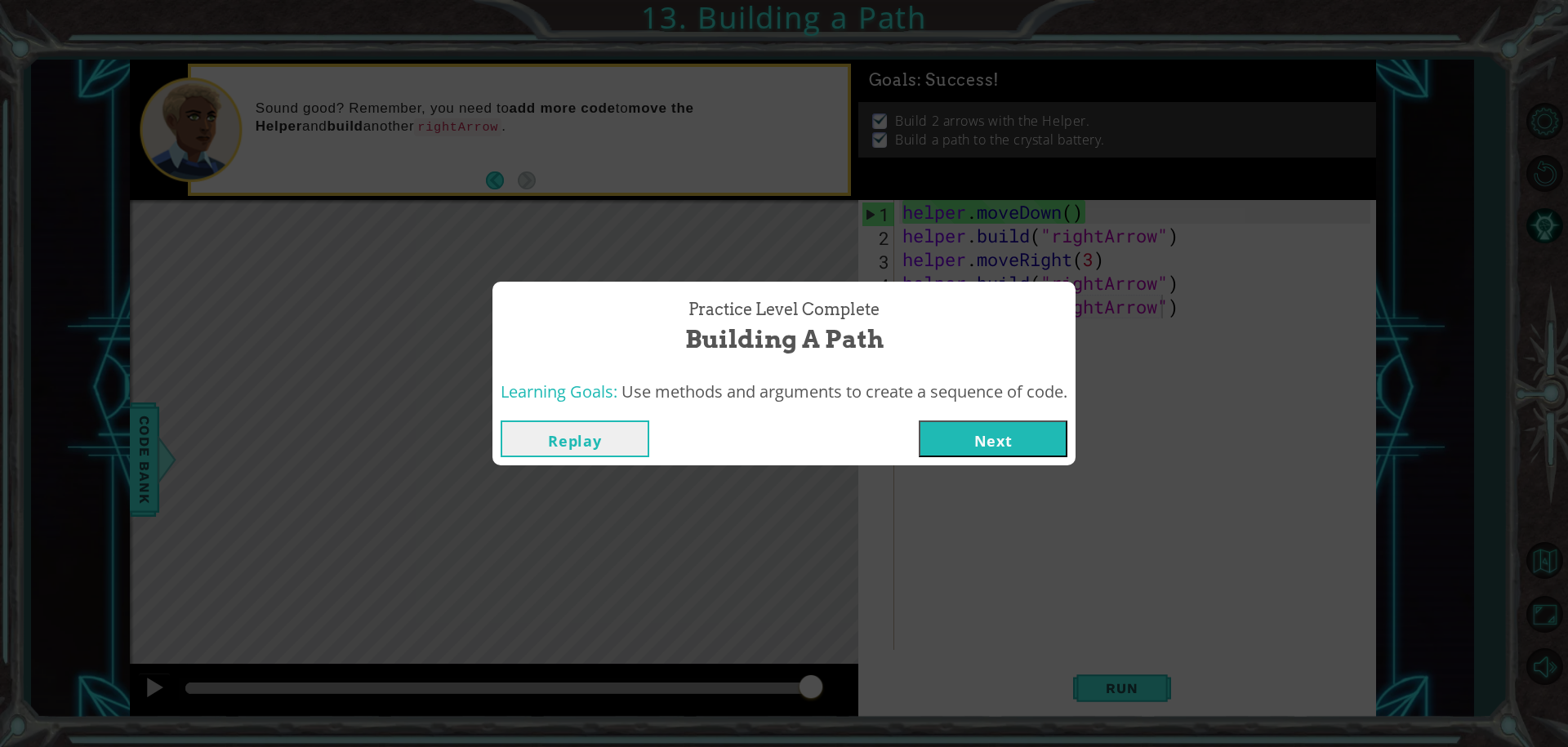
click at [1008, 441] on button "Next" at bounding box center [993, 439] width 149 height 37
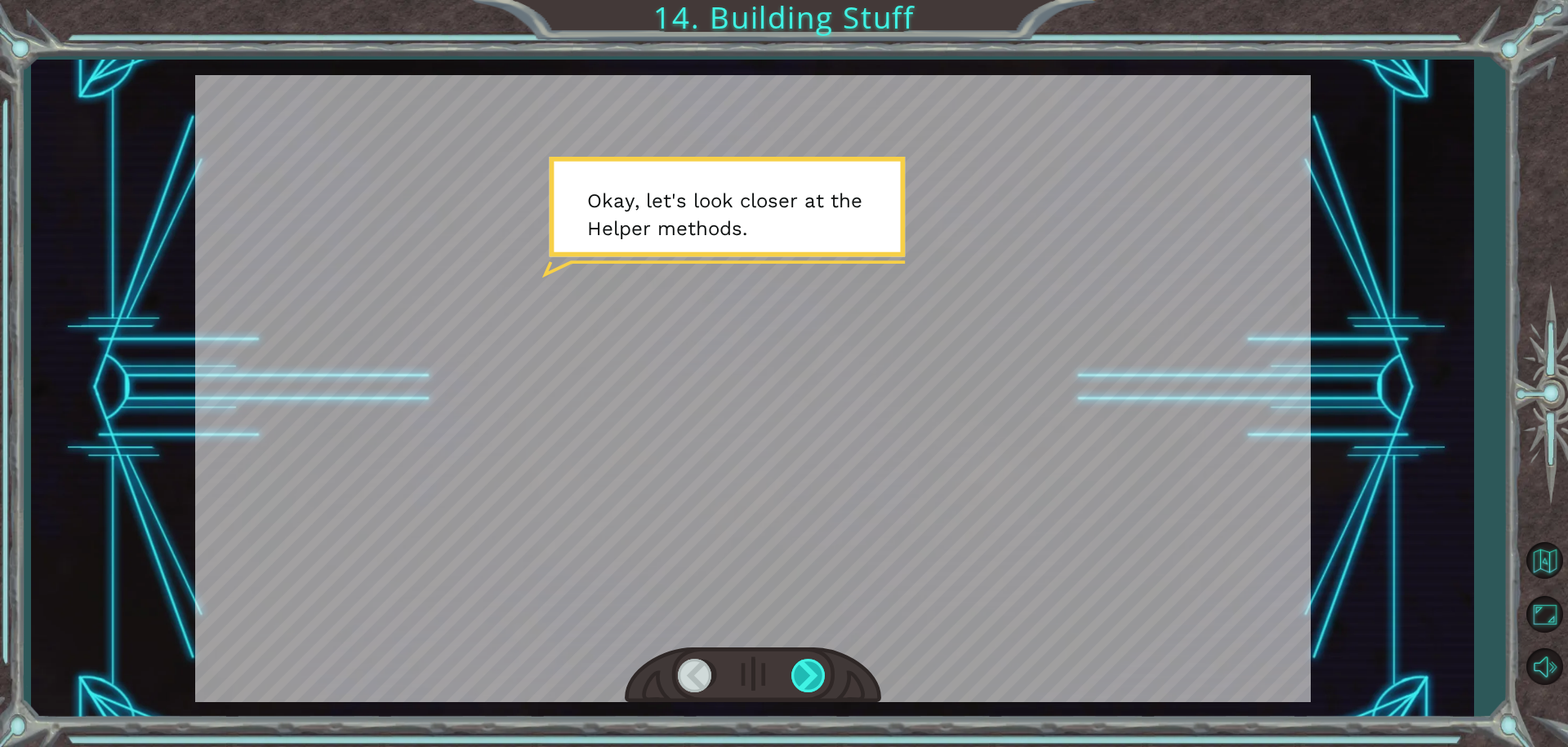
click at [810, 668] on div at bounding box center [810, 676] width 37 height 34
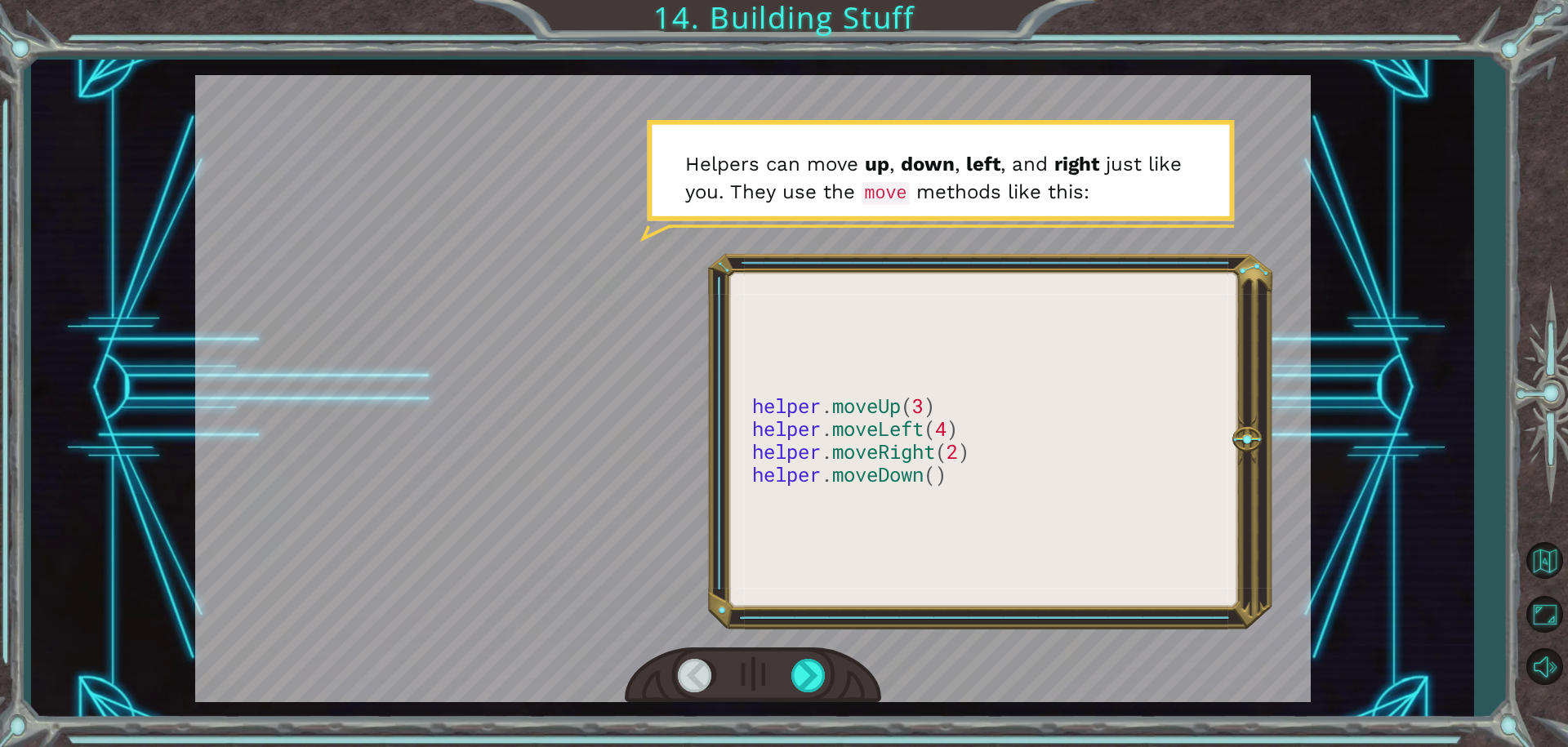
click at [838, 653] on div at bounding box center [754, 676] width 257 height 56
click at [801, 671] on div at bounding box center [810, 676] width 37 height 34
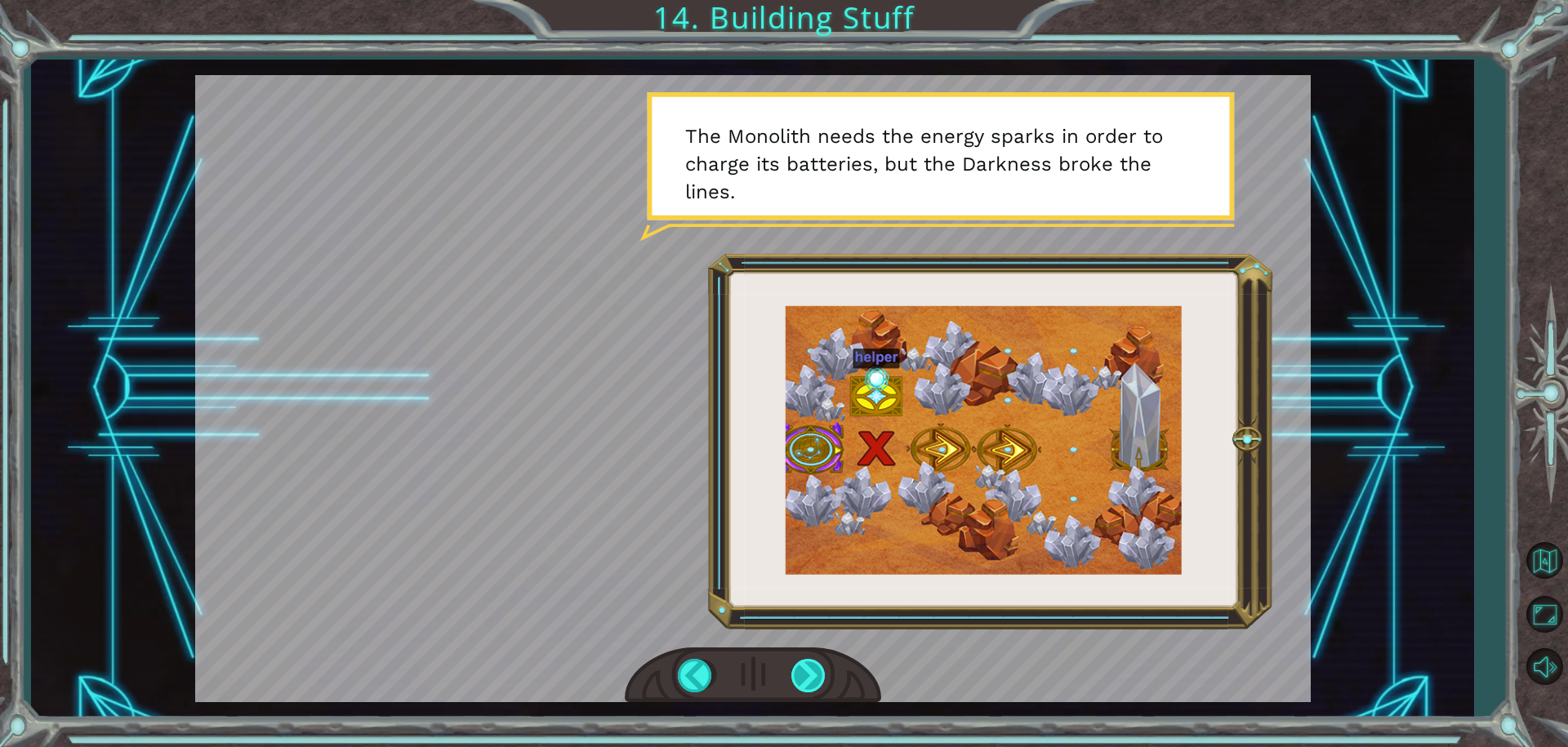
click at [815, 665] on div at bounding box center [810, 676] width 37 height 34
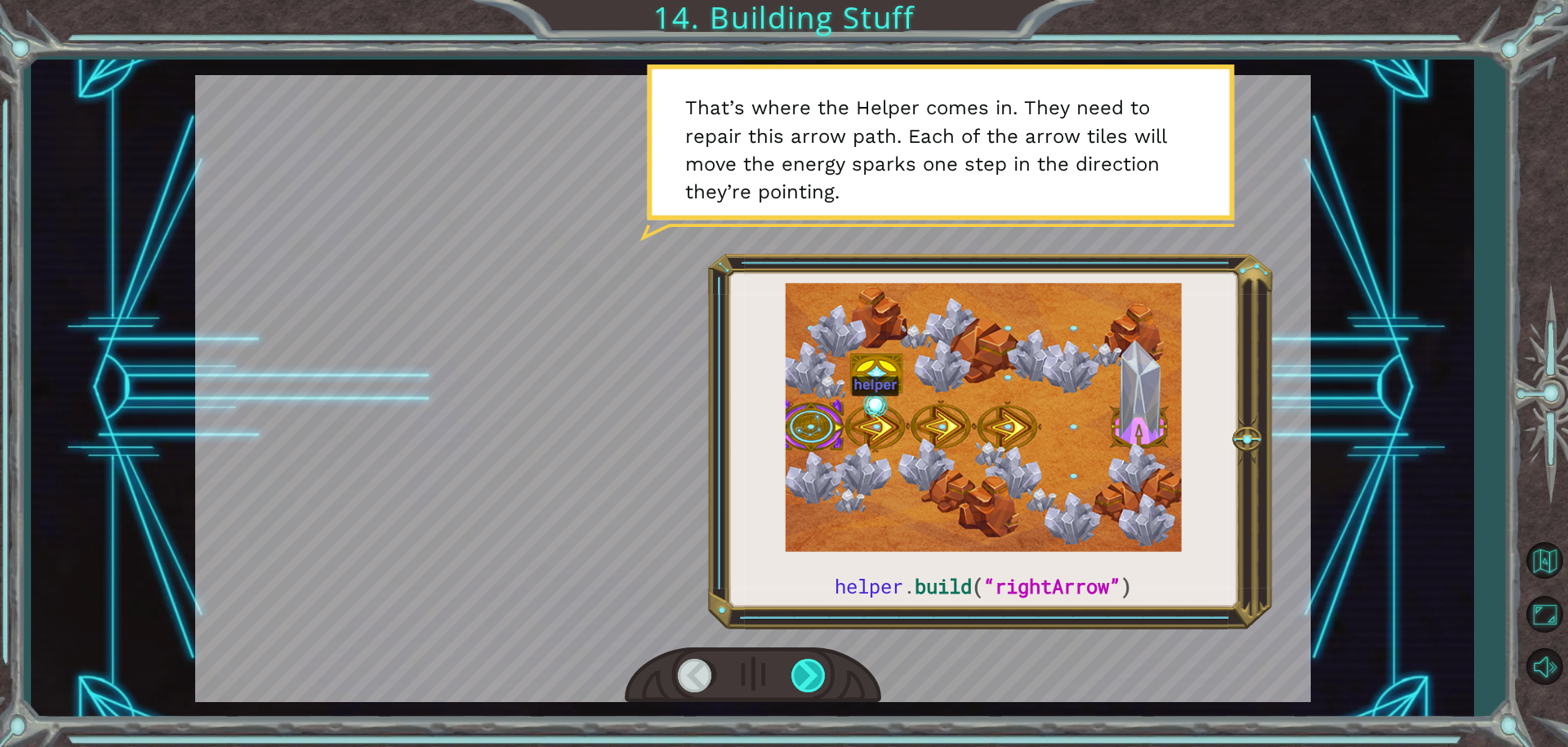
click at [815, 659] on div at bounding box center [810, 676] width 37 height 34
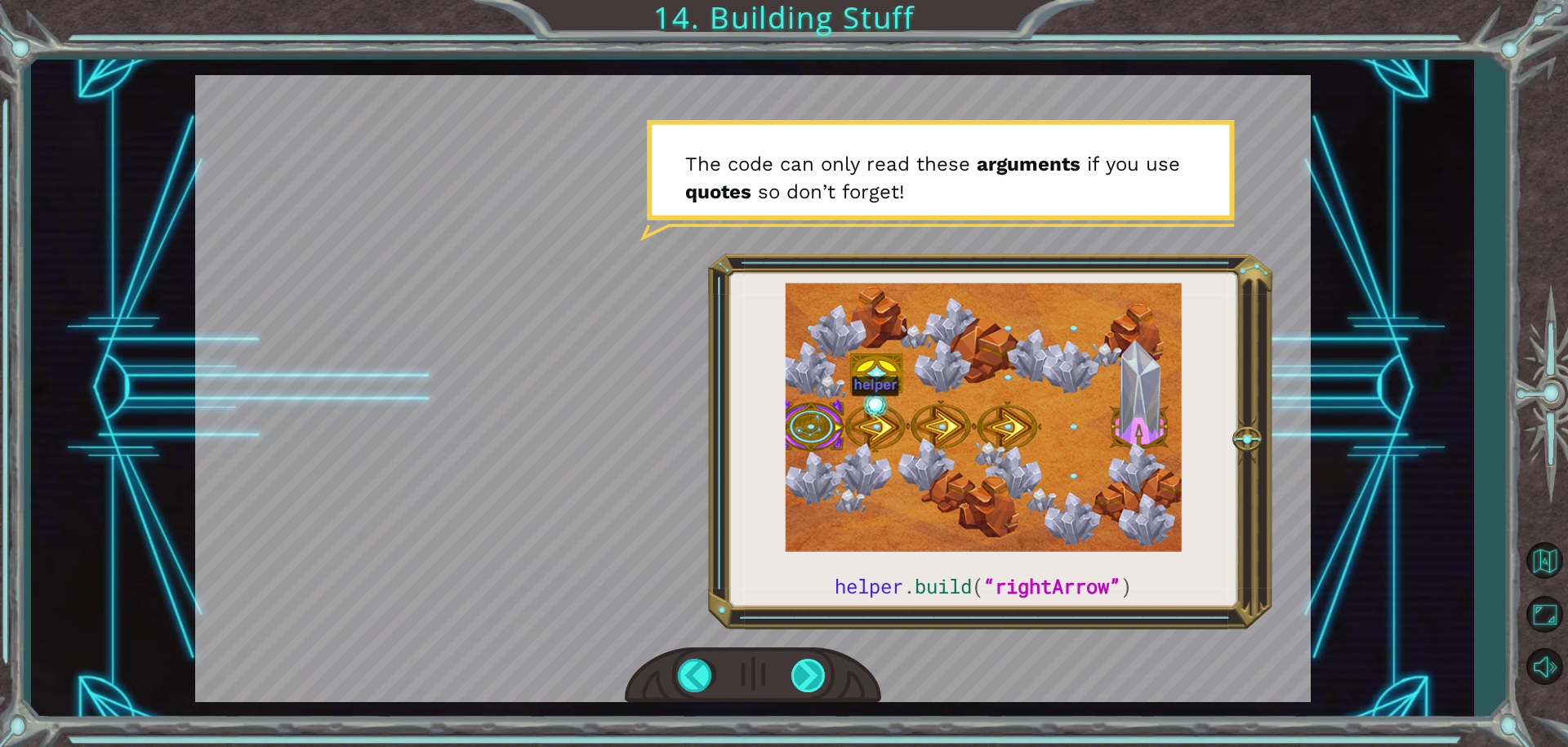
click at [803, 666] on div at bounding box center [810, 676] width 37 height 34
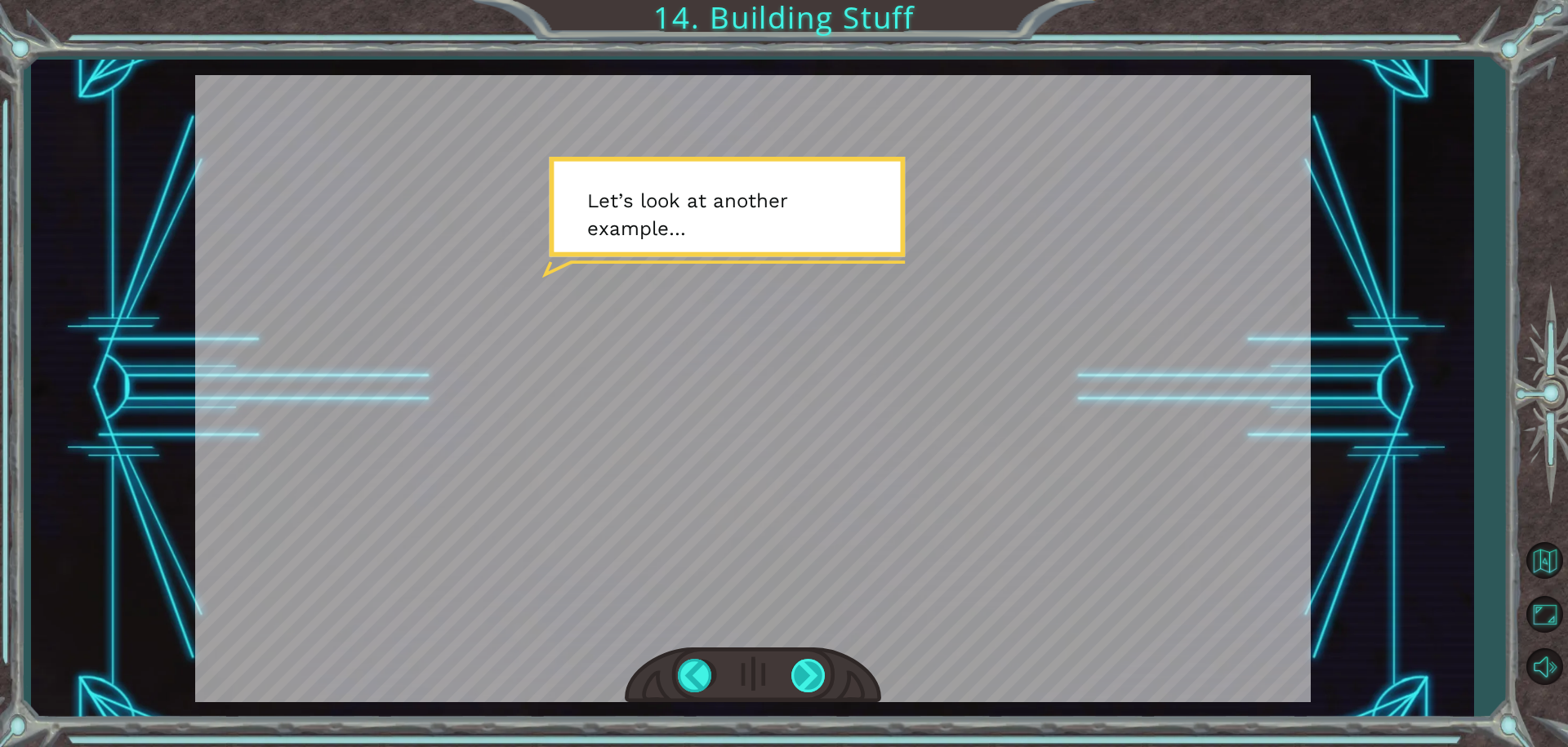
click at [809, 661] on div at bounding box center [810, 676] width 37 height 34
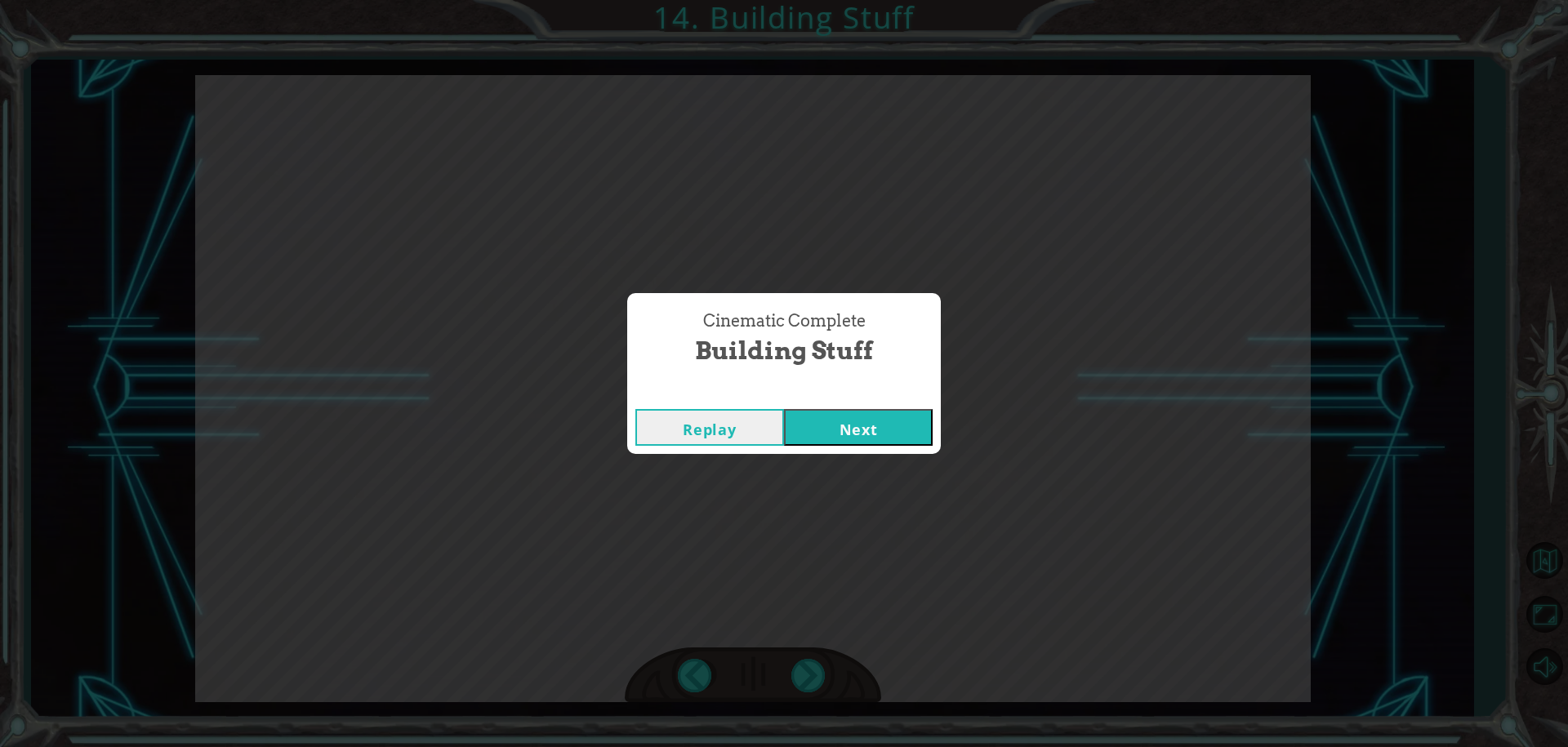
click at [838, 452] on div "Replay Next" at bounding box center [784, 428] width 314 height 53
click at [838, 422] on button "Next" at bounding box center [859, 428] width 149 height 37
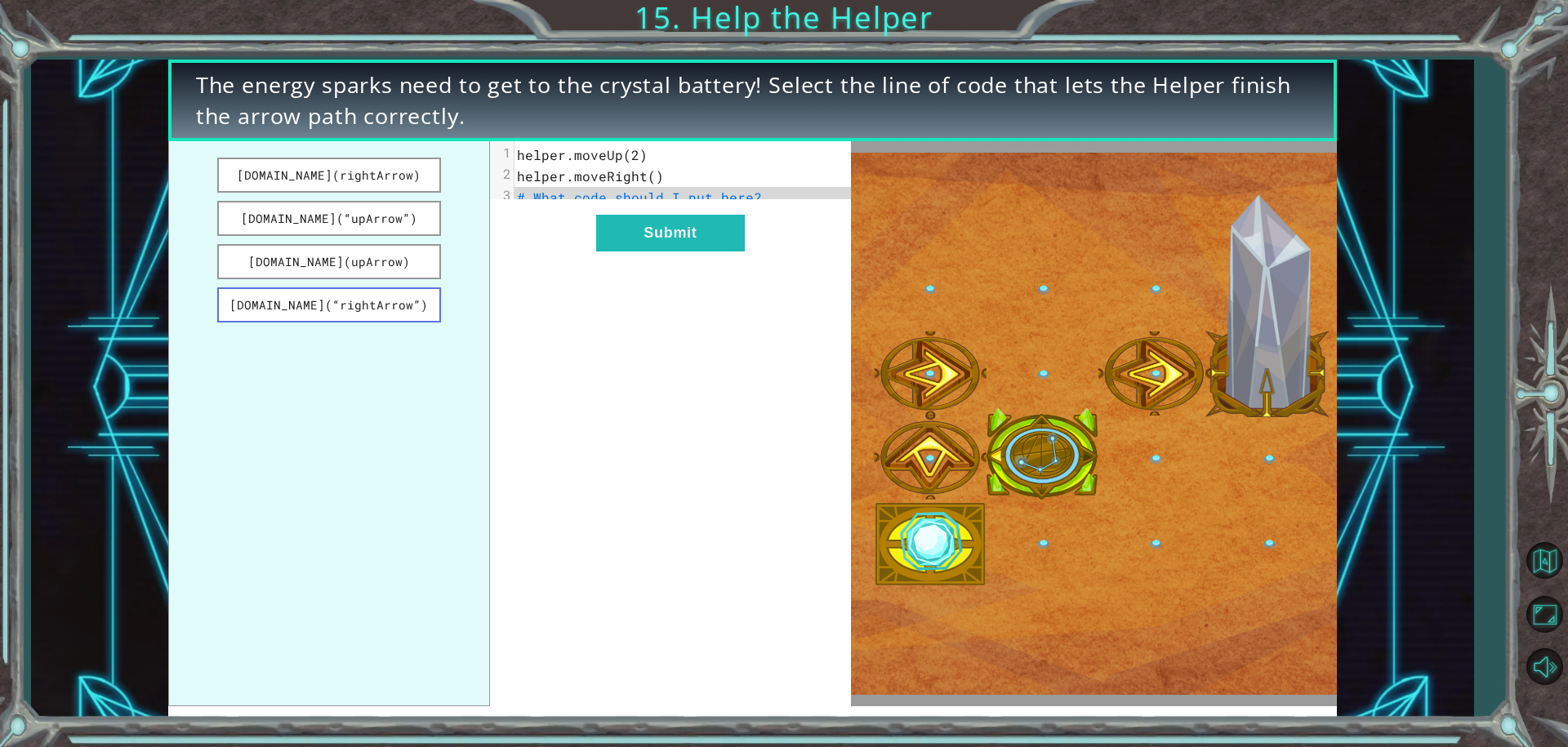
drag, startPoint x: 284, startPoint y: 309, endPoint x: 311, endPoint y: 307, distance: 27.1
click at [311, 307] on button "[DOMAIN_NAME](“rightArrow”)" at bounding box center [329, 305] width 224 height 35
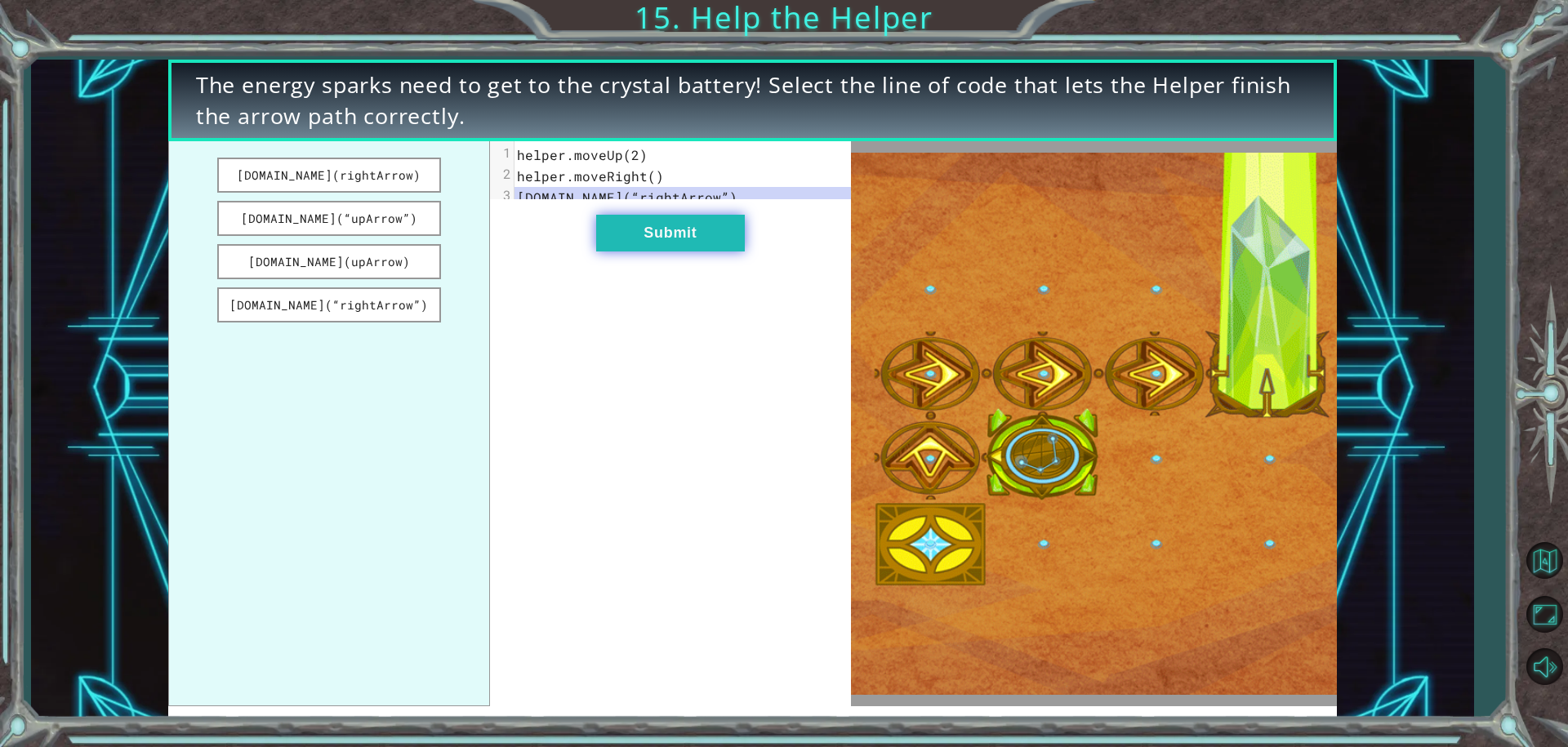
click at [609, 252] on button "Submit" at bounding box center [671, 234] width 149 height 37
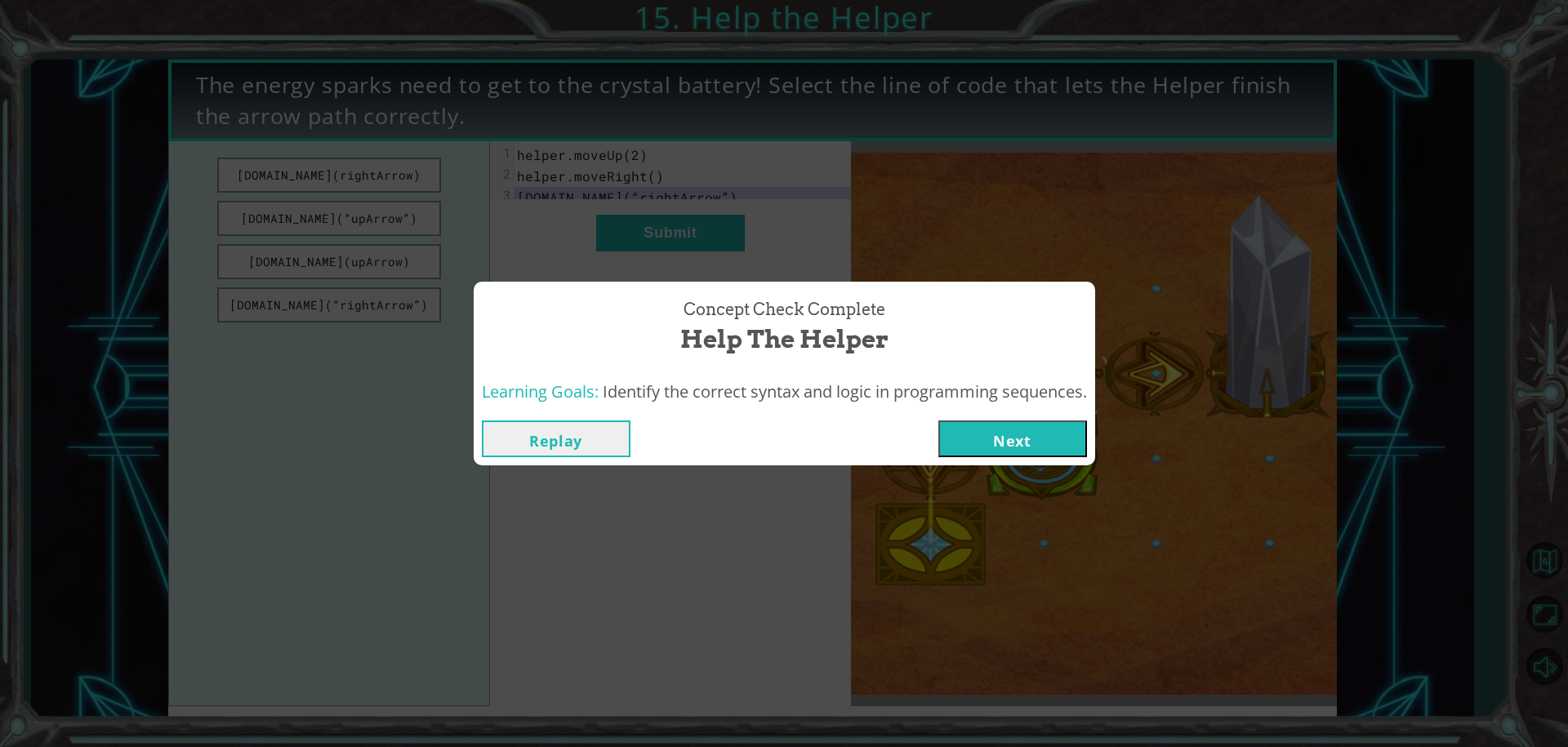
click at [997, 424] on button "Next" at bounding box center [1013, 439] width 149 height 37
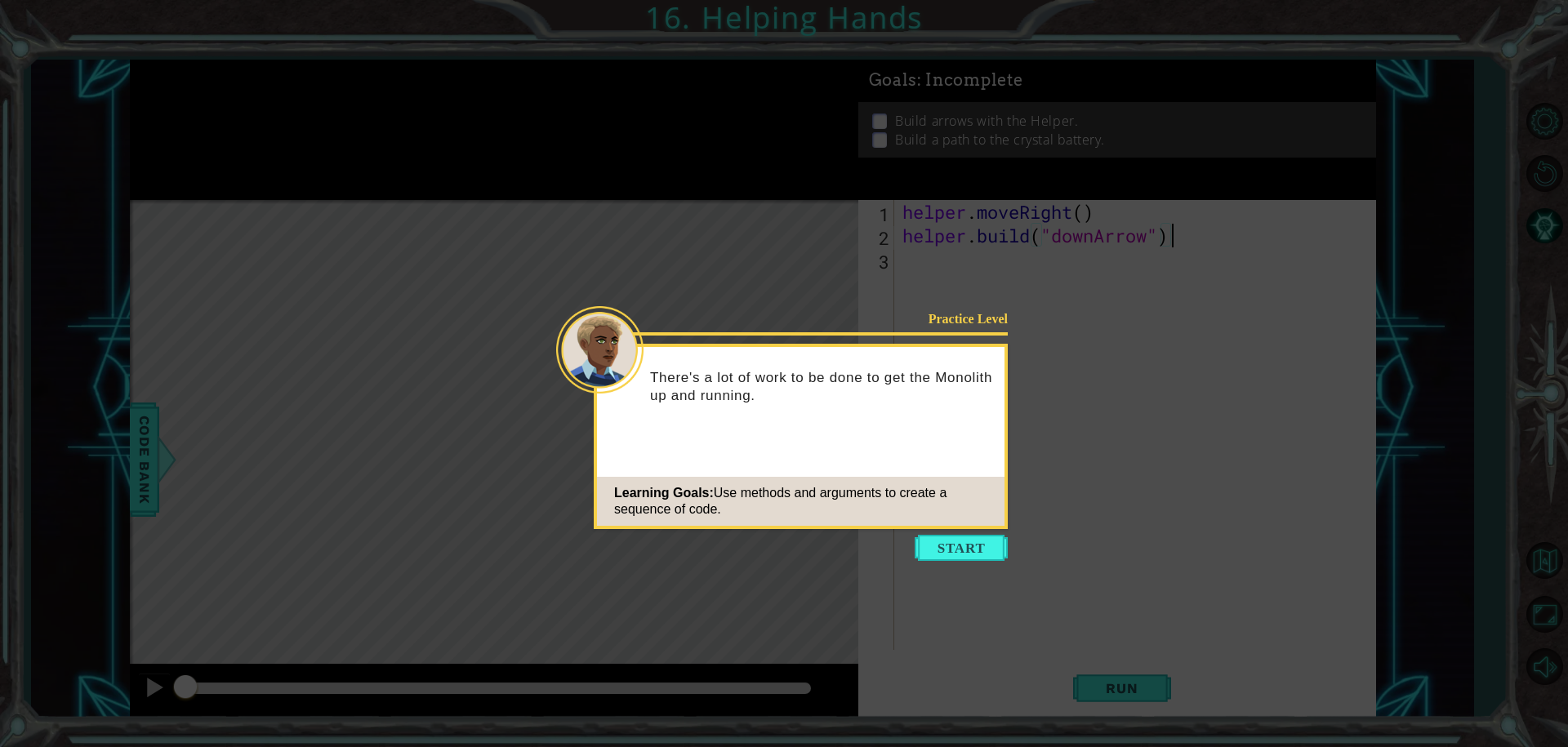
click at [934, 546] on button "Start" at bounding box center [961, 547] width 93 height 26
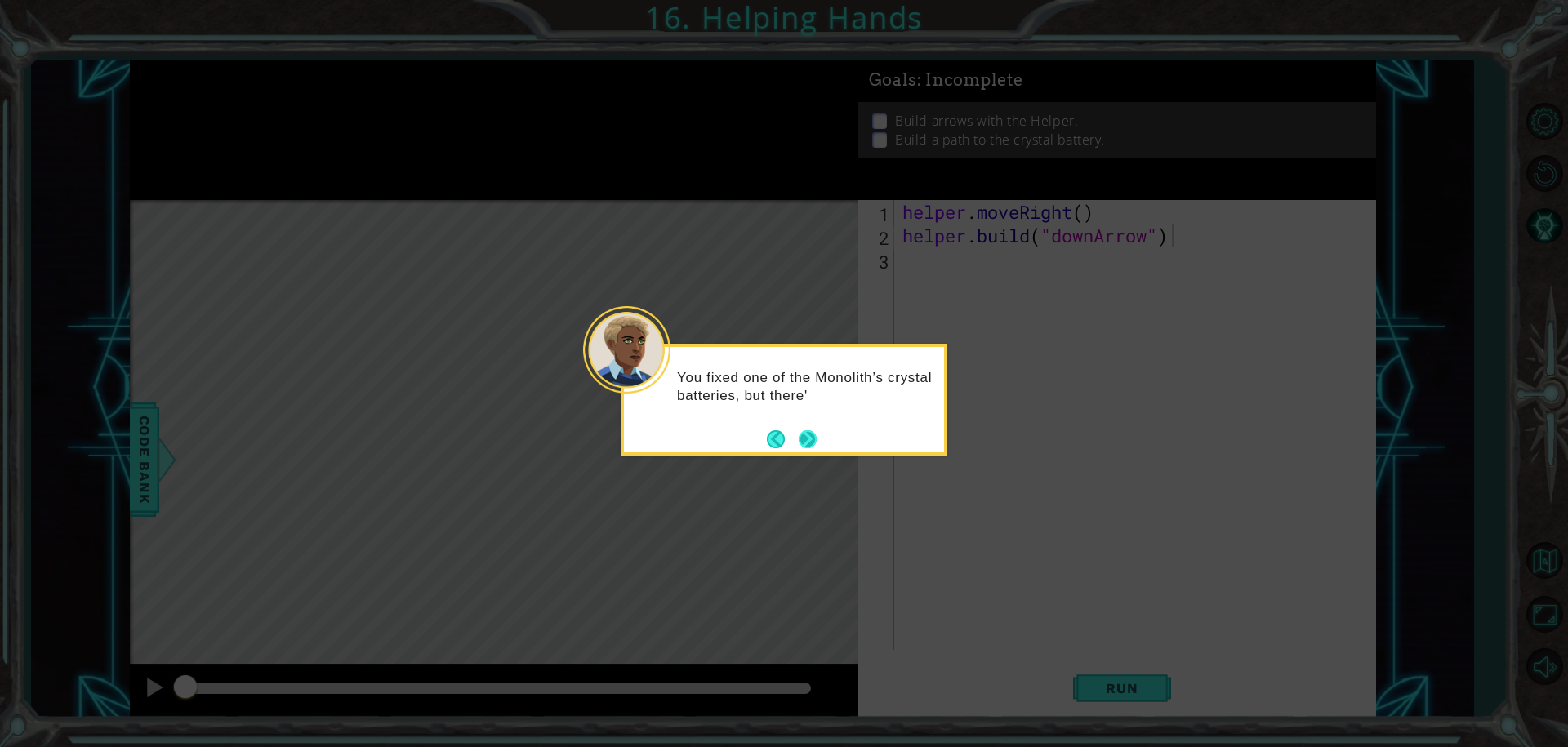
click at [812, 437] on button "Next" at bounding box center [808, 438] width 18 height 18
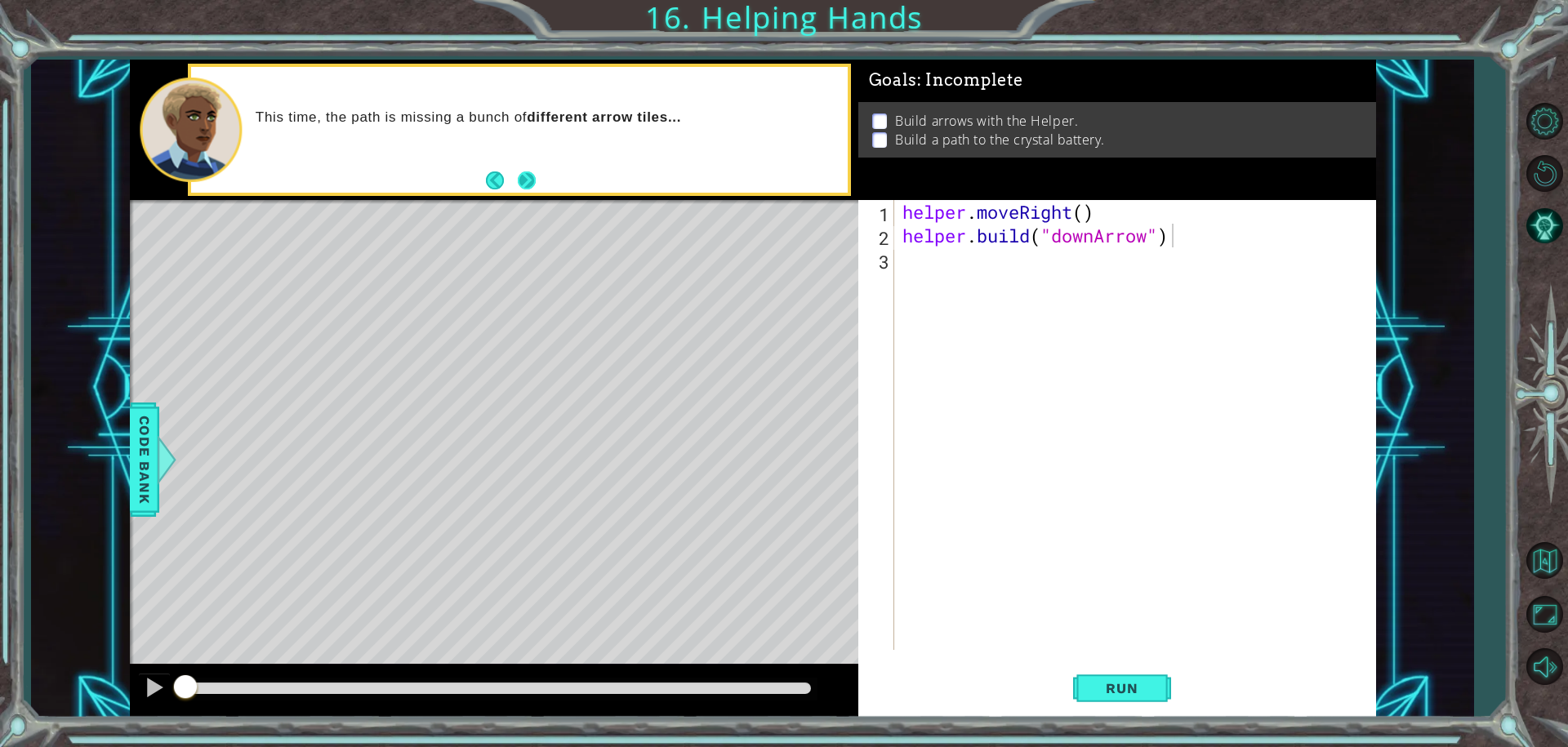
click at [522, 184] on button "Next" at bounding box center [526, 180] width 18 height 18
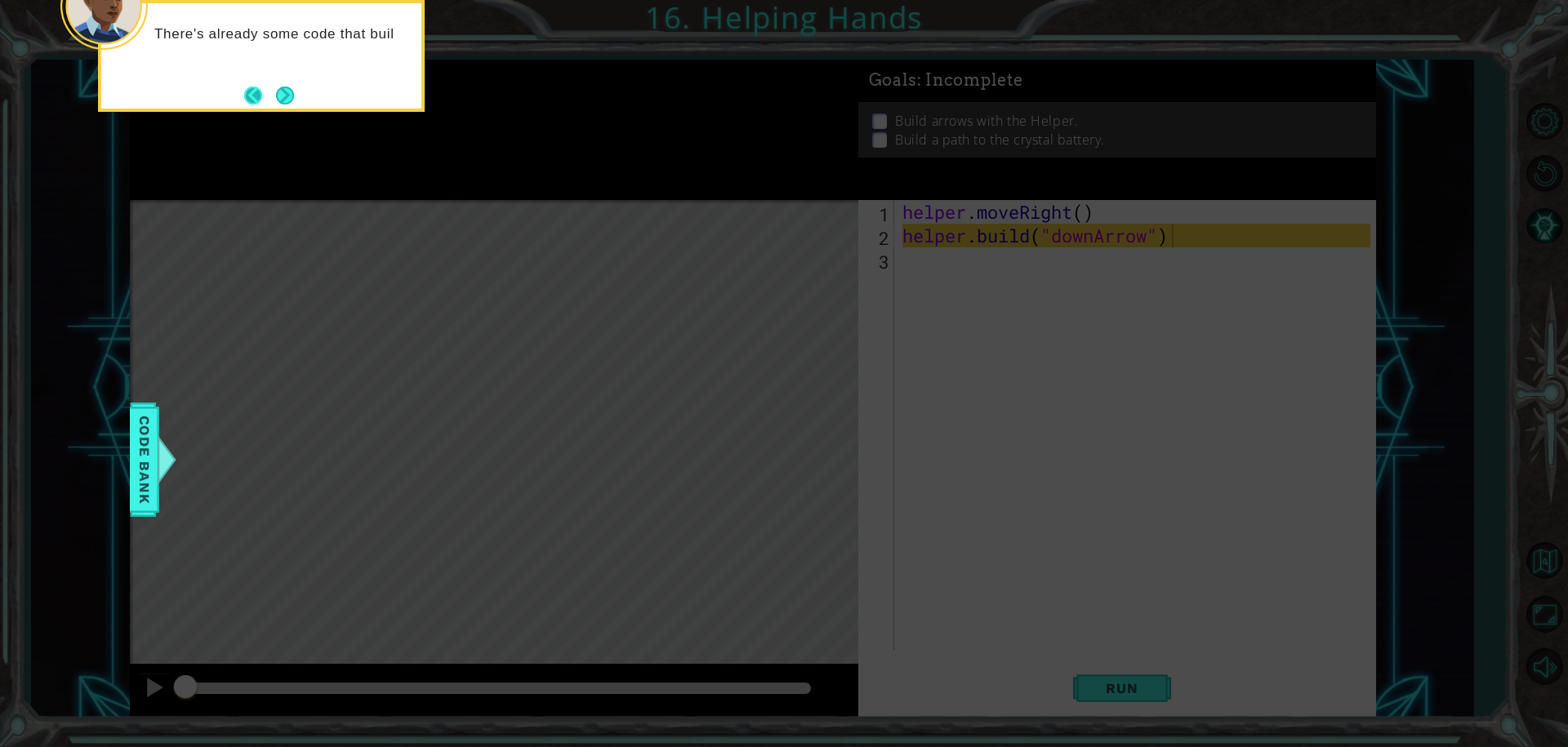
click at [263, 93] on button "Back" at bounding box center [260, 96] width 32 height 18
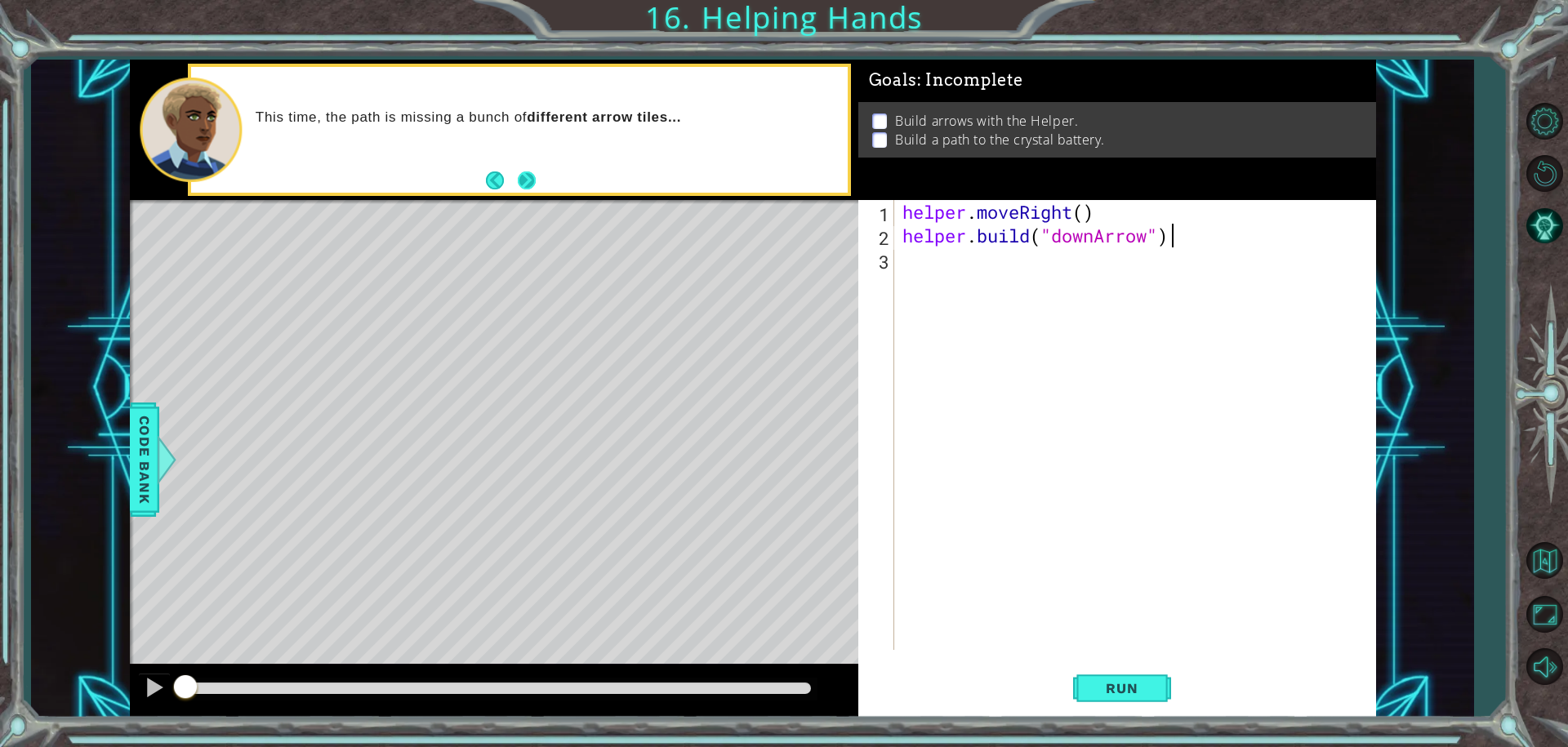
click at [526, 182] on button "Next" at bounding box center [526, 180] width 18 height 18
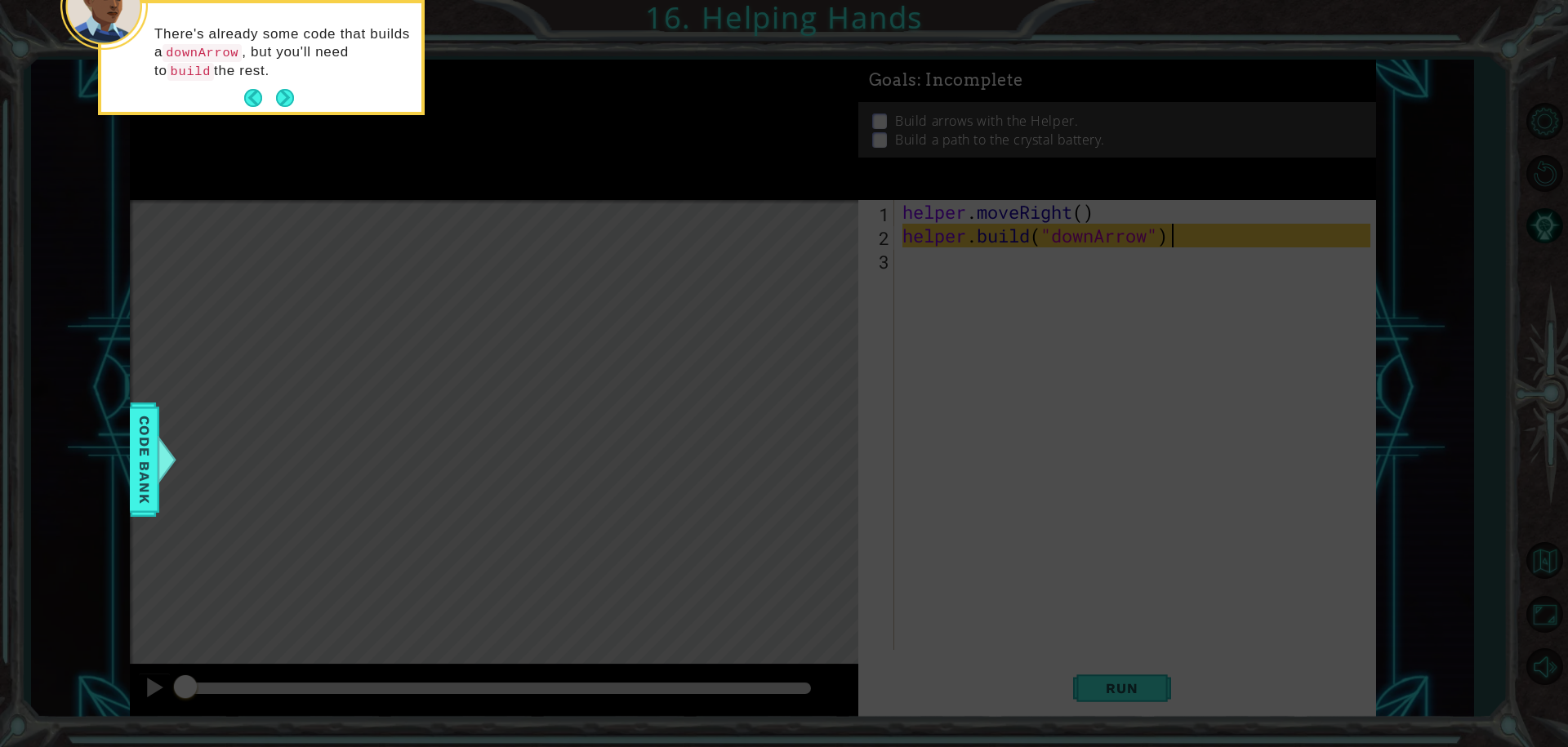
click at [292, 96] on button "Next" at bounding box center [285, 97] width 18 height 18
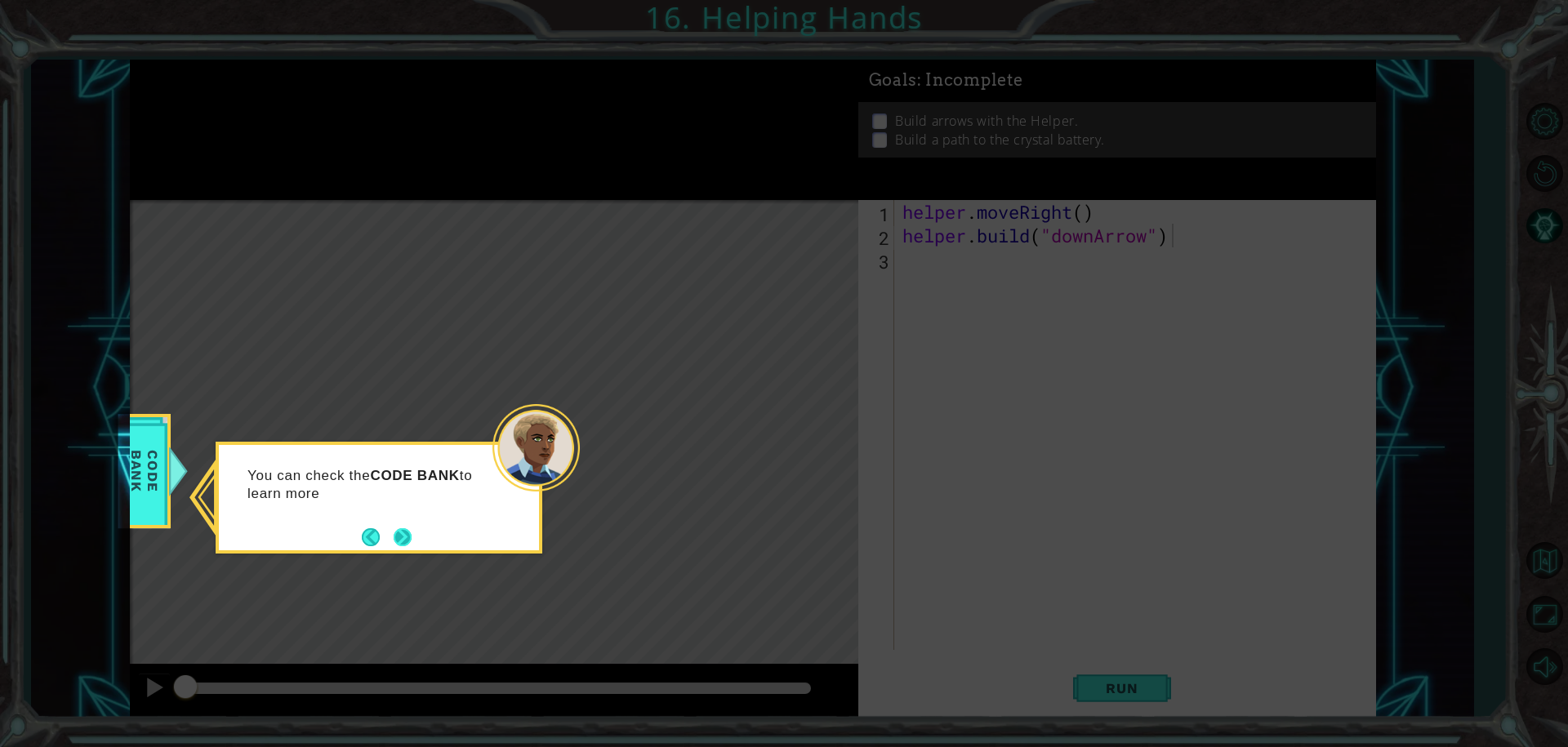
click at [394, 539] on button "Next" at bounding box center [402, 538] width 19 height 19
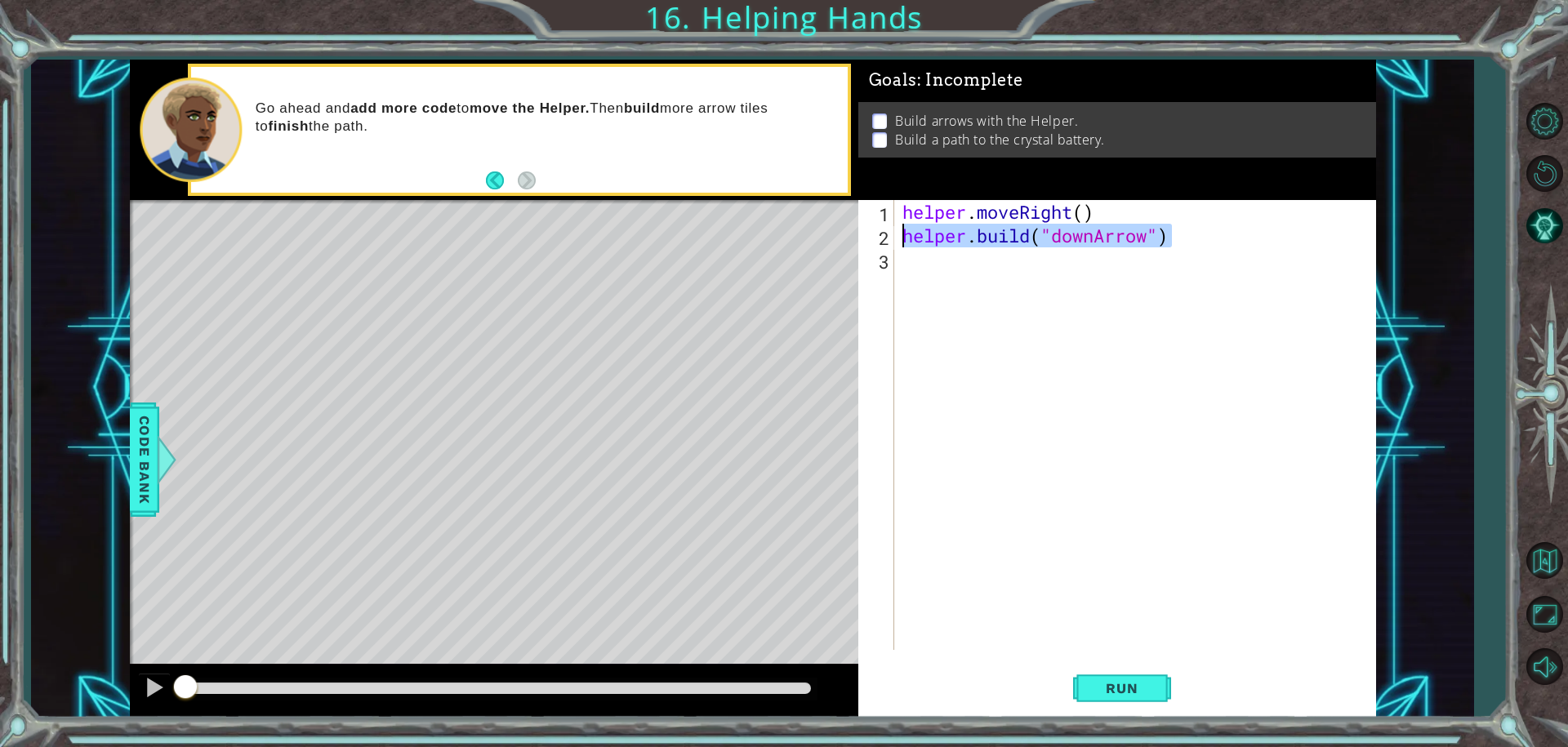
drag, startPoint x: 1182, startPoint y: 240, endPoint x: 891, endPoint y: 232, distance: 291.1
click at [891, 232] on div "[DOMAIN_NAME]("downArrow") 1 2 3 helper . moveRight ( ) helper . build ( "downA…" at bounding box center [1115, 425] width 513 height 450
type textarea "[DOMAIN_NAME]("downArrow")"
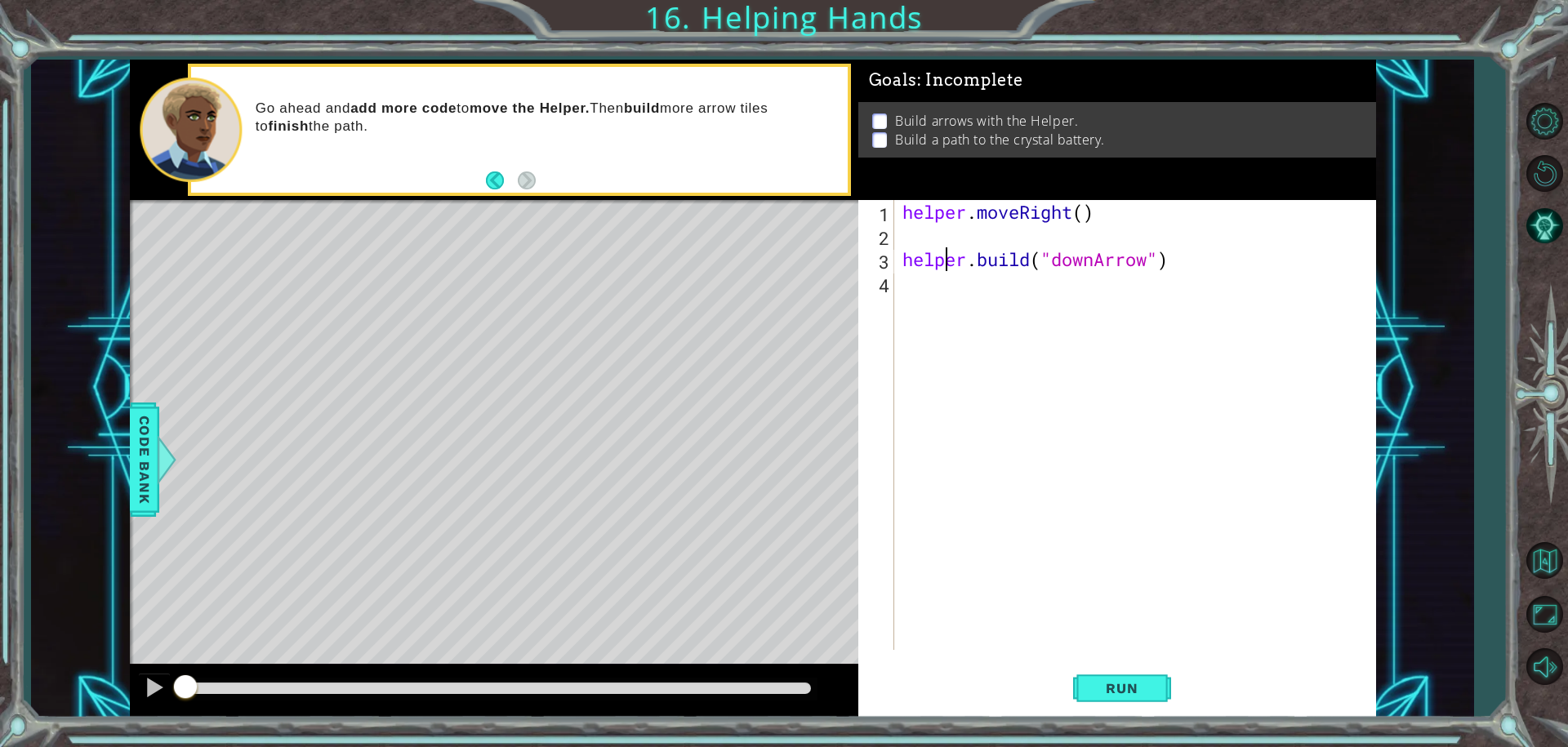
click at [940, 258] on div "helper . moveRight ( ) helper . build ( "downArrow" )" at bounding box center [1140, 448] width 481 height 497
drag, startPoint x: 907, startPoint y: 258, endPoint x: 1217, endPoint y: 265, distance: 310.1
click at [1217, 265] on div "helper . moveRight ( ) helper . build ( "downArrow" )" at bounding box center [1140, 448] width 481 height 497
type textarea "[DOMAIN_NAME]("downArrow")"
click at [1019, 227] on div "helper . moveRight ( ) helper . build ( "downArrow" )" at bounding box center [1140, 448] width 481 height 497
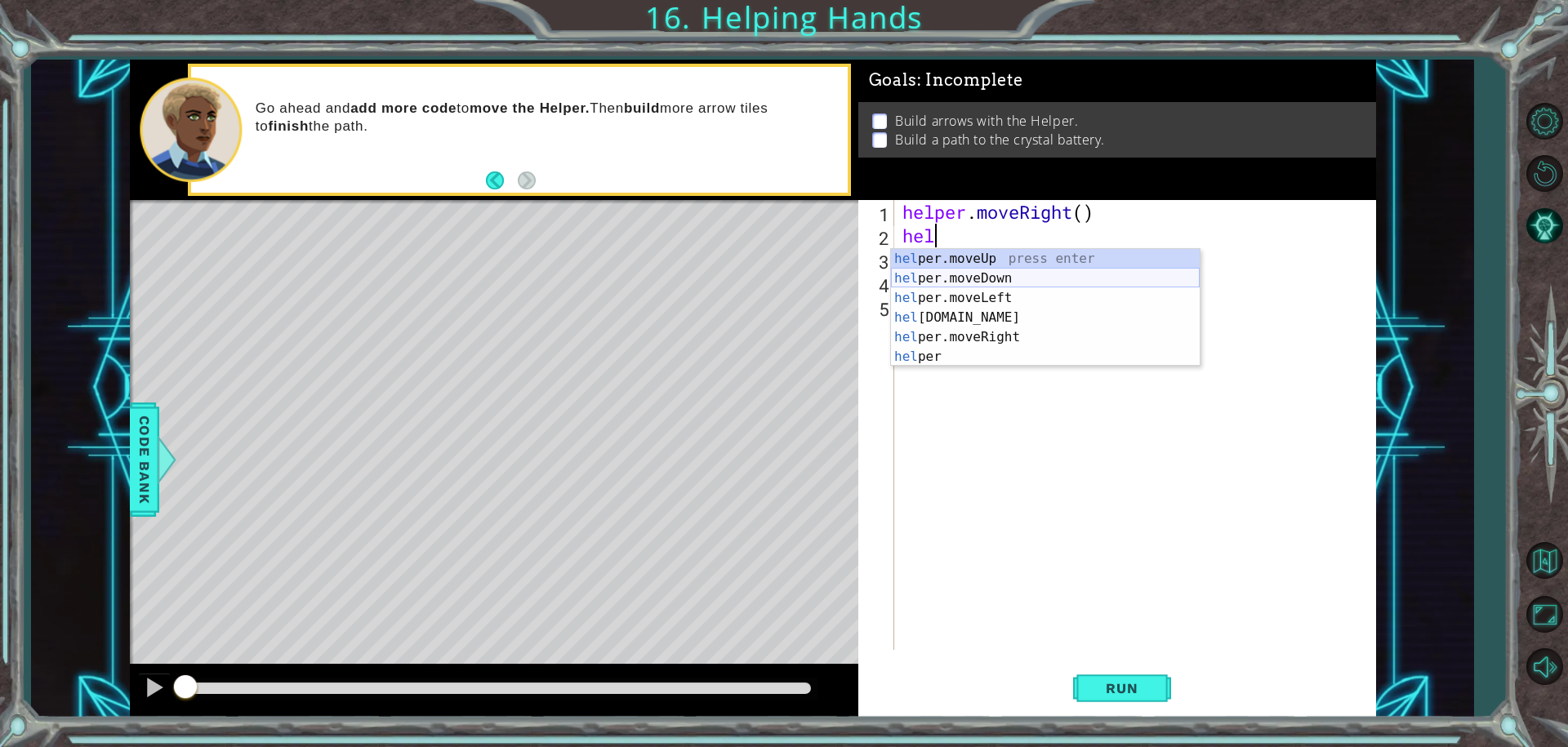
click at [949, 279] on div "hel per.moveUp press enter hel per.moveDown press enter hel per.moveLeft press …" at bounding box center [1045, 327] width 309 height 157
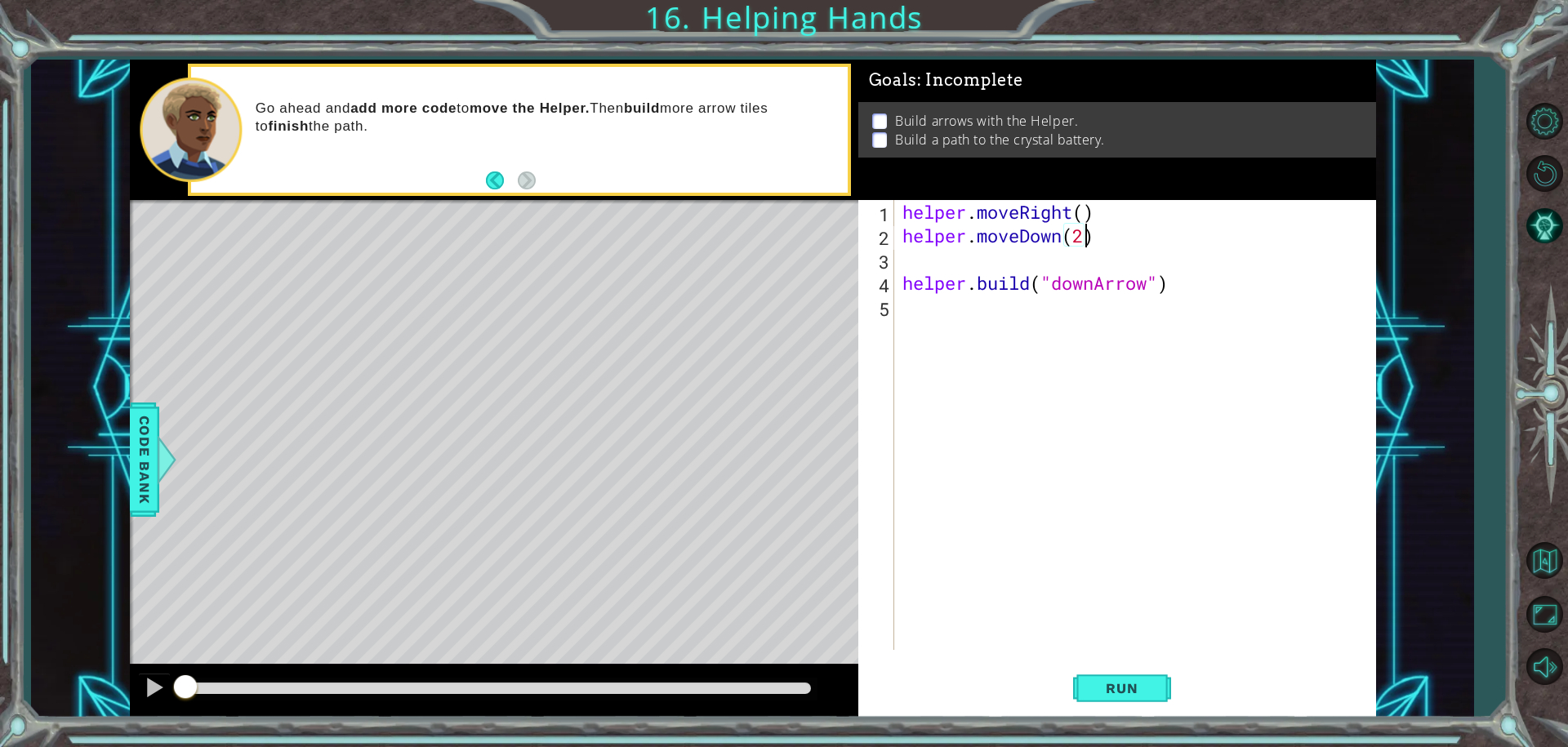
scroll to position [0, 8]
drag, startPoint x: 1197, startPoint y: 285, endPoint x: 903, endPoint y: 286, distance: 294.0
click at [903, 286] on div "helper . moveRight ( ) helper . moveDown ( 2 ) helper . build ( "downArrow" )" at bounding box center [1140, 448] width 481 height 497
type textarea "[DOMAIN_NAME]("downArrow")"
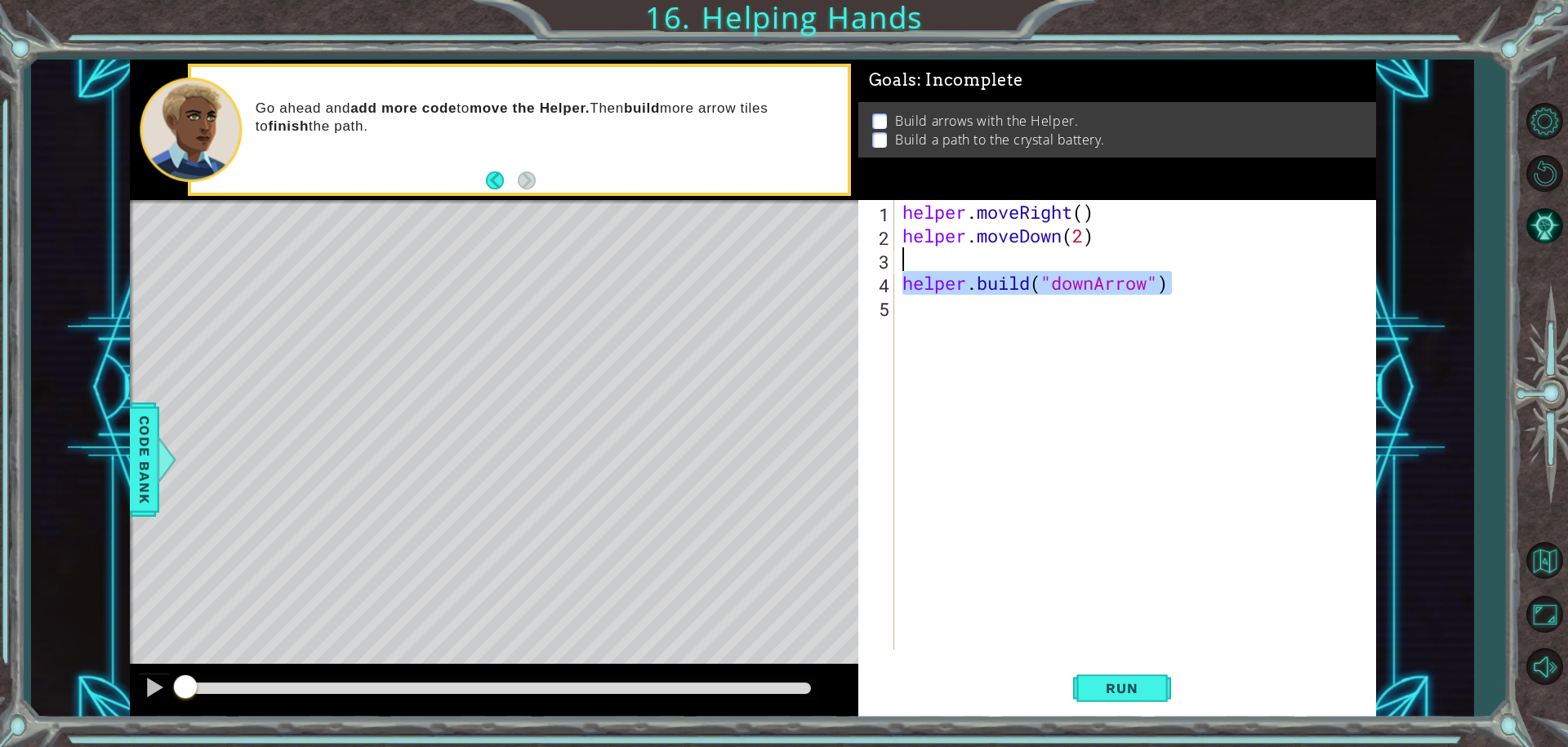
type textarea "[DOMAIN_NAME]("downArrow")"
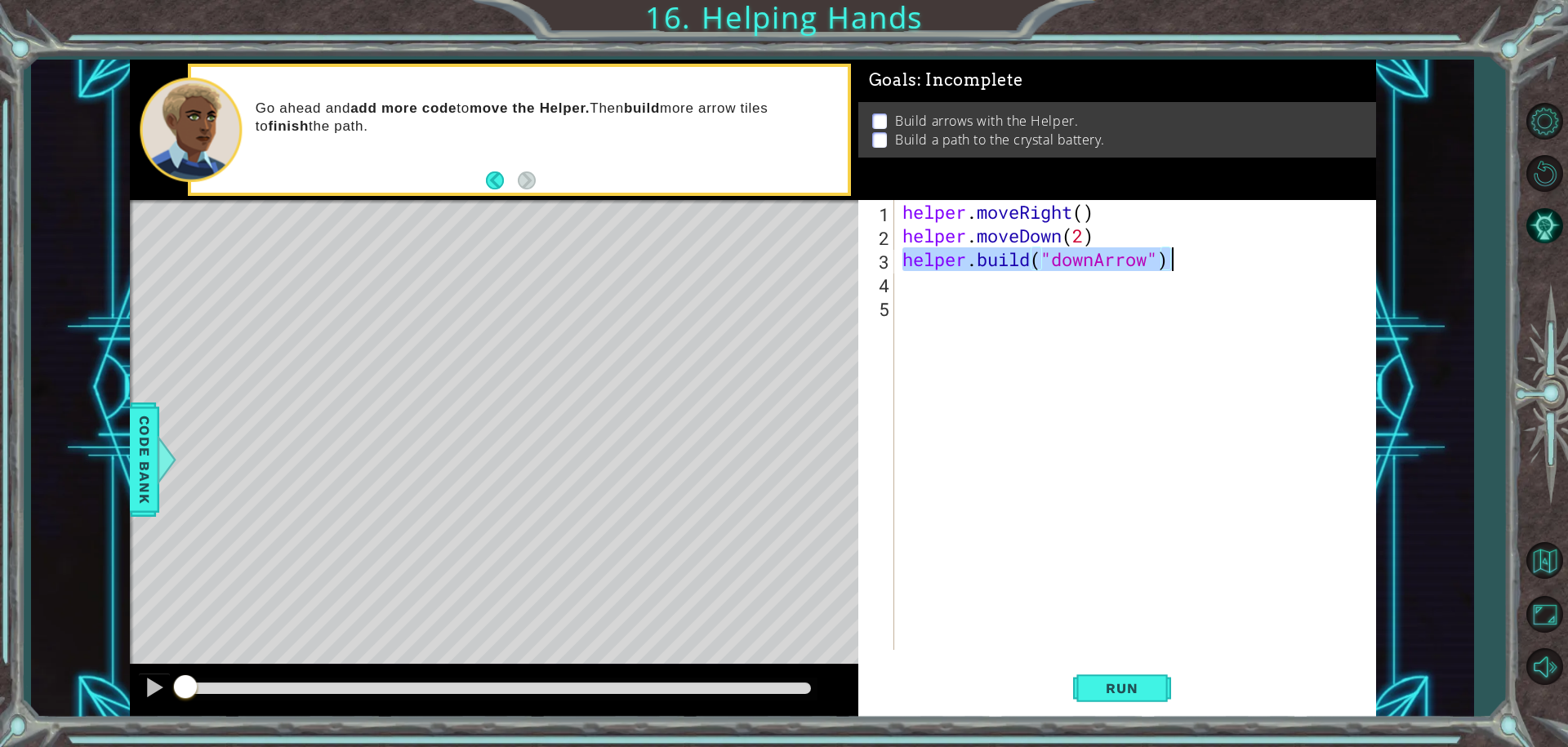
click at [1130, 329] on div "helper . moveRight ( ) helper . moveDown ( 2 ) helper . build ( "downArrow" )" at bounding box center [1140, 448] width 481 height 497
click at [1147, 699] on button "Run" at bounding box center [1122, 687] width 98 height 51
